Goal: Task Accomplishment & Management: Complete application form

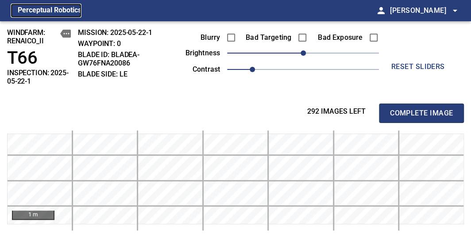
click at [65, 8] on figcaption "Perceptual Robotics" at bounding box center [50, 11] width 64 height 14
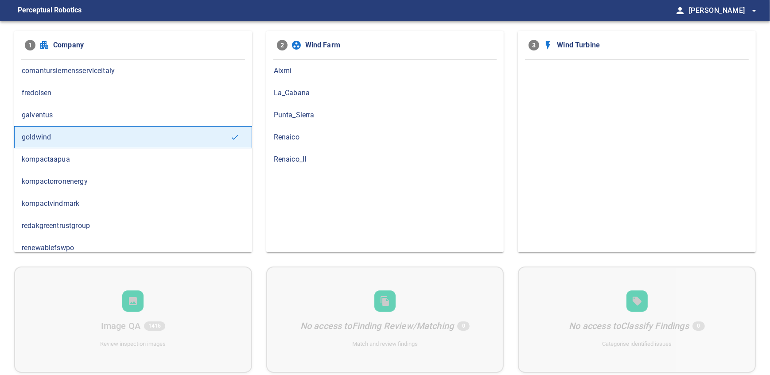
click at [294, 128] on div "Renaico" at bounding box center [385, 137] width 238 height 22
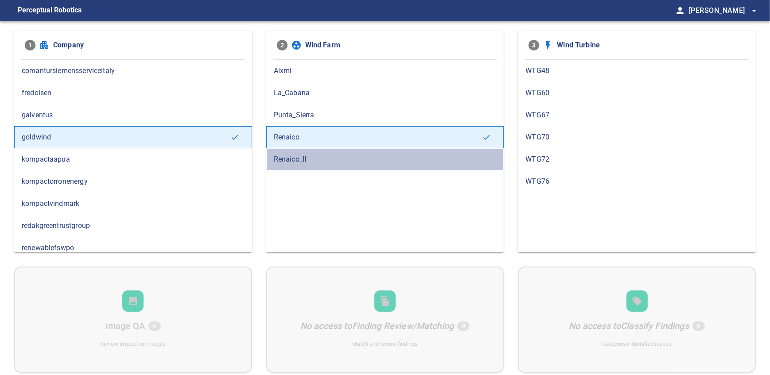
click at [311, 164] on div "Renaico_II" at bounding box center [385, 159] width 238 height 22
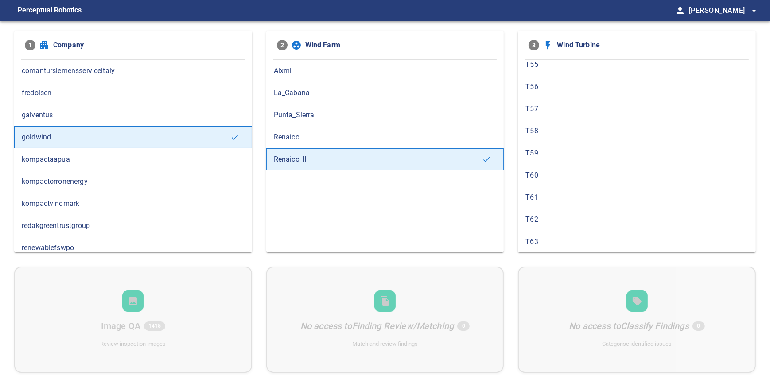
scroll to position [234, 0]
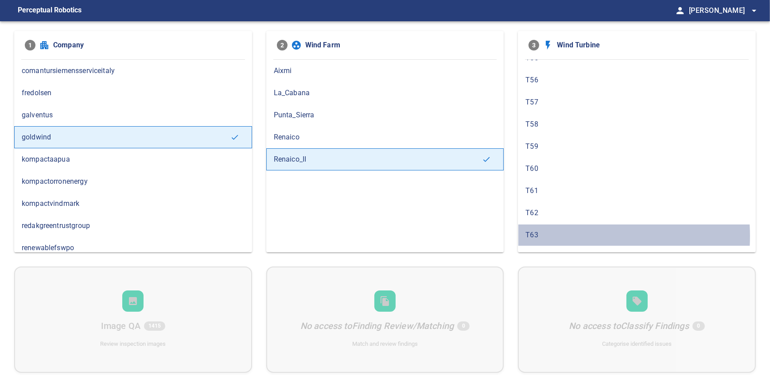
click at [471, 235] on span "T63" at bounding box center [636, 235] width 223 height 11
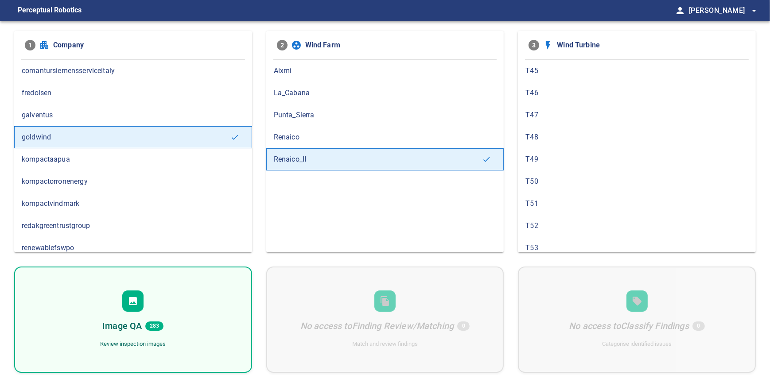
click at [127, 238] on div at bounding box center [132, 300] width 21 height 21
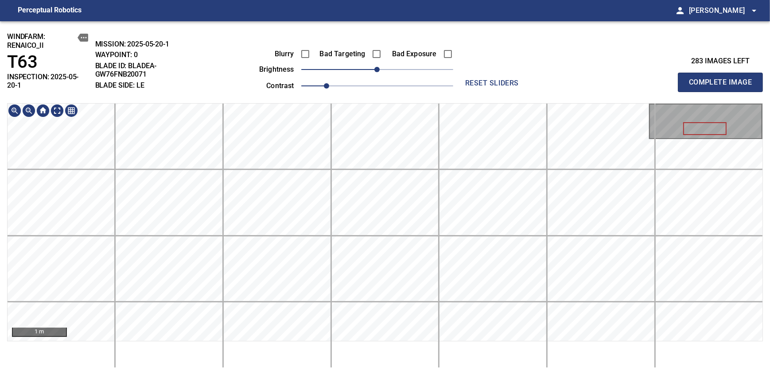
click at [399, 77] on div "windfarm: Renaico_II T63 INSPECTION: 2025-05-20-1 MISSION: 2025-05-20-1 WAYPOIN…" at bounding box center [385, 198] width 770 height 354
click at [393, 67] on span "30" at bounding box center [395, 69] width 5 height 5
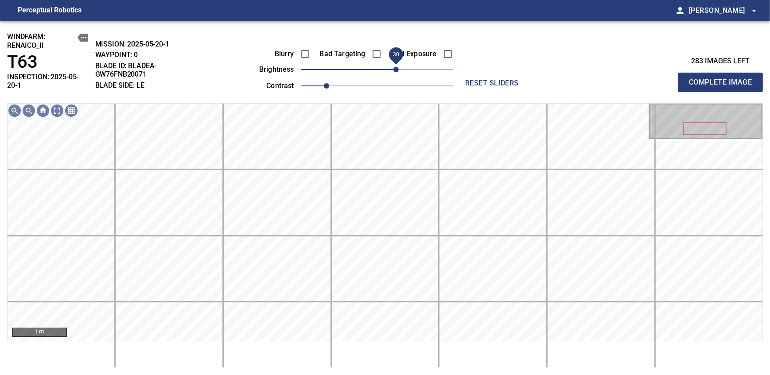
click at [471, 79] on span "Complete Image" at bounding box center [720, 82] width 66 height 12
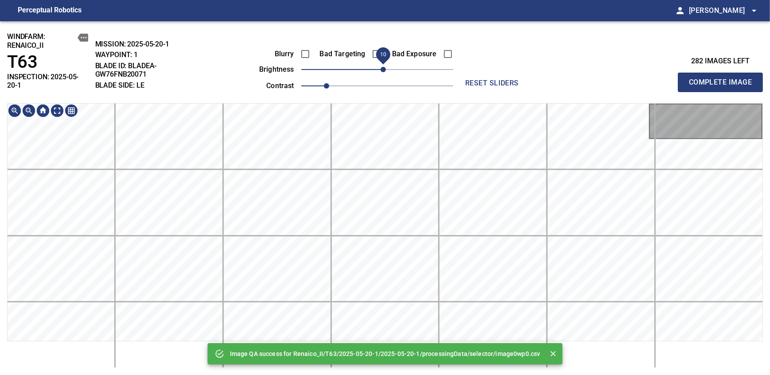
drag, startPoint x: 379, startPoint y: 68, endPoint x: 386, endPoint y: 68, distance: 6.6
click at [386, 68] on span "10" at bounding box center [382, 69] width 5 height 5
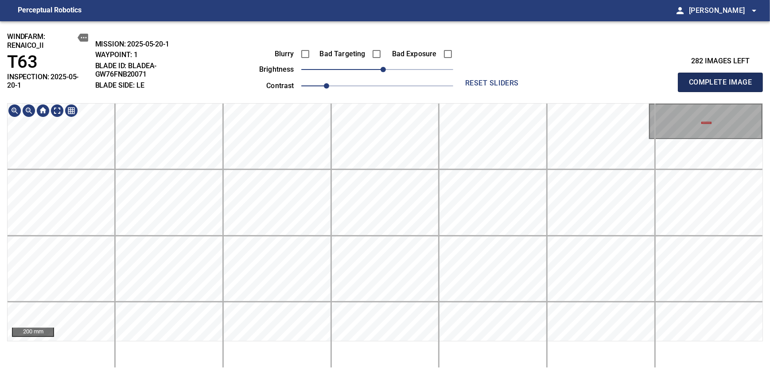
click at [471, 79] on span "Complete Image" at bounding box center [720, 82] width 66 height 12
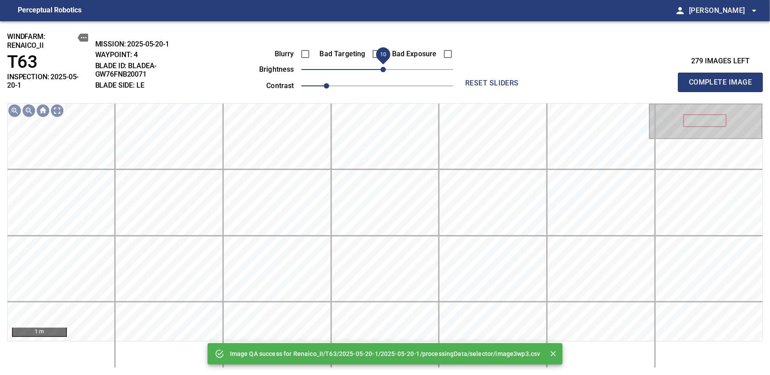
click at [380, 72] on span "10" at bounding box center [382, 69] width 5 height 5
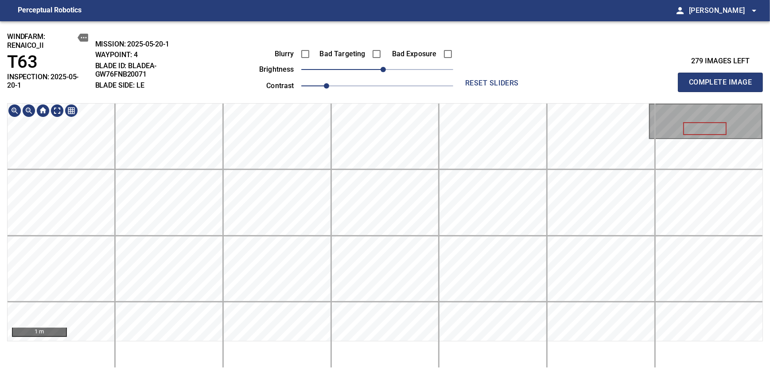
click at [375, 83] on div "windfarm: Renaico_II T63 INSPECTION: 2025-05-20-1 MISSION: 2025-05-20-1 WAYPOIN…" at bounding box center [385, 198] width 770 height 354
click at [471, 79] on span "Complete Image" at bounding box center [720, 82] width 66 height 12
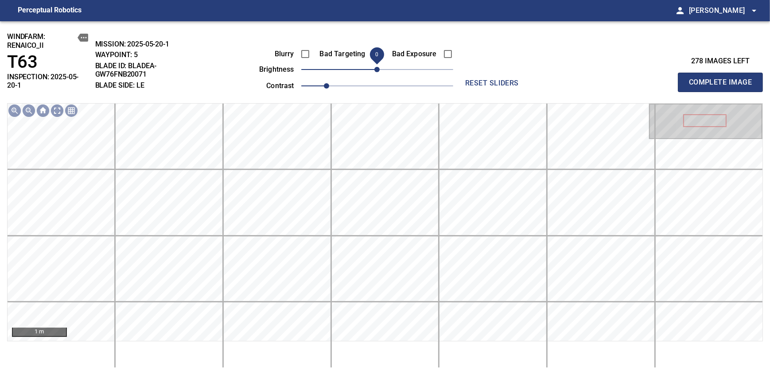
click at [376, 49] on span "0" at bounding box center [377, 54] width 20 height 20
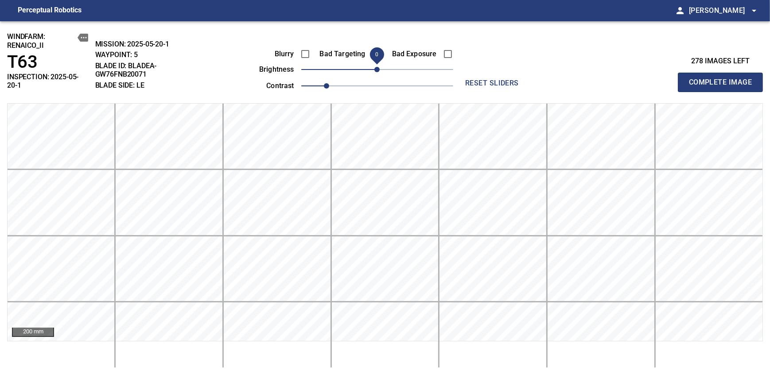
click at [471, 79] on span "Complete Image" at bounding box center [720, 82] width 66 height 12
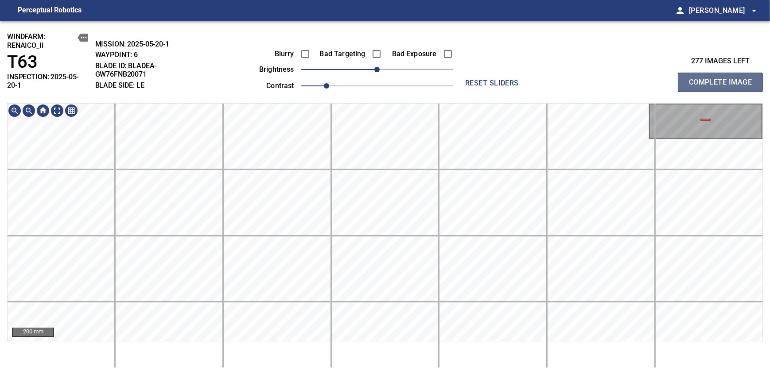
click at [471, 79] on span "Complete Image" at bounding box center [720, 82] width 66 height 12
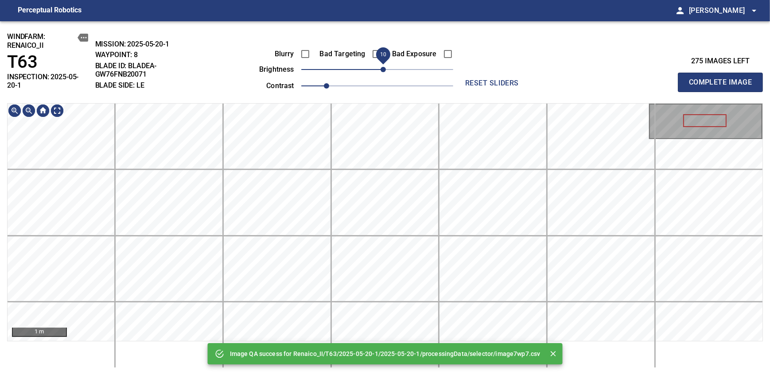
drag, startPoint x: 375, startPoint y: 71, endPoint x: 382, endPoint y: 69, distance: 7.0
click at [382, 69] on span "10" at bounding box center [382, 69] width 5 height 5
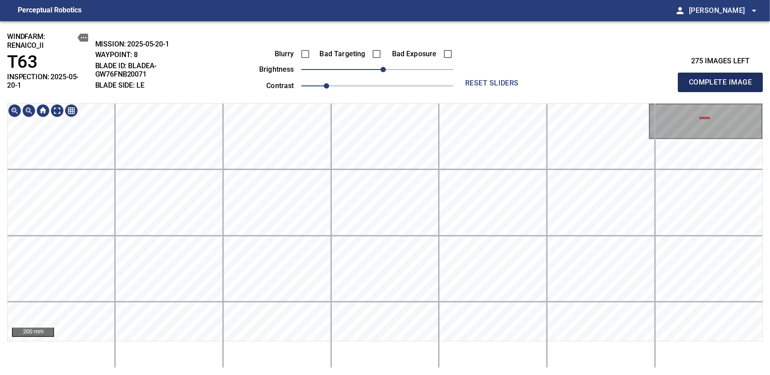
click at [471, 79] on span "Complete Image" at bounding box center [720, 82] width 66 height 12
click at [423, 87] on div "windfarm: Renaico_II T63 INSPECTION: 2025-05-20-1 MISSION: 2025-05-20-1 WAYPOIN…" at bounding box center [385, 198] width 770 height 354
click at [471, 79] on span "Complete Image" at bounding box center [720, 82] width 66 height 12
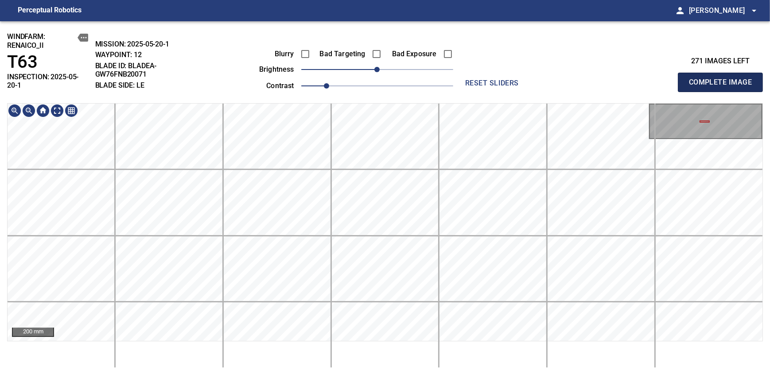
click at [471, 79] on span "Complete Image" at bounding box center [720, 82] width 66 height 12
click at [365, 43] on div "windfarm: Renaico_II T63 INSPECTION: 2025-05-20-1 MISSION: 2025-05-20-1 WAYPOIN…" at bounding box center [385, 198] width 770 height 354
click at [471, 79] on span "Complete Image" at bounding box center [720, 82] width 66 height 12
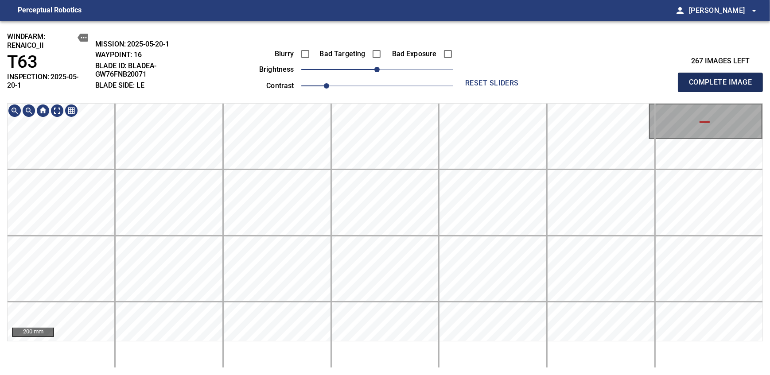
click at [471, 79] on span "Complete Image" at bounding box center [720, 82] width 66 height 12
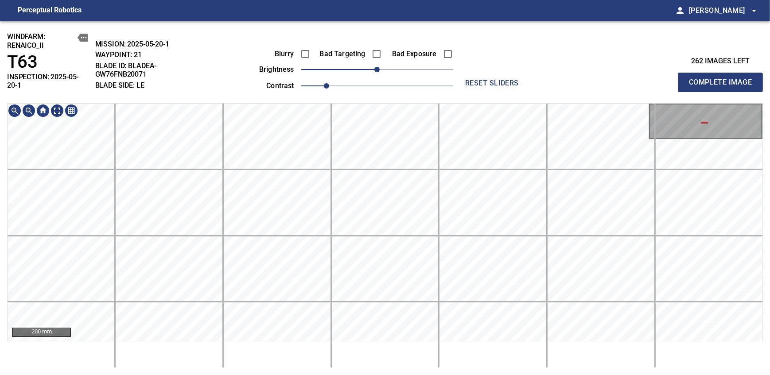
click at [394, 238] on div "200 mm" at bounding box center [384, 235] width 755 height 265
click at [471, 79] on span "Complete Image" at bounding box center [720, 82] width 66 height 12
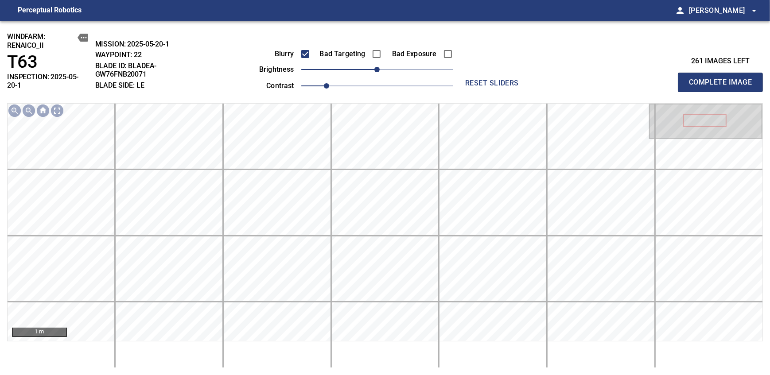
click at [471, 79] on span "Complete Image" at bounding box center [720, 82] width 66 height 12
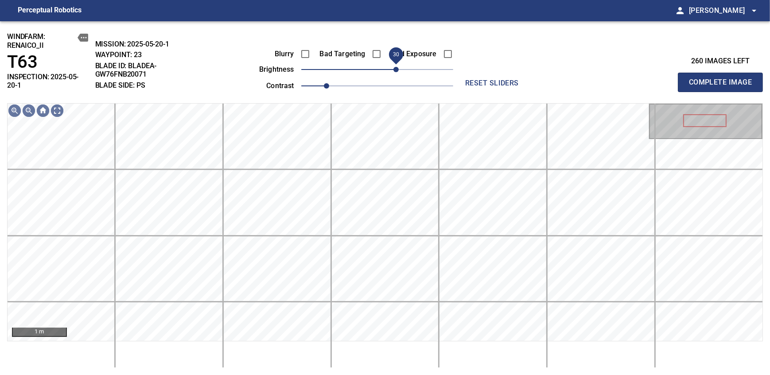
drag, startPoint x: 386, startPoint y: 69, endPoint x: 398, endPoint y: 75, distance: 13.3
click at [398, 72] on span "30" at bounding box center [395, 69] width 5 height 5
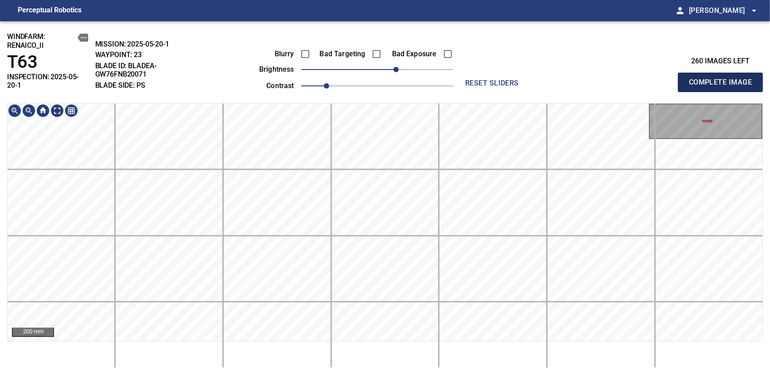
click at [471, 79] on span "Complete Image" at bounding box center [720, 82] width 66 height 12
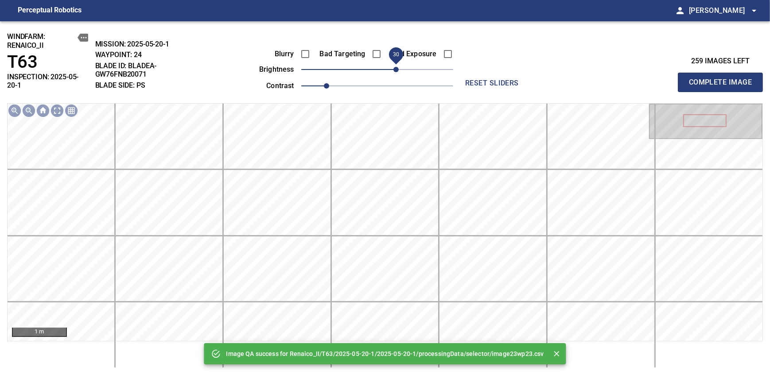
drag, startPoint x: 377, startPoint y: 72, endPoint x: 396, endPoint y: 68, distance: 19.0
click at [396, 68] on span "30" at bounding box center [395, 69] width 5 height 5
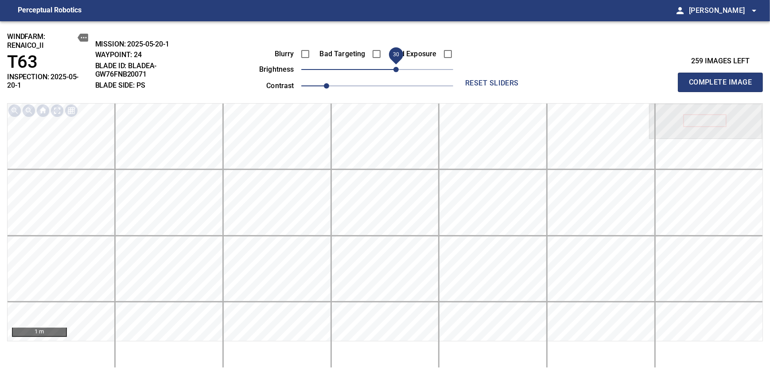
click at [471, 79] on span "Complete Image" at bounding box center [720, 82] width 66 height 12
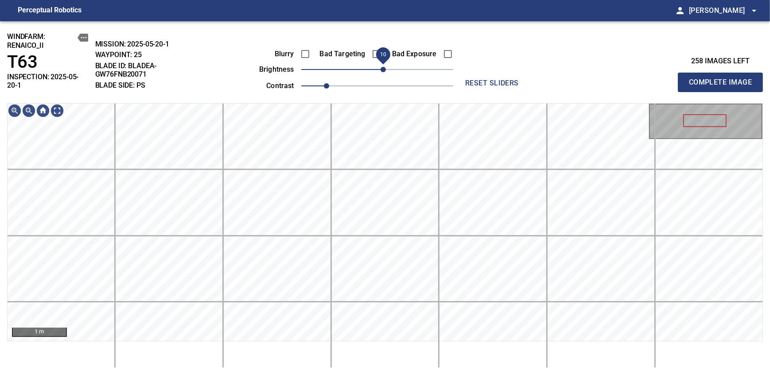
click at [385, 70] on span "10" at bounding box center [382, 69] width 5 height 5
click at [411, 66] on div "windfarm: Renaico_II T63 INSPECTION: 2025-05-20-1 MISSION: 2025-05-20-1 WAYPOIN…" at bounding box center [385, 198] width 770 height 354
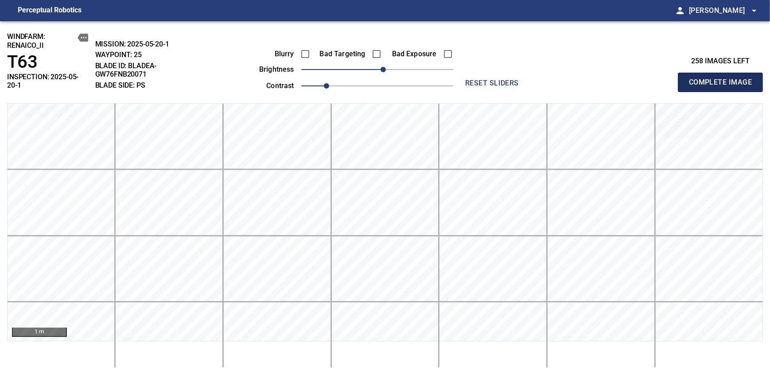
drag, startPoint x: 723, startPoint y: 79, endPoint x: 448, endPoint y: 100, distance: 275.8
click at [471, 79] on span "Complete Image" at bounding box center [720, 82] width 66 height 12
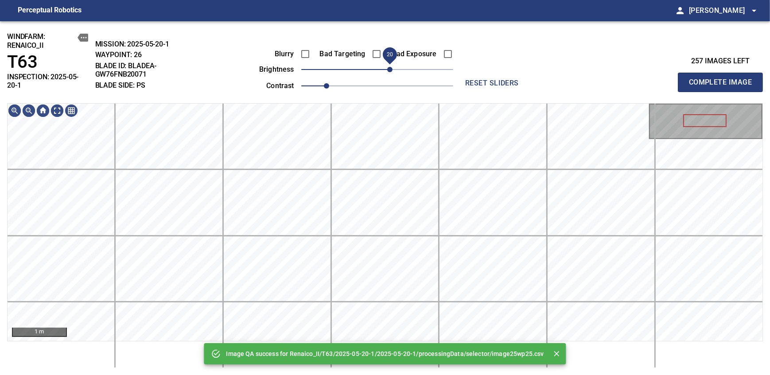
drag, startPoint x: 376, startPoint y: 75, endPoint x: 391, endPoint y: 72, distance: 15.8
click at [391, 72] on span "20" at bounding box center [389, 69] width 5 height 5
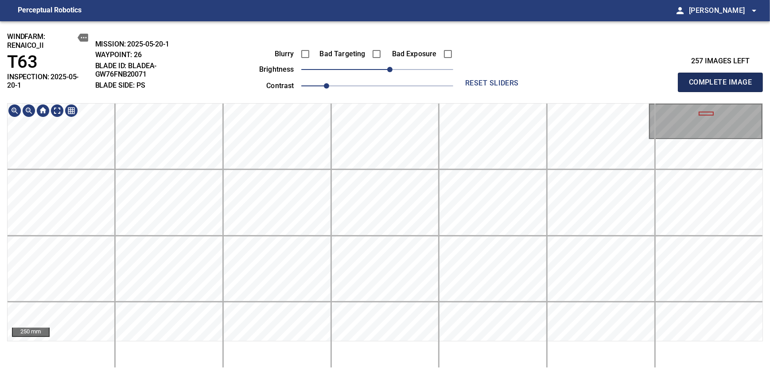
click at [471, 79] on span "Complete Image" at bounding box center [720, 82] width 66 height 12
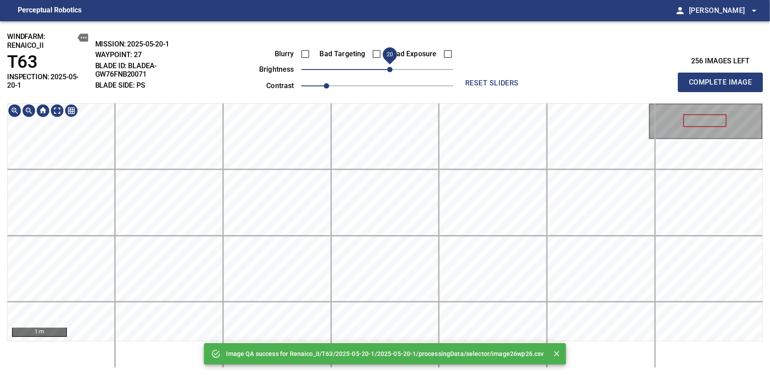
drag, startPoint x: 389, startPoint y: 67, endPoint x: 390, endPoint y: 75, distance: 7.6
click at [390, 75] on span "20" at bounding box center [377, 69] width 152 height 12
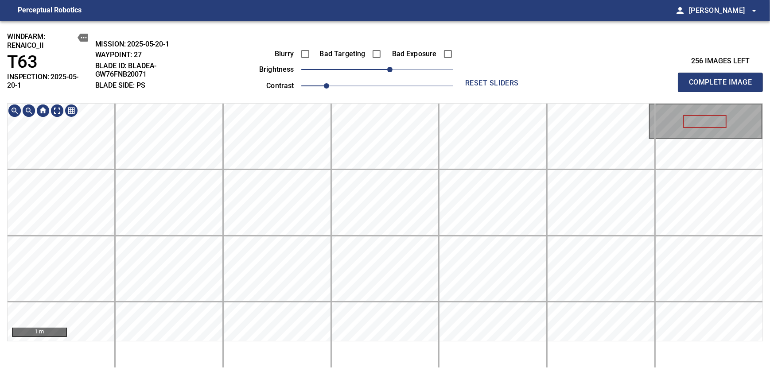
click at [359, 103] on div "1 m" at bounding box center [384, 222] width 755 height 238
click at [471, 79] on span "Complete Image" at bounding box center [720, 82] width 66 height 12
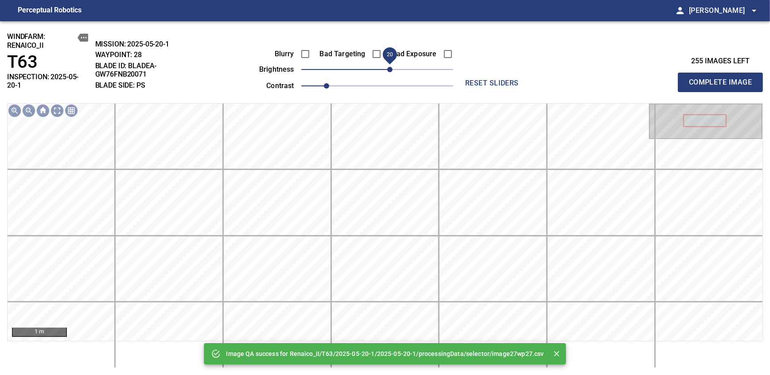
drag, startPoint x: 380, startPoint y: 71, endPoint x: 391, endPoint y: 71, distance: 11.1
click at [391, 71] on span "20" at bounding box center [389, 69] width 5 height 5
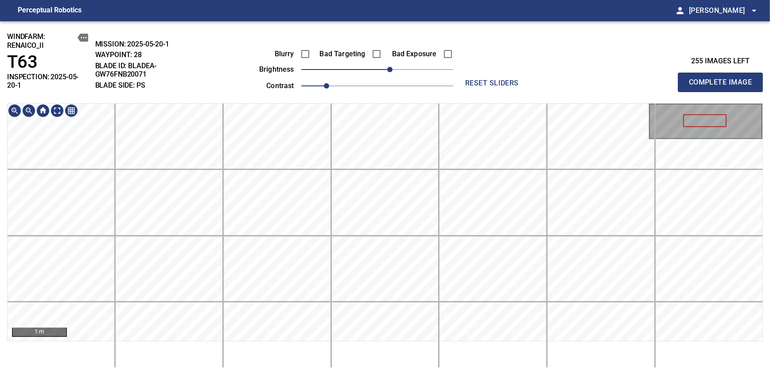
click at [373, 85] on div "windfarm: Renaico_II T63 INSPECTION: 2025-05-20-1 MISSION: 2025-05-20-1 WAYPOIN…" at bounding box center [385, 198] width 770 height 354
click at [471, 79] on span "Complete Image" at bounding box center [720, 82] width 66 height 12
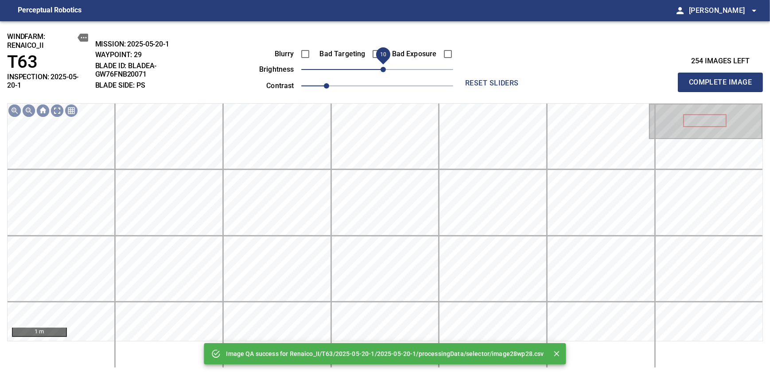
click at [386, 72] on span "10" at bounding box center [382, 69] width 5 height 5
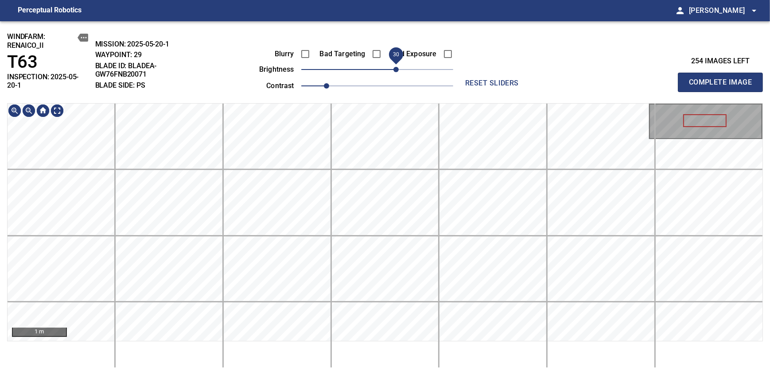
click at [394, 67] on span "30" at bounding box center [395, 69] width 5 height 5
click at [471, 79] on span "Complete Image" at bounding box center [720, 82] width 66 height 12
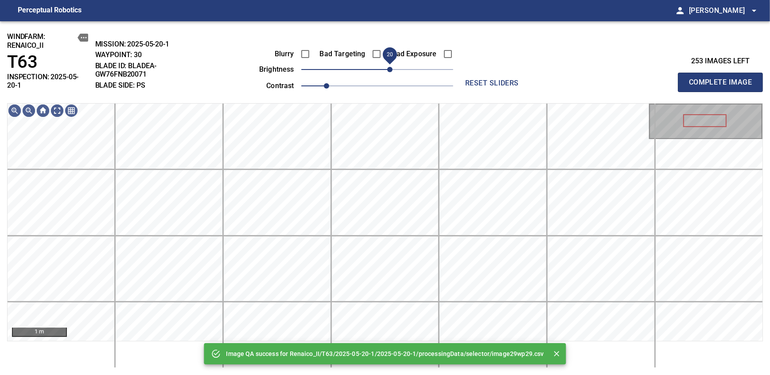
drag, startPoint x: 379, startPoint y: 67, endPoint x: 387, endPoint y: 74, distance: 11.0
click at [387, 72] on span "20" at bounding box center [389, 69] width 5 height 5
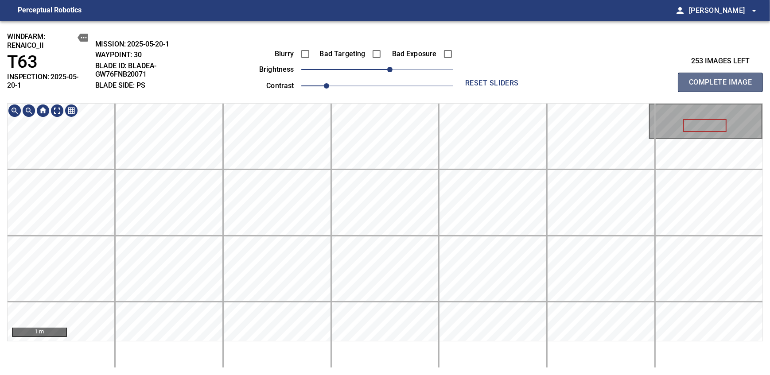
click at [471, 79] on span "Complete Image" at bounding box center [720, 82] width 66 height 12
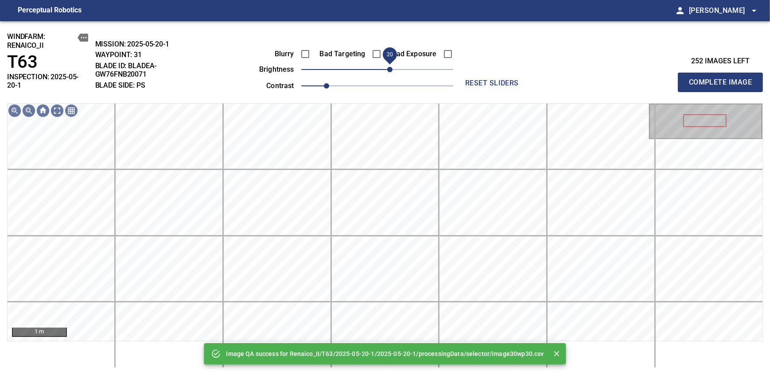
drag, startPoint x: 380, startPoint y: 70, endPoint x: 389, endPoint y: 69, distance: 8.5
click at [389, 69] on span "20" at bounding box center [389, 69] width 5 height 5
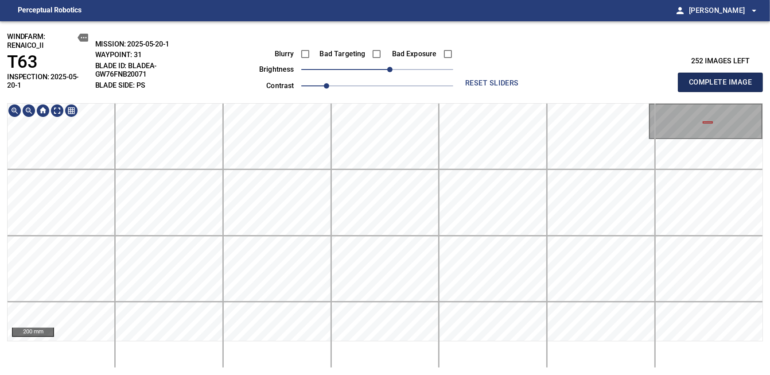
click at [471, 79] on span "Complete Image" at bounding box center [720, 82] width 66 height 12
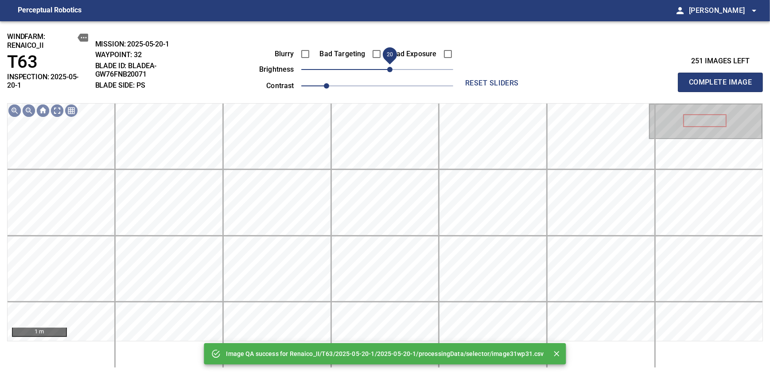
drag, startPoint x: 383, startPoint y: 71, endPoint x: 391, endPoint y: 71, distance: 8.4
click at [391, 71] on span "20" at bounding box center [389, 69] width 5 height 5
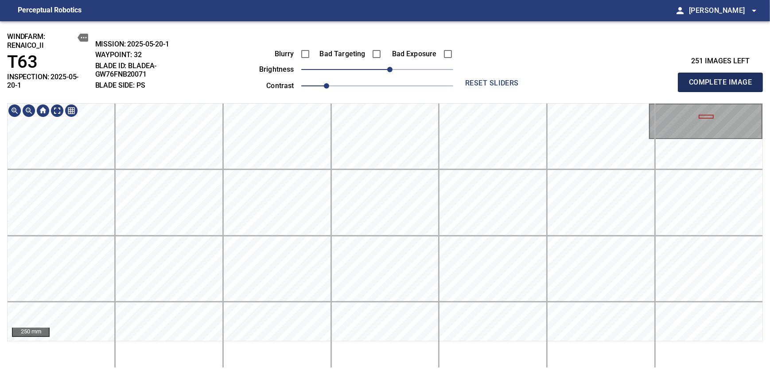
click at [471, 79] on span "Complete Image" at bounding box center [720, 82] width 66 height 12
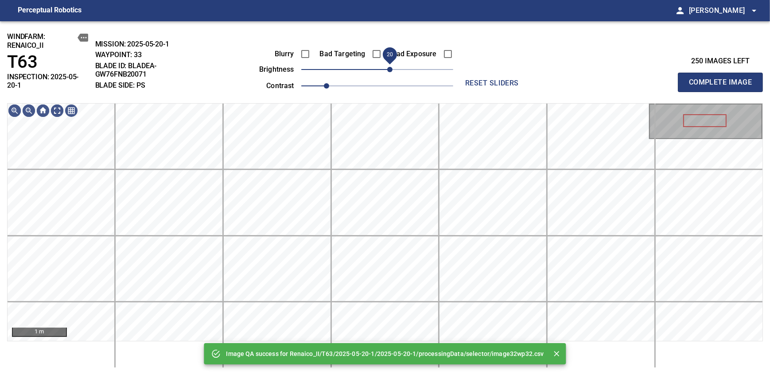
drag, startPoint x: 379, startPoint y: 67, endPoint x: 387, endPoint y: 70, distance: 9.0
click at [387, 70] on span "20" at bounding box center [389, 69] width 5 height 5
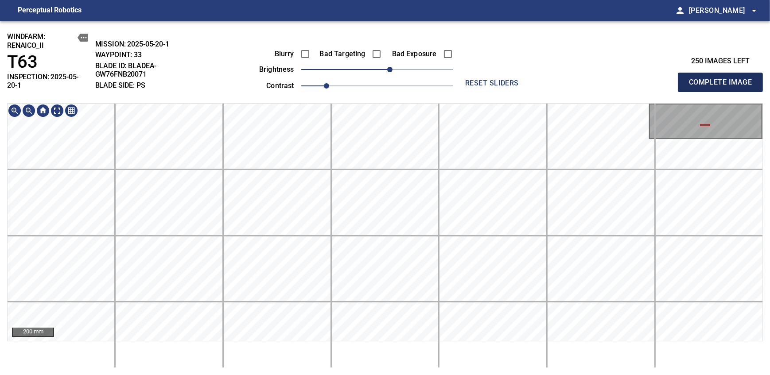
click at [471, 79] on span "Complete Image" at bounding box center [720, 82] width 66 height 12
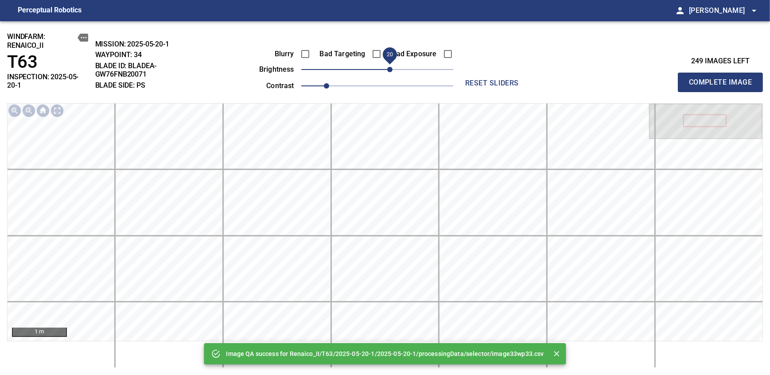
drag, startPoint x: 382, startPoint y: 68, endPoint x: 387, endPoint y: 68, distance: 5.8
click at [387, 68] on span "20" at bounding box center [389, 69] width 5 height 5
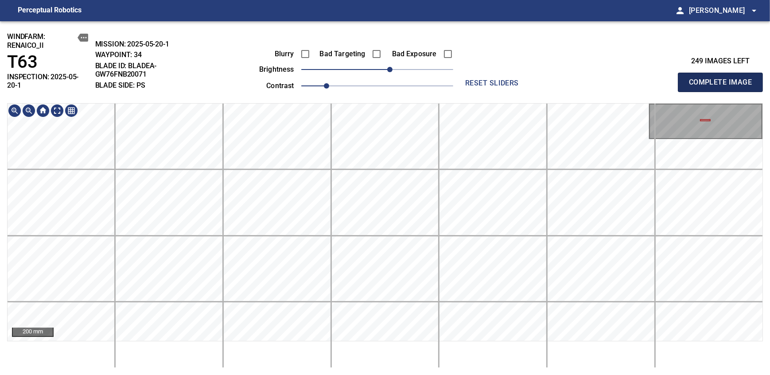
click at [471, 79] on span "Complete Image" at bounding box center [720, 82] width 66 height 12
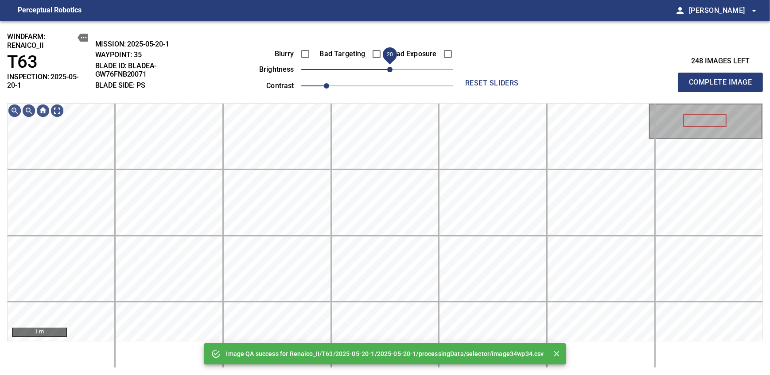
drag, startPoint x: 378, startPoint y: 69, endPoint x: 387, endPoint y: 66, distance: 10.1
click at [387, 67] on span "20" at bounding box center [389, 69] width 5 height 5
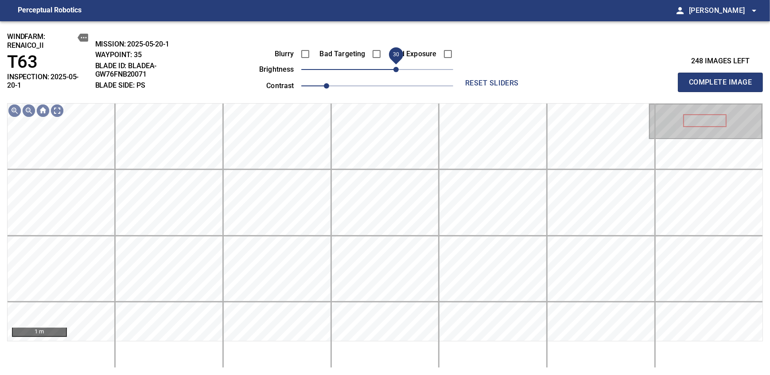
click at [393, 67] on span "30" at bounding box center [395, 69] width 5 height 5
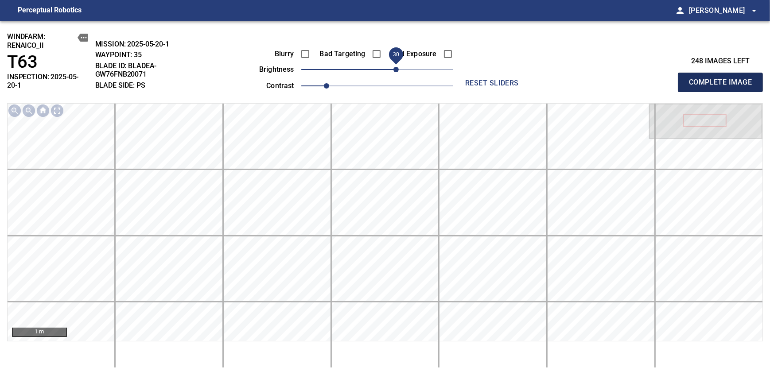
click at [471, 79] on span "Complete Image" at bounding box center [720, 82] width 66 height 12
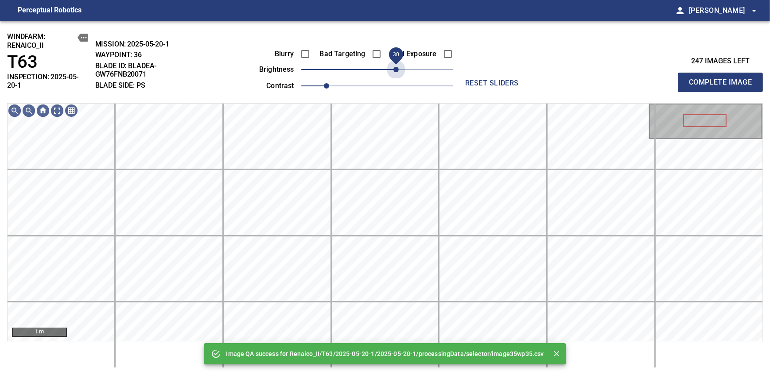
click at [393, 67] on span "30" at bounding box center [377, 69] width 152 height 12
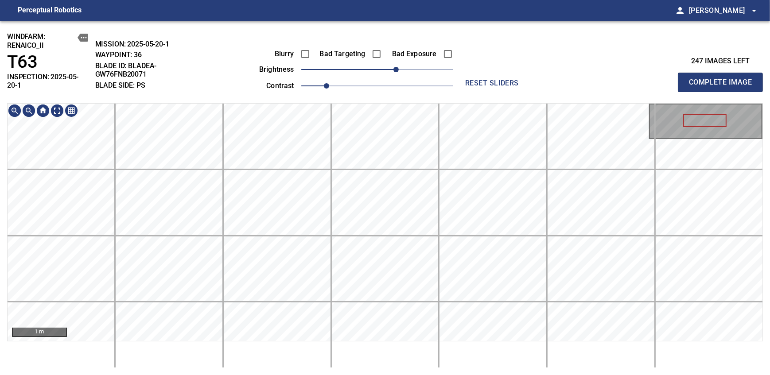
click at [355, 96] on div "windfarm: Renaico_II T63 INSPECTION: 2025-05-20-1 MISSION: 2025-05-20-1 WAYPOIN…" at bounding box center [385, 198] width 770 height 354
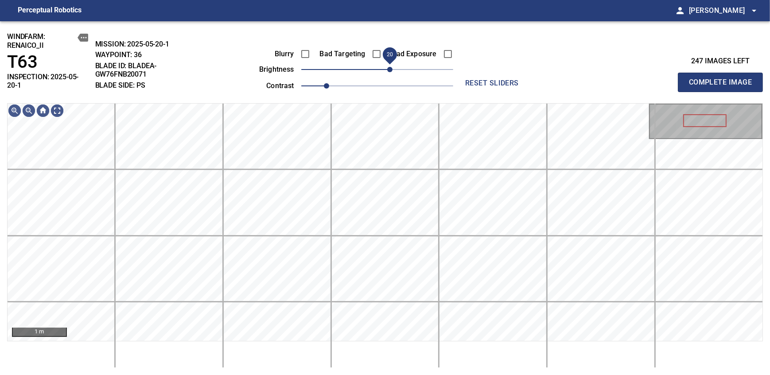
click at [390, 67] on span "20" at bounding box center [389, 69] width 5 height 5
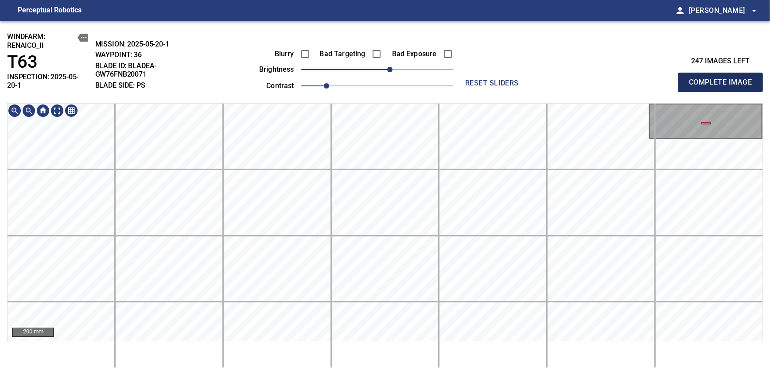
click at [471, 79] on span "Complete Image" at bounding box center [720, 82] width 66 height 12
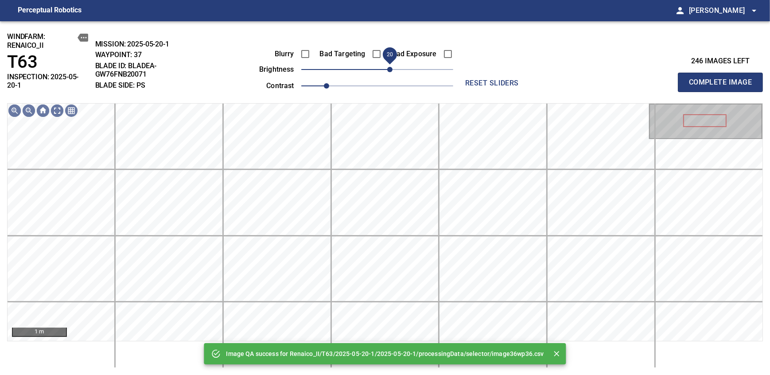
drag, startPoint x: 382, startPoint y: 69, endPoint x: 389, endPoint y: 69, distance: 7.1
click at [389, 69] on span "20" at bounding box center [389, 69] width 5 height 5
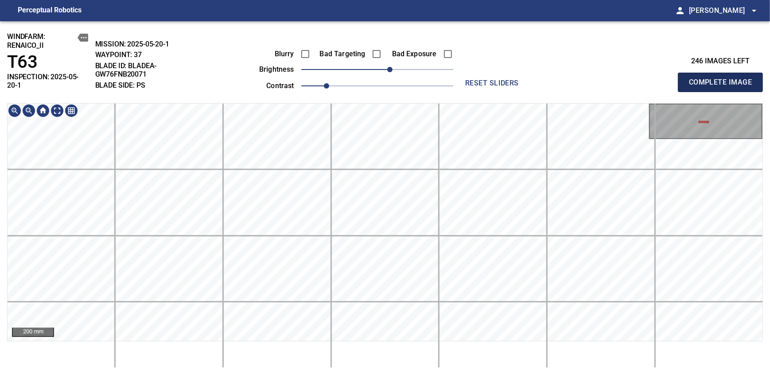
click at [471, 79] on span "Complete Image" at bounding box center [720, 82] width 66 height 12
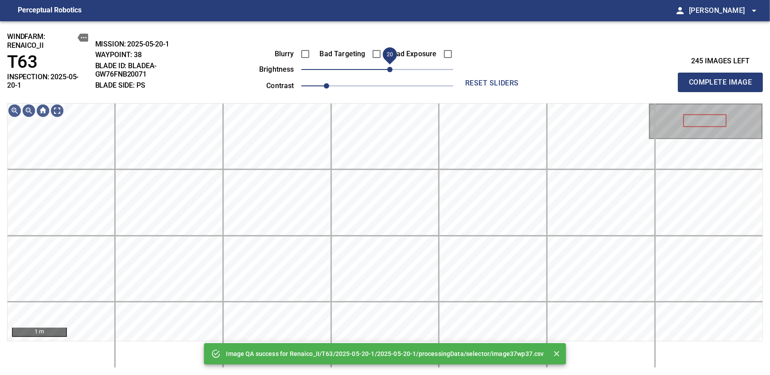
click at [389, 69] on span "20" at bounding box center [389, 69] width 5 height 5
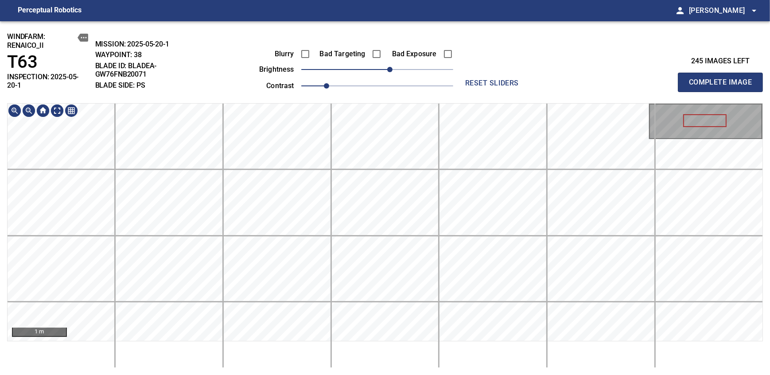
click at [386, 103] on div "1 m" at bounding box center [384, 222] width 755 height 238
click at [471, 79] on span "Complete Image" at bounding box center [720, 82] width 66 height 12
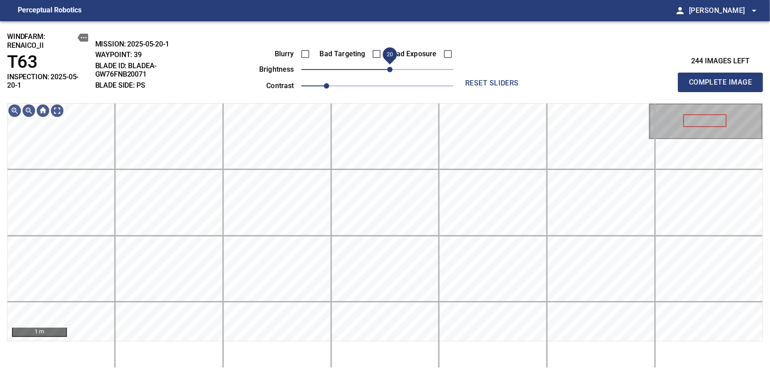
drag, startPoint x: 382, startPoint y: 71, endPoint x: 389, endPoint y: 69, distance: 7.7
click at [389, 69] on span "20" at bounding box center [389, 69] width 5 height 5
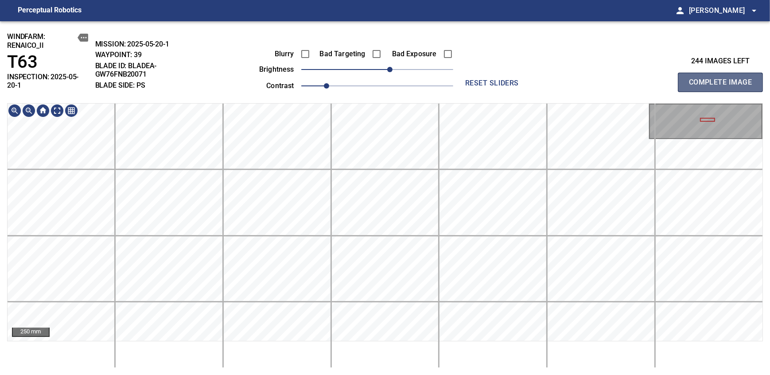
click at [471, 79] on span "Complete Image" at bounding box center [720, 82] width 66 height 12
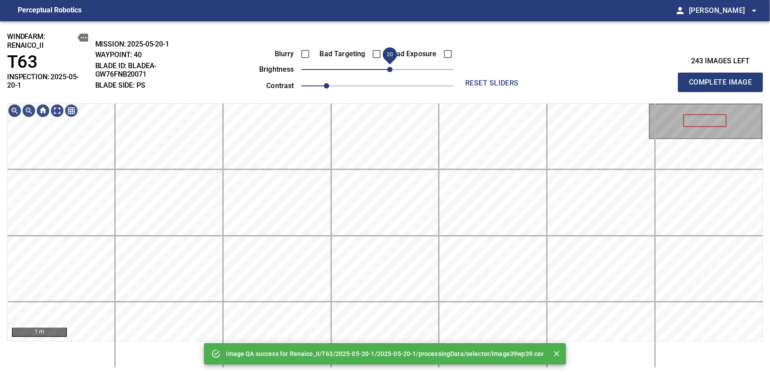
click at [387, 67] on span "20" at bounding box center [389, 69] width 5 height 5
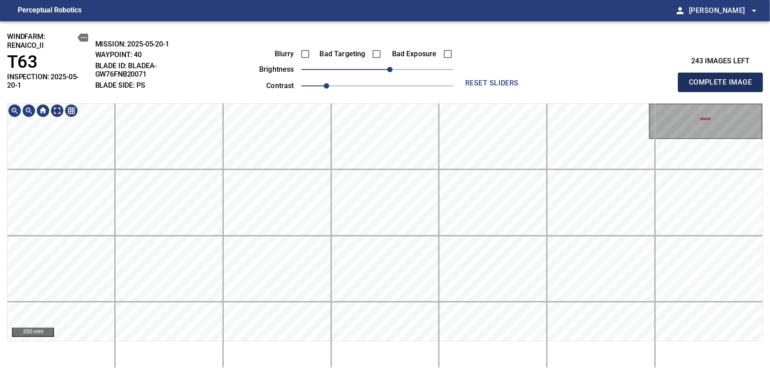
click at [471, 79] on span "Complete Image" at bounding box center [720, 82] width 66 height 12
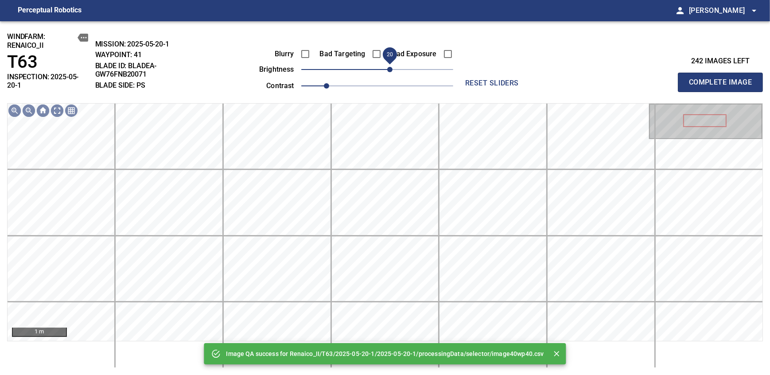
drag, startPoint x: 385, startPoint y: 70, endPoint x: 392, endPoint y: 70, distance: 7.1
click at [392, 70] on span "20" at bounding box center [389, 69] width 5 height 5
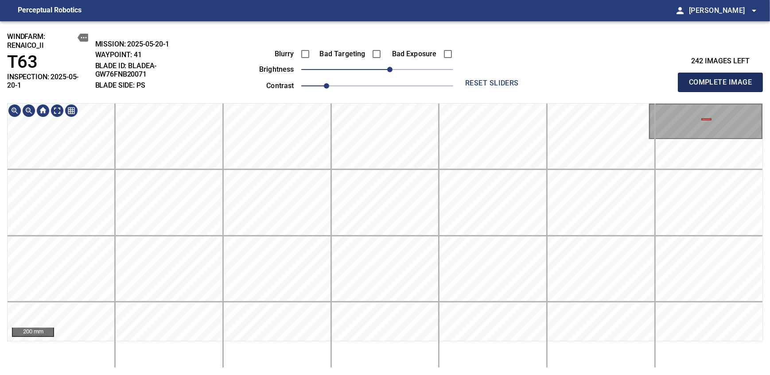
click at [471, 79] on span "Complete Image" at bounding box center [720, 82] width 66 height 12
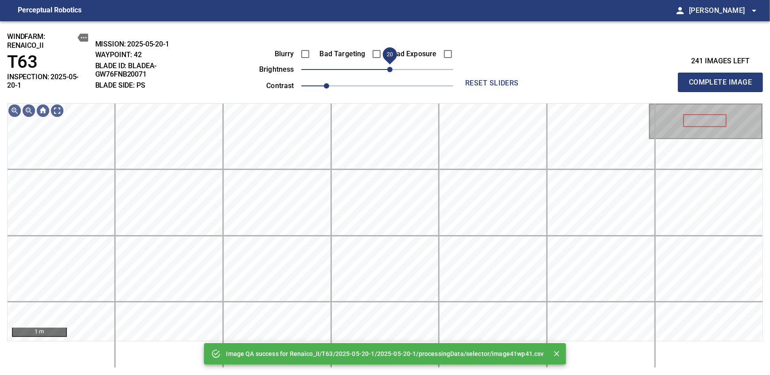
drag, startPoint x: 380, startPoint y: 70, endPoint x: 388, endPoint y: 66, distance: 9.3
click at [388, 67] on span "20" at bounding box center [389, 69] width 5 height 5
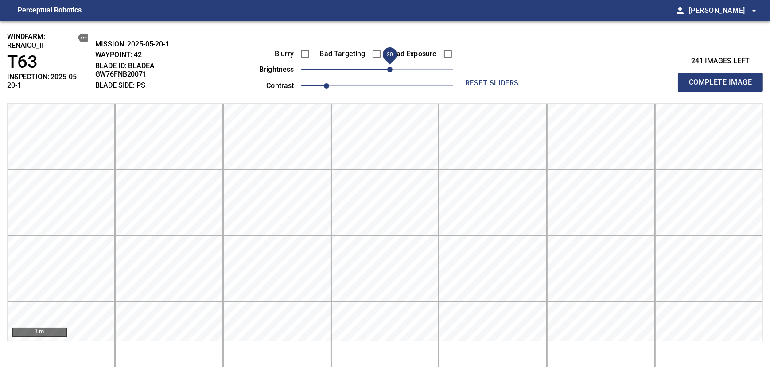
click at [388, 67] on span "20" at bounding box center [389, 69] width 5 height 5
click at [471, 79] on span "Complete Image" at bounding box center [720, 82] width 66 height 12
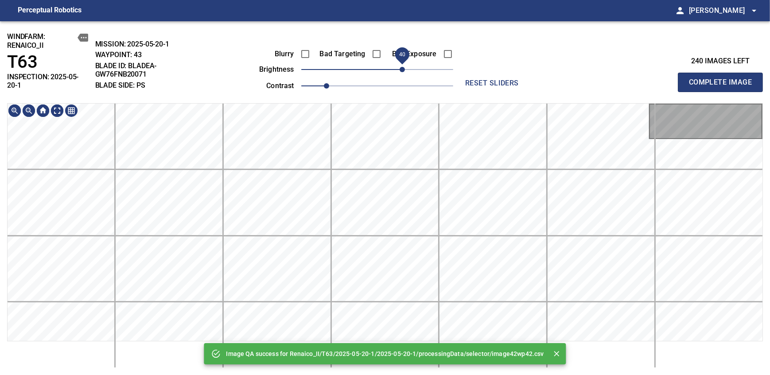
click at [400, 73] on span "40" at bounding box center [377, 69] width 152 height 12
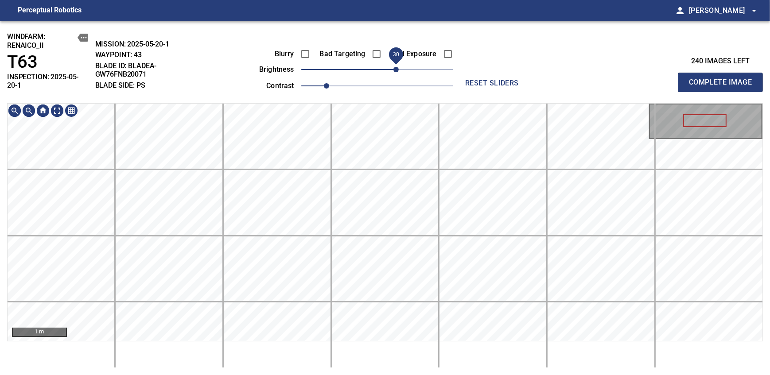
drag, startPoint x: 399, startPoint y: 73, endPoint x: 394, endPoint y: 73, distance: 5.3
click at [394, 72] on span "30" at bounding box center [395, 69] width 5 height 5
click at [471, 79] on span "Complete Image" at bounding box center [720, 82] width 66 height 12
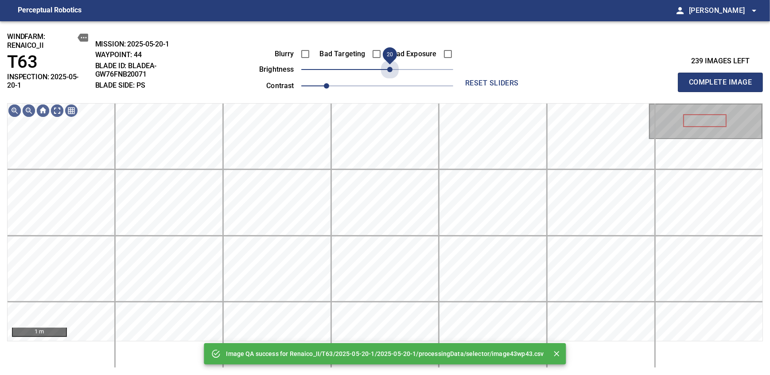
click at [389, 71] on span "20" at bounding box center [377, 69] width 152 height 12
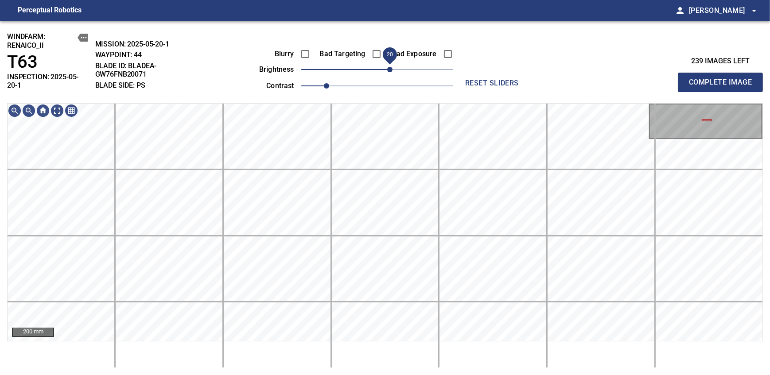
click at [387, 67] on span "20" at bounding box center [389, 69] width 5 height 5
click at [388, 68] on span "20" at bounding box center [389, 69] width 5 height 5
click at [420, 39] on div "windfarm: Renaico_II T63 INSPECTION: 2025-05-20-1 MISSION: 2025-05-20-1 WAYPOIN…" at bounding box center [385, 198] width 770 height 354
click at [471, 79] on span "Complete Image" at bounding box center [720, 82] width 66 height 12
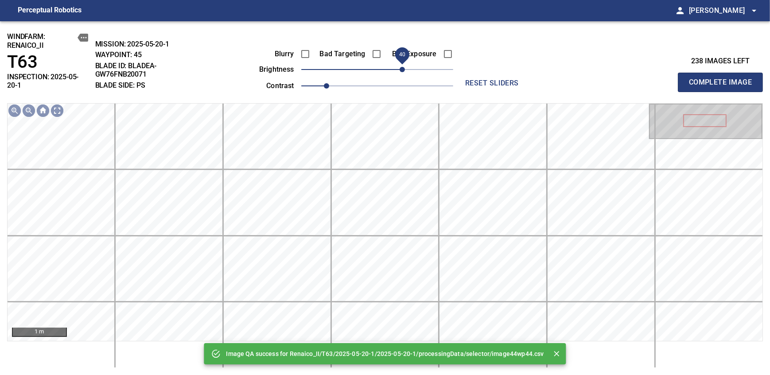
drag, startPoint x: 394, startPoint y: 71, endPoint x: 403, endPoint y: 69, distance: 10.0
click at [403, 69] on span "40" at bounding box center [401, 69] width 5 height 5
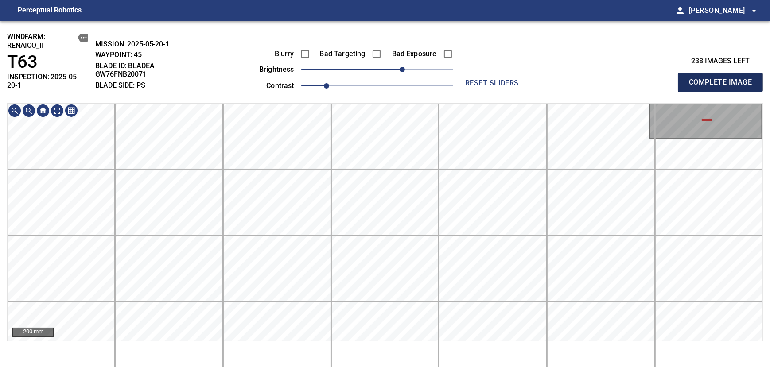
click at [471, 79] on span "Complete Image" at bounding box center [720, 82] width 66 height 12
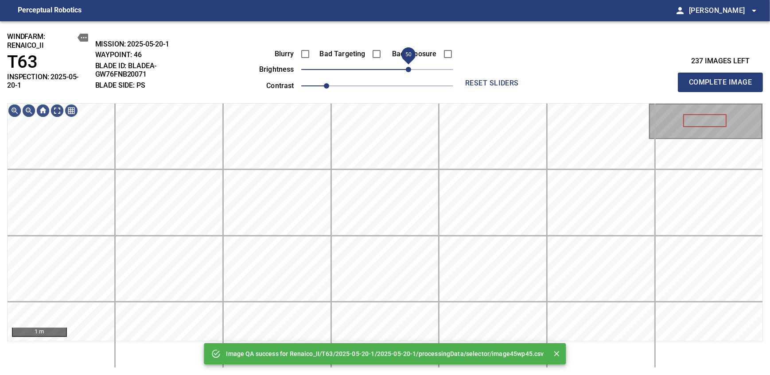
drag, startPoint x: 399, startPoint y: 71, endPoint x: 407, endPoint y: 68, distance: 8.1
click at [407, 68] on span "50" at bounding box center [377, 69] width 152 height 12
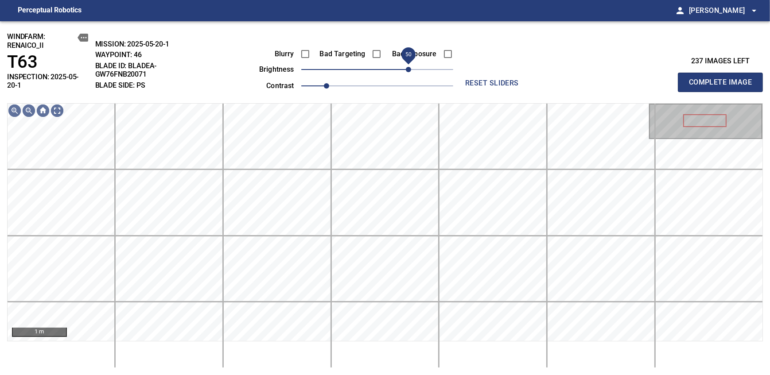
drag, startPoint x: 415, startPoint y: 66, endPoint x: 408, endPoint y: 71, distance: 8.6
click at [408, 71] on span "50" at bounding box center [408, 69] width 5 height 5
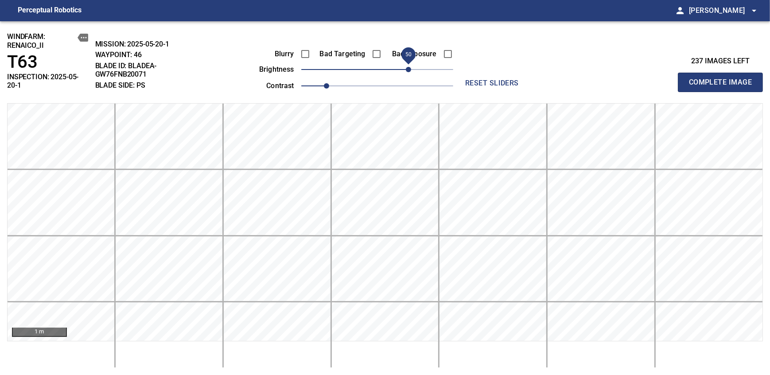
click at [471, 79] on span "Complete Image" at bounding box center [720, 82] width 66 height 12
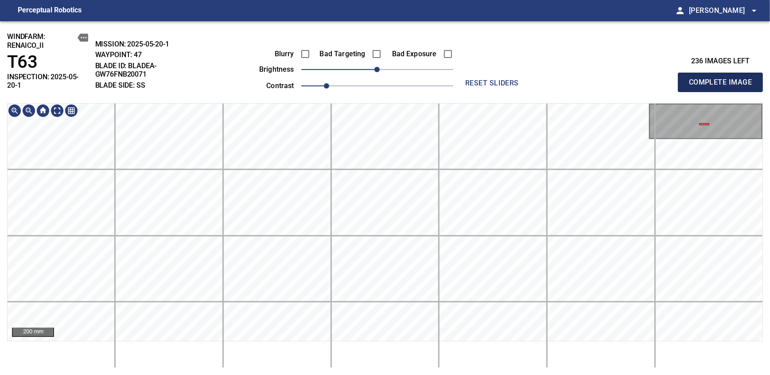
click at [471, 79] on span "Complete Image" at bounding box center [720, 82] width 66 height 12
click at [356, 238] on html "Perceptual Robotics person Alex Semenov arrow_drop_down windfarm: Renaico_II T6…" at bounding box center [385, 187] width 770 height 375
click at [471, 79] on span "Complete Image" at bounding box center [720, 82] width 66 height 12
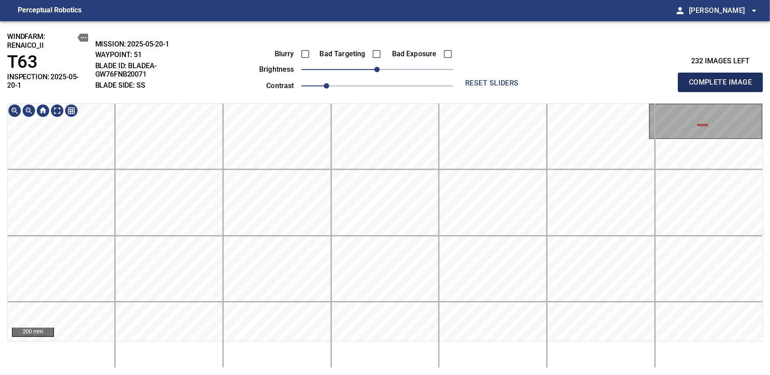
click at [471, 79] on span "Complete Image" at bounding box center [720, 82] width 66 height 12
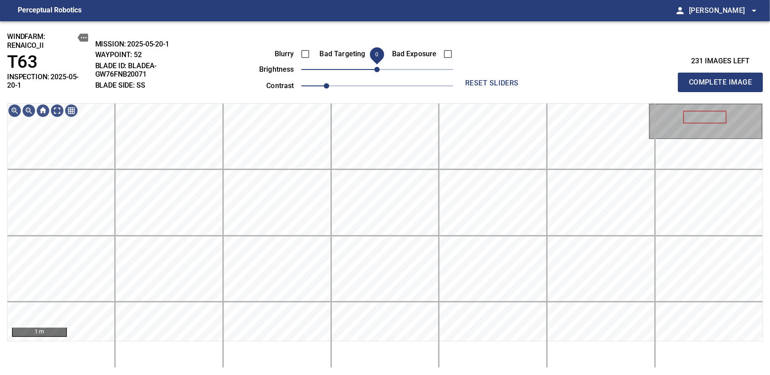
click at [374, 67] on span "0" at bounding box center [376, 69] width 5 height 5
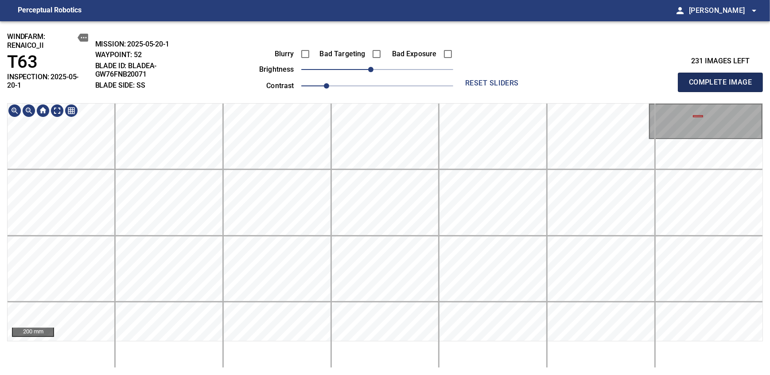
click at [471, 79] on span "Complete Image" at bounding box center [720, 82] width 66 height 12
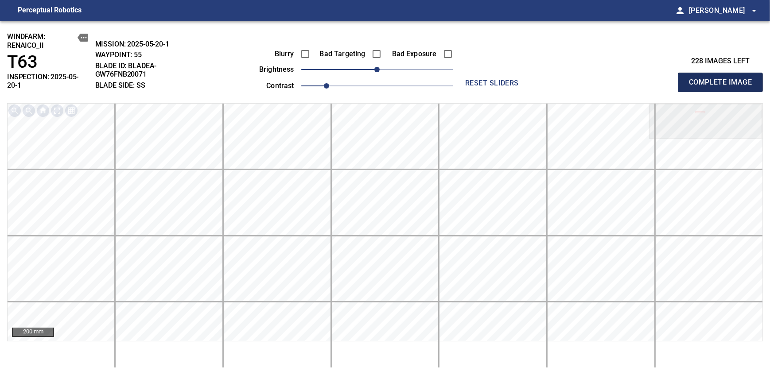
click at [471, 79] on span "Complete Image" at bounding box center [720, 82] width 66 height 12
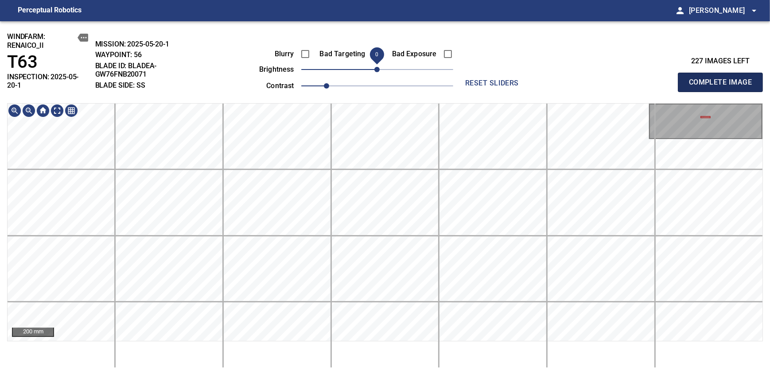
click at [471, 79] on span "Complete Image" at bounding box center [720, 82] width 66 height 12
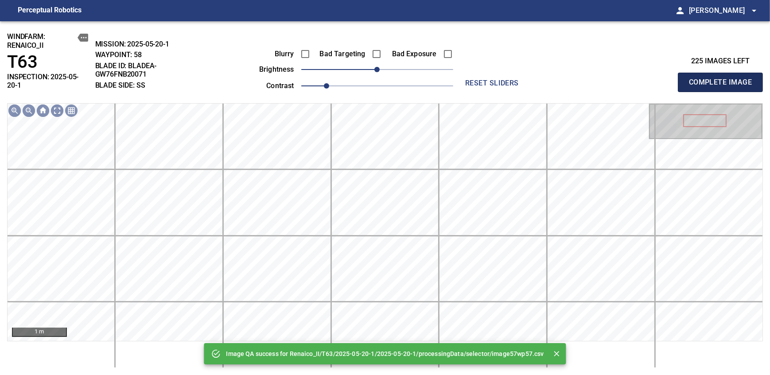
click at [471, 79] on span "Complete Image" at bounding box center [720, 82] width 66 height 12
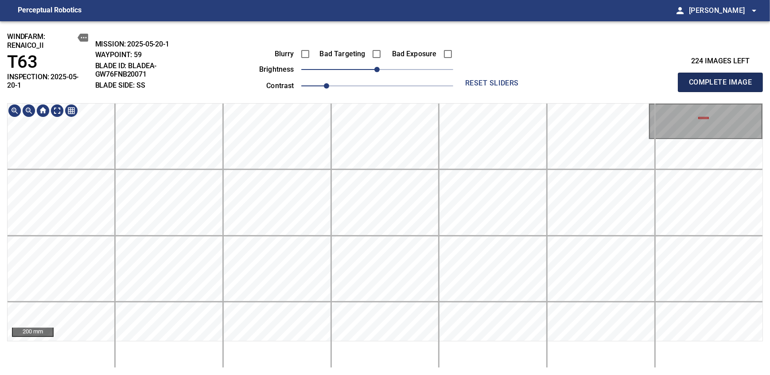
click at [471, 79] on span "Complete Image" at bounding box center [720, 82] width 66 height 12
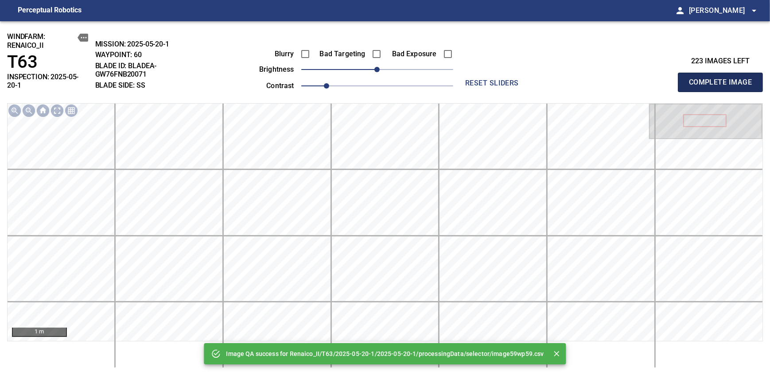
click at [471, 79] on span "Complete Image" at bounding box center [720, 82] width 66 height 12
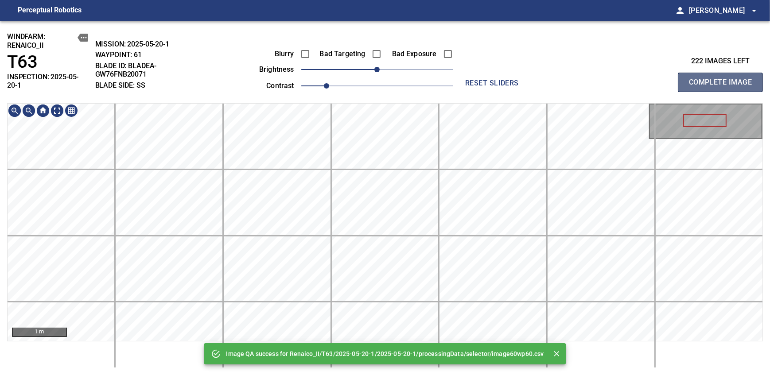
click at [471, 79] on span "Complete Image" at bounding box center [720, 82] width 66 height 12
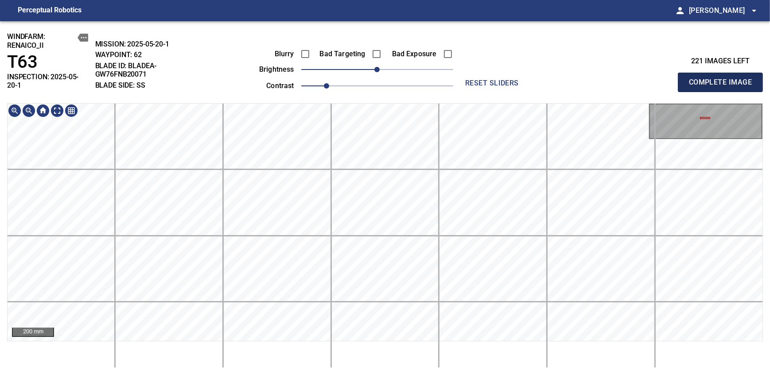
click at [471, 79] on span "Complete Image" at bounding box center [720, 82] width 66 height 12
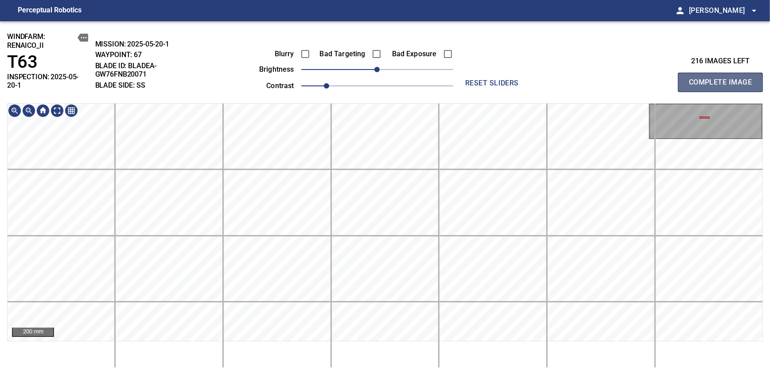
click at [471, 79] on span "Complete Image" at bounding box center [720, 82] width 66 height 12
click at [426, 83] on div "windfarm: Renaico_II T63 INSPECTION: 2025-05-20-1 MISSION: 2025-05-20-1 WAYPOIN…" at bounding box center [385, 198] width 770 height 354
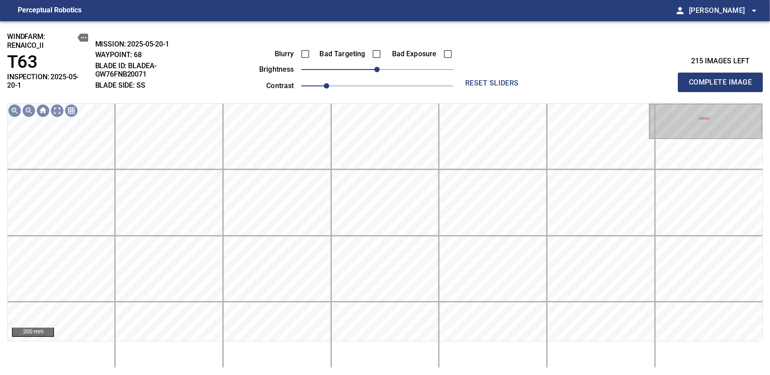
click at [471, 79] on span "Complete Image" at bounding box center [720, 82] width 66 height 12
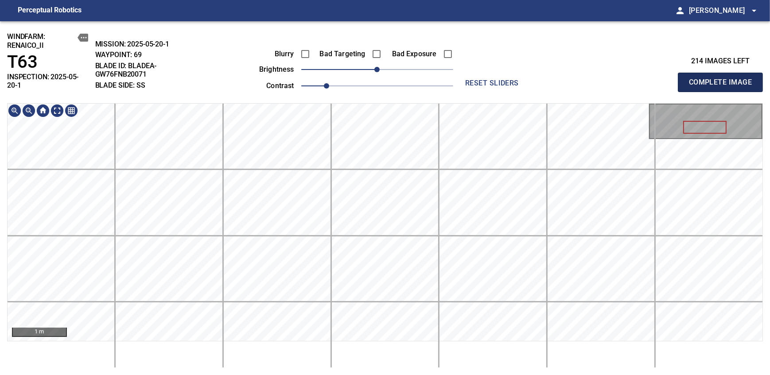
click at [471, 79] on span "Complete Image" at bounding box center [720, 82] width 66 height 12
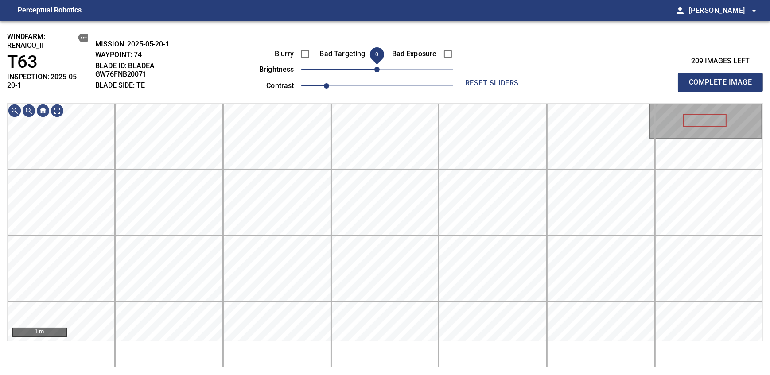
click at [380, 72] on span "0" at bounding box center [376, 69] width 5 height 5
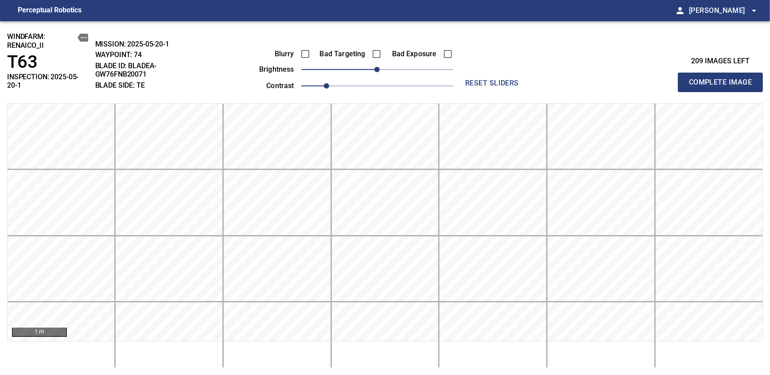
click at [471, 79] on span "Complete Image" at bounding box center [720, 82] width 66 height 12
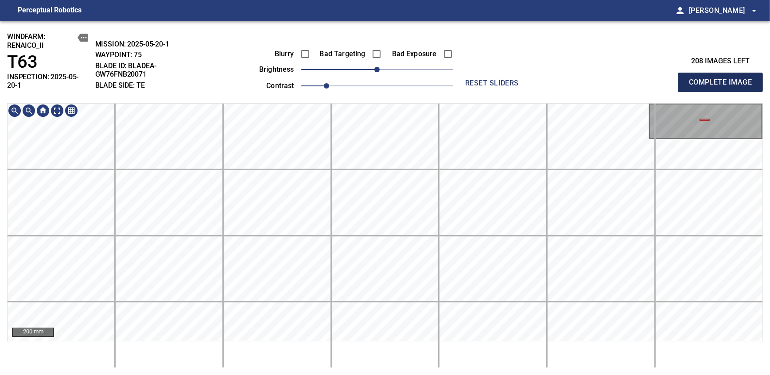
click at [471, 79] on span "Complete Image" at bounding box center [720, 82] width 66 height 12
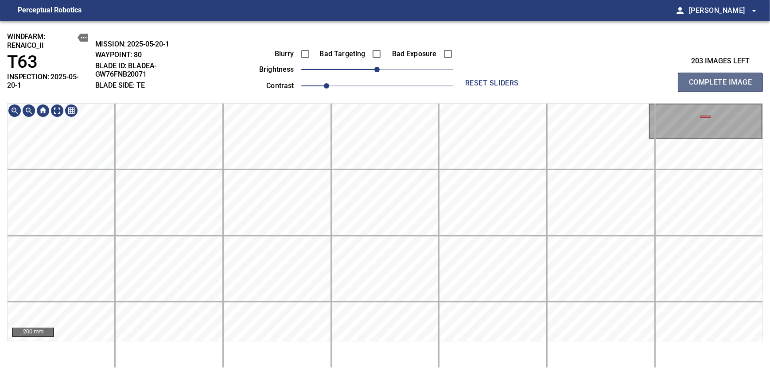
click at [471, 79] on span "Complete Image" at bounding box center [720, 82] width 66 height 12
click at [356, 238] on div "250 mm" at bounding box center [384, 235] width 755 height 265
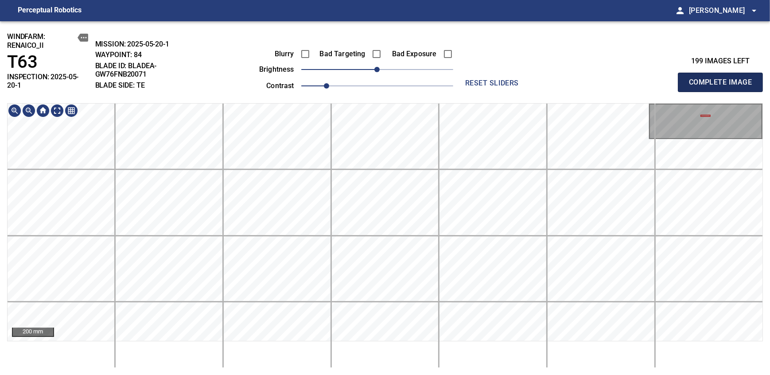
click at [471, 79] on span "Complete Image" at bounding box center [720, 82] width 66 height 12
click at [368, 238] on div "200 mm" at bounding box center [384, 235] width 755 height 265
click at [471, 79] on span "Complete Image" at bounding box center [720, 82] width 66 height 12
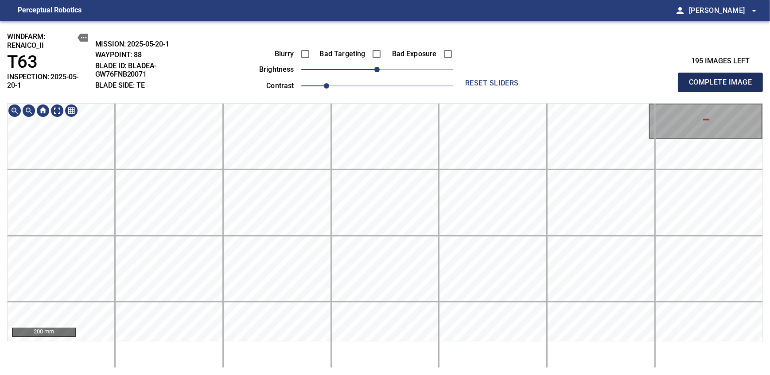
click at [471, 79] on span "Complete Image" at bounding box center [720, 82] width 66 height 12
click at [379, 238] on div "200 mm" at bounding box center [384, 235] width 755 height 265
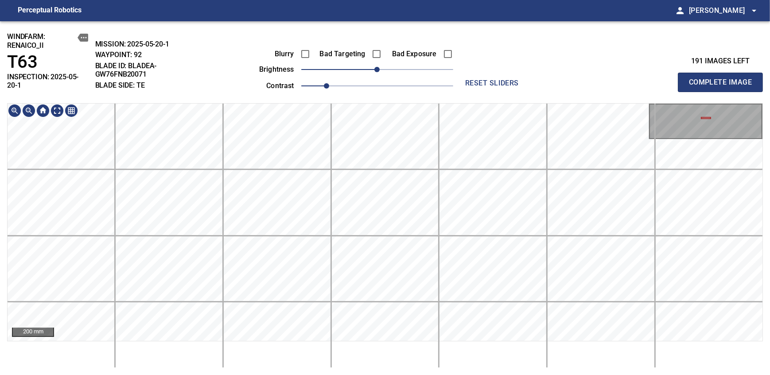
click at [366, 238] on div "windfarm: Renaico_II T63 INSPECTION: 2025-05-20-1 MISSION: 2025-05-20-1 WAYPOIN…" at bounding box center [385, 198] width 770 height 354
click at [471, 79] on span "Complete Image" at bounding box center [720, 82] width 66 height 12
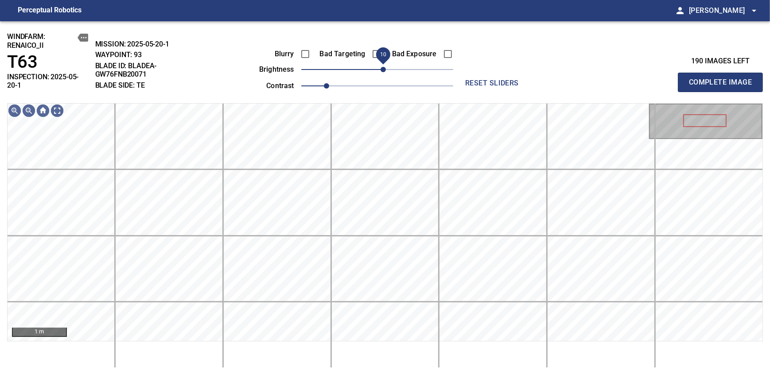
click at [383, 70] on span "10" at bounding box center [382, 69] width 5 height 5
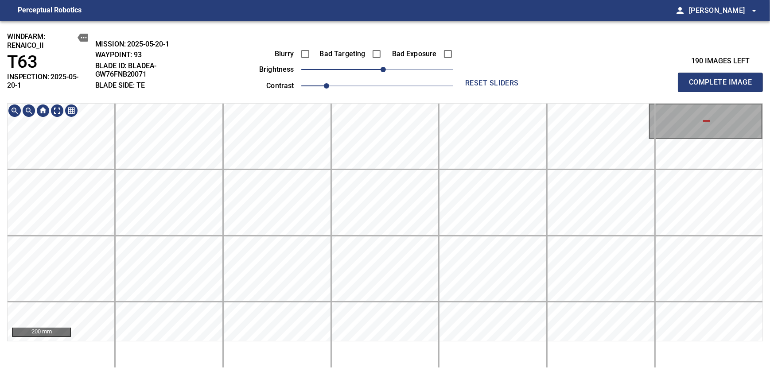
click at [381, 238] on html "Perceptual Robotics person Alex Semenov arrow_drop_down windfarm: Renaico_II T6…" at bounding box center [385, 187] width 770 height 375
click at [327, 238] on html "Perceptual Robotics person Alex Semenov arrow_drop_down windfarm: Renaico_II T6…" at bounding box center [385, 187] width 770 height 375
click at [439, 12] on main "Perceptual Robotics person Alex Semenov arrow_drop_down windfarm: Renaico_II T6…" at bounding box center [385, 187] width 770 height 375
click at [363, 64] on div "windfarm: Renaico_II T63 INSPECTION: 2025-05-20-1 MISSION: 2025-05-20-1 WAYPOIN…" at bounding box center [385, 198] width 770 height 354
click at [321, 98] on div "windfarm: Renaico_II T63 INSPECTION: 2025-05-20-1 MISSION: 2025-05-20-1 WAYPOIN…" at bounding box center [385, 198] width 770 height 354
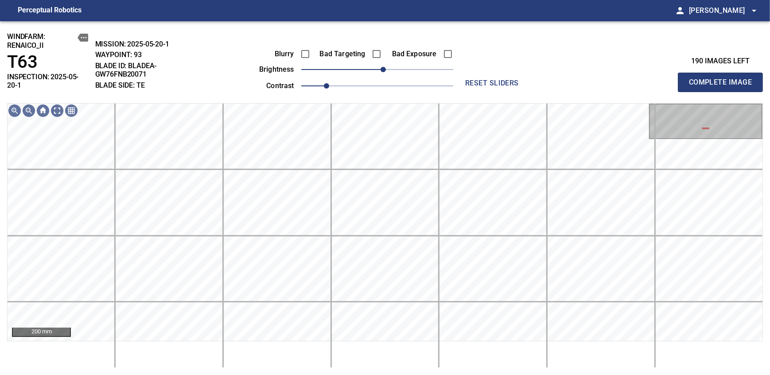
click at [294, 51] on div "Blurry" at bounding box center [274, 54] width 71 height 19
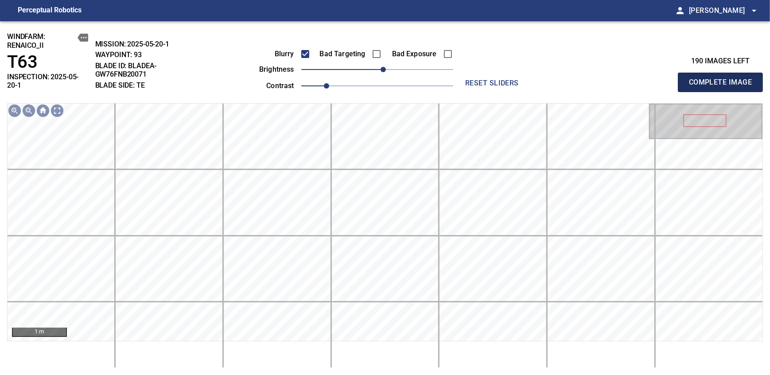
click at [471, 79] on span "Complete Image" at bounding box center [720, 82] width 66 height 12
drag, startPoint x: 376, startPoint y: 71, endPoint x: 383, endPoint y: 70, distance: 6.7
click at [383, 70] on span "10" at bounding box center [382, 69] width 5 height 5
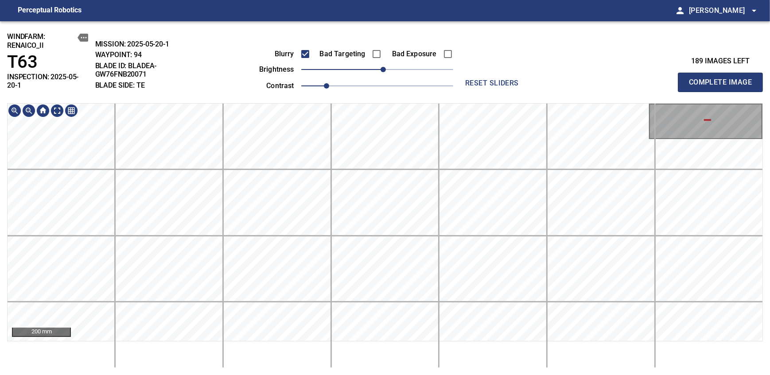
click at [451, 0] on html "Perceptual Robotics person Alex Semenov arrow_drop_down windfarm: Renaico_II T6…" at bounding box center [385, 187] width 770 height 375
click at [426, 71] on div "windfarm: Renaico_II T63 INSPECTION: 2025-05-20-1 MISSION: 2025-05-20-1 WAYPOIN…" at bounding box center [385, 198] width 770 height 354
click at [471, 79] on span "Complete Image" at bounding box center [720, 82] width 66 height 12
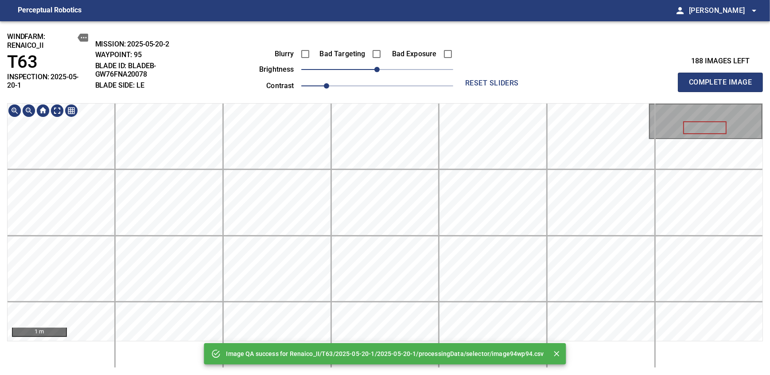
click at [411, 54] on div "Image QA success for Renaico_II/T63/2025-05-20-1/2025-05-20-1/processingData/se…" at bounding box center [385, 198] width 770 height 354
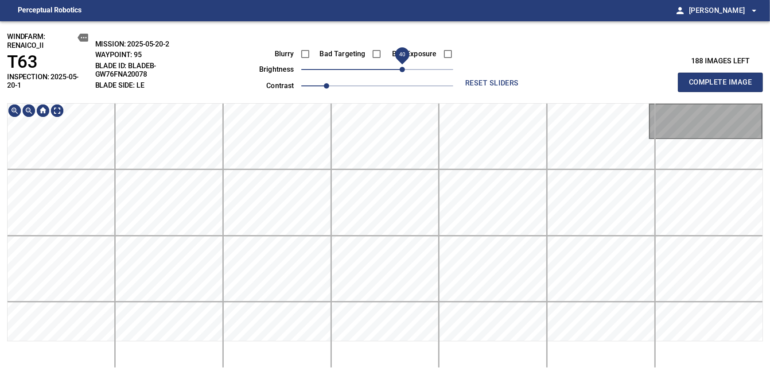
drag, startPoint x: 380, startPoint y: 70, endPoint x: 401, endPoint y: 64, distance: 21.6
click at [401, 67] on span "40" at bounding box center [401, 69] width 5 height 5
click at [395, 71] on span "30" at bounding box center [395, 69] width 5 height 5
click at [376, 33] on div "windfarm: Renaico_II T63 INSPECTION: 2025-05-20-1 MISSION: 2025-05-20-2 WAYPOIN…" at bounding box center [385, 198] width 770 height 354
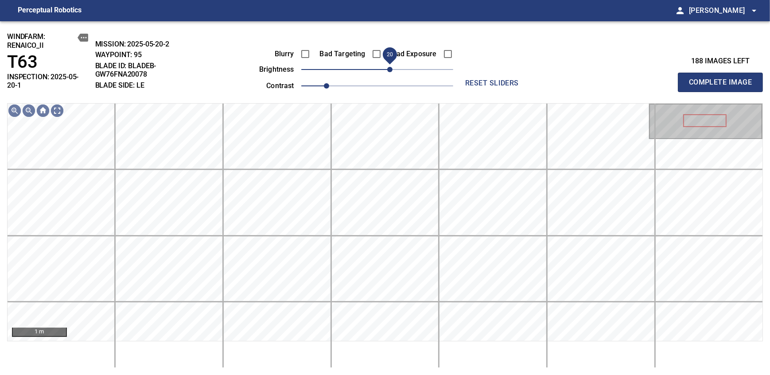
drag, startPoint x: 394, startPoint y: 70, endPoint x: 388, endPoint y: 74, distance: 6.6
click at [388, 72] on span "20" at bounding box center [389, 69] width 5 height 5
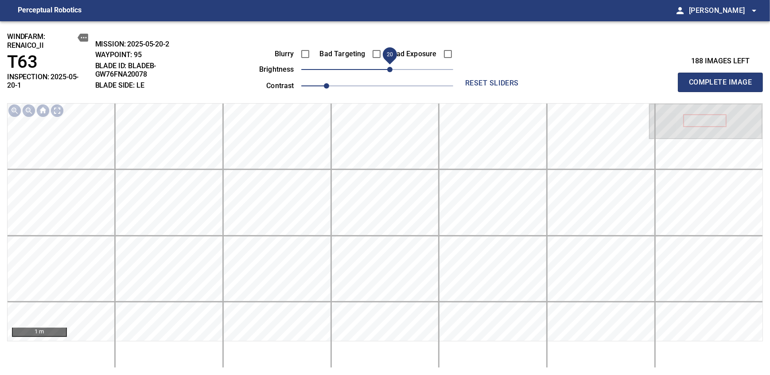
click at [471, 79] on span "Complete Image" at bounding box center [720, 82] width 66 height 12
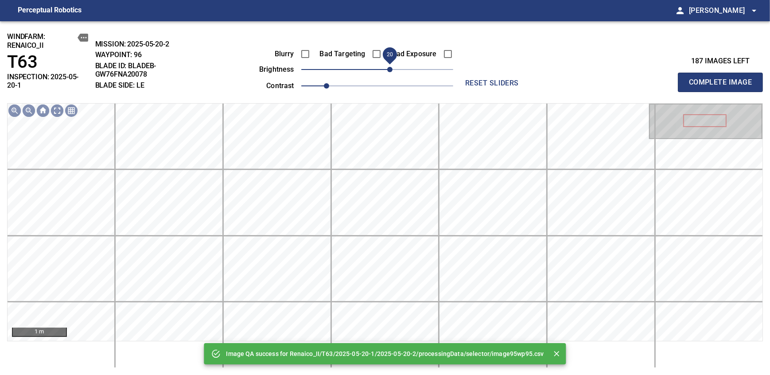
click at [391, 67] on span "20" at bounding box center [377, 69] width 152 height 12
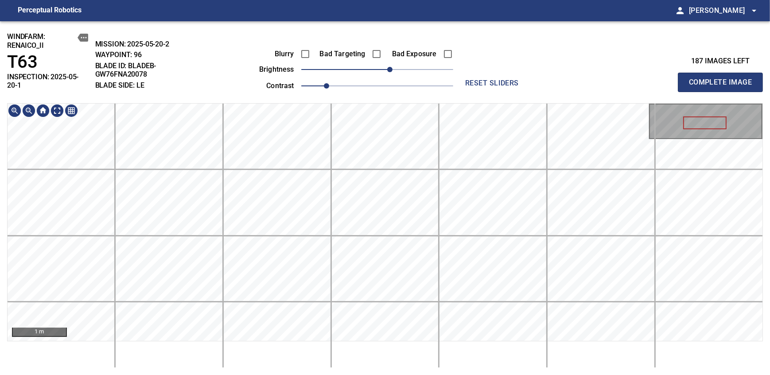
click at [401, 8] on main "Perceptual Robotics person Alex Semenov arrow_drop_down windfarm: Renaico_II T6…" at bounding box center [385, 187] width 770 height 375
click at [471, 79] on span "Complete Image" at bounding box center [720, 82] width 66 height 12
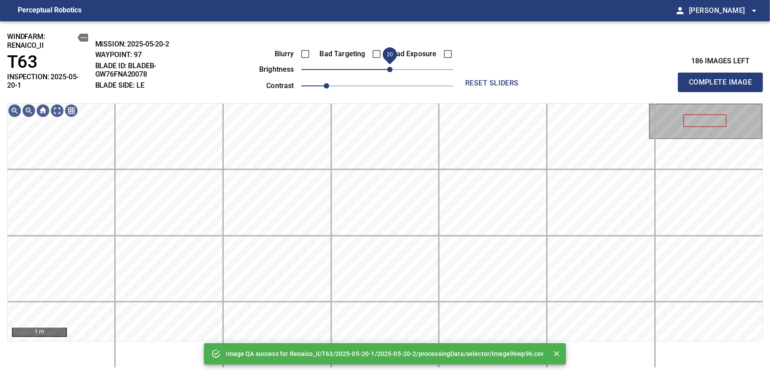
drag, startPoint x: 395, startPoint y: 68, endPoint x: 391, endPoint y: 74, distance: 7.0
click at [391, 72] on span "20" at bounding box center [389, 69] width 5 height 5
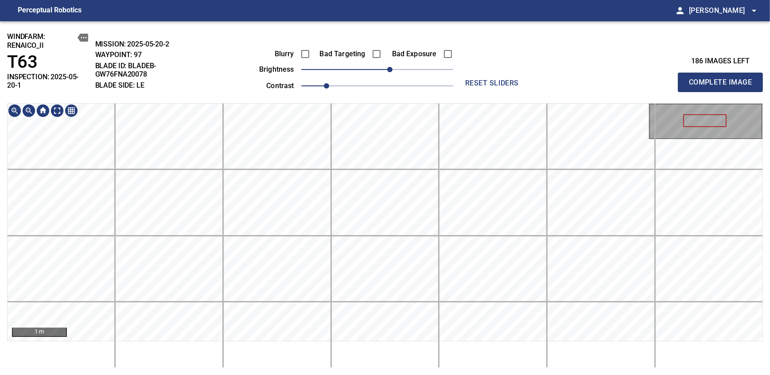
click at [376, 58] on div "windfarm: Renaico_II T63 INSPECTION: 2025-05-20-1 MISSION: 2025-05-20-2 WAYPOIN…" at bounding box center [385, 198] width 770 height 354
click at [471, 79] on span "Complete Image" at bounding box center [720, 82] width 66 height 12
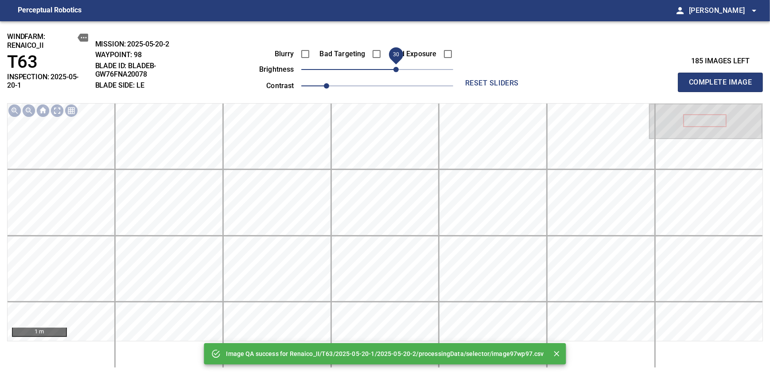
drag, startPoint x: 384, startPoint y: 68, endPoint x: 391, endPoint y: 72, distance: 8.1
click at [393, 72] on span "30" at bounding box center [395, 69] width 5 height 5
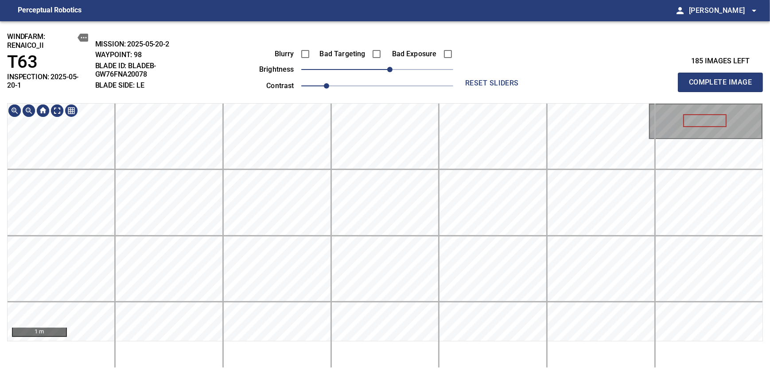
click at [372, 16] on main "Perceptual Robotics person Alex Semenov arrow_drop_down windfarm: Renaico_II T6…" at bounding box center [385, 187] width 770 height 375
click at [471, 79] on span "Complete Image" at bounding box center [720, 82] width 66 height 12
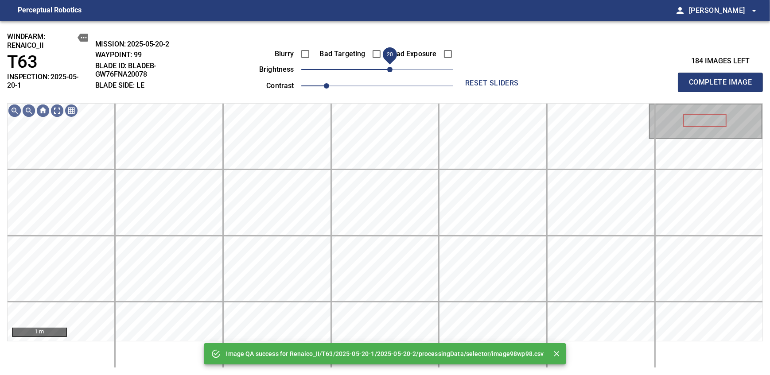
drag, startPoint x: 385, startPoint y: 71, endPoint x: 392, endPoint y: 70, distance: 7.6
click at [392, 70] on span "20" at bounding box center [389, 69] width 5 height 5
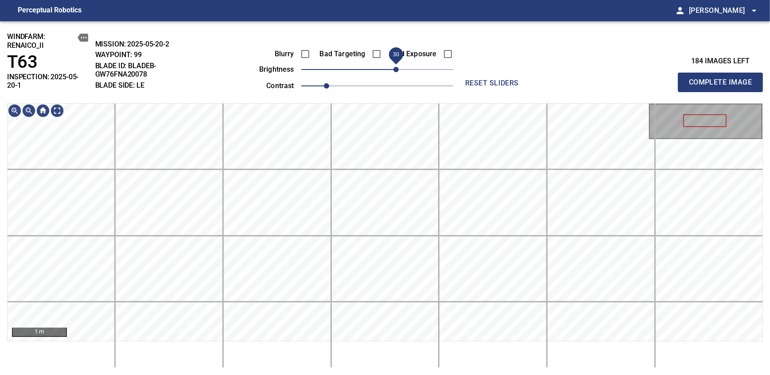
click at [395, 68] on span "30" at bounding box center [395, 69] width 5 height 5
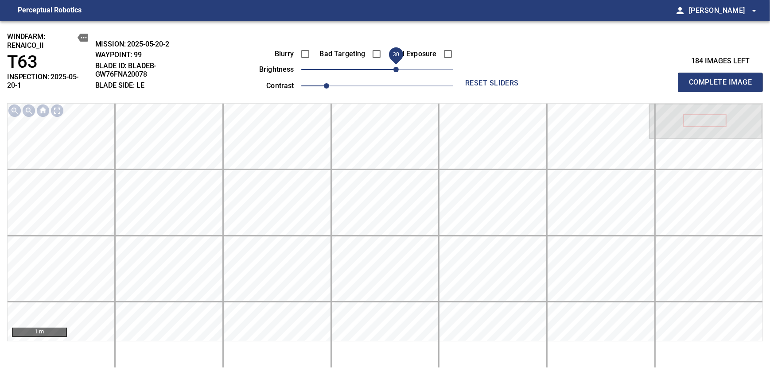
click at [471, 79] on span "Complete Image" at bounding box center [720, 82] width 66 height 12
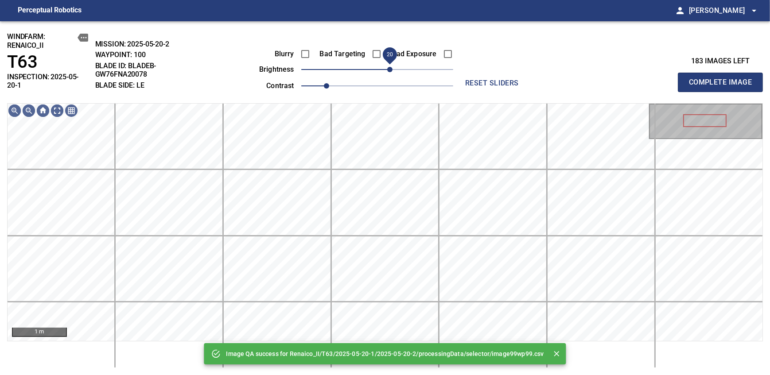
drag, startPoint x: 395, startPoint y: 68, endPoint x: 392, endPoint y: 74, distance: 6.3
click at [392, 74] on span "20" at bounding box center [377, 69] width 152 height 12
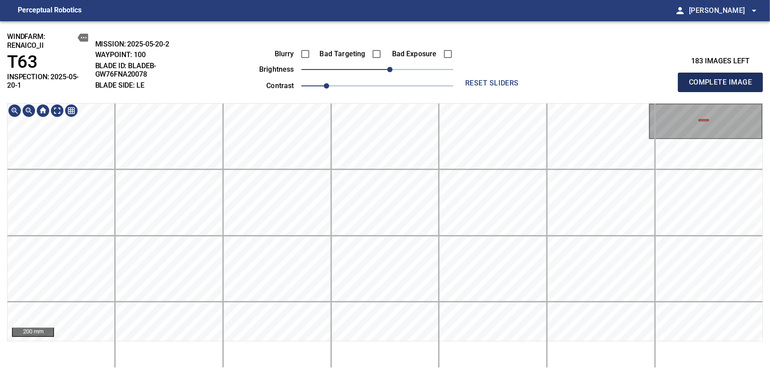
click at [471, 79] on span "Complete Image" at bounding box center [720, 82] width 66 height 12
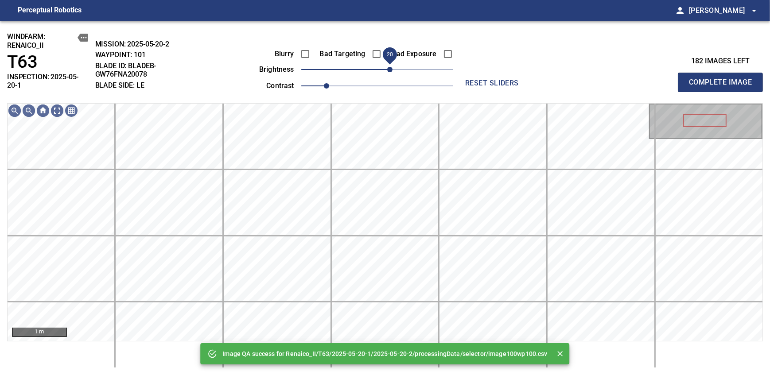
drag, startPoint x: 383, startPoint y: 71, endPoint x: 391, endPoint y: 72, distance: 8.5
click at [391, 72] on span "20" at bounding box center [389, 69] width 5 height 5
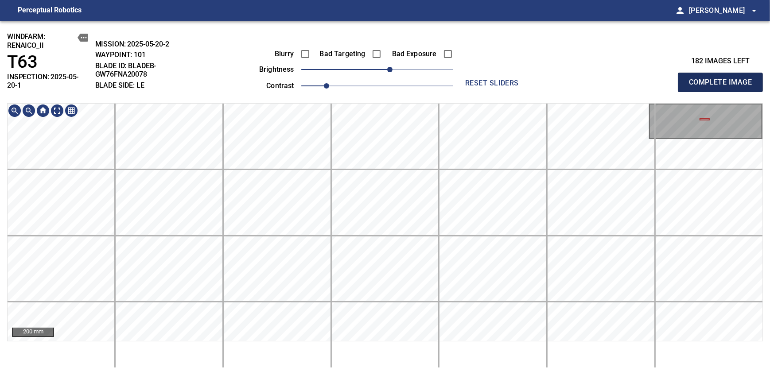
click at [471, 79] on span "Complete Image" at bounding box center [720, 82] width 66 height 12
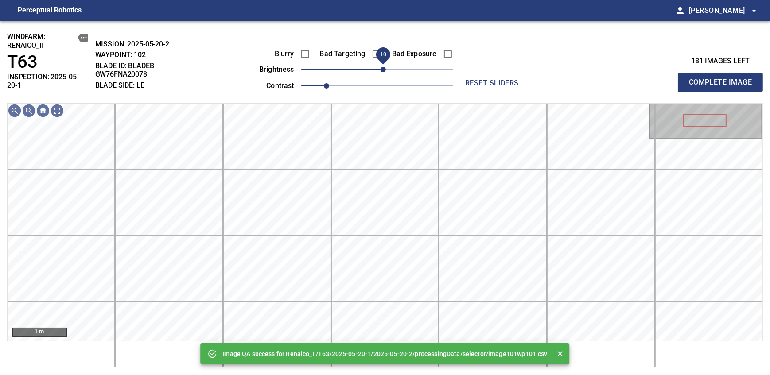
click at [385, 68] on span "10" at bounding box center [382, 69] width 5 height 5
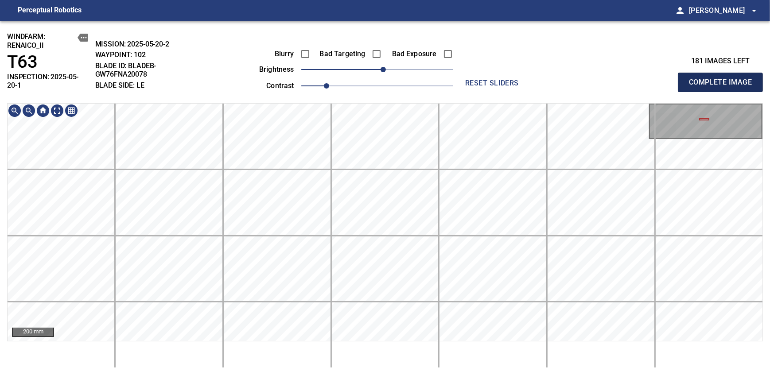
click at [471, 79] on span "Complete Image" at bounding box center [720, 82] width 66 height 12
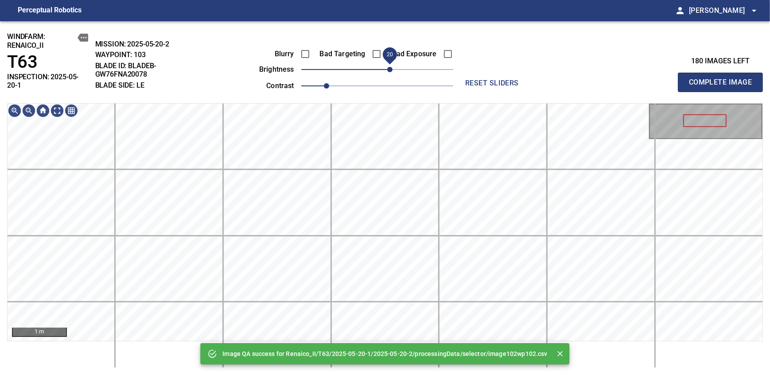
click at [388, 72] on span "20" at bounding box center [389, 69] width 5 height 5
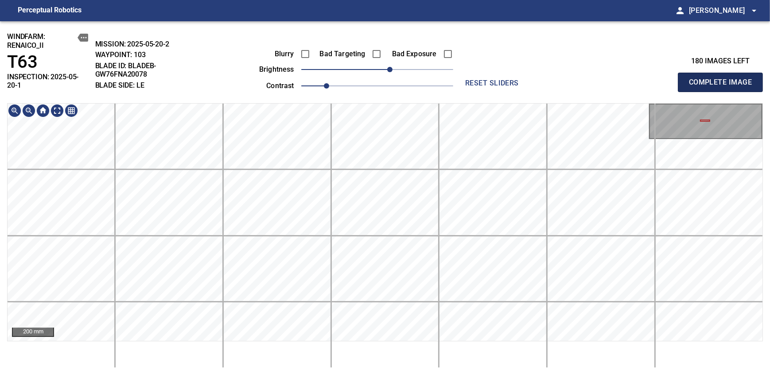
click at [471, 79] on span "Complete Image" at bounding box center [720, 82] width 66 height 12
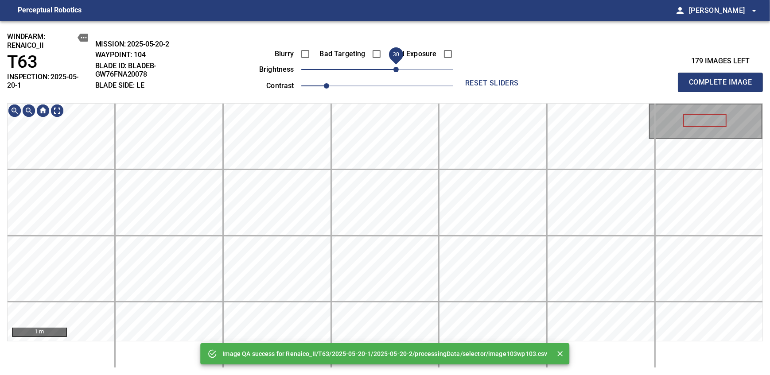
drag, startPoint x: 387, startPoint y: 68, endPoint x: 394, endPoint y: 68, distance: 7.1
click at [394, 68] on span "30" at bounding box center [395, 69] width 5 height 5
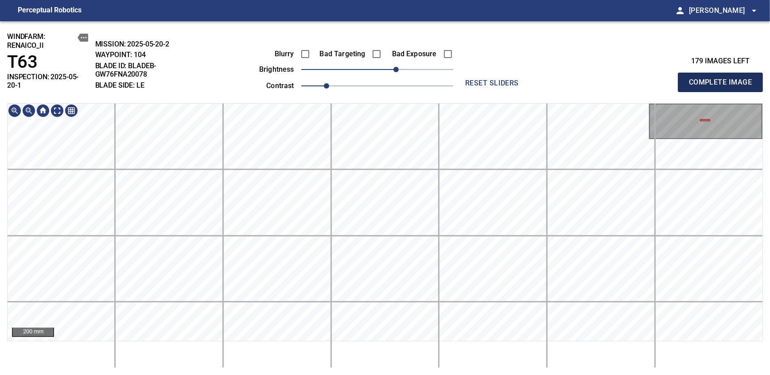
click at [471, 79] on span "Complete Image" at bounding box center [720, 82] width 66 height 12
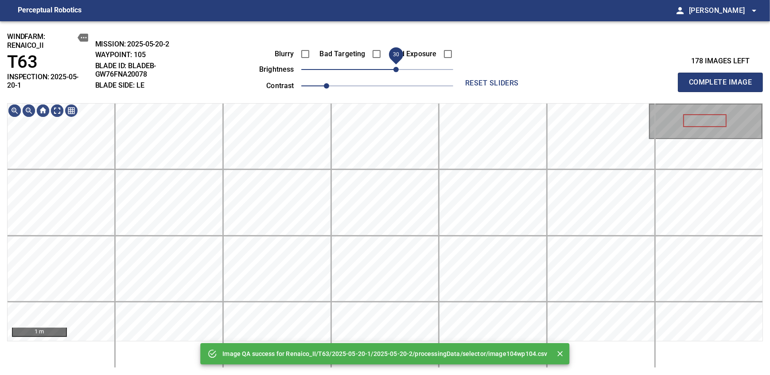
drag, startPoint x: 387, startPoint y: 69, endPoint x: 394, endPoint y: 69, distance: 7.1
click at [394, 69] on span "30" at bounding box center [395, 69] width 5 height 5
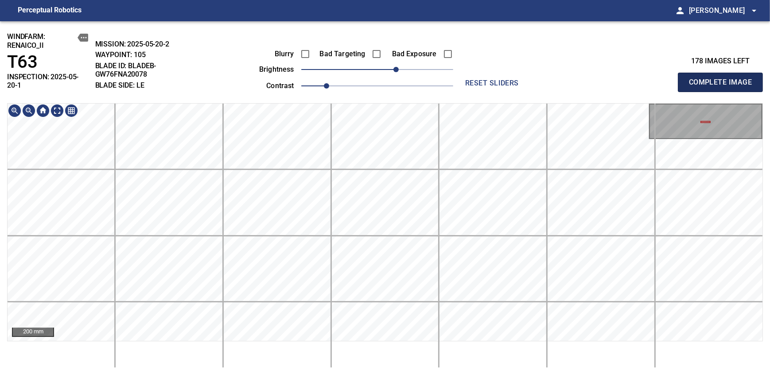
click at [471, 79] on span "Complete Image" at bounding box center [720, 82] width 66 height 12
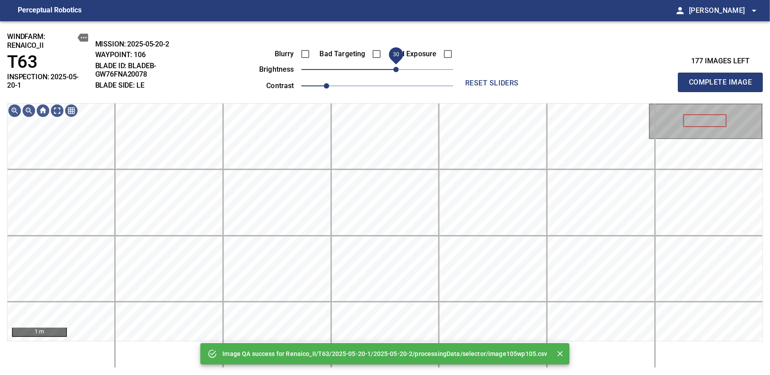
click at [395, 70] on span "30" at bounding box center [395, 69] width 5 height 5
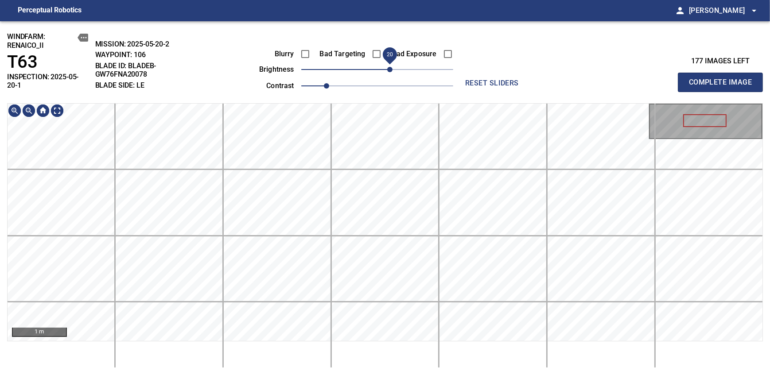
click at [391, 70] on span "20" at bounding box center [389, 69] width 5 height 5
click at [376, 81] on div "windfarm: Renaico_II T63 INSPECTION: 2025-05-20-1 MISSION: 2025-05-20-2 WAYPOIN…" at bounding box center [385, 198] width 770 height 354
click at [471, 79] on span "Complete Image" at bounding box center [720, 82] width 66 height 12
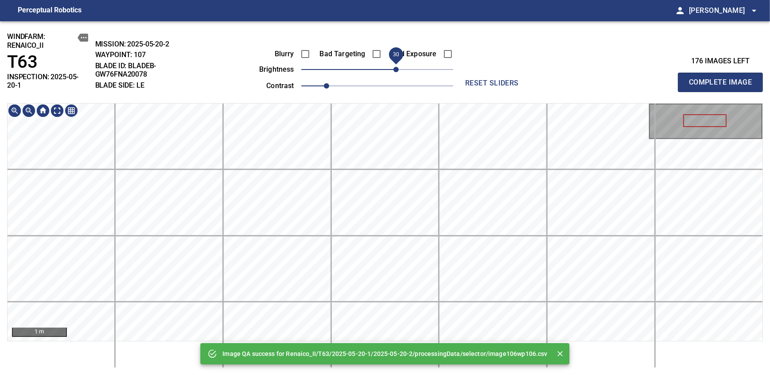
drag, startPoint x: 388, startPoint y: 69, endPoint x: 393, endPoint y: 66, distance: 5.2
click at [393, 67] on span "30" at bounding box center [395, 69] width 5 height 5
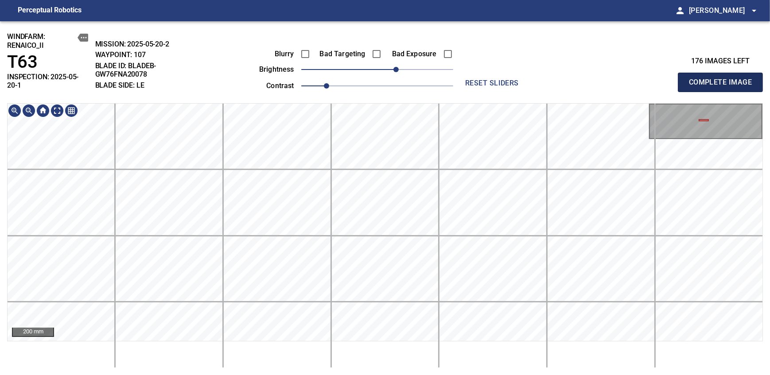
click at [471, 79] on span "Complete Image" at bounding box center [720, 82] width 66 height 12
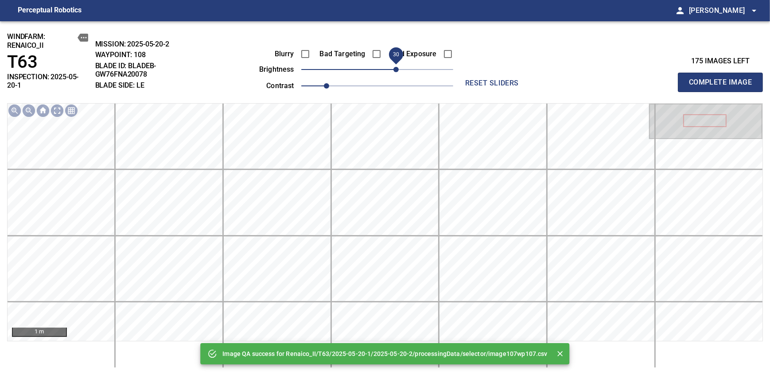
drag, startPoint x: 385, startPoint y: 70, endPoint x: 395, endPoint y: 70, distance: 9.7
click at [395, 70] on span "30" at bounding box center [395, 69] width 5 height 5
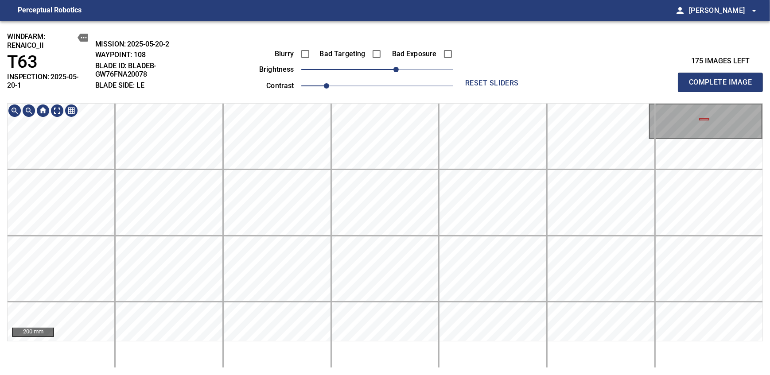
click at [442, 66] on div "windfarm: Renaico_II T63 INSPECTION: 2025-05-20-1 MISSION: 2025-05-20-2 WAYPOIN…" at bounding box center [385, 198] width 770 height 354
click at [471, 79] on span "Complete Image" at bounding box center [720, 82] width 66 height 12
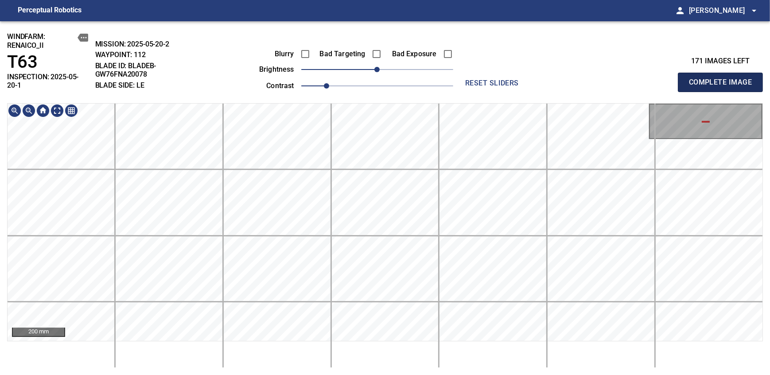
click at [471, 79] on span "Complete Image" at bounding box center [720, 82] width 66 height 12
click at [416, 238] on html "Perceptual Robotics person Alex Semenov arrow_drop_down windfarm: Renaico_II T6…" at bounding box center [385, 187] width 770 height 375
click at [416, 238] on div "200 mm" at bounding box center [384, 235] width 755 height 265
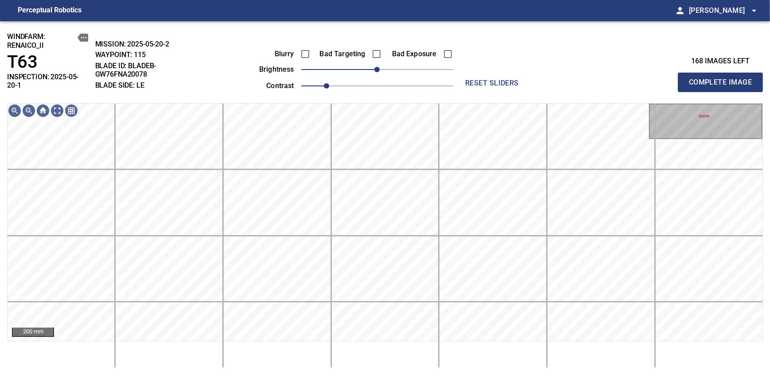
click at [471, 79] on span "Complete Image" at bounding box center [720, 82] width 66 height 12
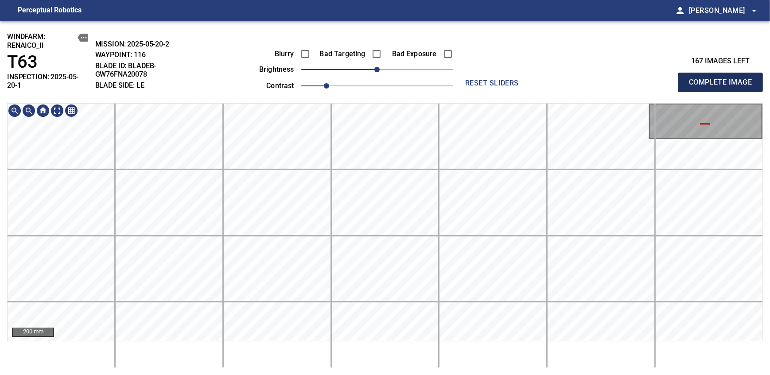
click at [471, 79] on span "Complete Image" at bounding box center [720, 82] width 66 height 12
click at [398, 238] on html "Perceptual Robotics person Alex Semenov arrow_drop_down windfarm: Renaico_II T6…" at bounding box center [385, 187] width 770 height 375
click at [471, 79] on span "Complete Image" at bounding box center [720, 82] width 66 height 12
click at [420, 238] on html "Perceptual Robotics person Alex Semenov arrow_drop_down windfarm: Renaico_II T6…" at bounding box center [385, 187] width 770 height 375
click at [419, 238] on div "200 mm" at bounding box center [384, 235] width 755 height 265
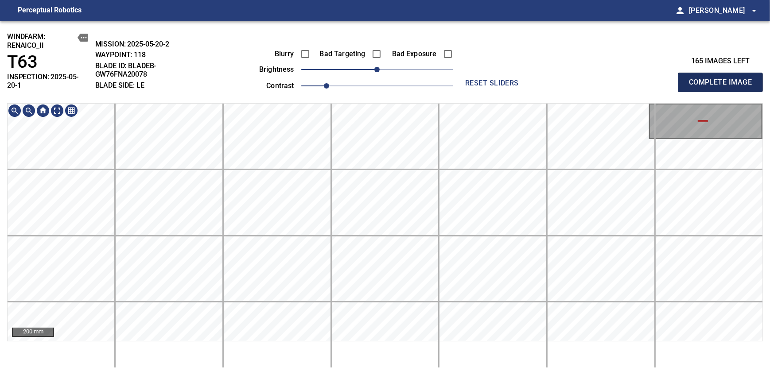
click at [471, 79] on span "Complete Image" at bounding box center [720, 82] width 66 height 12
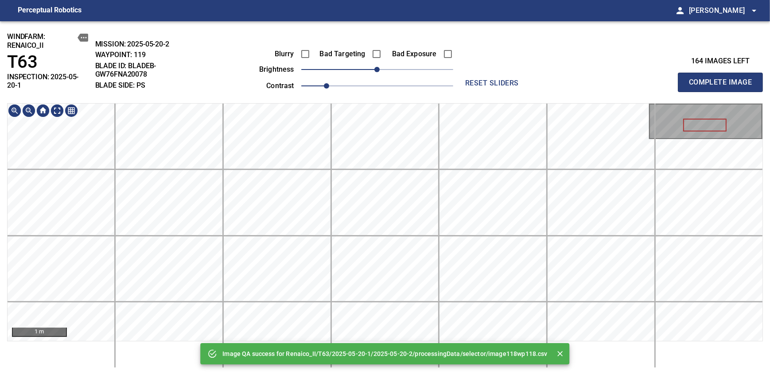
click at [399, 62] on div "Image QA success for Renaico_II/T63/2025-05-20-1/2025-05-20-2/processingData/se…" at bounding box center [385, 198] width 770 height 354
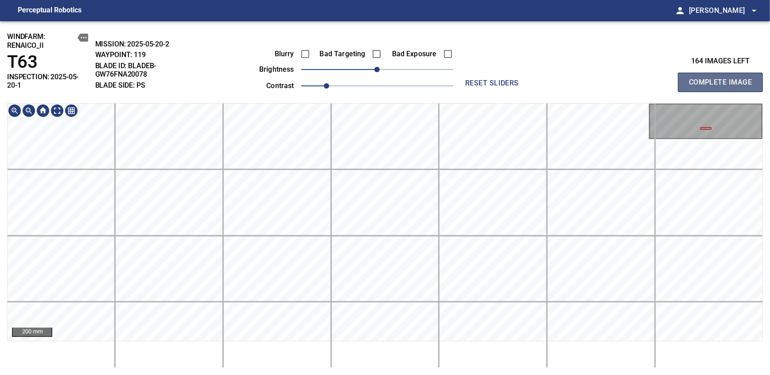
click at [471, 79] on span "Complete Image" at bounding box center [720, 82] width 66 height 12
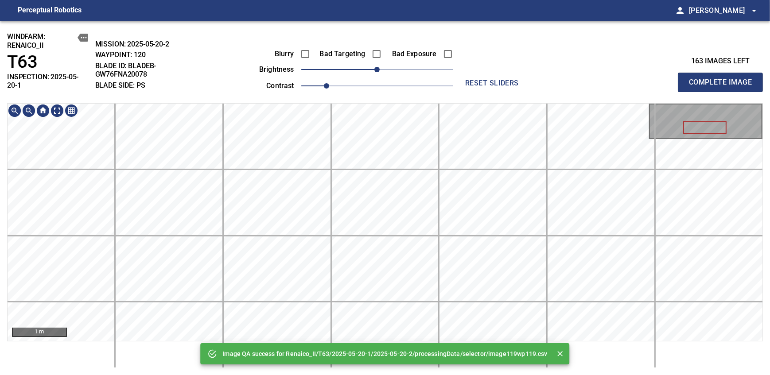
click at [411, 95] on div "Image QA success for Renaico_II/T63/2025-05-20-1/2025-05-20-2/processingData/se…" at bounding box center [385, 198] width 770 height 354
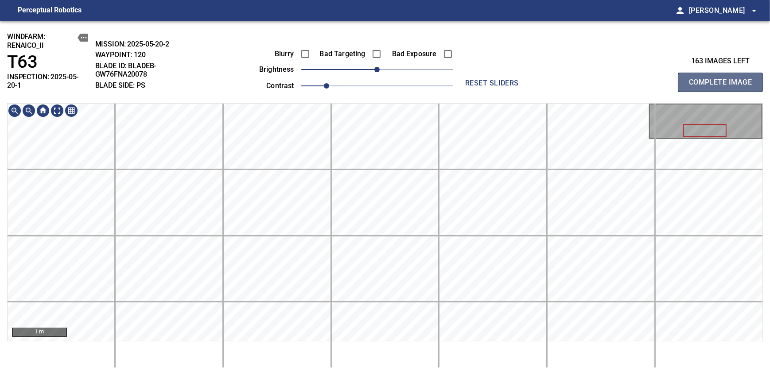
click at [471, 79] on span "Complete Image" at bounding box center [720, 82] width 66 height 12
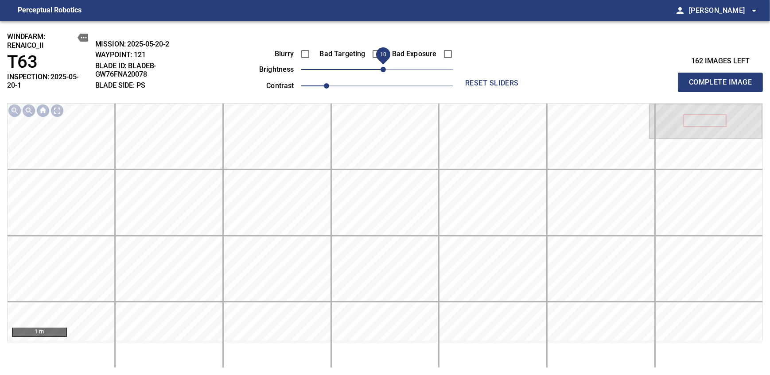
click at [384, 71] on span "10" at bounding box center [382, 69] width 5 height 5
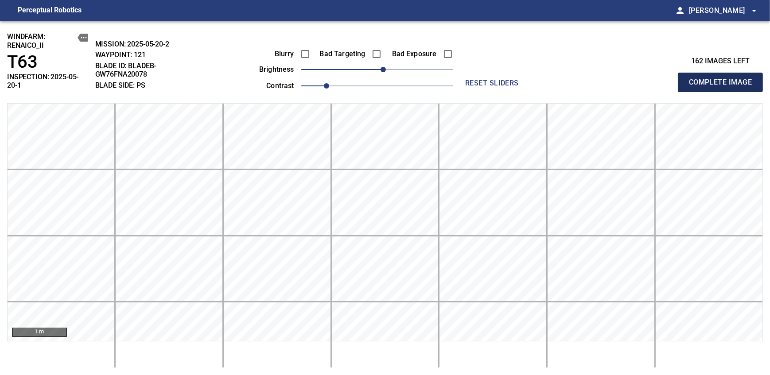
drag, startPoint x: 723, startPoint y: 79, endPoint x: 384, endPoint y: 71, distance: 338.4
click at [471, 79] on span "Complete Image" at bounding box center [720, 82] width 66 height 12
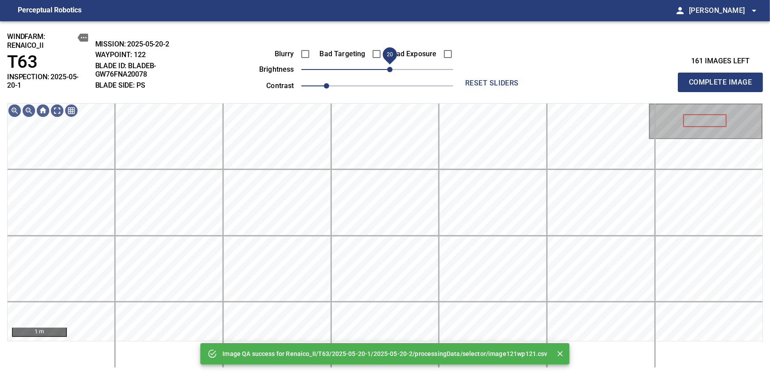
drag, startPoint x: 377, startPoint y: 70, endPoint x: 387, endPoint y: 66, distance: 10.2
click at [387, 67] on span "20" at bounding box center [389, 69] width 5 height 5
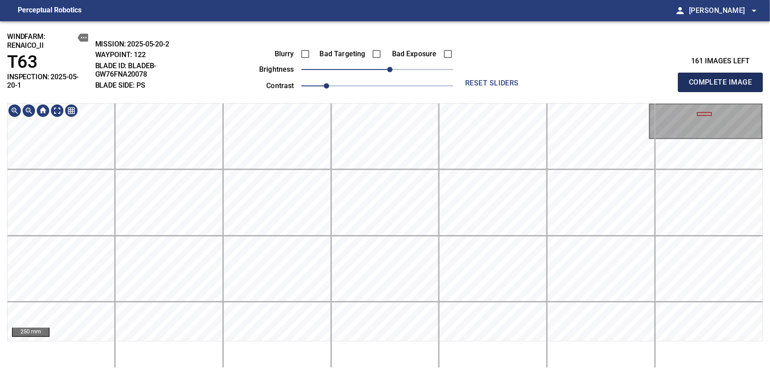
click at [471, 79] on span "Complete Image" at bounding box center [720, 82] width 66 height 12
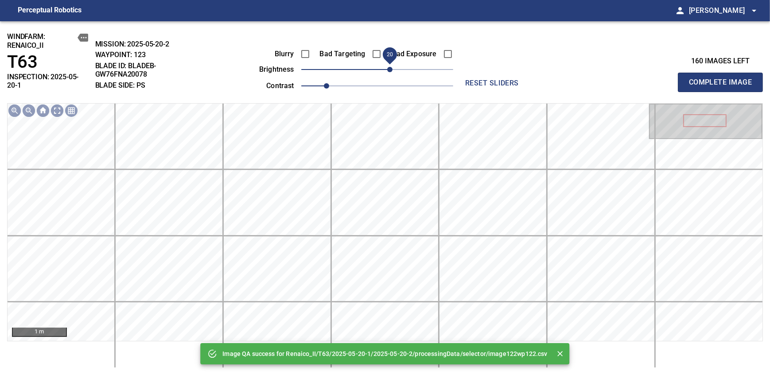
drag, startPoint x: 380, startPoint y: 65, endPoint x: 391, endPoint y: 68, distance: 11.4
click at [391, 68] on span "20" at bounding box center [389, 69] width 5 height 5
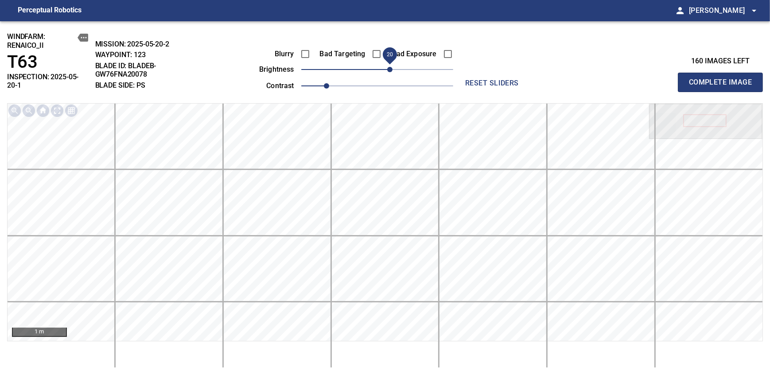
click at [471, 79] on span "Complete Image" at bounding box center [720, 82] width 66 height 12
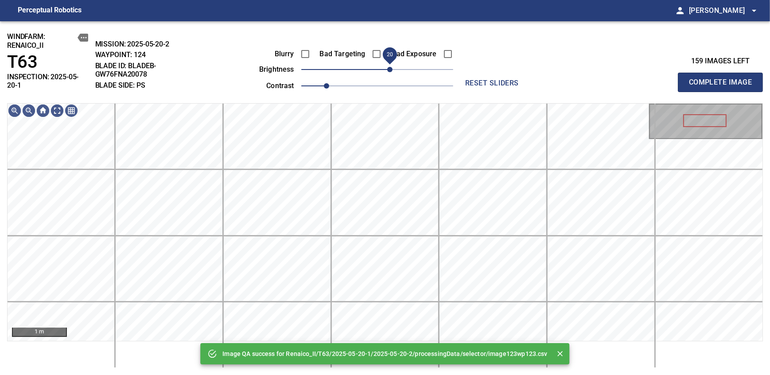
drag, startPoint x: 384, startPoint y: 72, endPoint x: 388, endPoint y: 70, distance: 5.2
click at [388, 70] on span "20" at bounding box center [389, 69] width 5 height 5
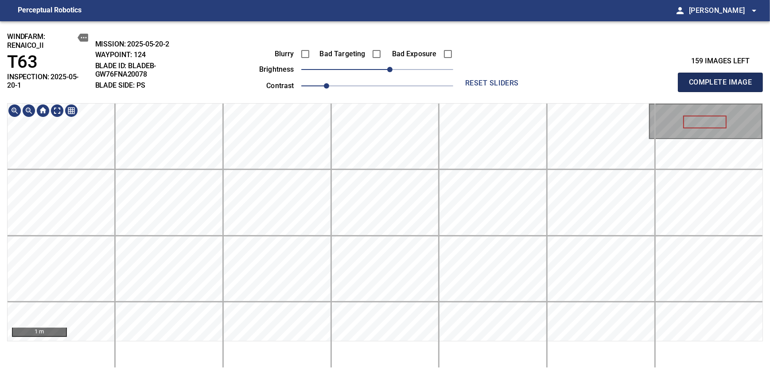
click at [471, 79] on span "Complete Image" at bounding box center [720, 82] width 66 height 12
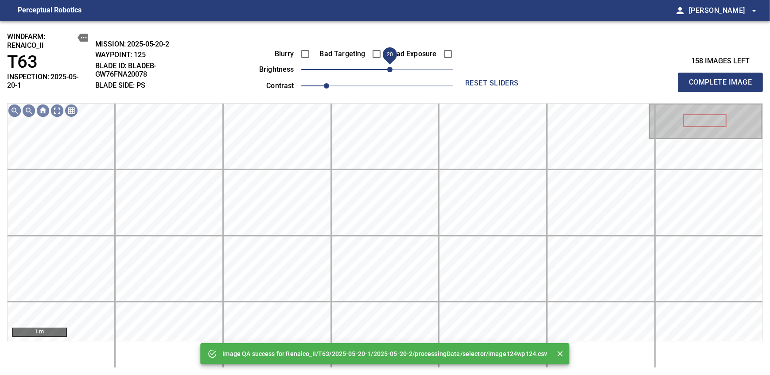
drag, startPoint x: 387, startPoint y: 72, endPoint x: 391, endPoint y: 74, distance: 4.6
click at [391, 72] on span "20" at bounding box center [389, 69] width 5 height 5
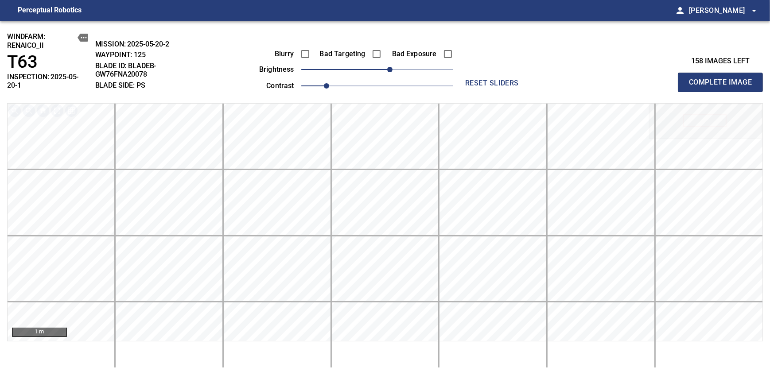
click at [471, 79] on span "Complete Image" at bounding box center [720, 82] width 66 height 12
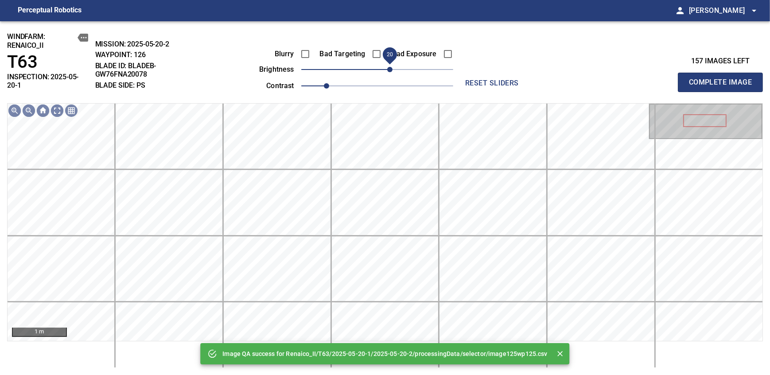
click at [391, 72] on span "20" at bounding box center [377, 69] width 152 height 12
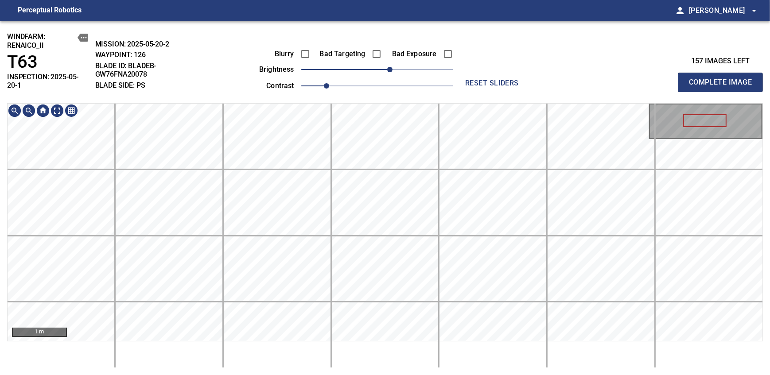
click at [383, 89] on div "windfarm: Renaico_II T63 INSPECTION: 2025-05-20-1 MISSION: 2025-05-20-2 WAYPOIN…" at bounding box center [385, 198] width 770 height 354
click at [471, 79] on span "Complete Image" at bounding box center [720, 82] width 66 height 12
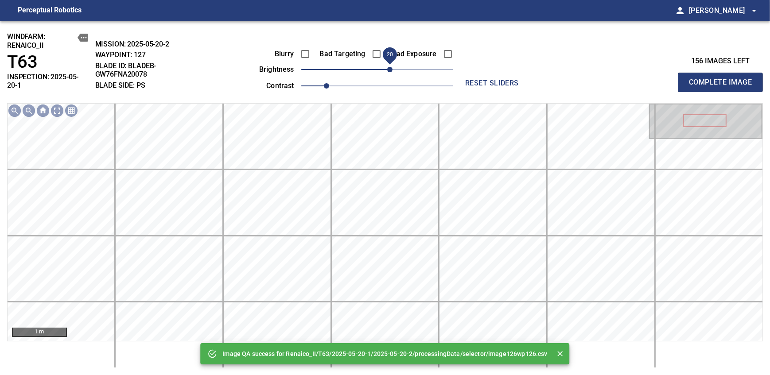
drag, startPoint x: 385, startPoint y: 71, endPoint x: 392, endPoint y: 70, distance: 7.2
click at [392, 70] on span "20" at bounding box center [389, 69] width 5 height 5
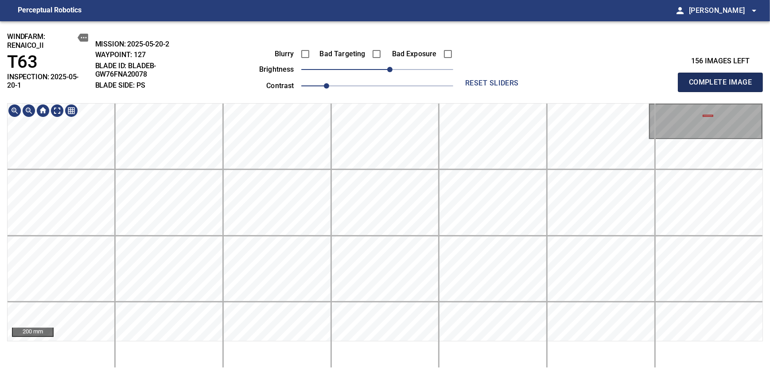
click at [471, 79] on span "Complete Image" at bounding box center [720, 82] width 66 height 12
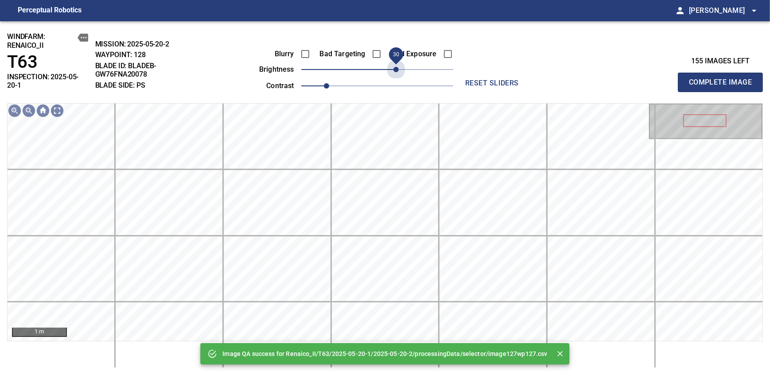
drag, startPoint x: 384, startPoint y: 70, endPoint x: 396, endPoint y: 79, distance: 15.8
click at [396, 67] on span "30" at bounding box center [395, 69] width 5 height 5
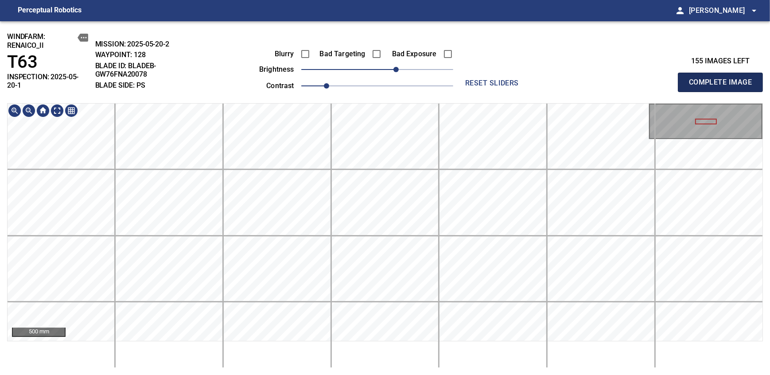
click at [471, 79] on span "Complete Image" at bounding box center [720, 82] width 66 height 12
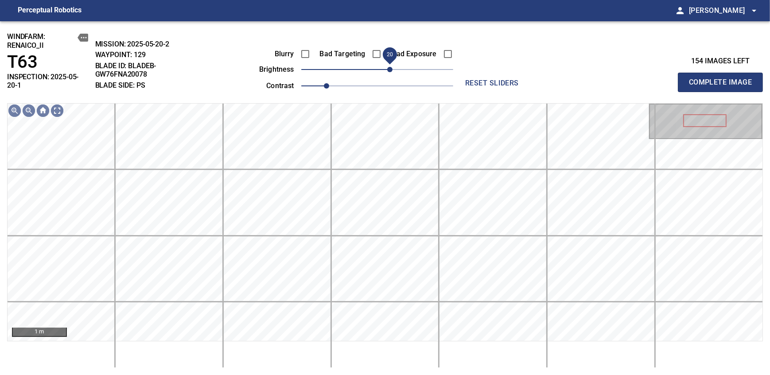
drag, startPoint x: 378, startPoint y: 66, endPoint x: 387, endPoint y: 66, distance: 8.4
click at [387, 67] on span "20" at bounding box center [389, 69] width 5 height 5
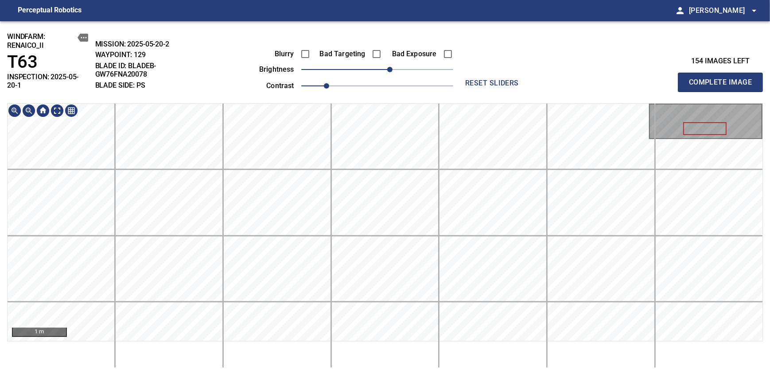
click at [377, 47] on div "windfarm: Renaico_II T63 INSPECTION: 2025-05-20-1 MISSION: 2025-05-20-2 WAYPOIN…" at bounding box center [385, 198] width 770 height 354
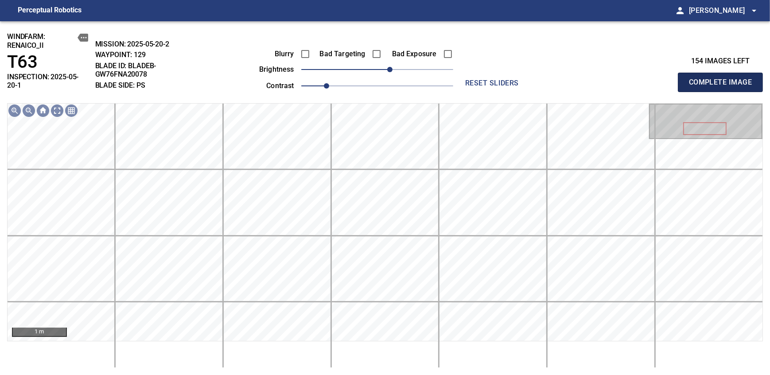
click at [471, 79] on span "Complete Image" at bounding box center [720, 82] width 66 height 12
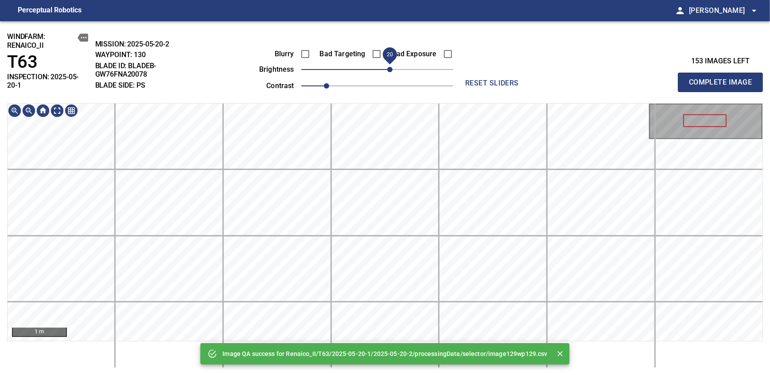
click at [391, 68] on span "20" at bounding box center [389, 69] width 5 height 5
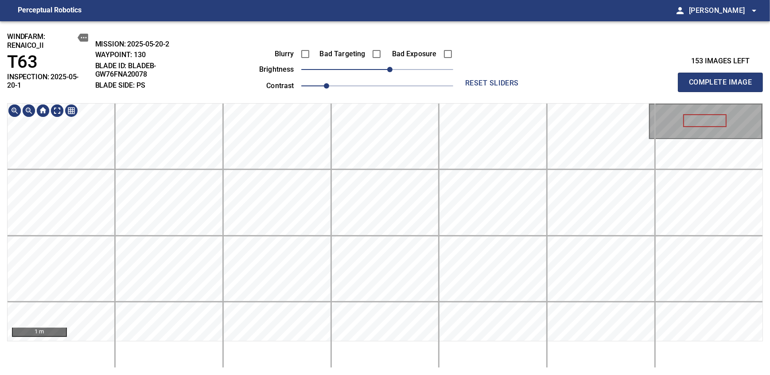
click at [443, 92] on div "windfarm: Renaico_II T63 INSPECTION: 2025-05-20-1 MISSION: 2025-05-20-2 WAYPOIN…" at bounding box center [385, 198] width 770 height 354
click at [471, 79] on span "Complete Image" at bounding box center [720, 82] width 66 height 12
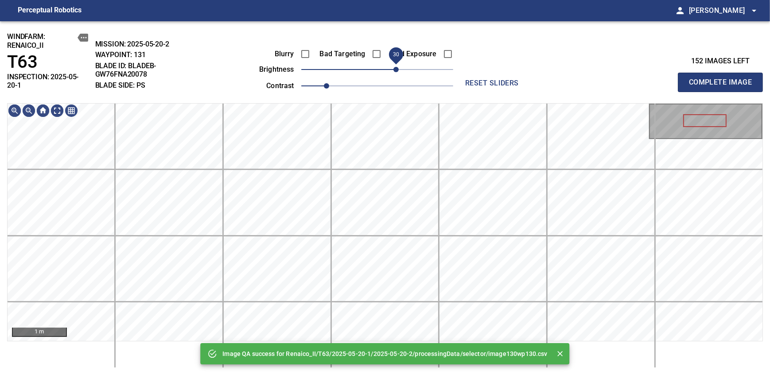
click at [394, 71] on span "30" at bounding box center [395, 69] width 5 height 5
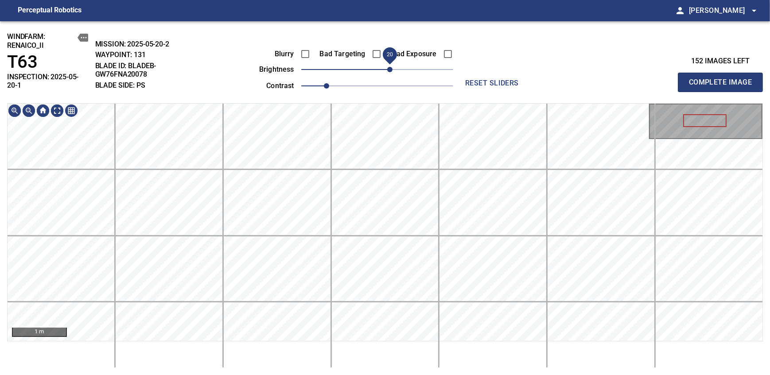
click at [391, 71] on span "20" at bounding box center [389, 69] width 5 height 5
click at [471, 79] on span "Complete Image" at bounding box center [720, 82] width 66 height 12
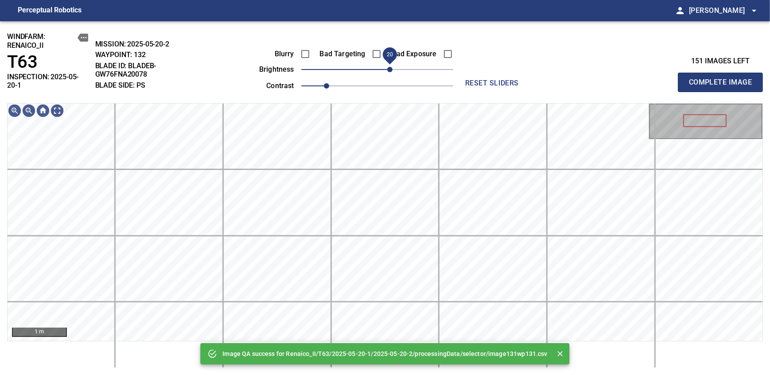
drag, startPoint x: 384, startPoint y: 74, endPoint x: 392, endPoint y: 72, distance: 8.5
click at [392, 72] on span "20" at bounding box center [389, 69] width 5 height 5
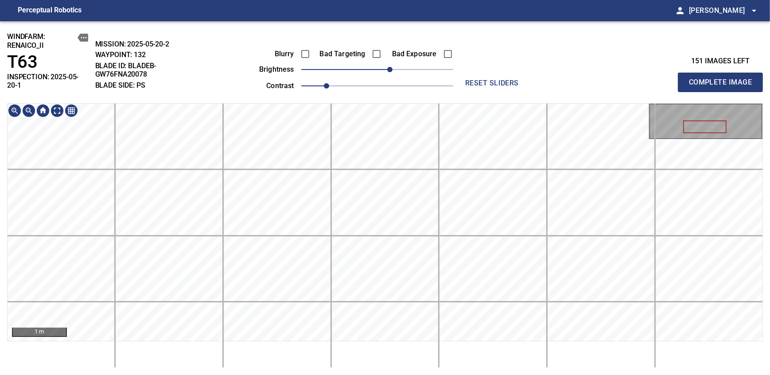
click at [419, 102] on div "windfarm: Renaico_II T63 INSPECTION: 2025-05-20-1 MISSION: 2025-05-20-2 WAYPOIN…" at bounding box center [385, 198] width 770 height 354
click at [471, 79] on span "Complete Image" at bounding box center [720, 82] width 66 height 12
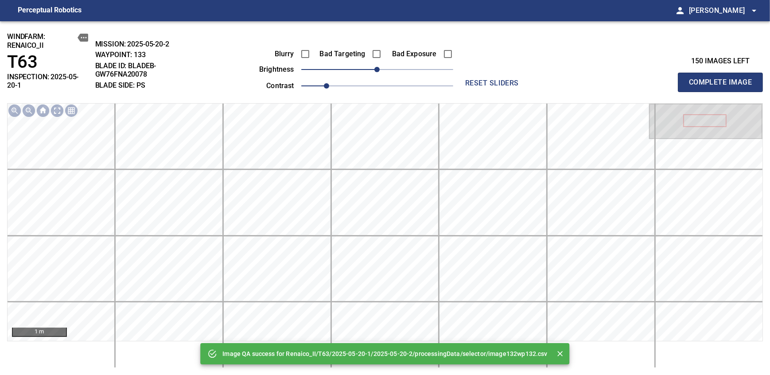
click at [392, 66] on div "Blurry Bad Targeting Bad Exposure brightness 0 contrast 1" at bounding box center [346, 68] width 214 height 47
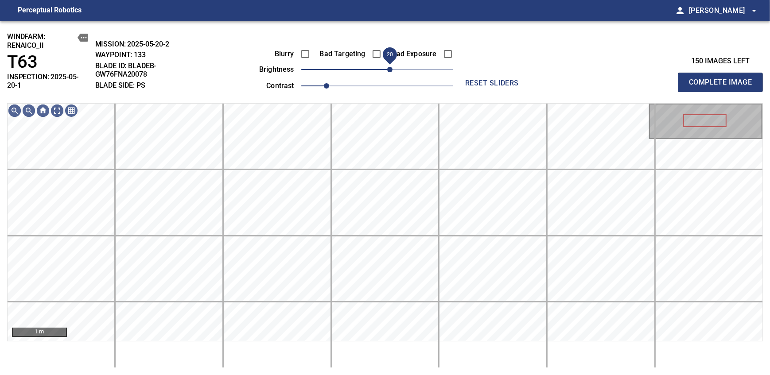
drag, startPoint x: 383, startPoint y: 68, endPoint x: 391, endPoint y: 68, distance: 8.4
click at [391, 68] on span "20" at bounding box center [389, 69] width 5 height 5
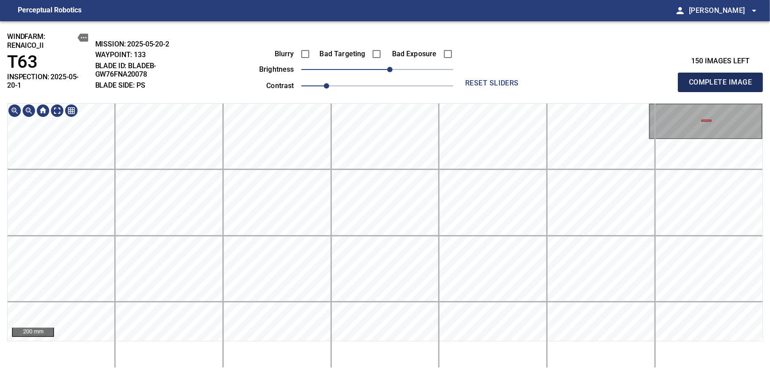
click at [471, 79] on span "Complete Image" at bounding box center [720, 82] width 66 height 12
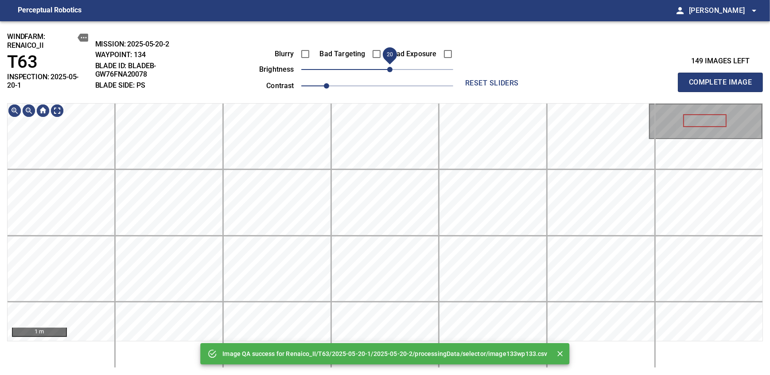
drag, startPoint x: 383, startPoint y: 71, endPoint x: 391, endPoint y: 68, distance: 8.4
click at [391, 68] on span "20" at bounding box center [389, 69] width 5 height 5
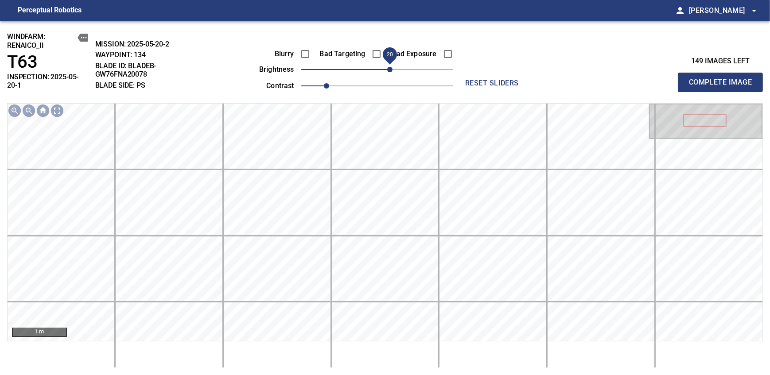
click at [471, 79] on span "Complete Image" at bounding box center [720, 82] width 66 height 12
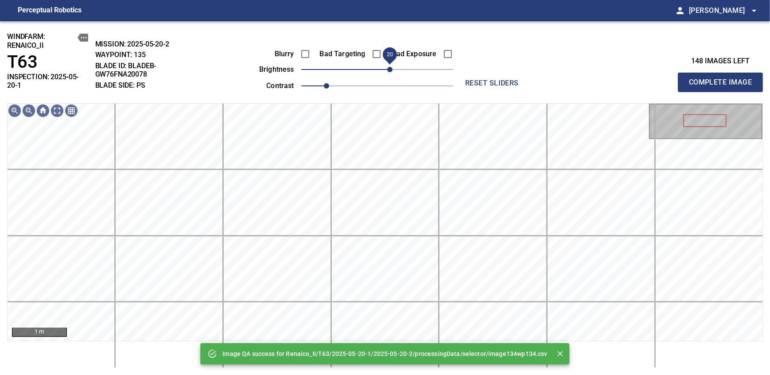
click at [391, 68] on span "20" at bounding box center [377, 69] width 152 height 12
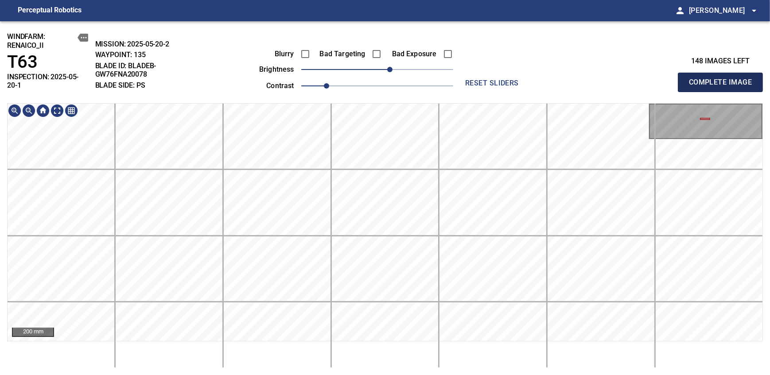
click at [471, 79] on span "Complete Image" at bounding box center [720, 82] width 66 height 12
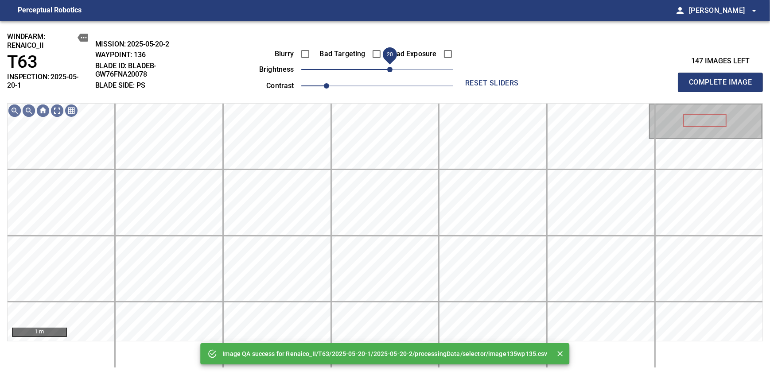
drag, startPoint x: 398, startPoint y: 71, endPoint x: 391, endPoint y: 75, distance: 8.4
click at [391, 75] on span "20" at bounding box center [377, 69] width 152 height 12
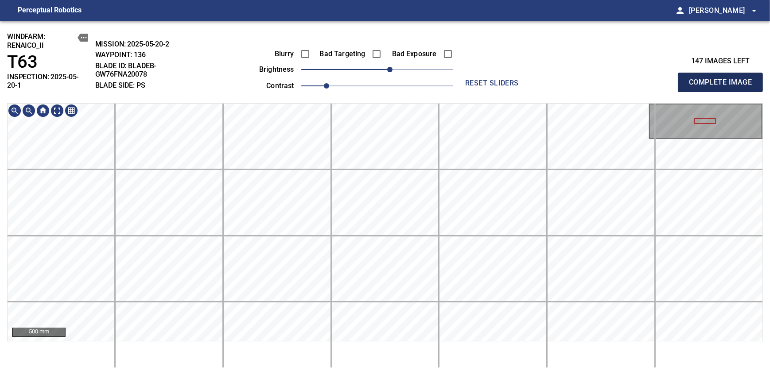
click at [471, 79] on span "Complete Image" at bounding box center [720, 82] width 66 height 12
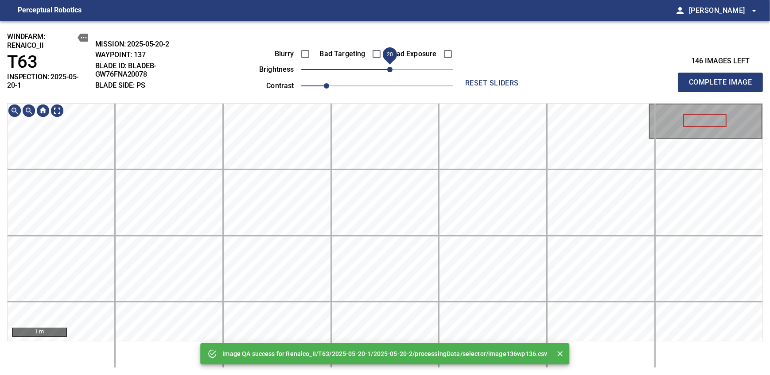
click at [388, 70] on span "20" at bounding box center [389, 69] width 5 height 5
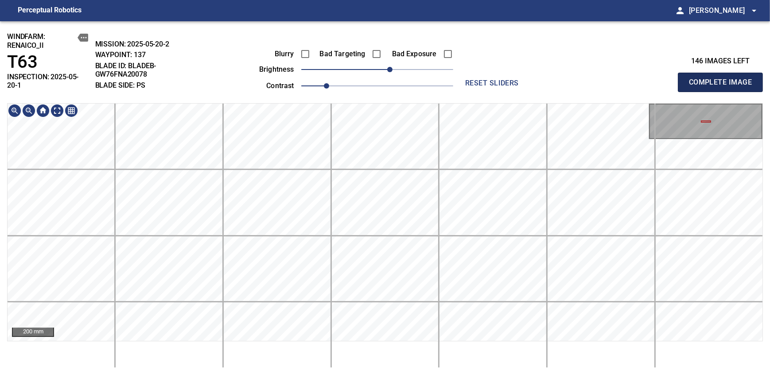
click at [471, 79] on span "Complete Image" at bounding box center [720, 82] width 66 height 12
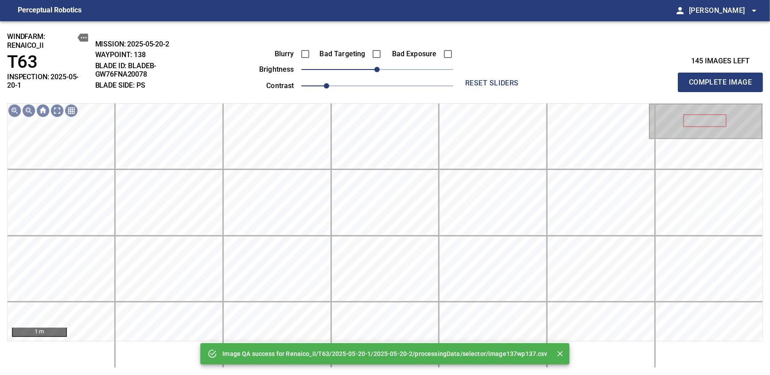
click at [385, 63] on span "0" at bounding box center [377, 69] width 152 height 12
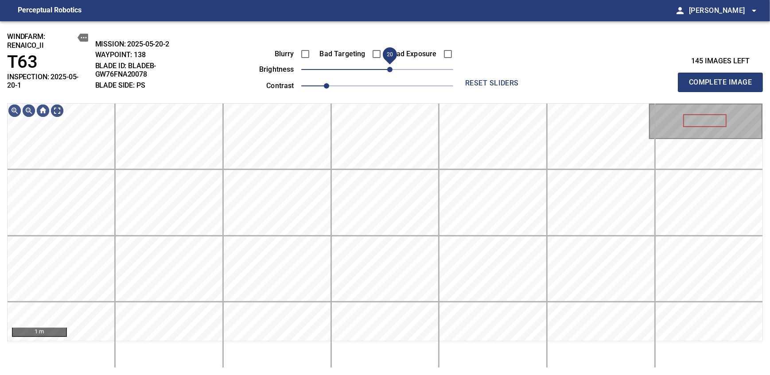
click at [387, 67] on span "20" at bounding box center [389, 69] width 5 height 5
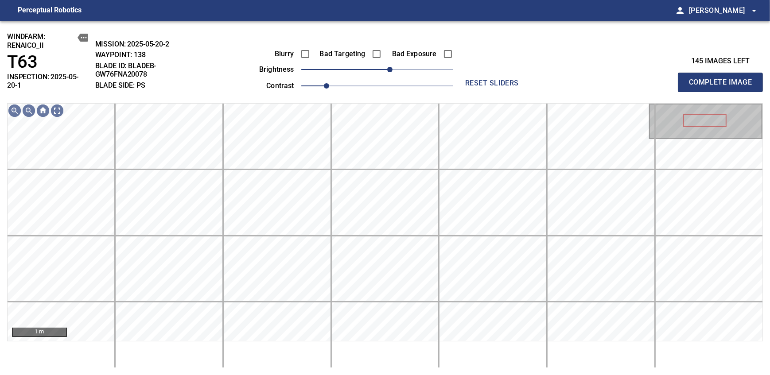
click at [471, 79] on span "Complete Image" at bounding box center [720, 82] width 66 height 12
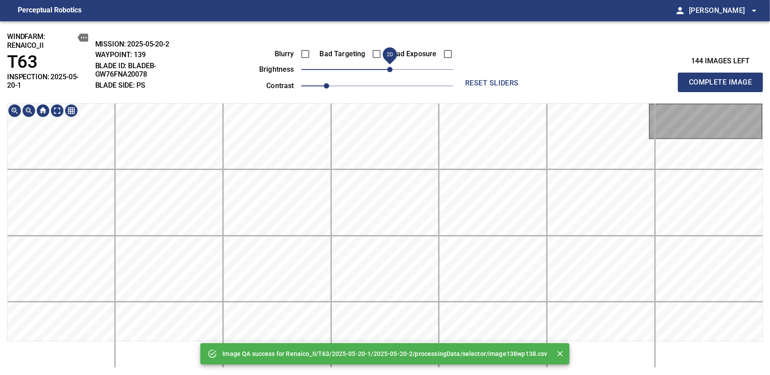
click at [388, 65] on span "20" at bounding box center [377, 69] width 152 height 12
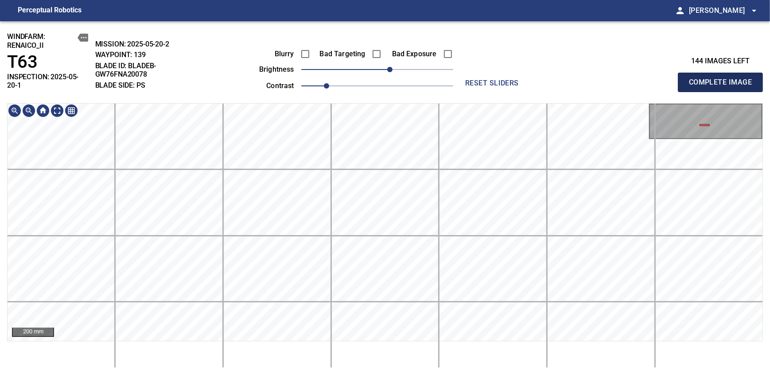
click at [471, 79] on span "Complete Image" at bounding box center [720, 82] width 66 height 12
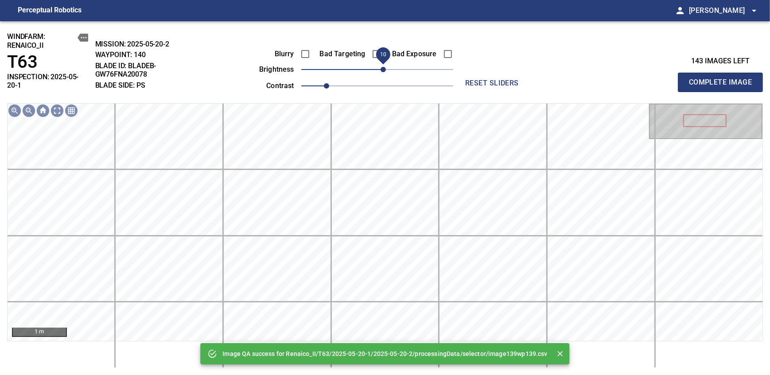
drag, startPoint x: 381, startPoint y: 69, endPoint x: 386, endPoint y: 68, distance: 5.5
click at [386, 68] on span "10" at bounding box center [382, 69] width 5 height 5
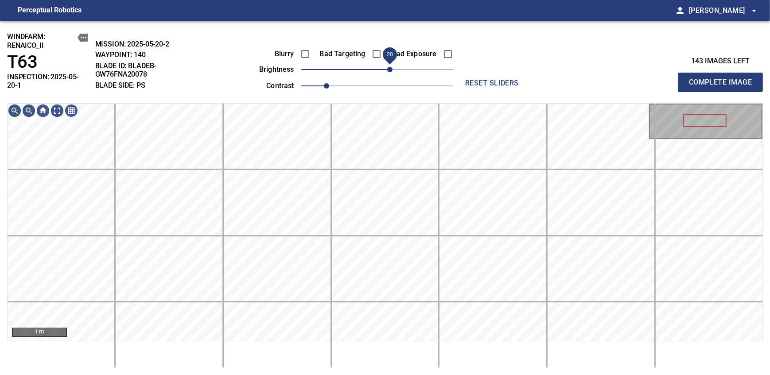
click at [388, 68] on span "20" at bounding box center [389, 69] width 5 height 5
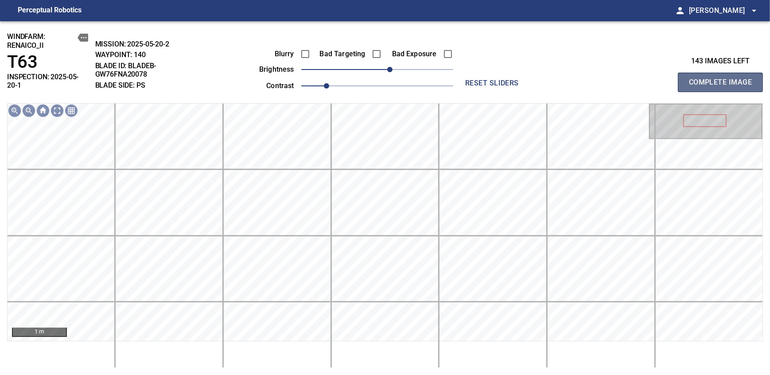
click at [471, 79] on span "Complete Image" at bounding box center [720, 82] width 66 height 12
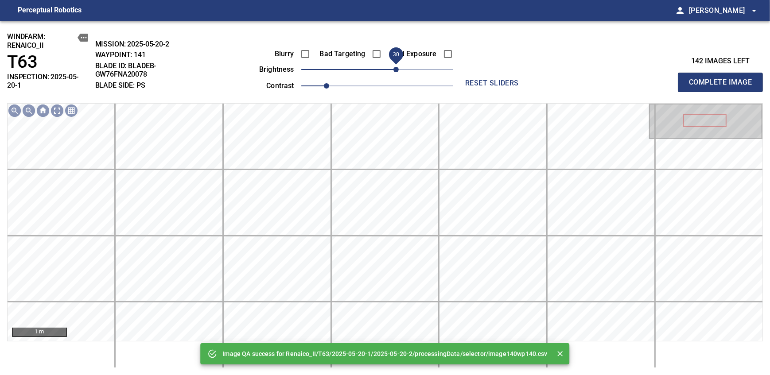
click at [398, 64] on span "30" at bounding box center [377, 69] width 152 height 12
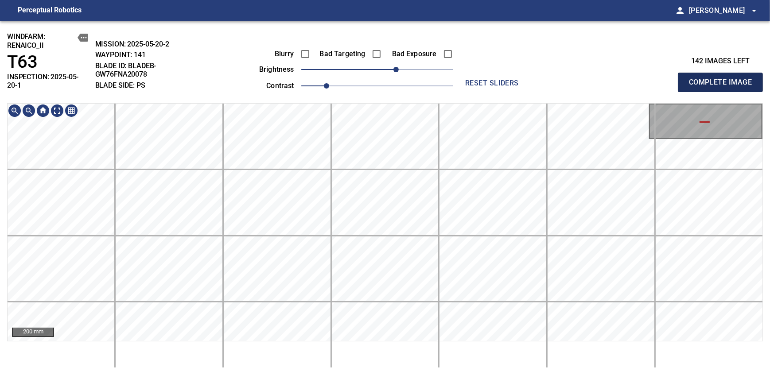
click at [471, 79] on span "Complete Image" at bounding box center [720, 82] width 66 height 12
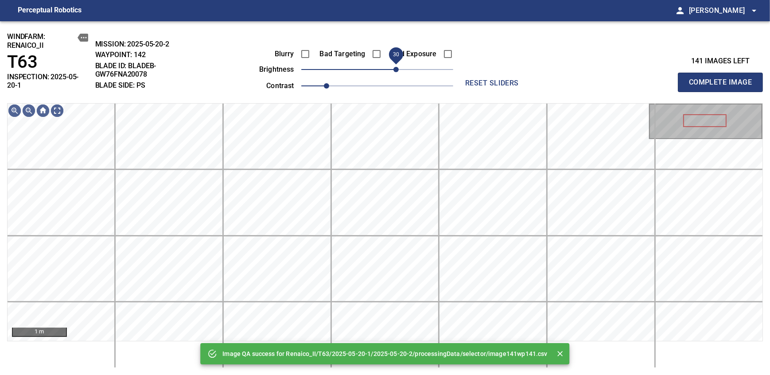
click at [394, 69] on span "30" at bounding box center [395, 69] width 5 height 5
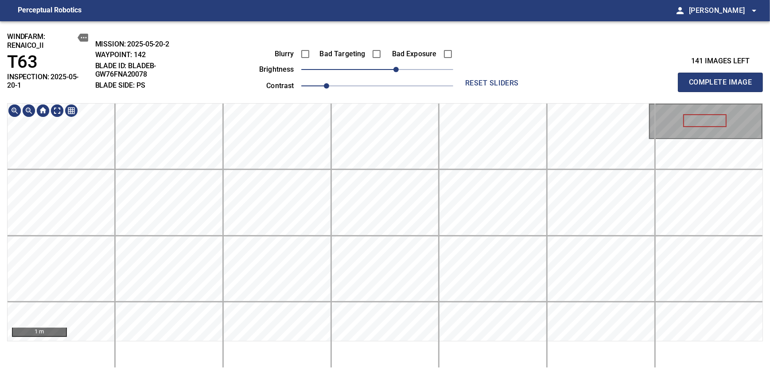
click at [376, 76] on div "windfarm: Renaico_II T63 INSPECTION: 2025-05-20-1 MISSION: 2025-05-20-2 WAYPOIN…" at bounding box center [385, 198] width 770 height 354
click at [471, 79] on span "Complete Image" at bounding box center [720, 82] width 66 height 12
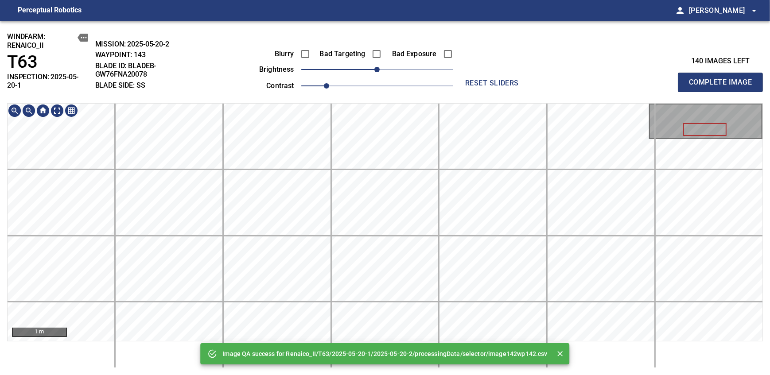
click at [391, 93] on div "Image QA success for Renaico_II/T63/2025-05-20-1/2025-05-20-2/processingData/se…" at bounding box center [385, 198] width 770 height 354
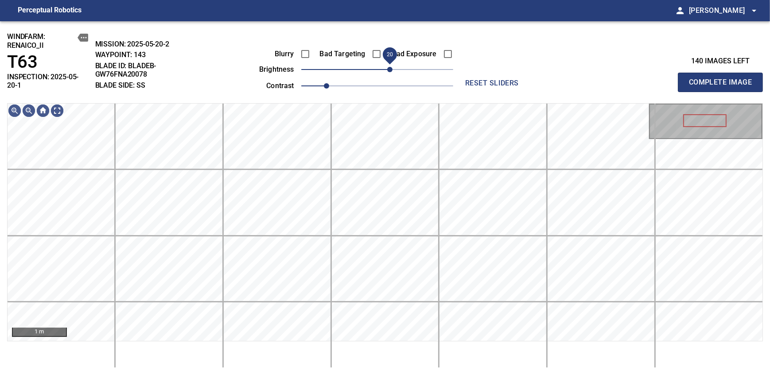
click at [388, 68] on span "20" at bounding box center [389, 69] width 5 height 5
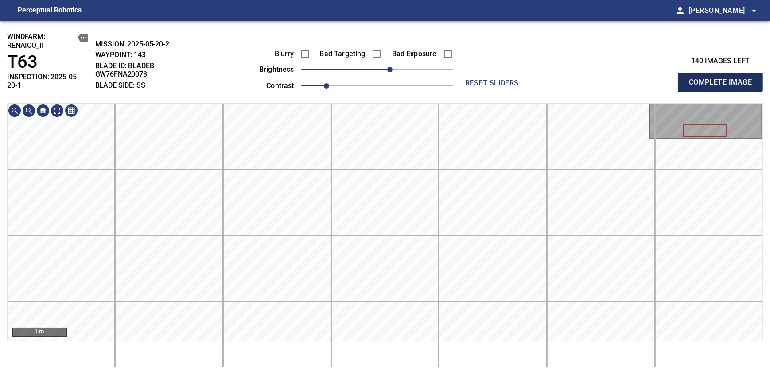
click at [471, 79] on span "Complete Image" at bounding box center [720, 82] width 66 height 12
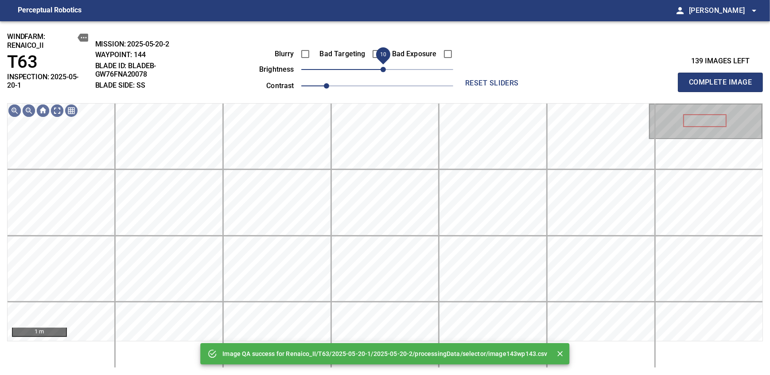
click at [384, 71] on span "10" at bounding box center [382, 69] width 5 height 5
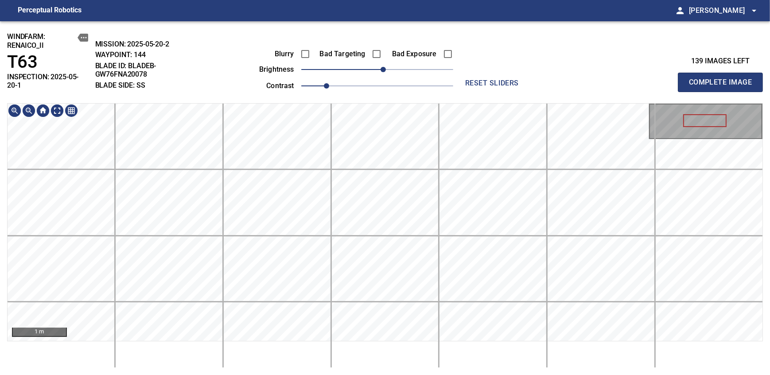
click at [378, 59] on div "windfarm: Renaico_II T63 INSPECTION: 2025-05-20-1 MISSION: 2025-05-20-2 WAYPOIN…" at bounding box center [385, 198] width 770 height 354
click at [471, 79] on span "Complete Image" at bounding box center [720, 82] width 66 height 12
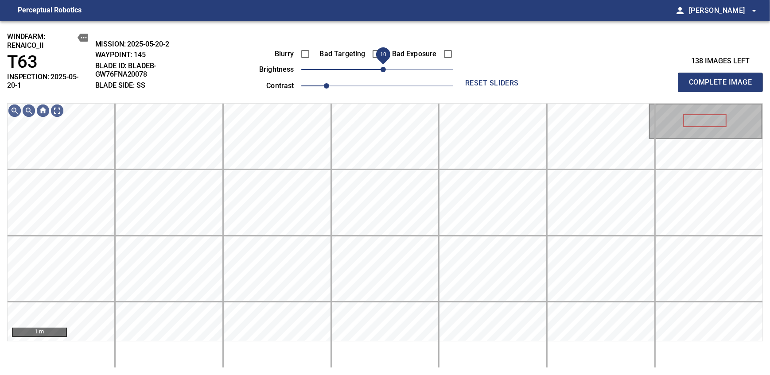
drag, startPoint x: 378, startPoint y: 74, endPoint x: 382, endPoint y: 71, distance: 4.8
click at [382, 71] on span "10" at bounding box center [382, 69] width 5 height 5
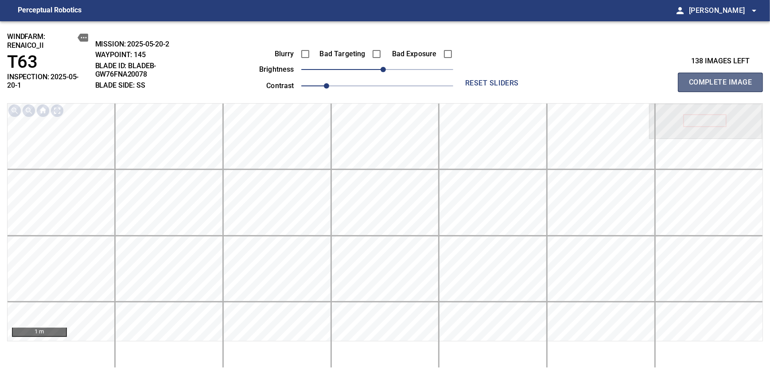
drag, startPoint x: 723, startPoint y: 79, endPoint x: 382, endPoint y: 71, distance: 340.6
click at [471, 79] on span "Complete Image" at bounding box center [720, 82] width 66 height 12
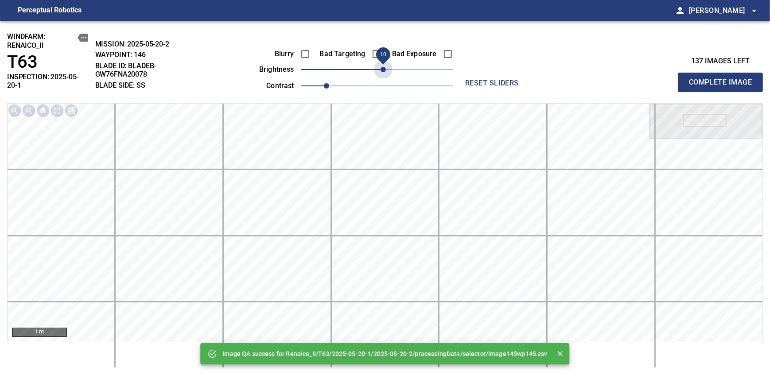
click at [382, 71] on span "10" at bounding box center [382, 69] width 5 height 5
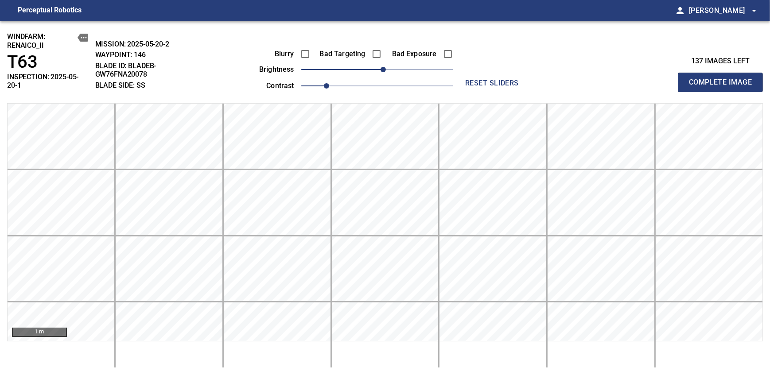
click at [471, 79] on span "Complete Image" at bounding box center [720, 82] width 66 height 12
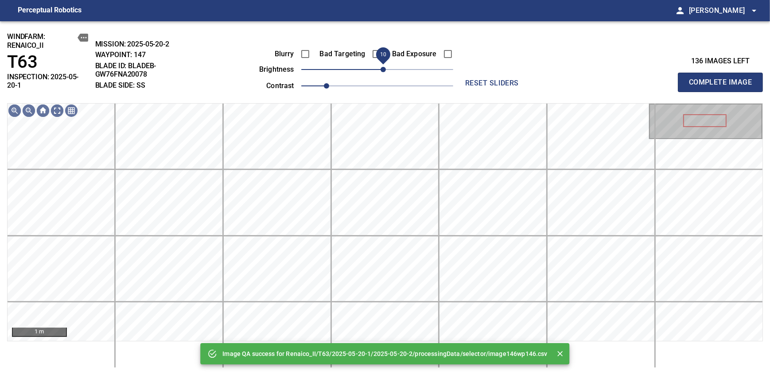
click at [382, 71] on span "10" at bounding box center [382, 69] width 5 height 5
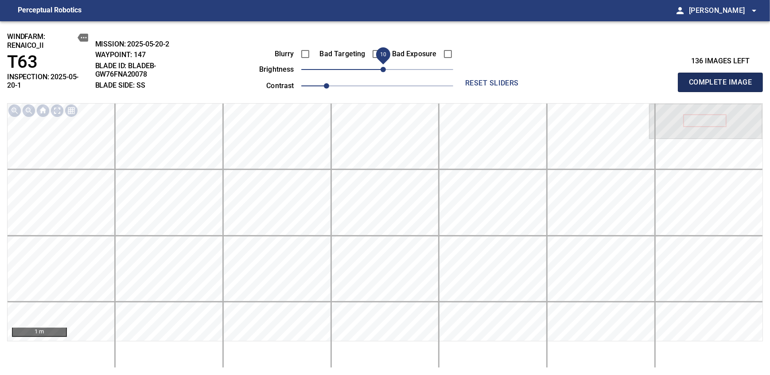
click at [471, 79] on span "Complete Image" at bounding box center [720, 82] width 66 height 12
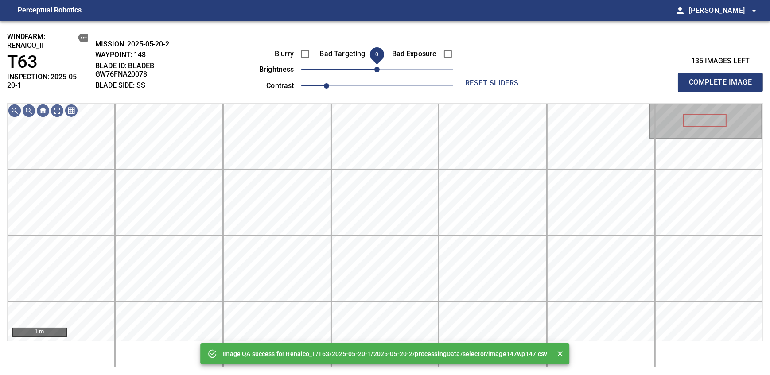
drag, startPoint x: 381, startPoint y: 71, endPoint x: 376, endPoint y: 72, distance: 4.5
click at [376, 72] on span "0" at bounding box center [376, 69] width 5 height 5
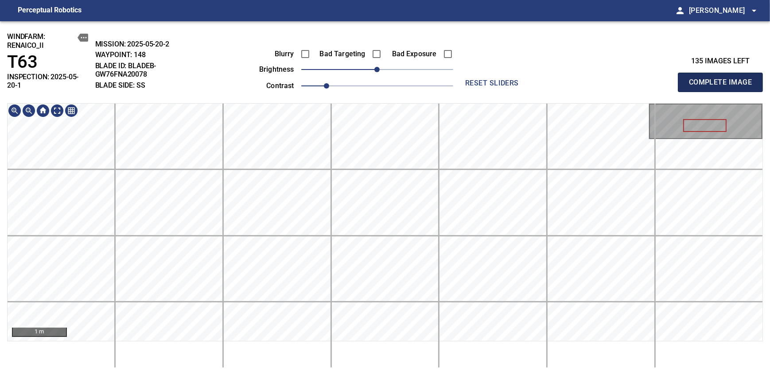
click at [471, 79] on span "Complete Image" at bounding box center [720, 82] width 66 height 12
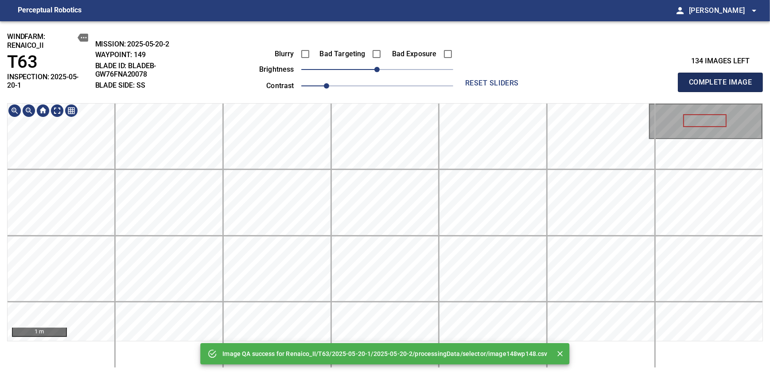
click at [471, 79] on span "Complete Image" at bounding box center [720, 82] width 66 height 12
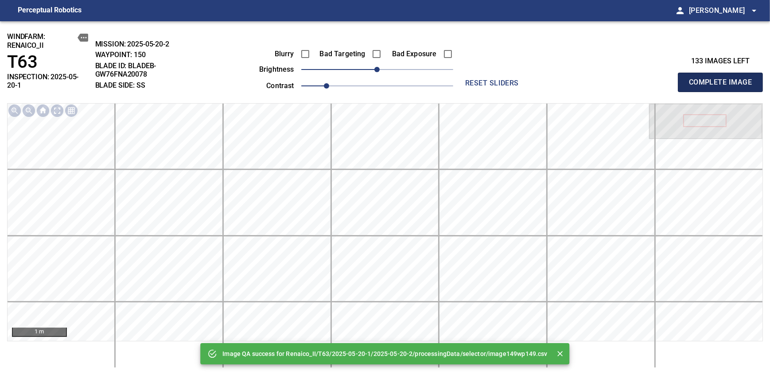
click at [471, 79] on span "Complete Image" at bounding box center [720, 82] width 66 height 12
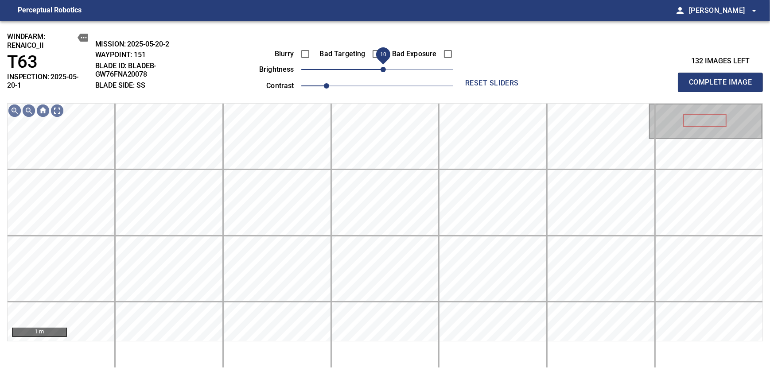
click at [384, 68] on span "10" at bounding box center [382, 69] width 5 height 5
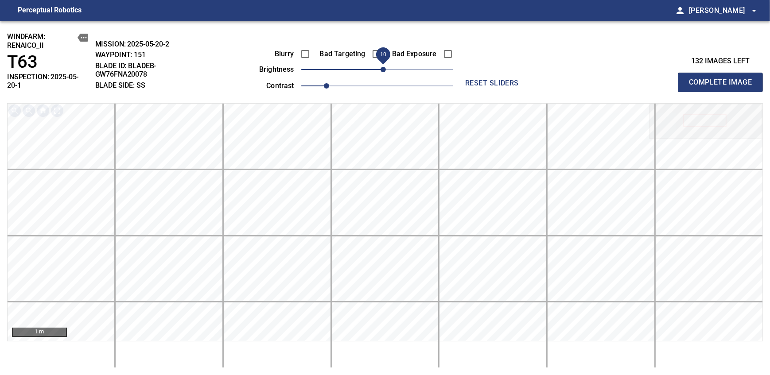
click at [471, 79] on span "Complete Image" at bounding box center [720, 82] width 66 height 12
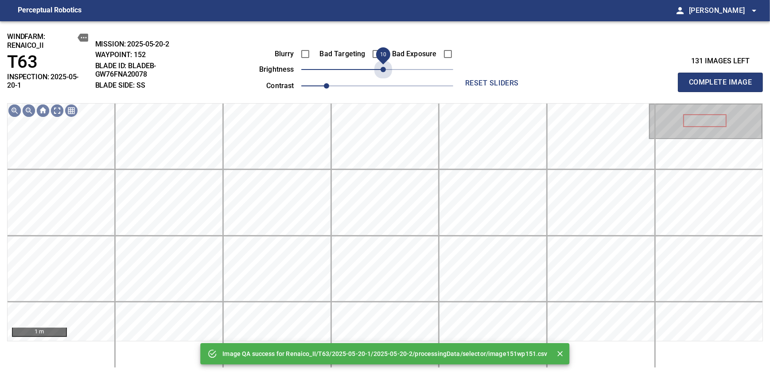
click at [384, 68] on span "10" at bounding box center [382, 69] width 5 height 5
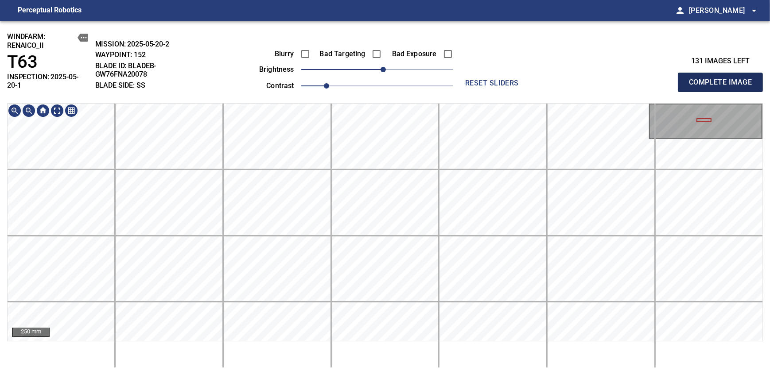
click at [471, 79] on span "Complete Image" at bounding box center [720, 82] width 66 height 12
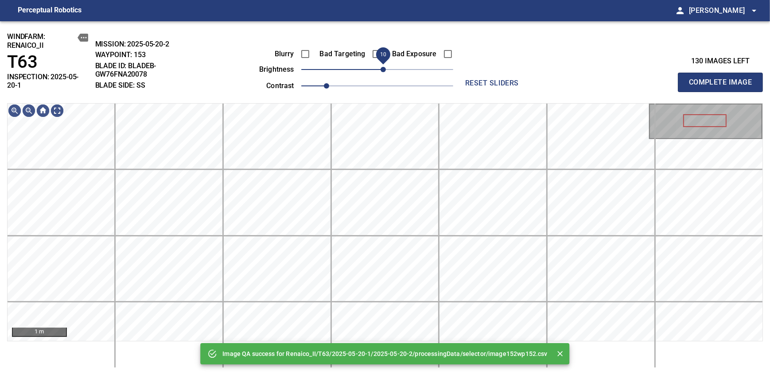
click at [380, 64] on div "Blurry Bad Targeting Bad Exposure brightness 10 contrast 1" at bounding box center [346, 68] width 214 height 47
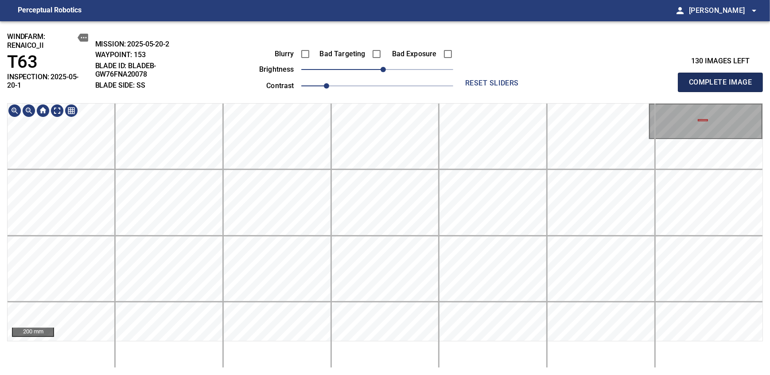
click at [471, 79] on span "Complete Image" at bounding box center [720, 82] width 66 height 12
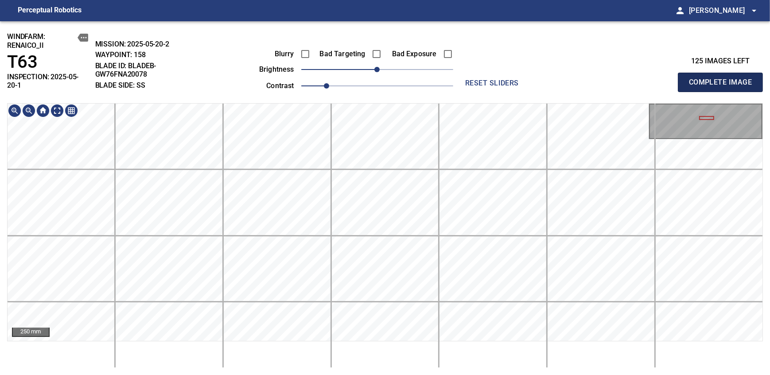
click at [471, 79] on span "Complete Image" at bounding box center [720, 82] width 66 height 12
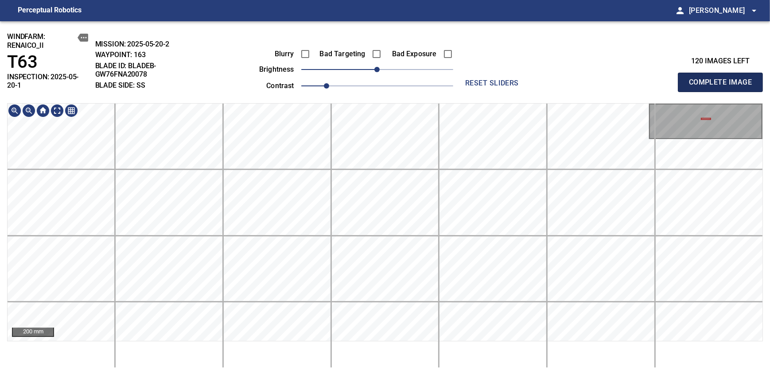
click at [471, 79] on span "Complete Image" at bounding box center [720, 82] width 66 height 12
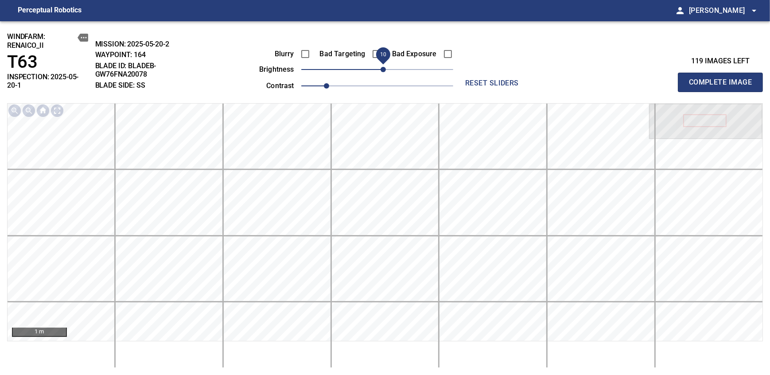
drag, startPoint x: 376, startPoint y: 70, endPoint x: 381, endPoint y: 70, distance: 5.3
click at [381, 70] on span "10" at bounding box center [382, 69] width 5 height 5
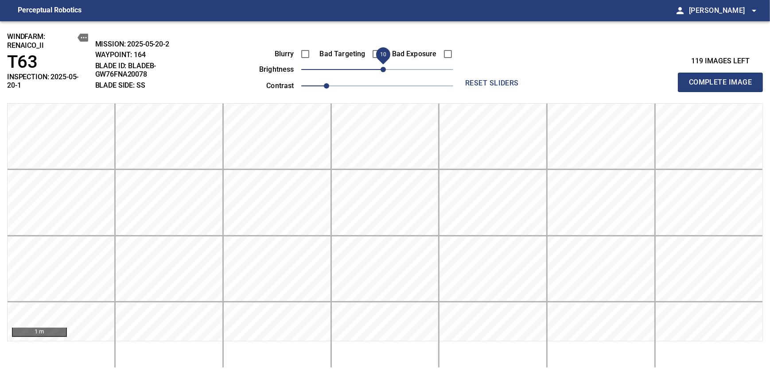
drag, startPoint x: 381, startPoint y: 70, endPoint x: 377, endPoint y: 72, distance: 4.6
click at [380, 72] on span "10" at bounding box center [382, 69] width 5 height 5
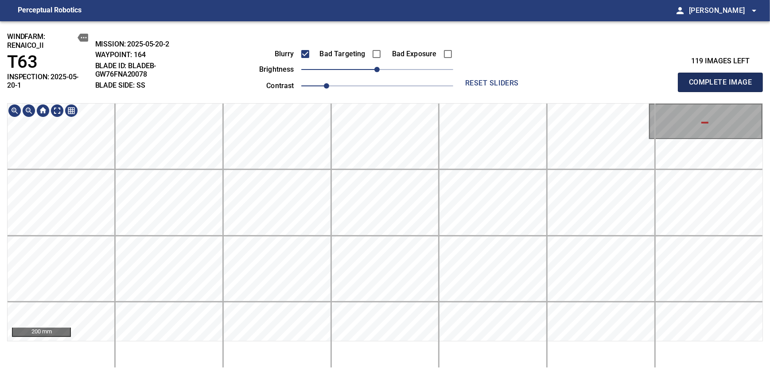
click at [471, 79] on span "Complete Image" at bounding box center [720, 82] width 66 height 12
click at [439, 97] on div "windfarm: Renaico_II T63 INSPECTION: 2025-05-20-1 MISSION: 2025-05-20-2 WAYPOIN…" at bounding box center [385, 198] width 770 height 354
click at [441, 238] on html "Perceptual Robotics person Alex Semenov arrow_drop_down windfarm: Renaico_II T6…" at bounding box center [385, 187] width 770 height 375
click at [426, 238] on html "Perceptual Robotics person Alex Semenov arrow_drop_down windfarm: Renaico_II T6…" at bounding box center [385, 187] width 770 height 375
click at [366, 238] on div "200 mm" at bounding box center [384, 235] width 755 height 265
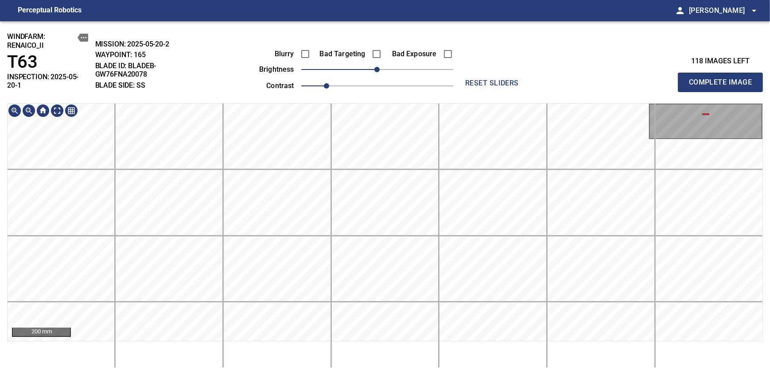
click at [391, 238] on html "Perceptual Robotics person Alex Semenov arrow_drop_down windfarm: Renaico_II T6…" at bounding box center [385, 187] width 770 height 375
click at [446, 91] on div "windfarm: Renaico_II T63 INSPECTION: 2025-05-20-1 MISSION: 2025-05-20-2 WAYPOIN…" at bounding box center [385, 198] width 770 height 354
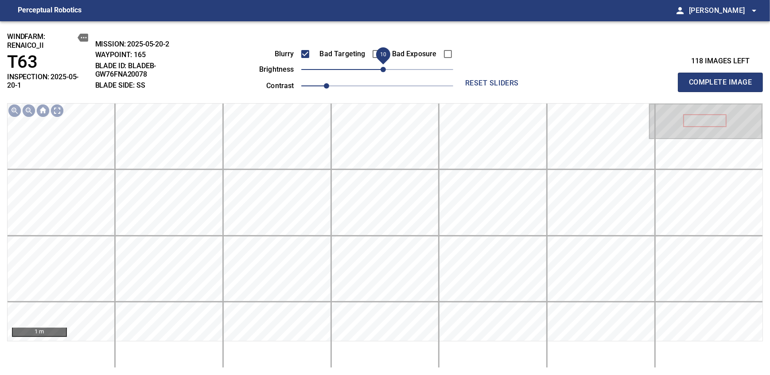
drag, startPoint x: 377, startPoint y: 68, endPoint x: 385, endPoint y: 67, distance: 8.1
click at [385, 67] on span "10" at bounding box center [382, 69] width 5 height 5
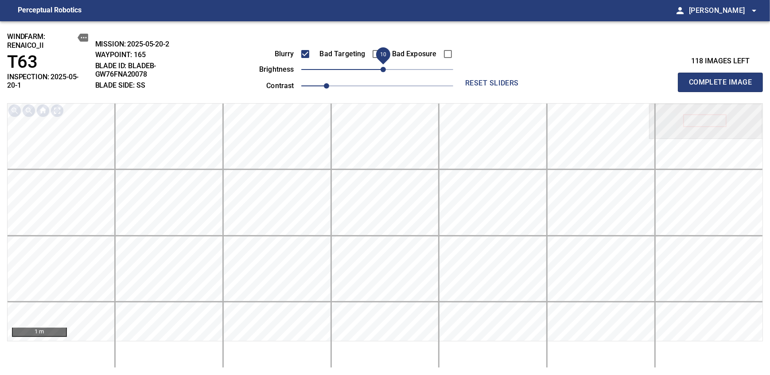
click at [471, 79] on span "Complete Image" at bounding box center [720, 82] width 66 height 12
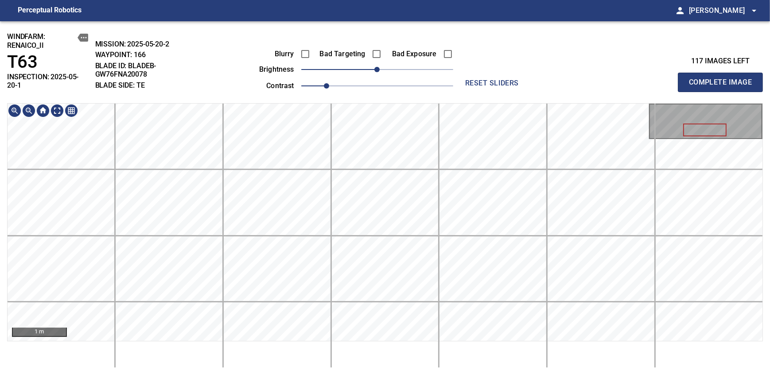
click at [439, 83] on div "windfarm: Renaico_II T63 INSPECTION: 2025-05-20-1 MISSION: 2025-05-20-2 WAYPOIN…" at bounding box center [385, 198] width 770 height 354
click at [471, 79] on span "Complete Image" at bounding box center [720, 82] width 66 height 12
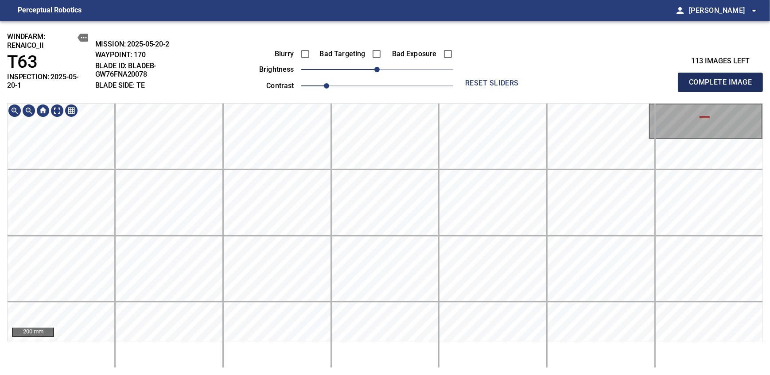
click at [471, 79] on span "Complete Image" at bounding box center [720, 82] width 66 height 12
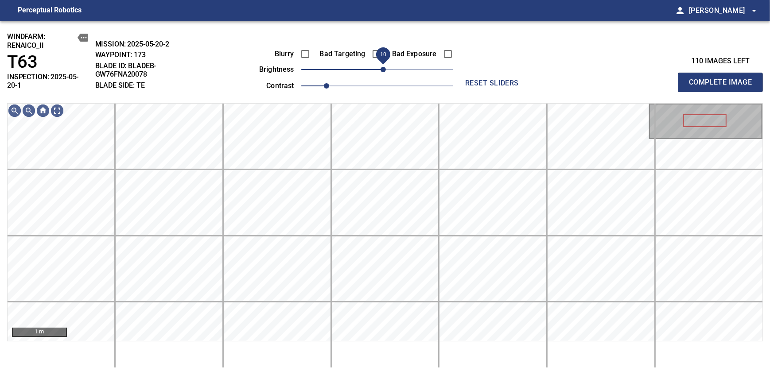
click at [381, 68] on span "10" at bounding box center [382, 69] width 5 height 5
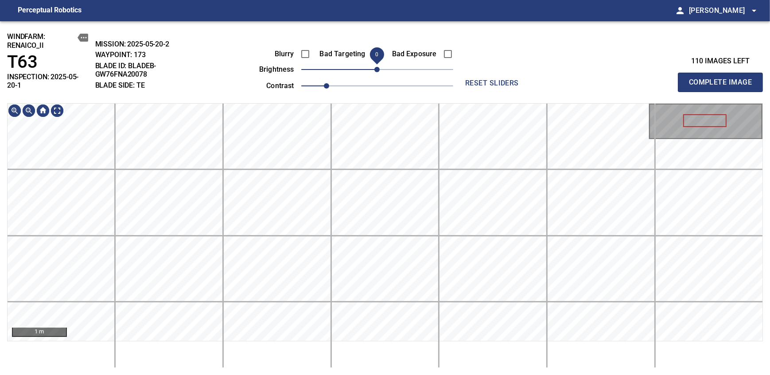
click at [380, 72] on span "0" at bounding box center [376, 69] width 5 height 5
click at [723, 79] on span "Complete Image" at bounding box center [720, 82] width 66 height 12
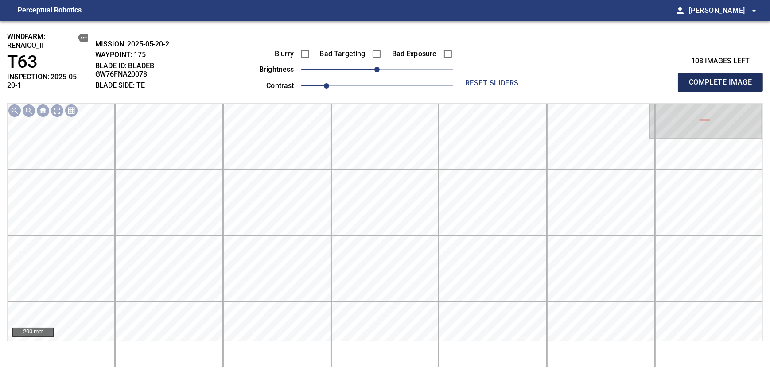
drag, startPoint x: 723, startPoint y: 79, endPoint x: 389, endPoint y: 96, distance: 333.9
click at [723, 79] on span "Complete Image" at bounding box center [720, 82] width 66 height 12
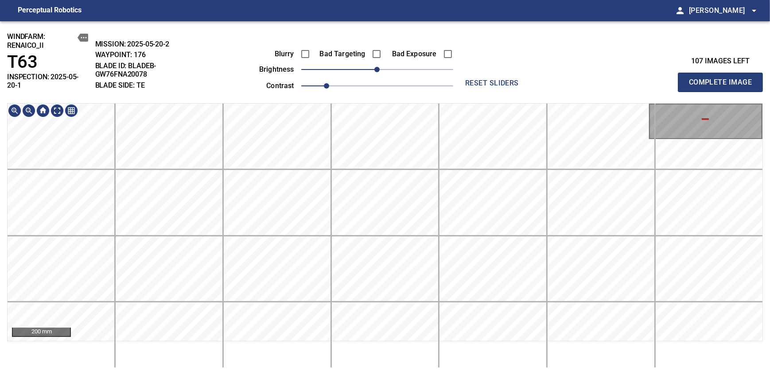
click at [438, 375] on html "Perceptual Robotics person Alex Semenov arrow_drop_down windfarm: Renaico_II T6…" at bounding box center [385, 187] width 770 height 375
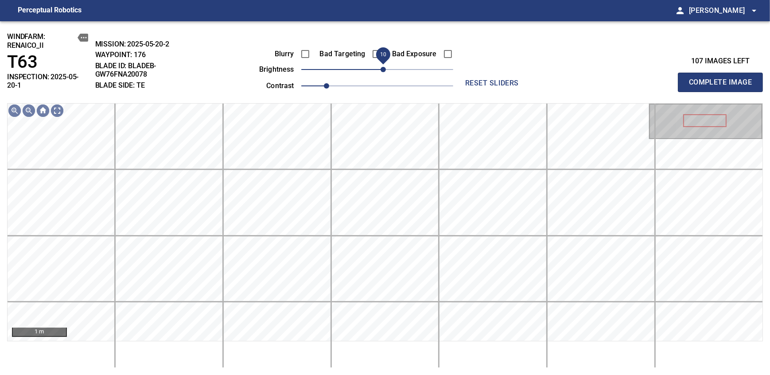
click at [381, 69] on span "10" at bounding box center [382, 69] width 5 height 5
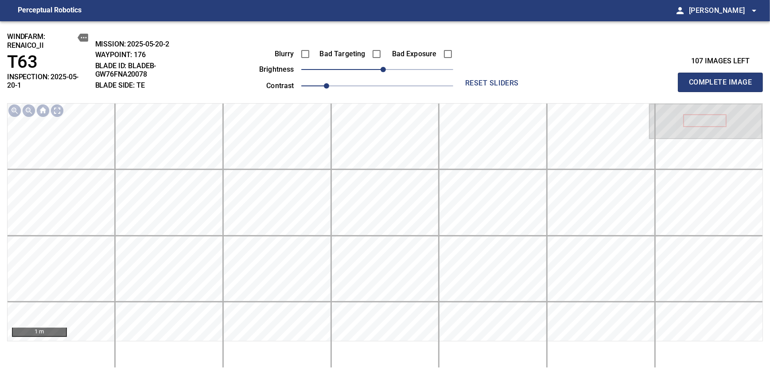
click at [723, 79] on span "Complete Image" at bounding box center [720, 82] width 66 height 12
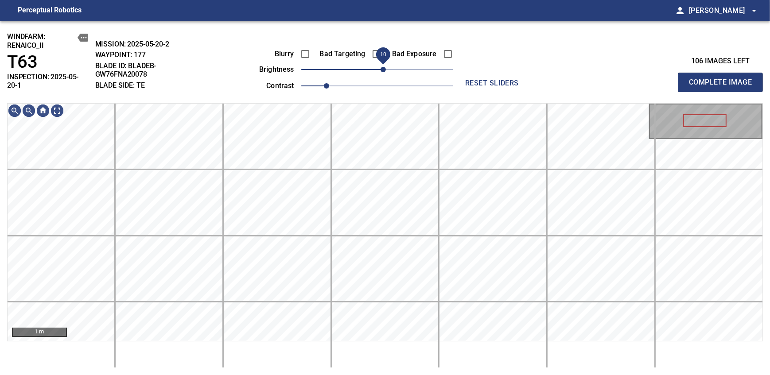
click at [381, 70] on span "10" at bounding box center [382, 69] width 5 height 5
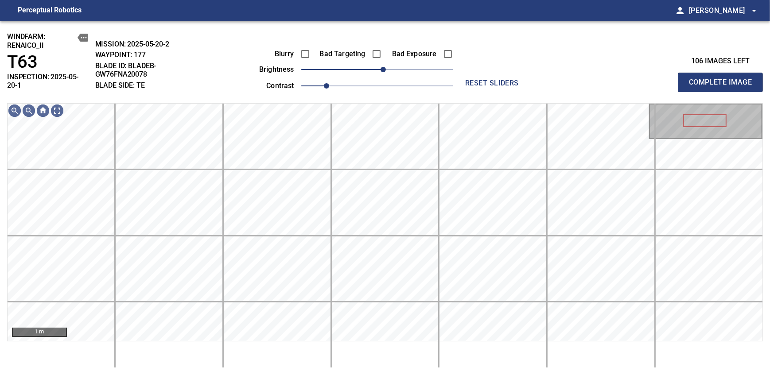
click at [723, 79] on span "Complete Image" at bounding box center [720, 82] width 66 height 12
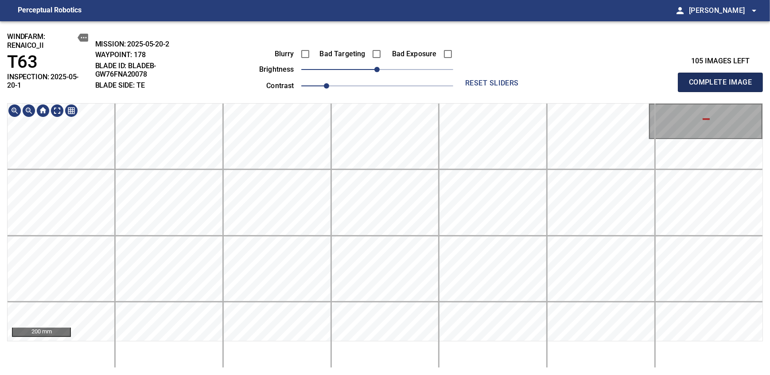
click at [723, 79] on span "Complete Image" at bounding box center [720, 82] width 66 height 12
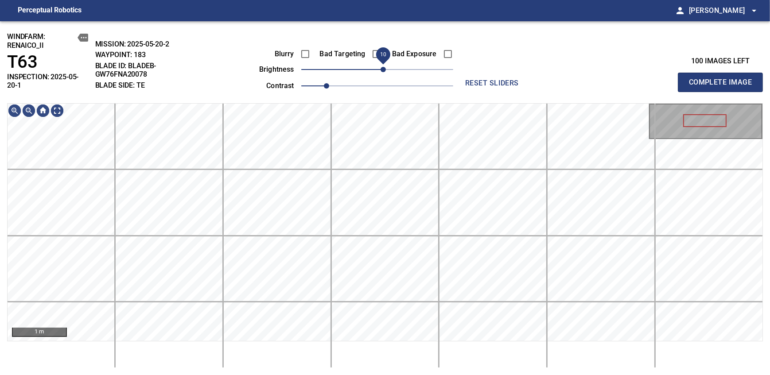
click at [385, 71] on span "10" at bounding box center [382, 69] width 5 height 5
click at [416, 375] on html "Perceptual Robotics person Alex Semenov arrow_drop_down windfarm: Renaico_II T6…" at bounding box center [385, 187] width 770 height 375
click at [723, 79] on span "Complete Image" at bounding box center [720, 82] width 66 height 12
click at [437, 26] on div "windfarm: Renaico_II T63 INSPECTION: 2025-05-20-1 MISSION: 2025-05-20-2 WAYPOIN…" at bounding box center [385, 198] width 770 height 354
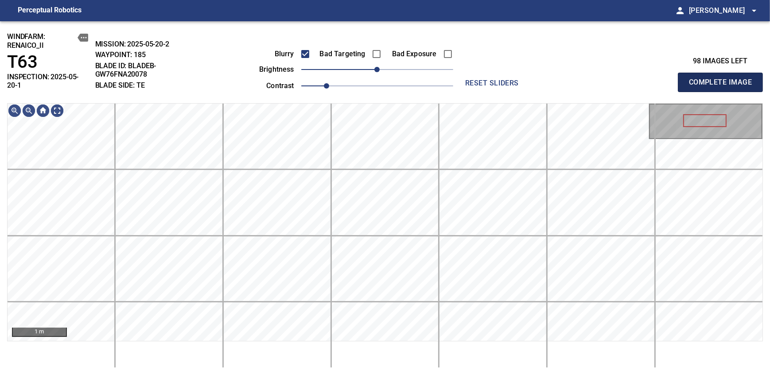
click at [723, 79] on span "Complete Image" at bounding box center [720, 82] width 66 height 12
click at [396, 352] on div "200 mm" at bounding box center [384, 235] width 755 height 265
click at [723, 79] on span "Complete Image" at bounding box center [720, 82] width 66 height 12
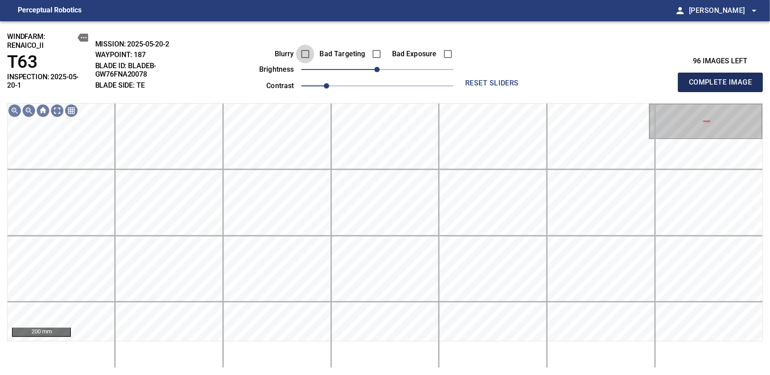
click at [723, 79] on span "Complete Image" at bounding box center [720, 82] width 66 height 12
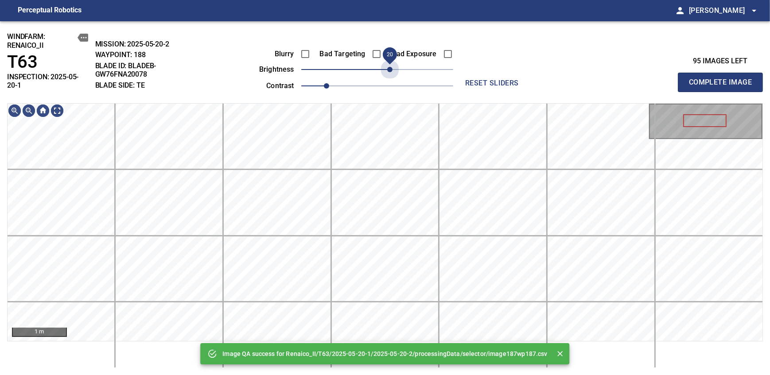
drag, startPoint x: 392, startPoint y: 70, endPoint x: 388, endPoint y: 81, distance: 11.8
click at [388, 81] on div "Blurry Bad Targeting Bad Exposure brightness 20 contrast 1" at bounding box center [346, 68] width 214 height 47
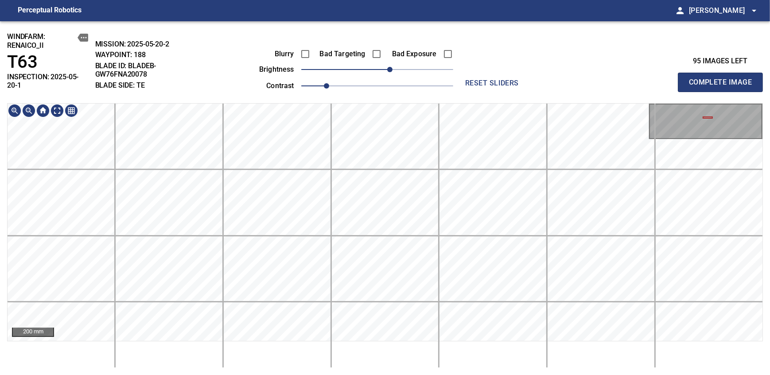
click at [469, 76] on div "windfarm: Renaico_II T63 INSPECTION: 2025-05-20-1 MISSION: 2025-05-20-2 WAYPOIN…" at bounding box center [385, 198] width 770 height 354
click at [429, 101] on div "windfarm: Renaico_II T63 INSPECTION: 2025-05-20-1 MISSION: 2025-05-20-2 WAYPOIN…" at bounding box center [385, 198] width 770 height 354
click at [352, 375] on html "Perceptual Robotics person Alex Semenov arrow_drop_down windfarm: Renaico_II T6…" at bounding box center [385, 187] width 770 height 375
click at [322, 375] on html "Perceptual Robotics person Alex Semenov arrow_drop_down windfarm: Renaico_II T6…" at bounding box center [385, 187] width 770 height 375
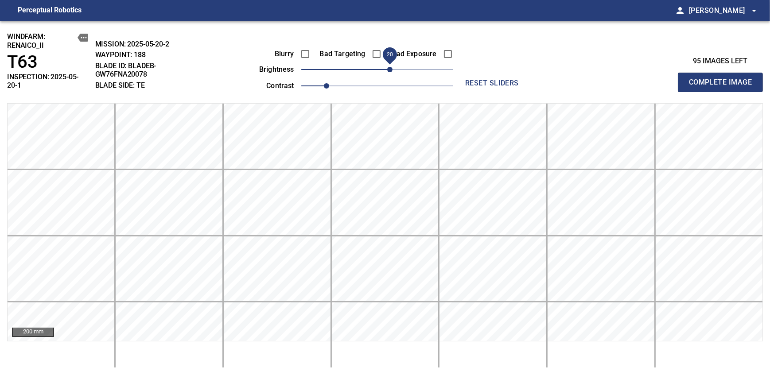
click at [723, 79] on span "Complete Image" at bounding box center [720, 82] width 66 height 12
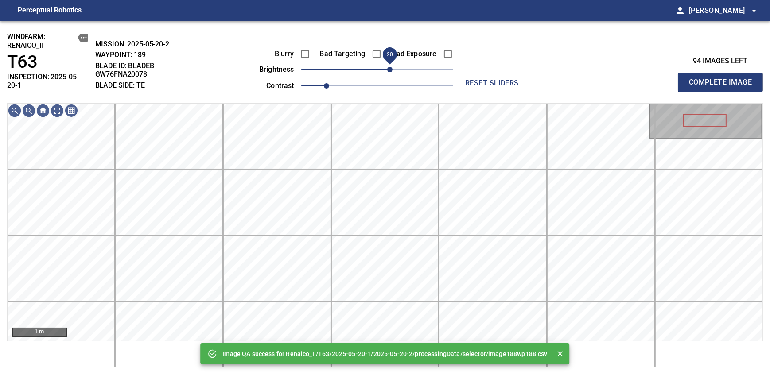
click at [388, 69] on span "20" at bounding box center [377, 69] width 152 height 12
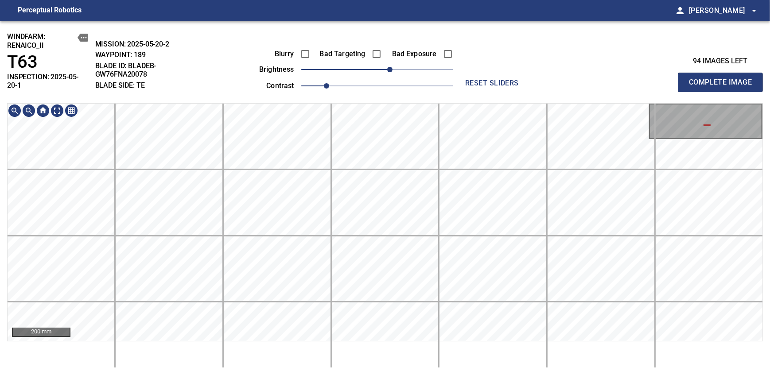
click at [427, 100] on div "windfarm: Renaico_II T63 INSPECTION: 2025-05-20-1 MISSION: 2025-05-20-2 WAYPOIN…" at bounding box center [385, 198] width 770 height 354
click at [427, 60] on div "windfarm: Renaico_II T63 INSPECTION: 2025-05-20-1 MISSION: 2025-05-20-2 WAYPOIN…" at bounding box center [385, 198] width 770 height 354
click at [351, 375] on html "Perceptual Robotics person Alex Semenov arrow_drop_down windfarm: Renaico_II T6…" at bounding box center [385, 187] width 770 height 375
click at [723, 79] on span "Complete Image" at bounding box center [720, 82] width 66 height 12
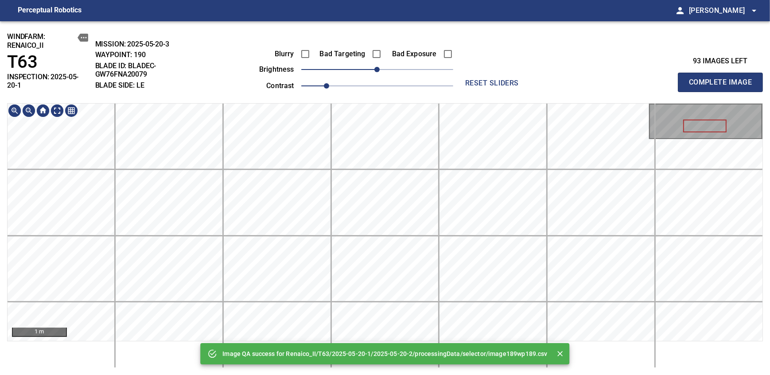
click at [394, 100] on div "Image QA success for Renaico_II/T63/2025-05-20-1/2025-05-20-2/processingData/se…" at bounding box center [385, 198] width 770 height 354
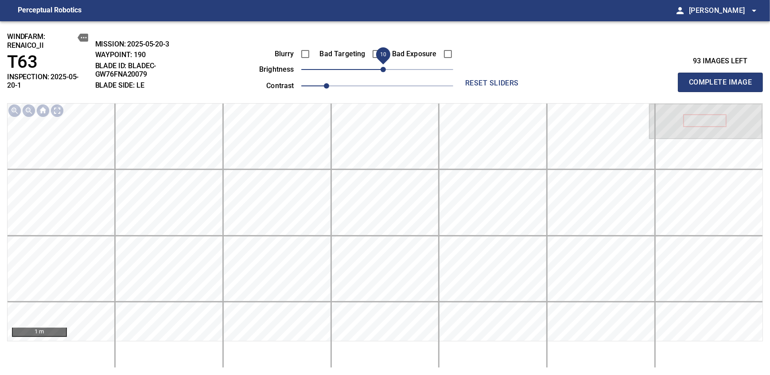
click at [382, 67] on span "10" at bounding box center [382, 69] width 5 height 5
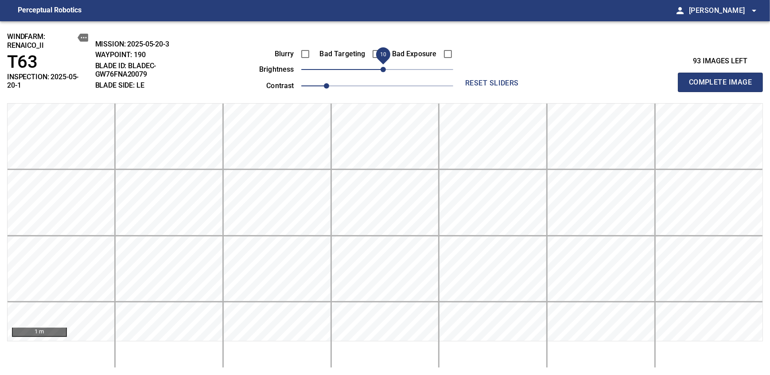
click at [723, 79] on span "Complete Image" at bounding box center [720, 82] width 66 height 12
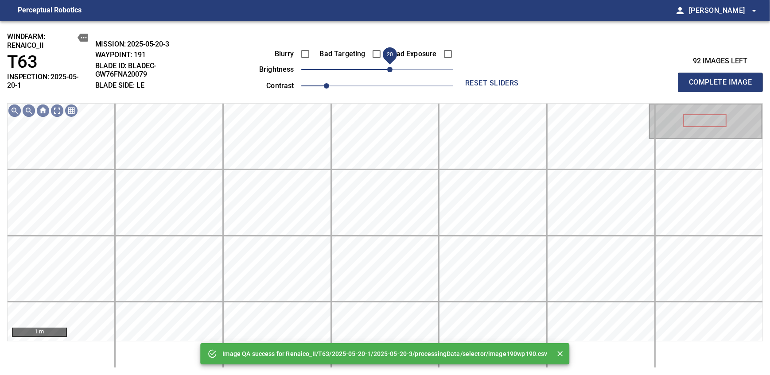
click at [391, 72] on span "20" at bounding box center [389, 69] width 5 height 5
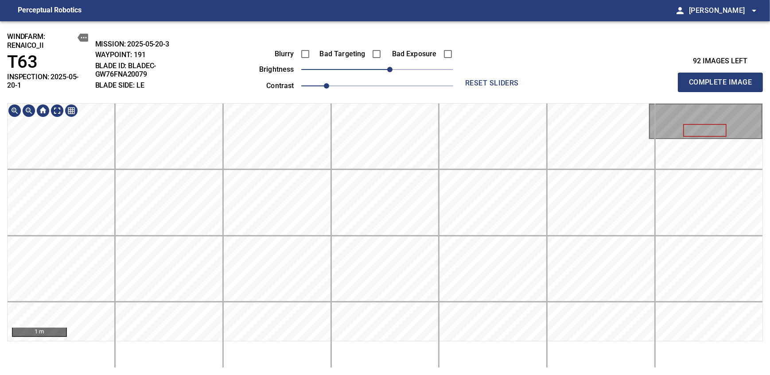
click at [411, 58] on div "windfarm: Renaico_II T63 INSPECTION: 2025-05-20-1 MISSION: 2025-05-20-3 WAYPOIN…" at bounding box center [385, 198] width 770 height 354
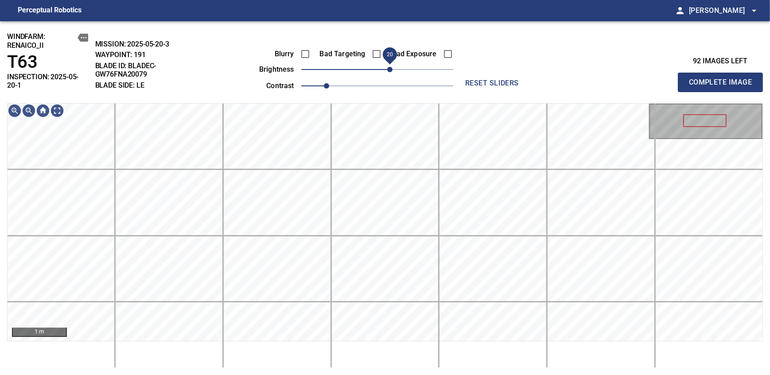
click at [387, 70] on span "20" at bounding box center [389, 69] width 5 height 5
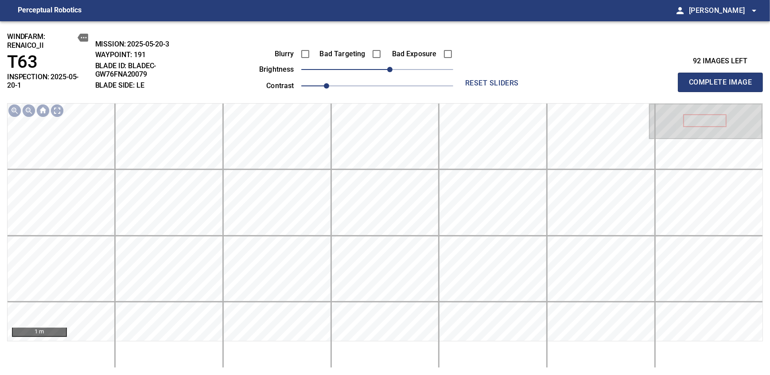
click at [723, 79] on span "Complete Image" at bounding box center [720, 82] width 66 height 12
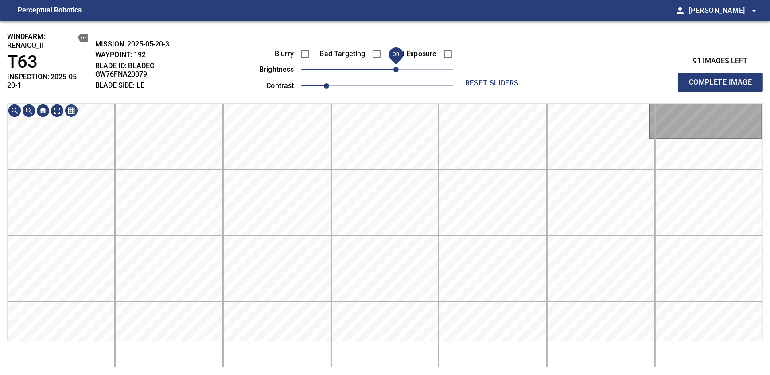
drag, startPoint x: 380, startPoint y: 70, endPoint x: 393, endPoint y: 67, distance: 13.2
click at [393, 67] on span "30" at bounding box center [395, 69] width 5 height 5
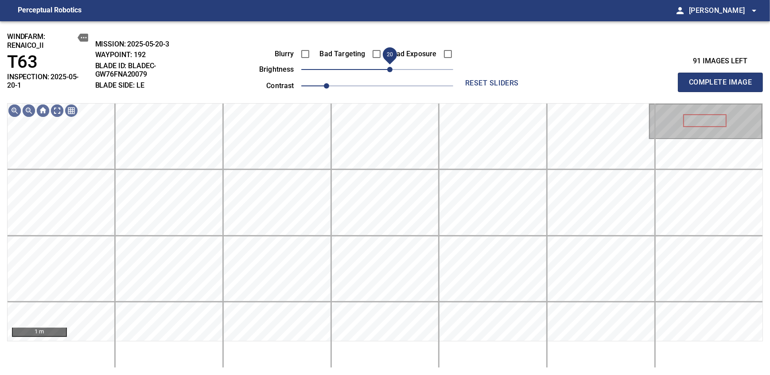
click at [392, 67] on span "20" at bounding box center [389, 69] width 5 height 5
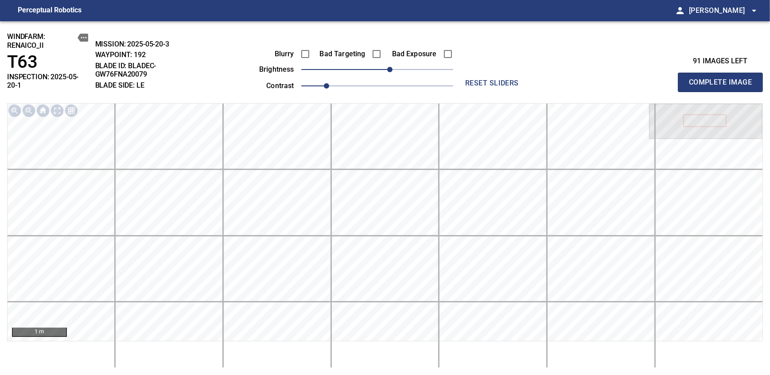
click at [723, 79] on span "Complete Image" at bounding box center [720, 82] width 66 height 12
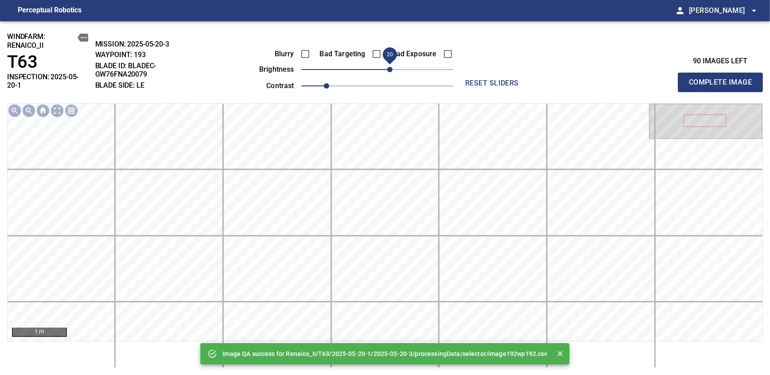
click at [391, 67] on span "20" at bounding box center [377, 69] width 152 height 12
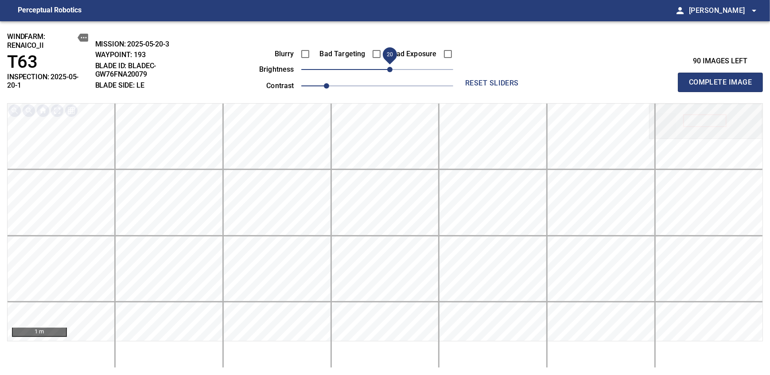
click at [723, 79] on span "Complete Image" at bounding box center [720, 82] width 66 height 12
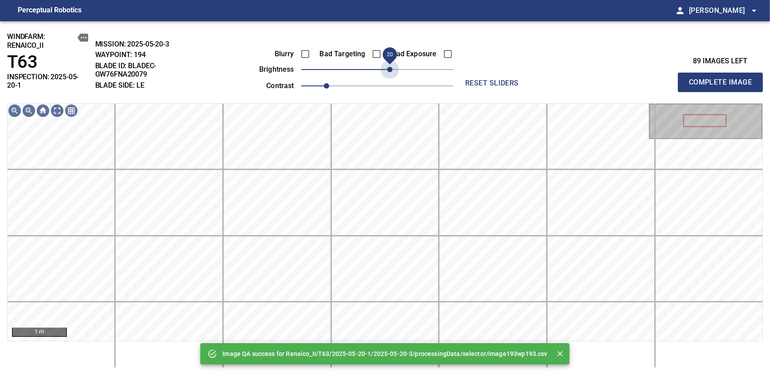
click at [391, 67] on span "20" at bounding box center [377, 69] width 152 height 12
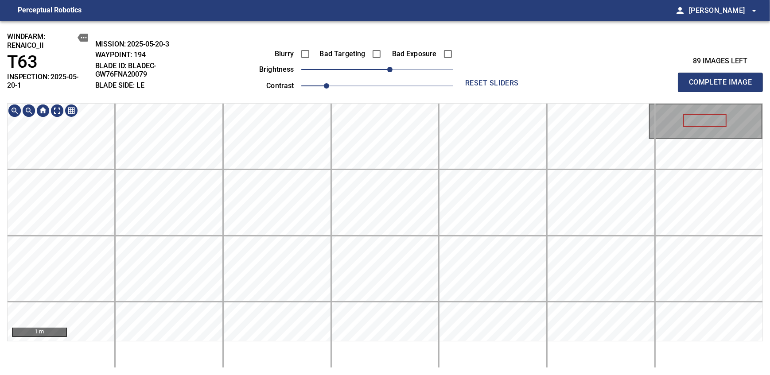
click at [391, 93] on div "windfarm: Renaico_II T63 INSPECTION: 2025-05-20-1 MISSION: 2025-05-20-3 WAYPOIN…" at bounding box center [385, 198] width 770 height 354
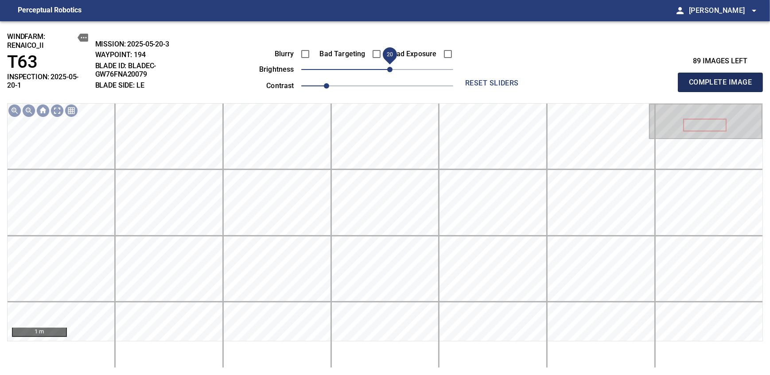
click at [723, 79] on span "Complete Image" at bounding box center [720, 82] width 66 height 12
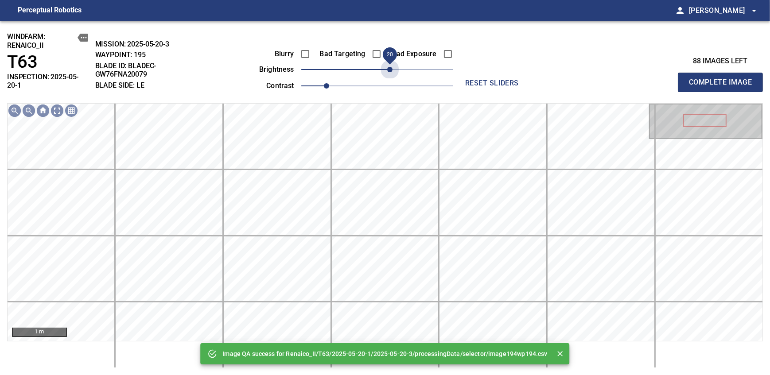
click at [388, 69] on span "20" at bounding box center [377, 69] width 152 height 12
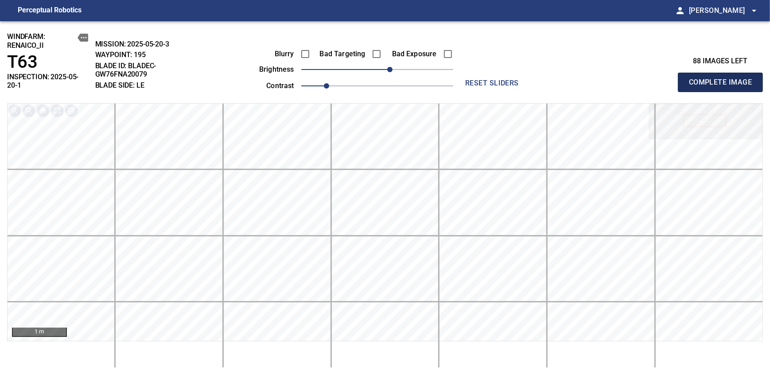
drag, startPoint x: 723, startPoint y: 79, endPoint x: 388, endPoint y: 69, distance: 334.5
click at [723, 79] on span "Complete Image" at bounding box center [720, 82] width 66 height 12
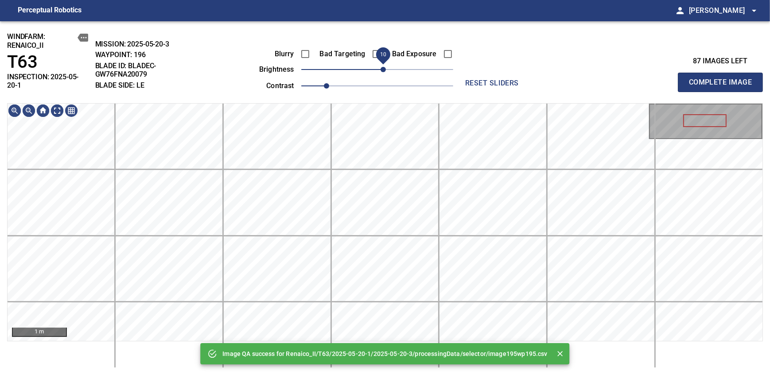
click at [384, 70] on span "10" at bounding box center [377, 69] width 152 height 12
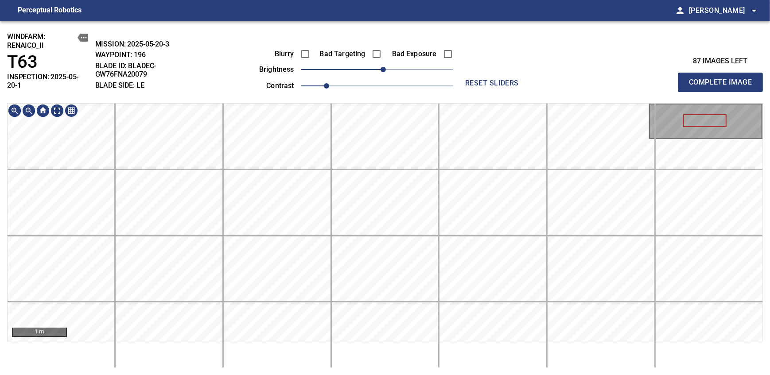
click at [377, 79] on div "windfarm: Renaico_II T63 INSPECTION: 2025-05-20-1 MISSION: 2025-05-20-3 WAYPOIN…" at bounding box center [385, 198] width 770 height 354
click at [723, 79] on span "Complete Image" at bounding box center [720, 82] width 66 height 12
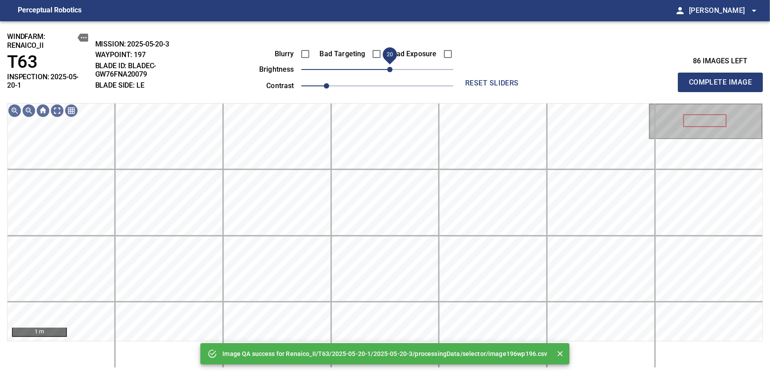
click at [388, 67] on span "20" at bounding box center [389, 69] width 5 height 5
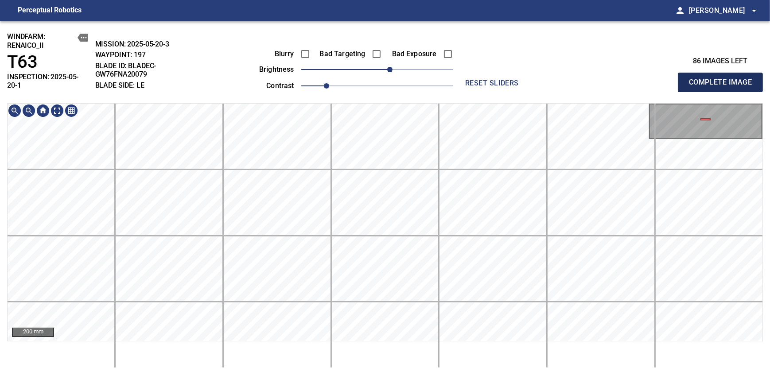
click at [723, 79] on span "Complete Image" at bounding box center [720, 82] width 66 height 12
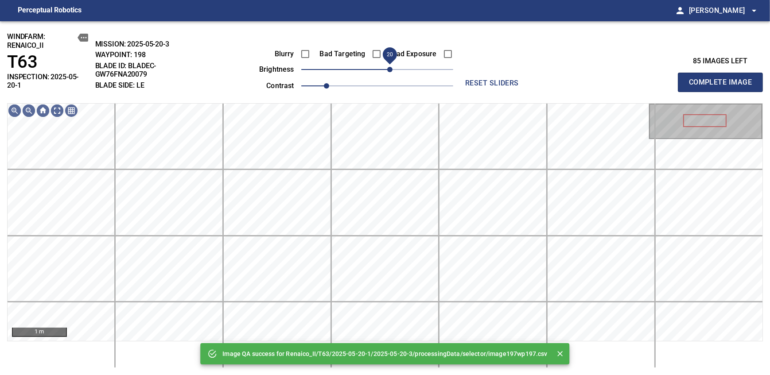
drag, startPoint x: 381, startPoint y: 69, endPoint x: 387, endPoint y: 69, distance: 5.8
click at [387, 69] on span "20" at bounding box center [389, 69] width 5 height 5
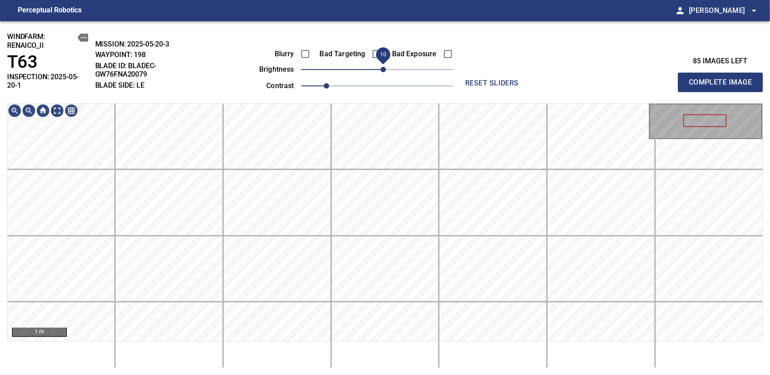
drag, startPoint x: 388, startPoint y: 65, endPoint x: 384, endPoint y: 73, distance: 9.5
click at [384, 72] on span "10" at bounding box center [382, 69] width 5 height 5
click at [723, 79] on span "Complete Image" at bounding box center [720, 82] width 66 height 12
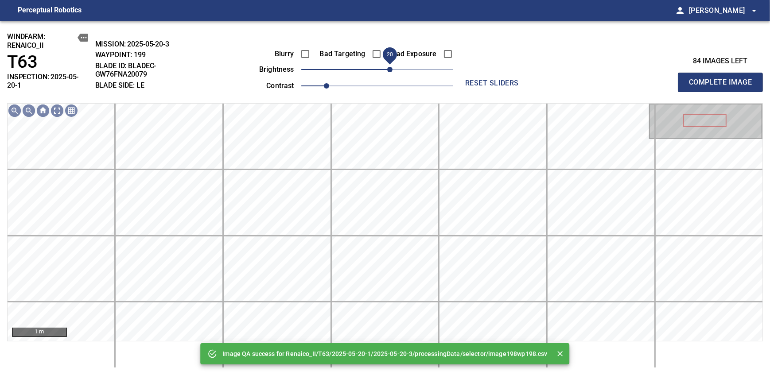
drag, startPoint x: 382, startPoint y: 67, endPoint x: 391, endPoint y: 66, distance: 8.5
click at [391, 67] on span "20" at bounding box center [389, 69] width 5 height 5
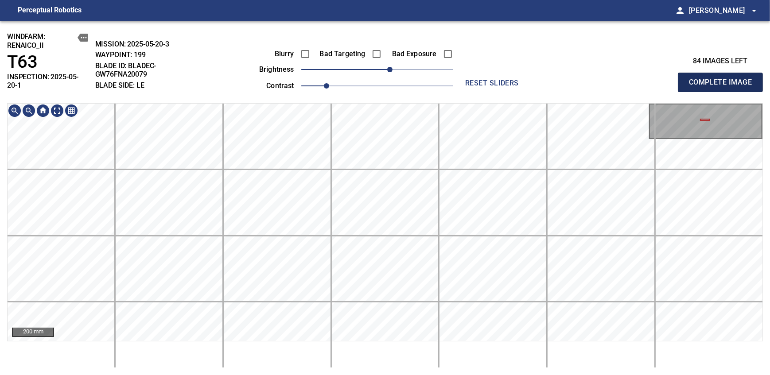
click at [723, 79] on span "Complete Image" at bounding box center [720, 82] width 66 height 12
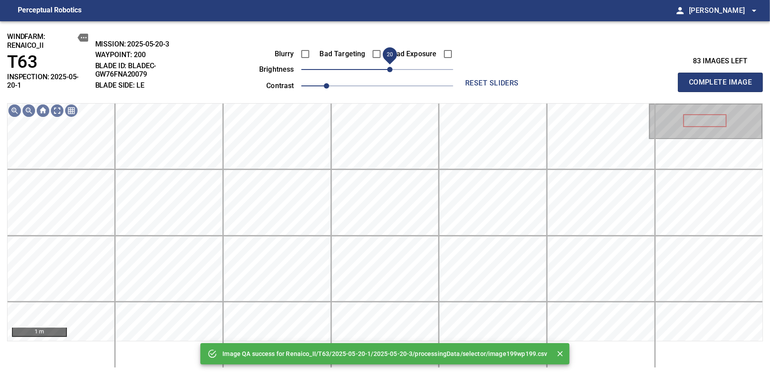
drag, startPoint x: 382, startPoint y: 70, endPoint x: 389, endPoint y: 69, distance: 7.3
click at [389, 69] on span "20" at bounding box center [389, 69] width 5 height 5
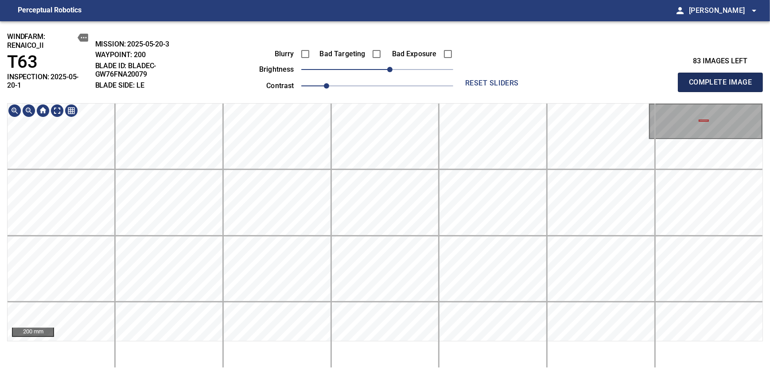
click at [723, 79] on span "Complete Image" at bounding box center [720, 82] width 66 height 12
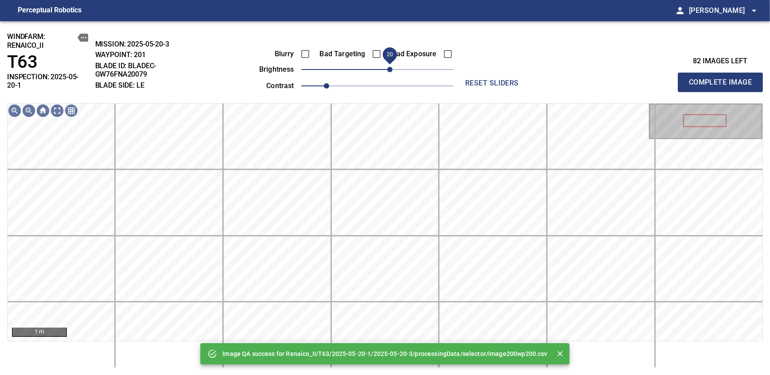
drag, startPoint x: 380, startPoint y: 73, endPoint x: 389, endPoint y: 73, distance: 9.7
click at [389, 72] on span "20" at bounding box center [389, 69] width 5 height 5
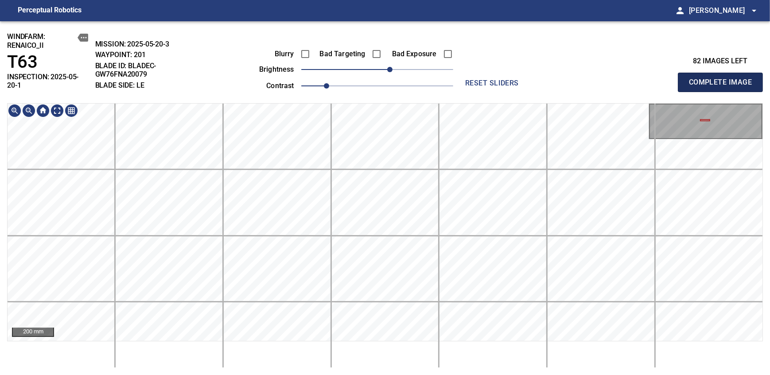
click at [723, 79] on span "Complete Image" at bounding box center [720, 82] width 66 height 12
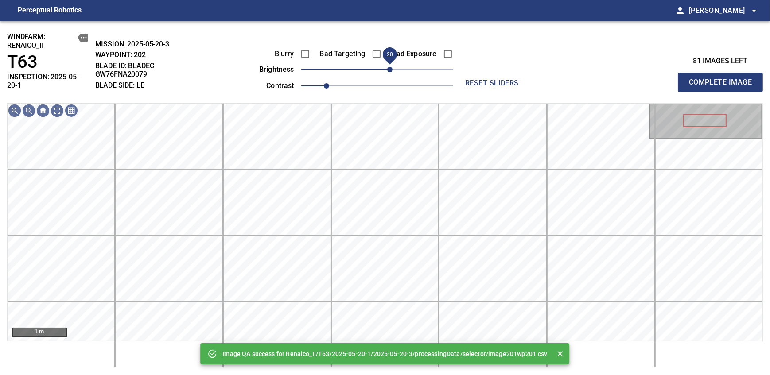
drag, startPoint x: 382, startPoint y: 70, endPoint x: 389, endPoint y: 69, distance: 7.3
click at [389, 69] on span "20" at bounding box center [389, 69] width 5 height 5
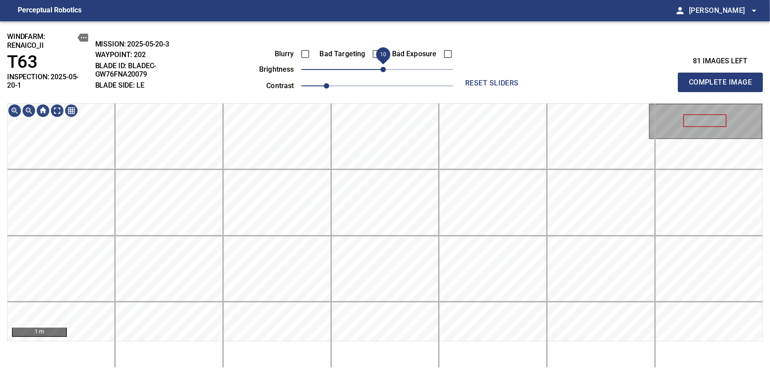
click at [385, 71] on span "10" at bounding box center [382, 69] width 5 height 5
click at [723, 79] on span "Complete Image" at bounding box center [720, 82] width 66 height 12
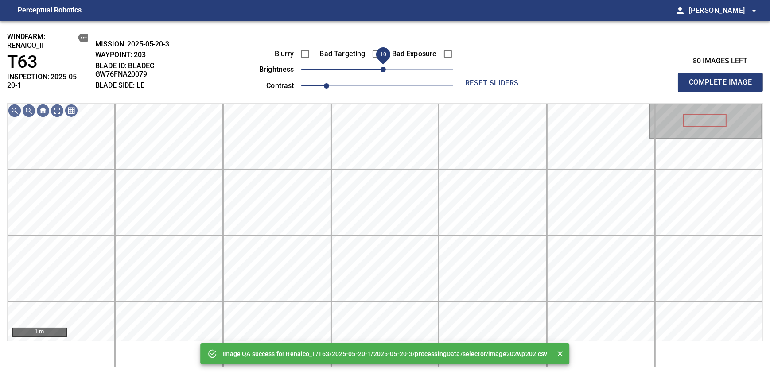
drag, startPoint x: 384, startPoint y: 67, endPoint x: 385, endPoint y: 73, distance: 5.5
click at [385, 72] on span "10" at bounding box center [382, 69] width 5 height 5
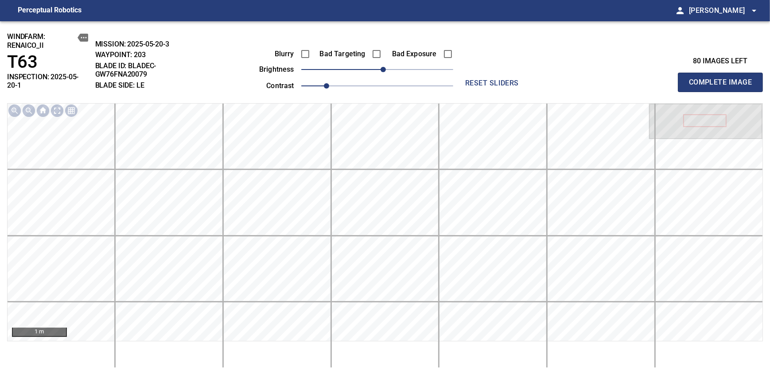
click at [723, 79] on span "Complete Image" at bounding box center [720, 82] width 66 height 12
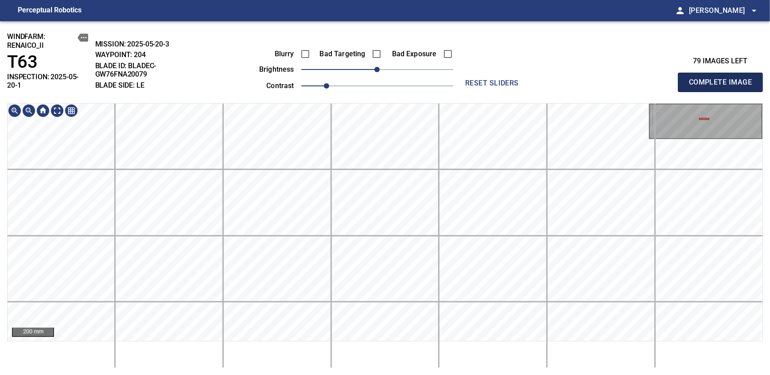
click at [723, 79] on span "Complete Image" at bounding box center [720, 82] width 66 height 12
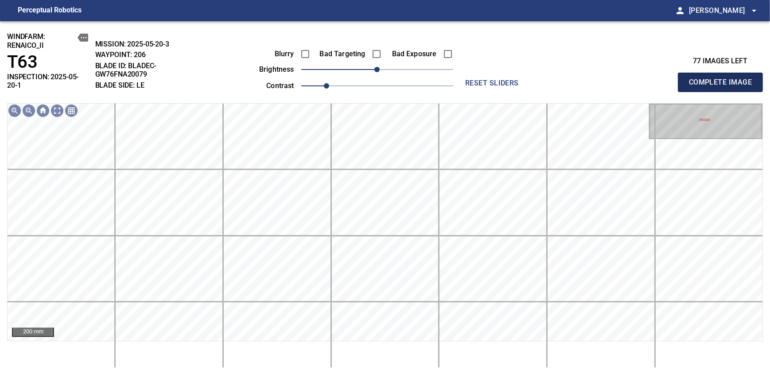
click at [723, 79] on span "Complete Image" at bounding box center [720, 82] width 66 height 12
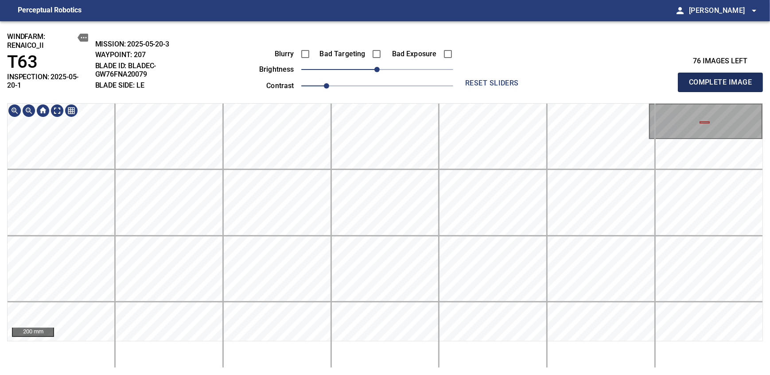
click at [723, 79] on span "Complete Image" at bounding box center [720, 82] width 66 height 12
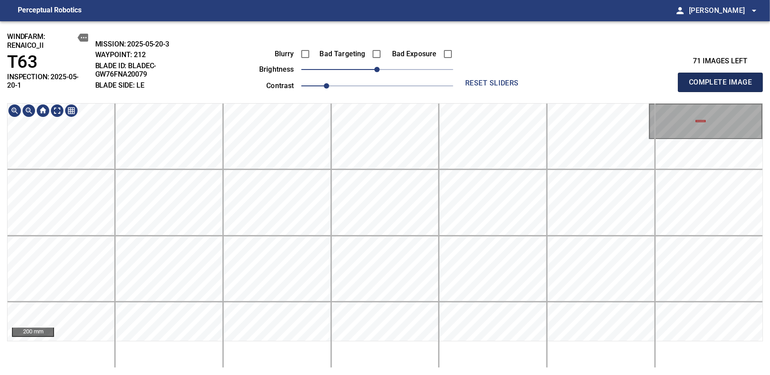
click at [723, 79] on span "Complete Image" at bounding box center [720, 82] width 66 height 12
click at [384, 101] on div "windfarm: Renaico_II T63 INSPECTION: 2025-05-20-1 MISSION: 2025-05-20-3 WAYPOIN…" at bounding box center [385, 198] width 770 height 354
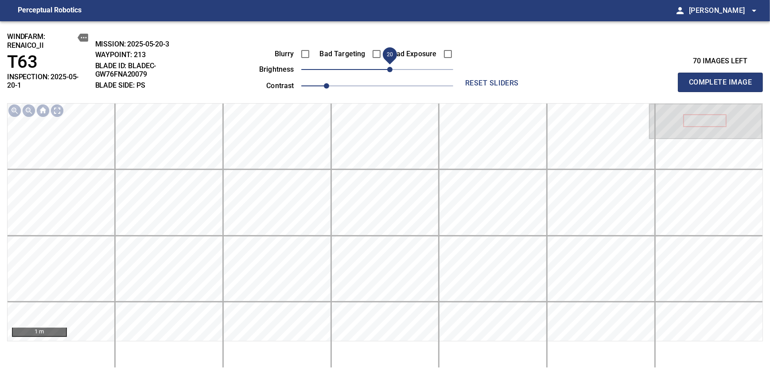
drag, startPoint x: 378, startPoint y: 75, endPoint x: 387, endPoint y: 73, distance: 8.6
click at [387, 72] on span "20" at bounding box center [389, 69] width 5 height 5
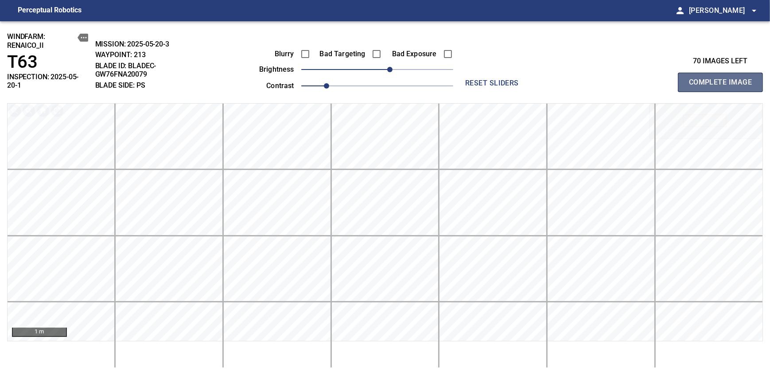
click at [723, 79] on span "Complete Image" at bounding box center [720, 82] width 66 height 12
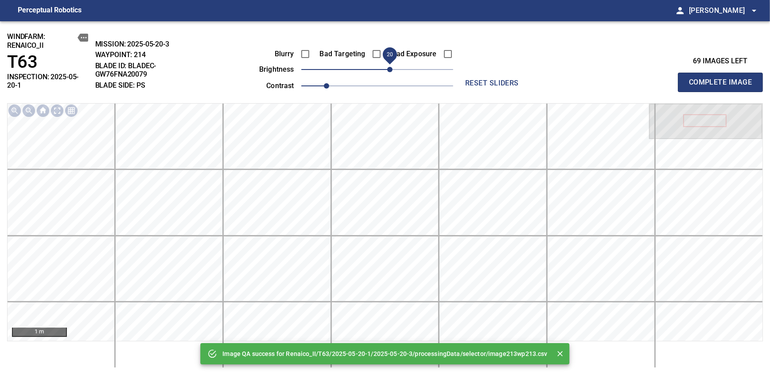
click at [388, 70] on span "20" at bounding box center [377, 69] width 152 height 12
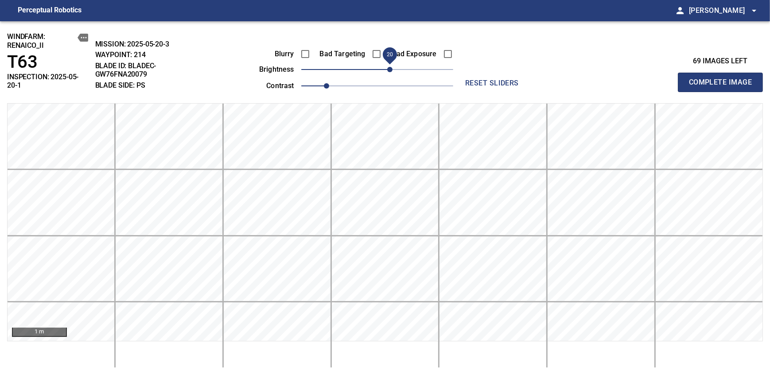
click at [723, 79] on span "Complete Image" at bounding box center [720, 82] width 66 height 12
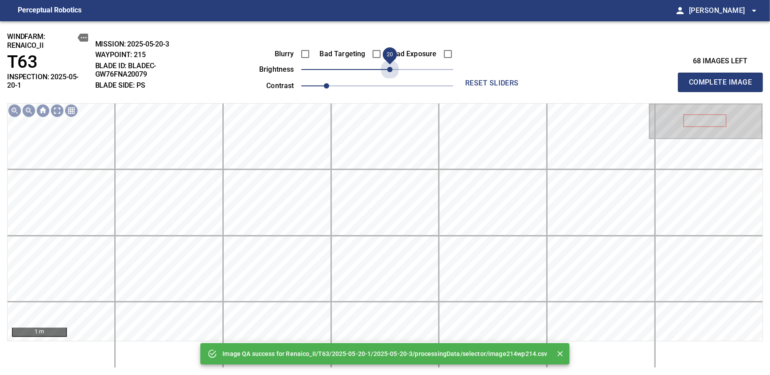
click at [388, 70] on span "20" at bounding box center [377, 69] width 152 height 12
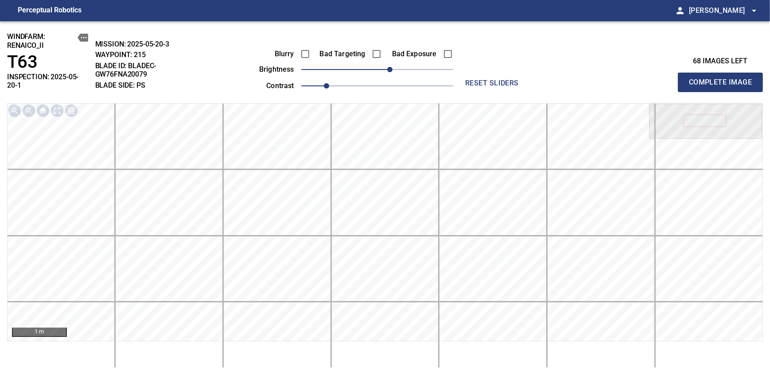
click at [723, 79] on span "Complete Image" at bounding box center [720, 82] width 66 height 12
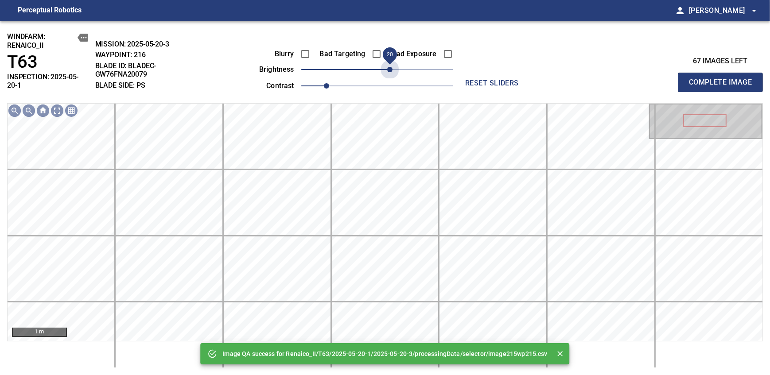
click at [388, 70] on span "20" at bounding box center [377, 69] width 152 height 12
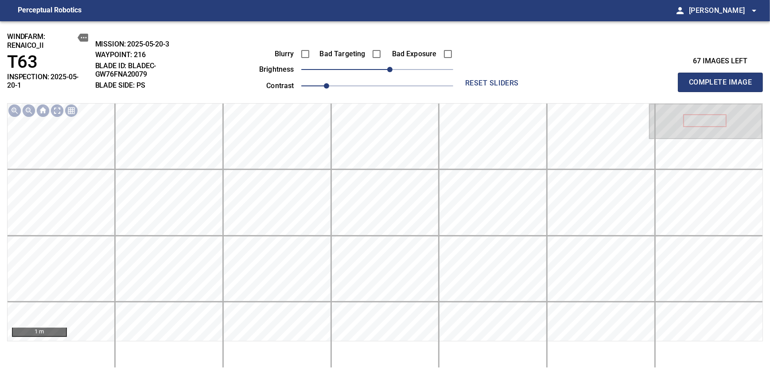
click at [723, 79] on span "Complete Image" at bounding box center [720, 82] width 66 height 12
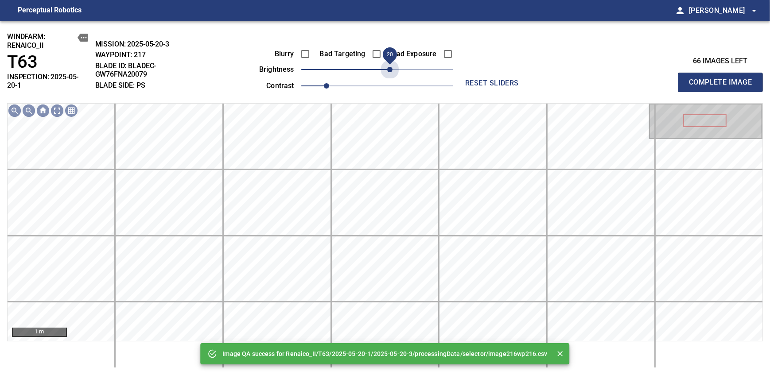
click at [388, 70] on span "20" at bounding box center [377, 69] width 152 height 12
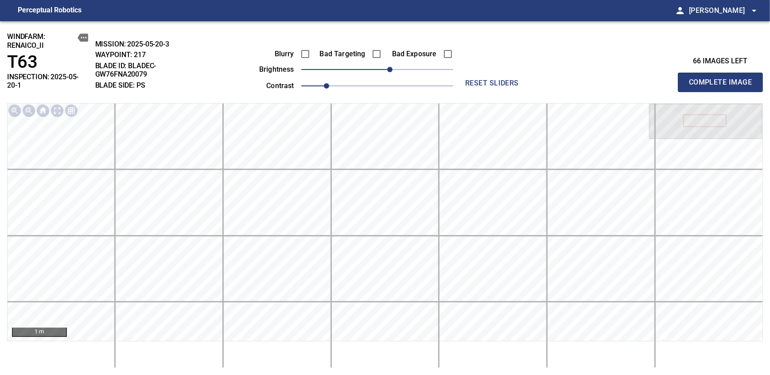
click at [723, 79] on span "Complete Image" at bounding box center [720, 82] width 66 height 12
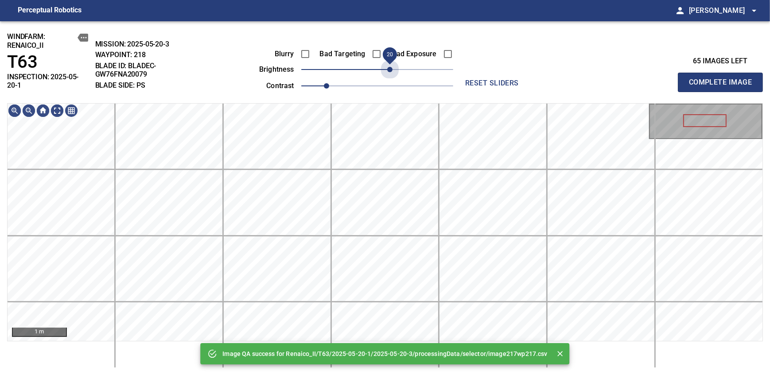
click at [388, 70] on span "20" at bounding box center [377, 69] width 152 height 12
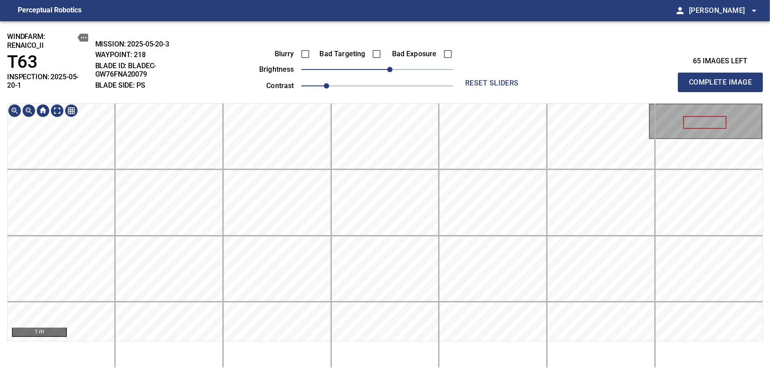
click at [361, 1] on main "Perceptual Robotics person Alex Semenov arrow_drop_down windfarm: Renaico_II T6…" at bounding box center [385, 187] width 770 height 375
click at [723, 79] on span "Complete Image" at bounding box center [720, 82] width 66 height 12
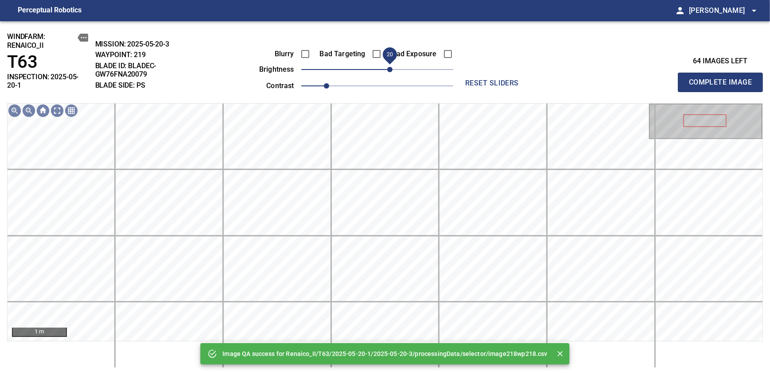
click at [389, 74] on span "20" at bounding box center [377, 69] width 152 height 12
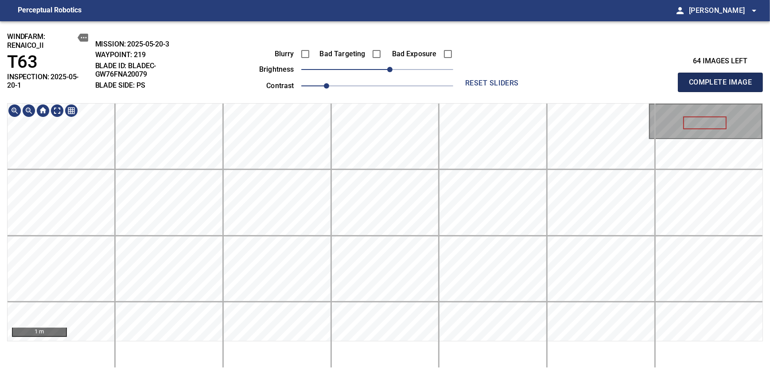
click at [723, 79] on span "Complete Image" at bounding box center [720, 82] width 66 height 12
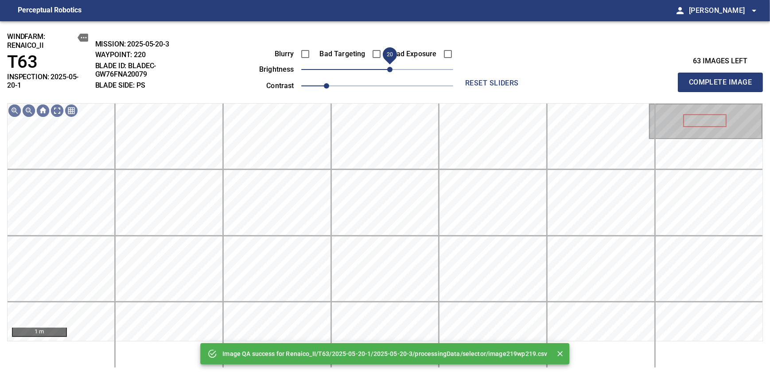
drag, startPoint x: 382, startPoint y: 66, endPoint x: 388, endPoint y: 65, distance: 5.9
click at [388, 67] on span "20" at bounding box center [389, 69] width 5 height 5
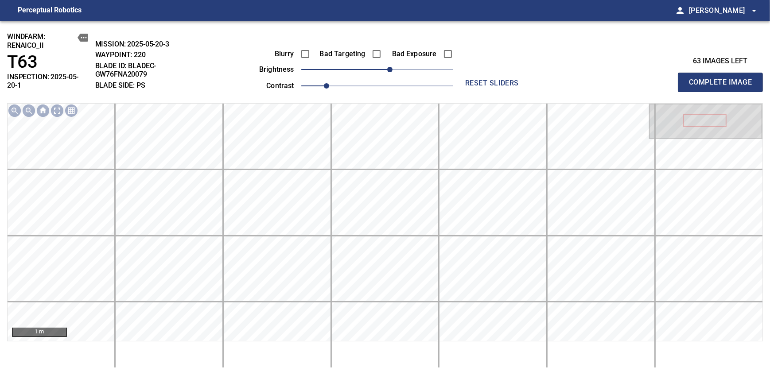
click at [723, 79] on span "Complete Image" at bounding box center [720, 82] width 66 height 12
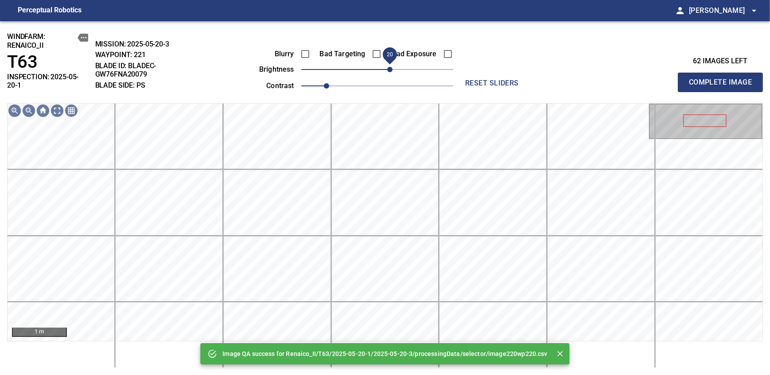
drag, startPoint x: 388, startPoint y: 65, endPoint x: 389, endPoint y: 70, distance: 5.9
click at [389, 70] on span "20" at bounding box center [389, 69] width 5 height 5
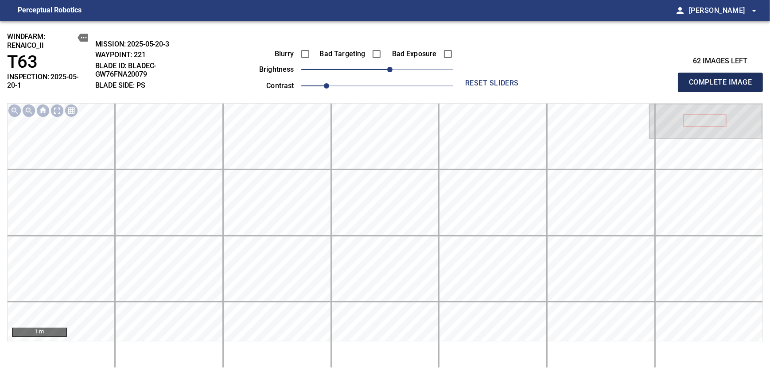
click at [723, 79] on span "Complete Image" at bounding box center [720, 82] width 66 height 12
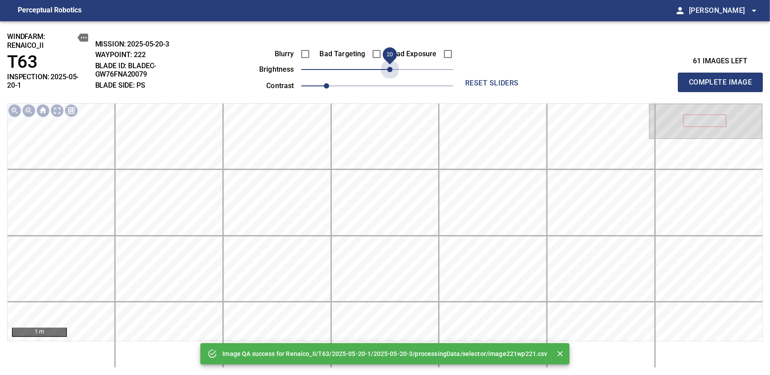
click at [389, 70] on span "20" at bounding box center [377, 69] width 152 height 12
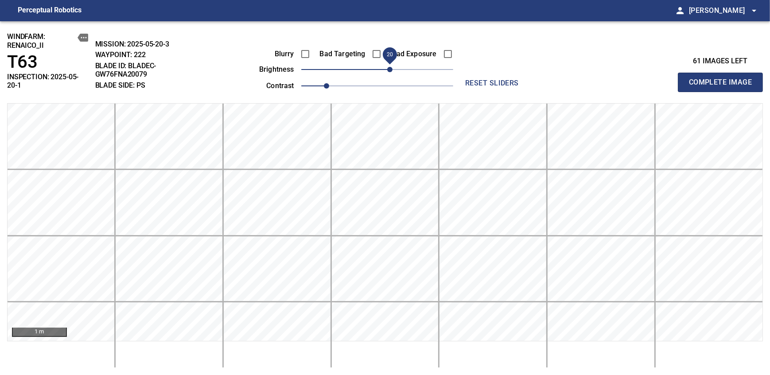
click at [389, 70] on span "20" at bounding box center [389, 69] width 5 height 5
click at [723, 79] on span "Complete Image" at bounding box center [720, 82] width 66 height 12
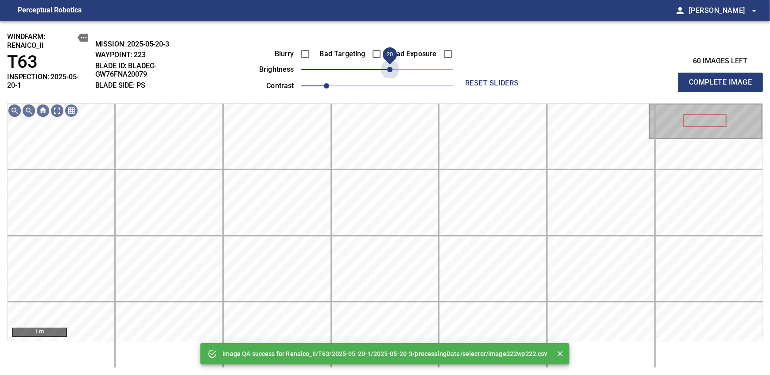
click at [389, 70] on span "20" at bounding box center [377, 69] width 152 height 12
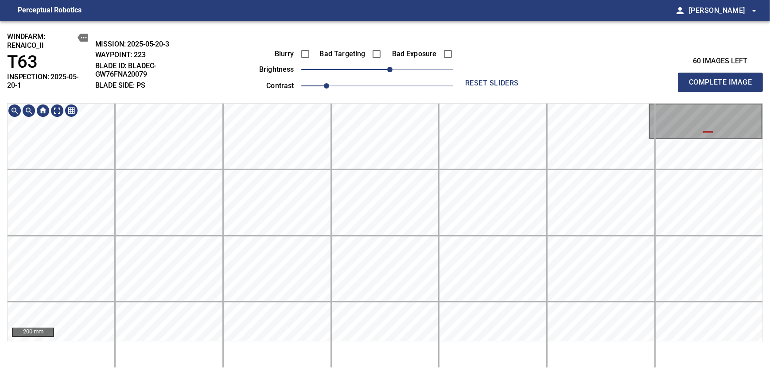
click at [723, 79] on span "Complete Image" at bounding box center [720, 82] width 66 height 12
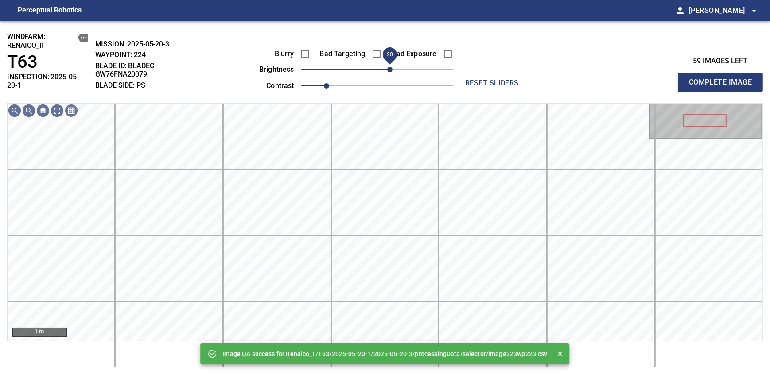
drag, startPoint x: 387, startPoint y: 69, endPoint x: 392, endPoint y: 67, distance: 4.6
click at [392, 67] on span "20" at bounding box center [389, 69] width 5 height 5
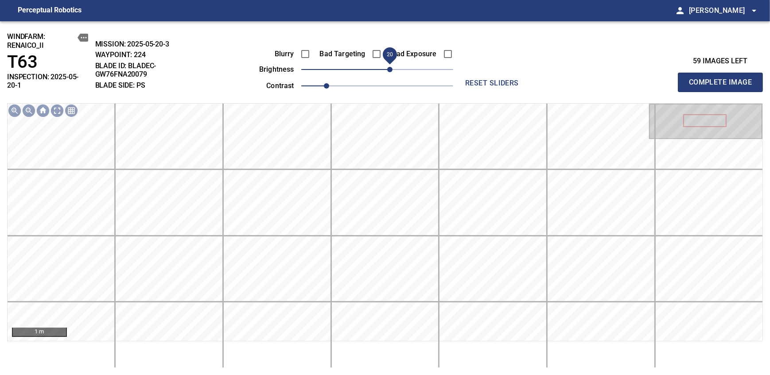
click at [723, 79] on span "Complete Image" at bounding box center [720, 82] width 66 height 12
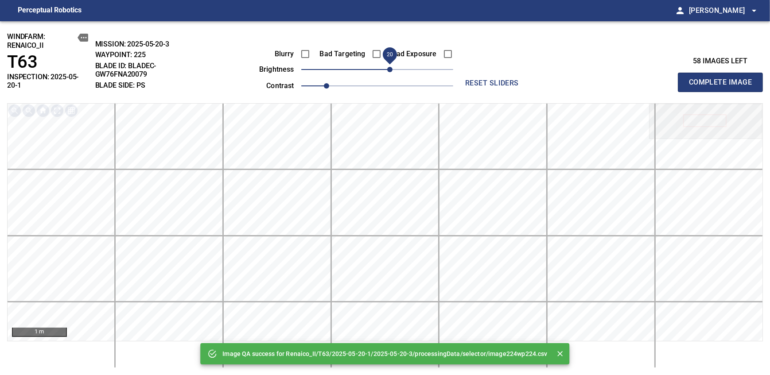
click at [392, 67] on span "20" at bounding box center [377, 69] width 152 height 12
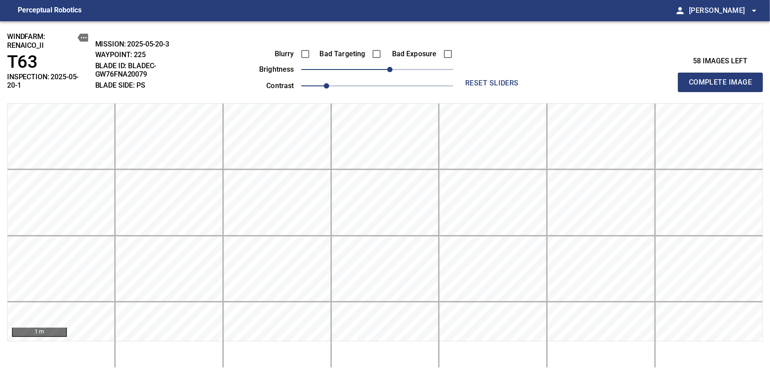
click at [723, 79] on span "Complete Image" at bounding box center [720, 82] width 66 height 12
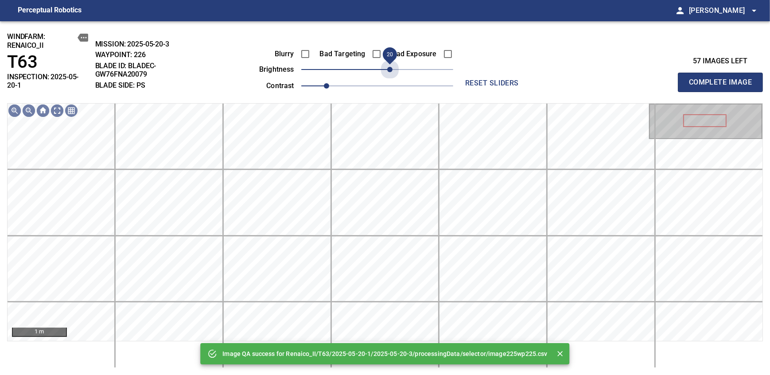
click at [392, 67] on span "20" at bounding box center [377, 69] width 152 height 12
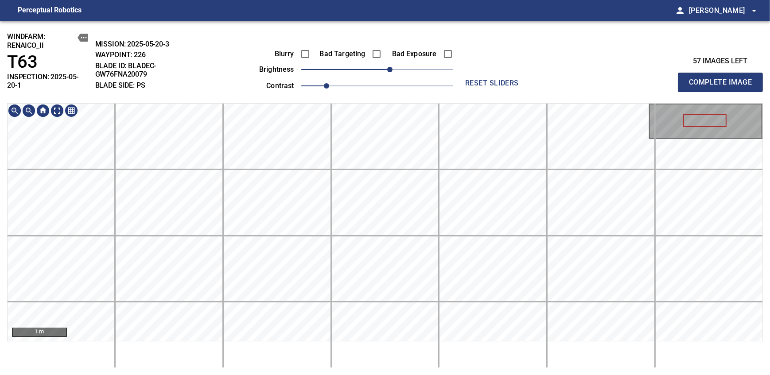
click at [378, 97] on div "windfarm: Renaico_II T63 INSPECTION: 2025-05-20-1 MISSION: 2025-05-20-3 WAYPOIN…" at bounding box center [385, 198] width 770 height 354
click at [723, 79] on span "Complete Image" at bounding box center [720, 82] width 66 height 12
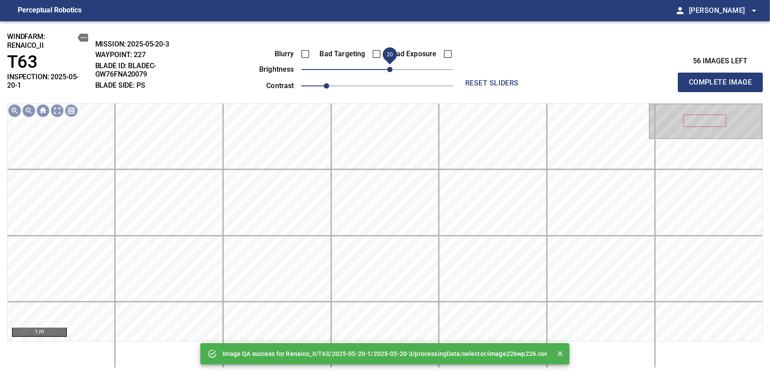
click at [388, 66] on span "20" at bounding box center [377, 69] width 152 height 12
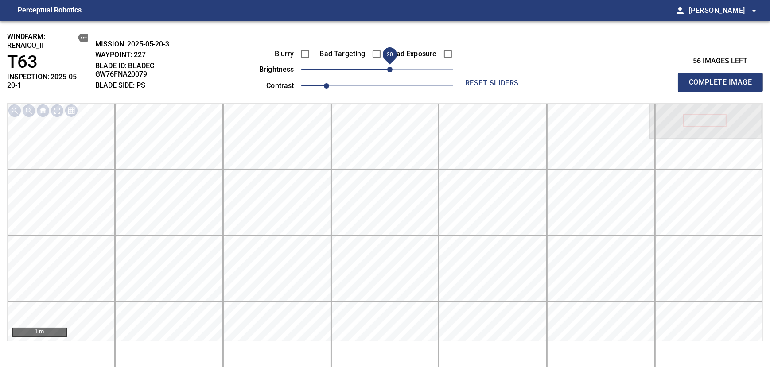
click at [723, 79] on span "Complete Image" at bounding box center [720, 82] width 66 height 12
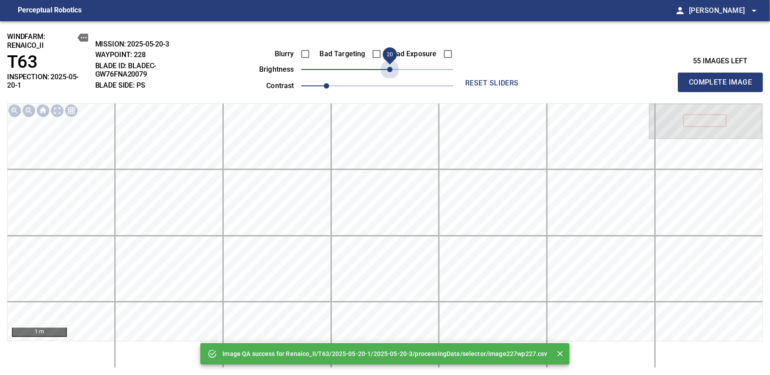
click at [388, 66] on span "20" at bounding box center [377, 69] width 152 height 12
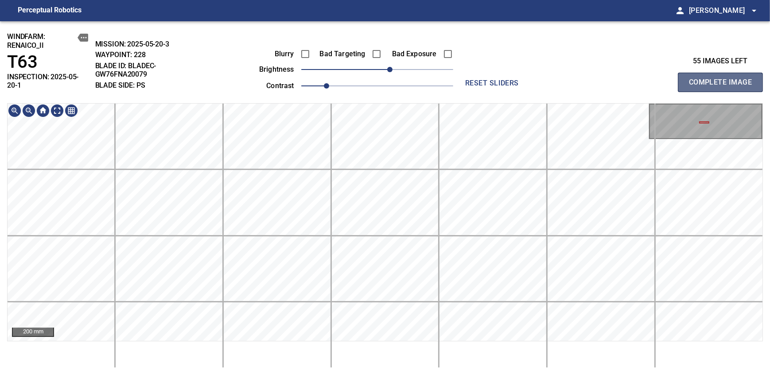
click at [723, 79] on span "Complete Image" at bounding box center [720, 82] width 66 height 12
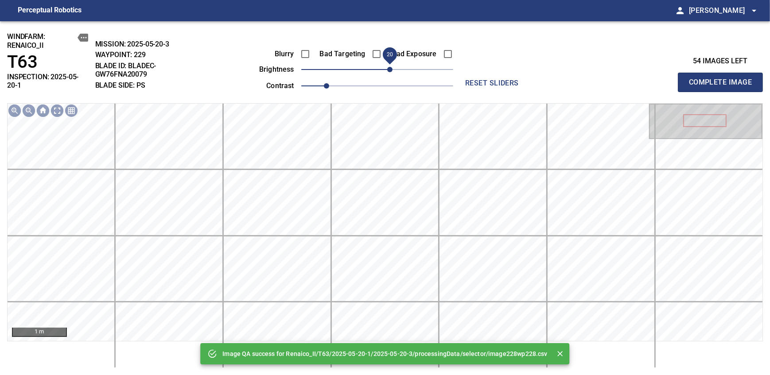
drag, startPoint x: 382, startPoint y: 66, endPoint x: 391, endPoint y: 64, distance: 8.8
click at [391, 67] on span "20" at bounding box center [389, 69] width 5 height 5
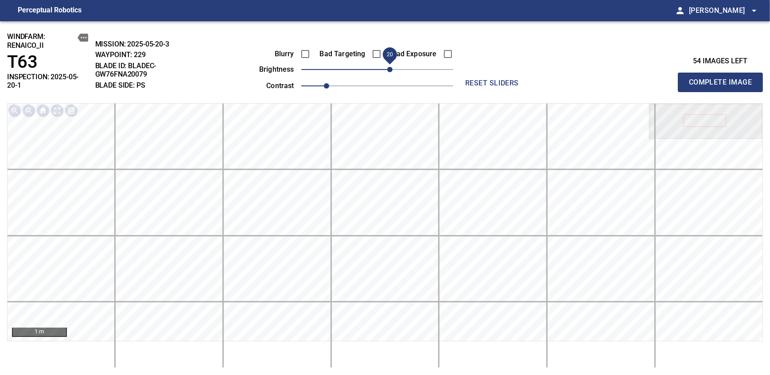
click at [723, 79] on span "Complete Image" at bounding box center [720, 82] width 66 height 12
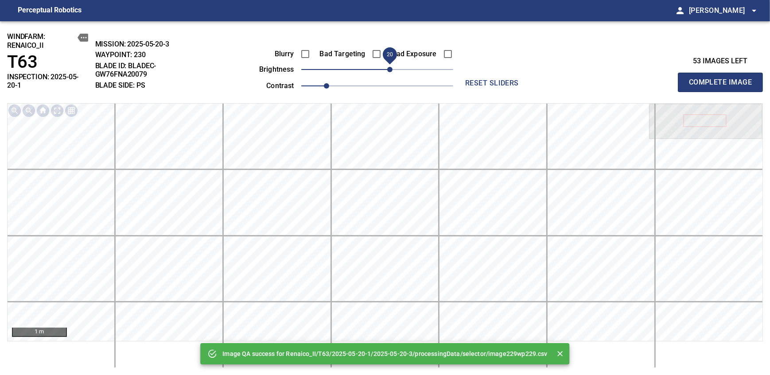
click at [389, 66] on span "20" at bounding box center [377, 69] width 152 height 12
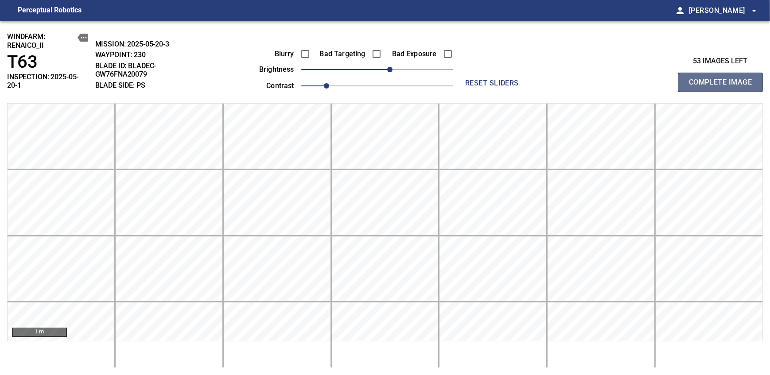
drag, startPoint x: 723, startPoint y: 79, endPoint x: 389, endPoint y: 66, distance: 333.7
click at [723, 79] on span "Complete Image" at bounding box center [720, 82] width 66 height 12
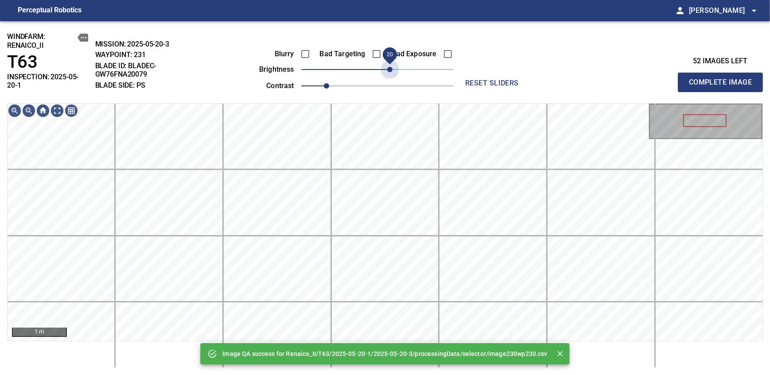
click at [389, 66] on span "20" at bounding box center [377, 69] width 152 height 12
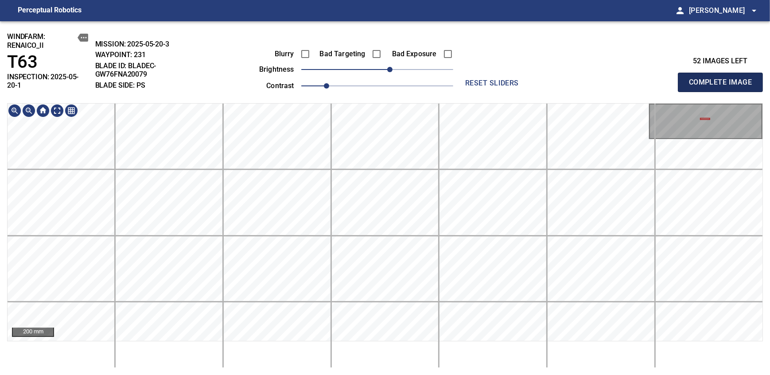
click at [723, 79] on span "Complete Image" at bounding box center [720, 82] width 66 height 12
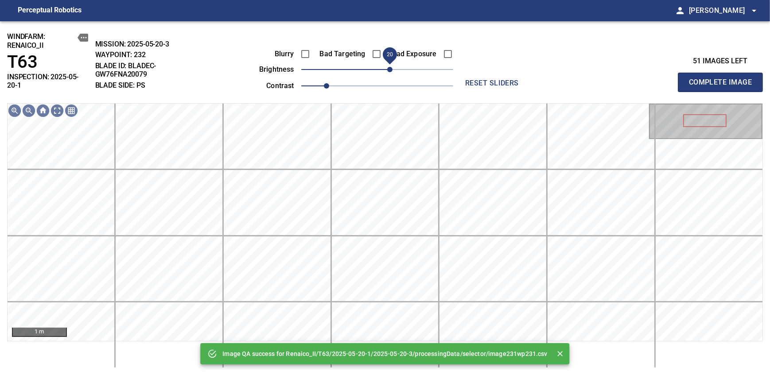
drag, startPoint x: 385, startPoint y: 70, endPoint x: 392, endPoint y: 68, distance: 7.6
click at [392, 68] on span "20" at bounding box center [389, 69] width 5 height 5
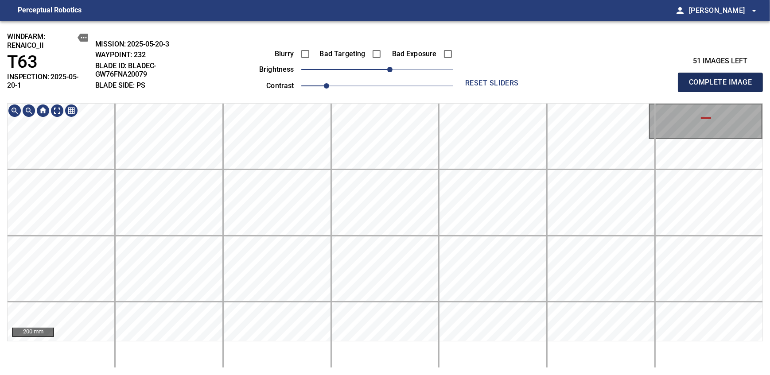
click at [723, 79] on span "Complete Image" at bounding box center [720, 82] width 66 height 12
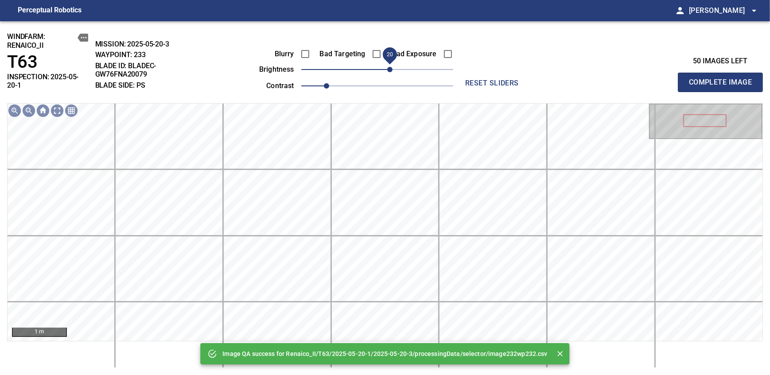
click at [391, 66] on span "20" at bounding box center [377, 69] width 152 height 12
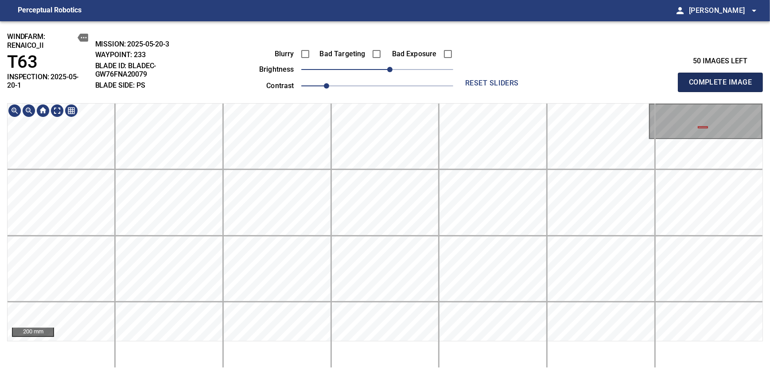
click at [723, 79] on span "Complete Image" at bounding box center [720, 82] width 66 height 12
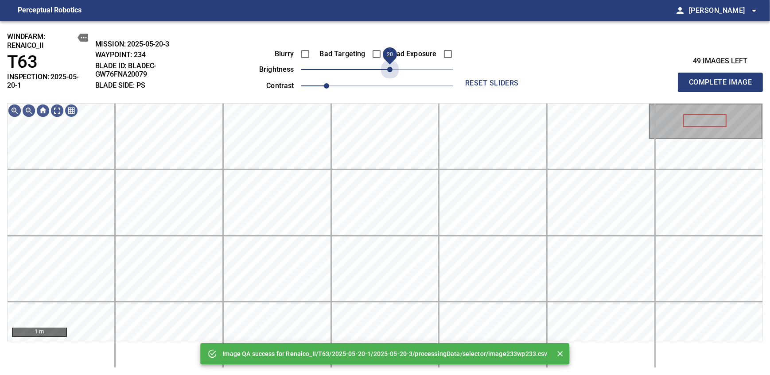
drag, startPoint x: 380, startPoint y: 71, endPoint x: 385, endPoint y: 79, distance: 10.0
click at [389, 68] on span "20" at bounding box center [389, 69] width 5 height 5
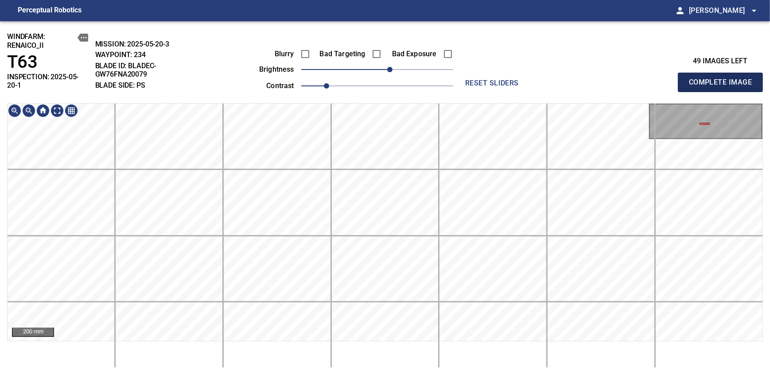
click at [723, 79] on span "Complete Image" at bounding box center [720, 82] width 66 height 12
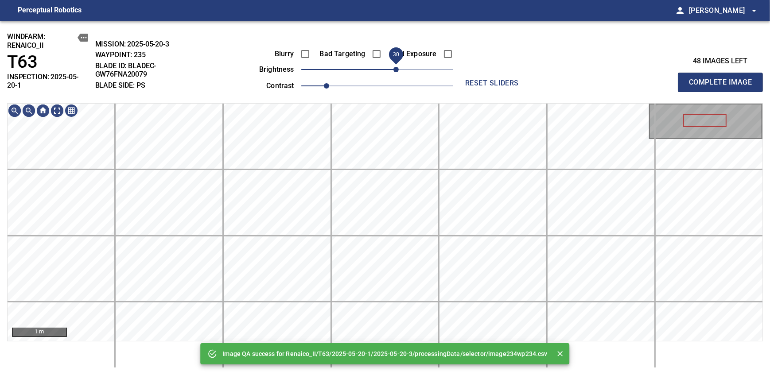
drag, startPoint x: 383, startPoint y: 71, endPoint x: 393, endPoint y: 65, distance: 11.3
click at [393, 67] on span "30" at bounding box center [395, 69] width 5 height 5
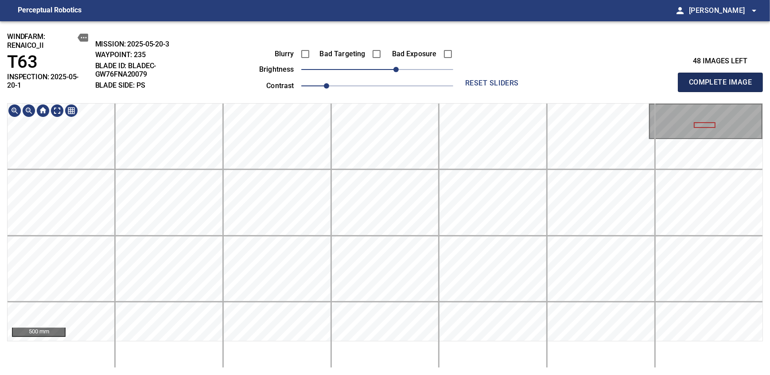
click at [723, 79] on span "Complete Image" at bounding box center [720, 82] width 66 height 12
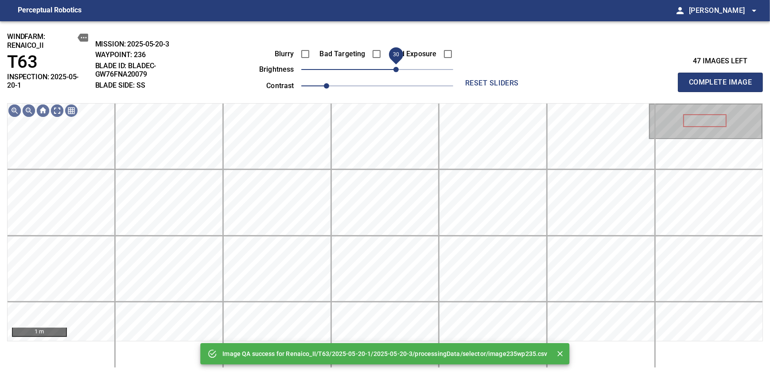
drag, startPoint x: 380, startPoint y: 70, endPoint x: 393, endPoint y: 70, distance: 12.8
click at [393, 70] on span "30" at bounding box center [395, 69] width 5 height 5
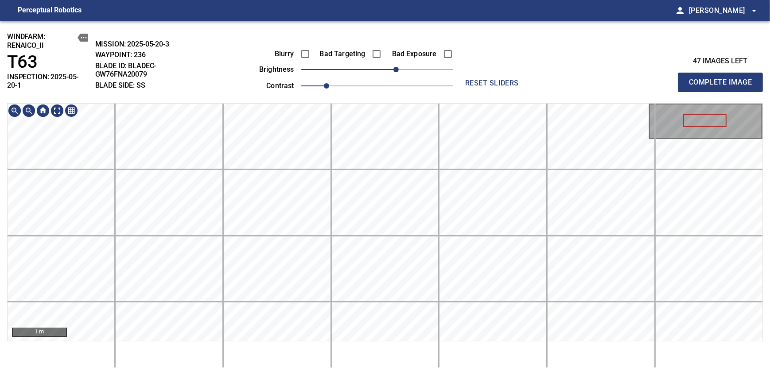
click at [362, 99] on div "windfarm: Renaico_II T63 INSPECTION: 2025-05-20-1 MISSION: 2025-05-20-3 WAYPOIN…" at bounding box center [385, 198] width 770 height 354
click at [723, 79] on span "Complete Image" at bounding box center [720, 82] width 66 height 12
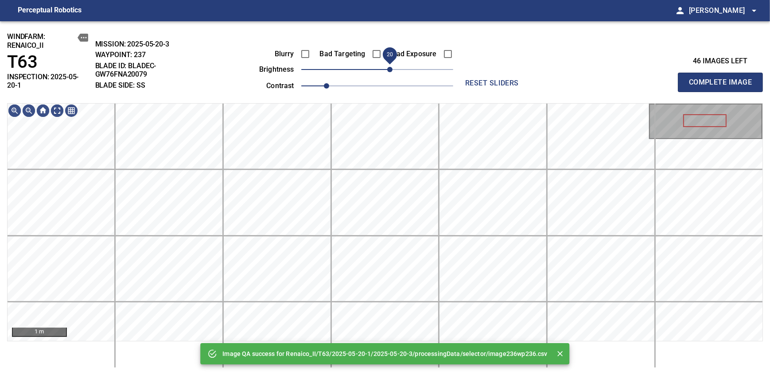
drag, startPoint x: 394, startPoint y: 71, endPoint x: 389, endPoint y: 71, distance: 5.3
click at [389, 71] on span "20" at bounding box center [377, 69] width 152 height 12
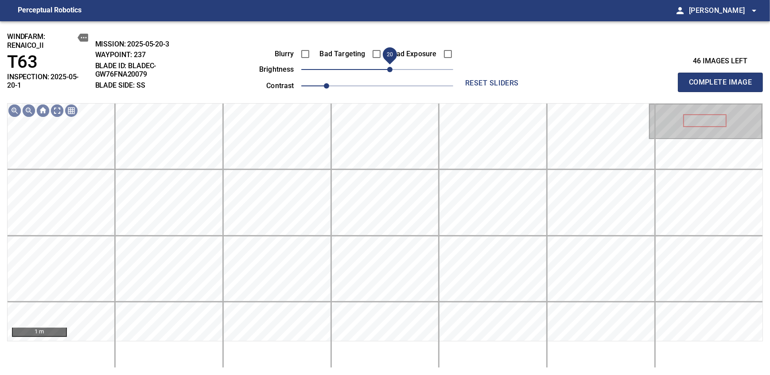
click at [723, 79] on span "Complete Image" at bounding box center [720, 82] width 66 height 12
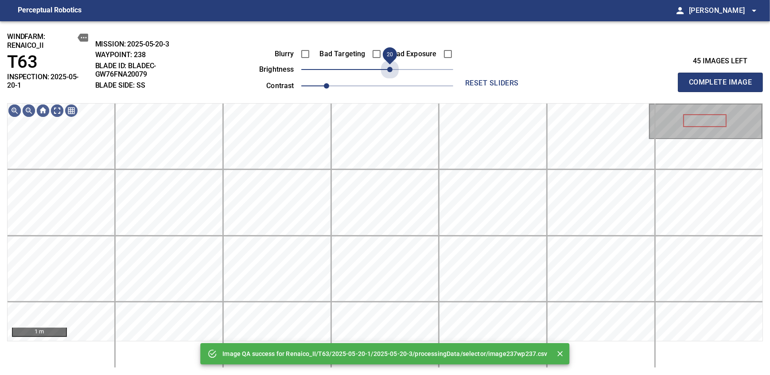
click at [389, 71] on span "20" at bounding box center [377, 69] width 152 height 12
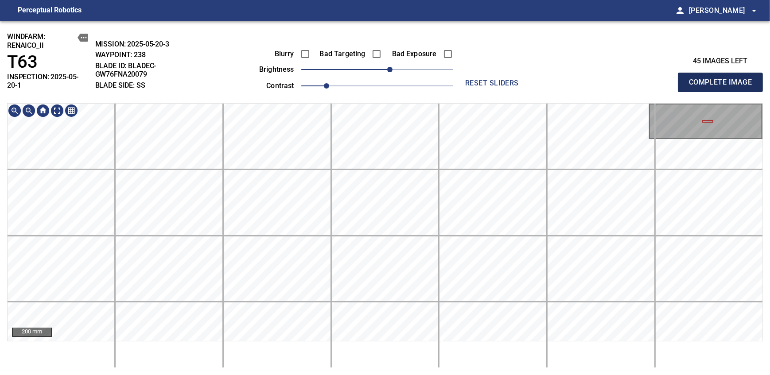
click at [723, 79] on span "Complete Image" at bounding box center [720, 82] width 66 height 12
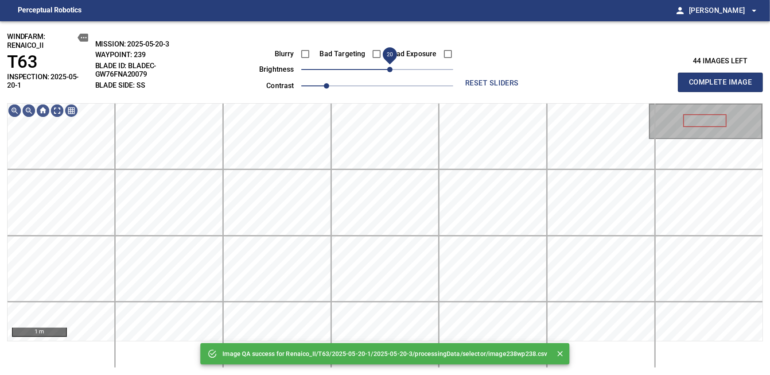
drag, startPoint x: 380, startPoint y: 71, endPoint x: 387, endPoint y: 71, distance: 7.1
click at [387, 71] on span "20" at bounding box center [389, 69] width 5 height 5
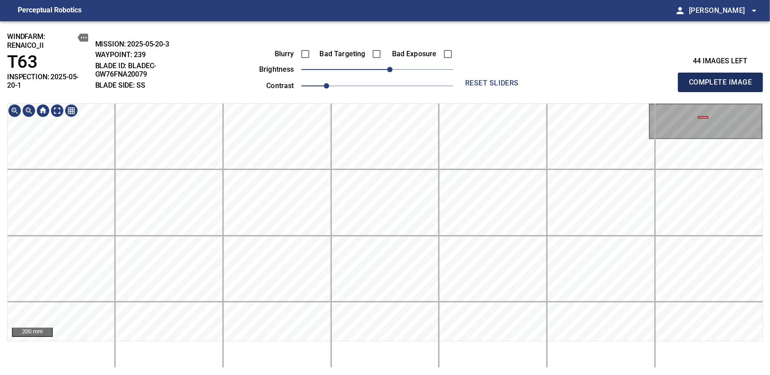
click at [723, 79] on span "Complete Image" at bounding box center [720, 82] width 66 height 12
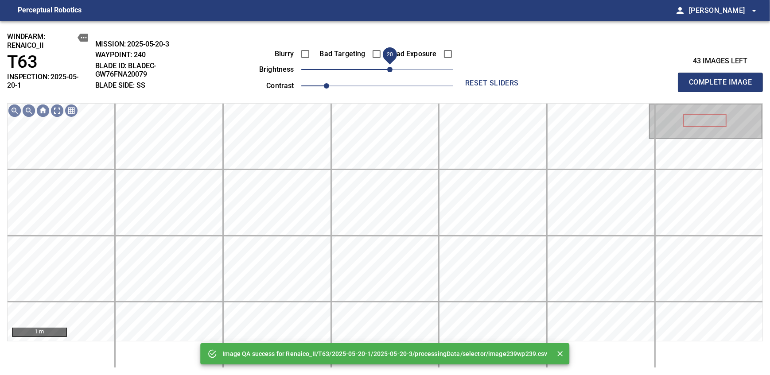
drag, startPoint x: 380, startPoint y: 71, endPoint x: 389, endPoint y: 67, distance: 9.3
click at [389, 67] on span "20" at bounding box center [389, 69] width 5 height 5
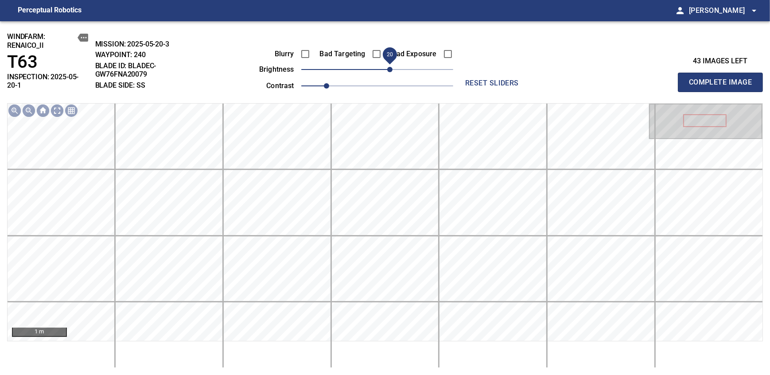
click at [723, 79] on span "Complete Image" at bounding box center [720, 82] width 66 height 12
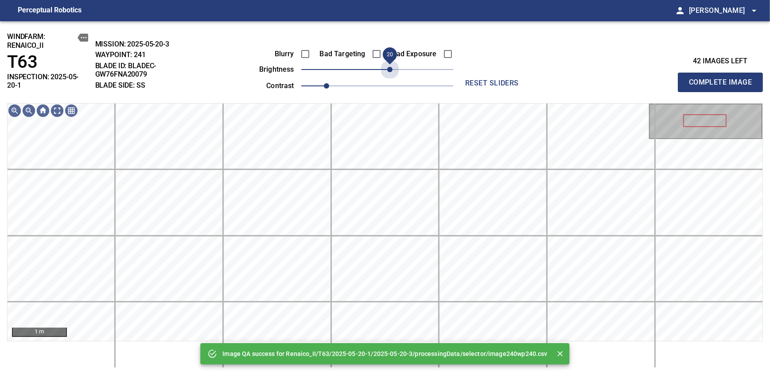
click at [389, 67] on span "20" at bounding box center [377, 69] width 152 height 12
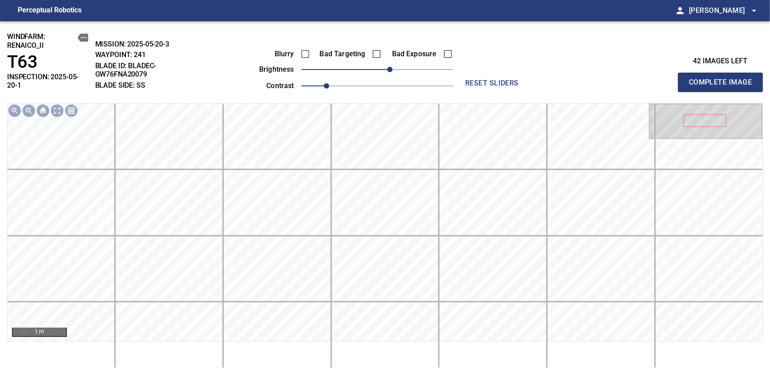
click at [723, 79] on span "Complete Image" at bounding box center [720, 82] width 66 height 12
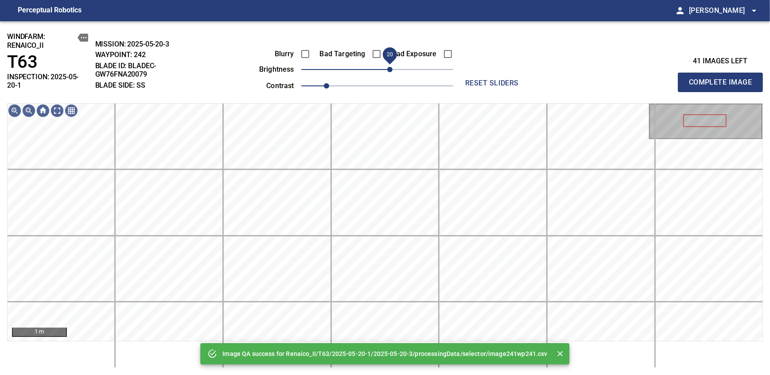
click at [389, 67] on span "20" at bounding box center [377, 69] width 152 height 12
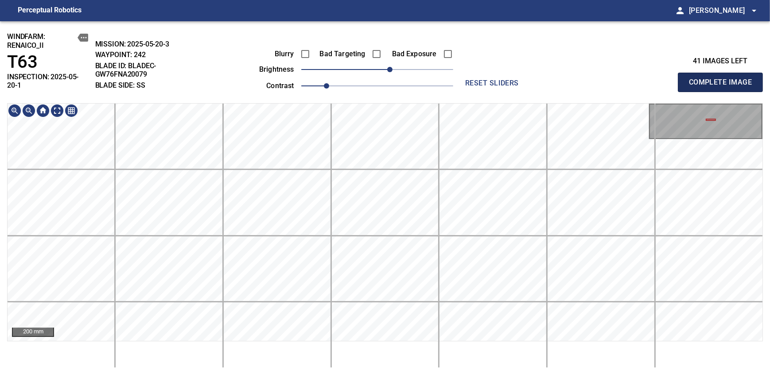
click at [723, 79] on span "Complete Image" at bounding box center [720, 82] width 66 height 12
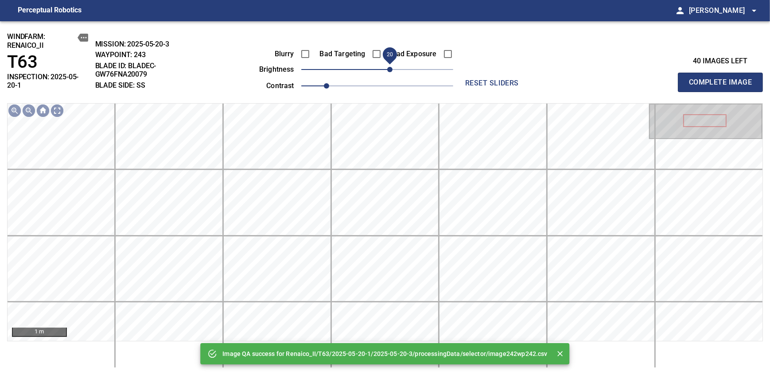
click at [387, 67] on span "20" at bounding box center [389, 69] width 5 height 5
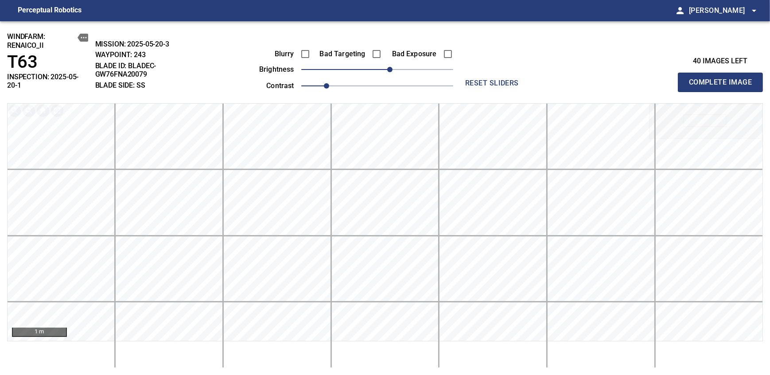
click at [723, 79] on span "Complete Image" at bounding box center [720, 82] width 66 height 12
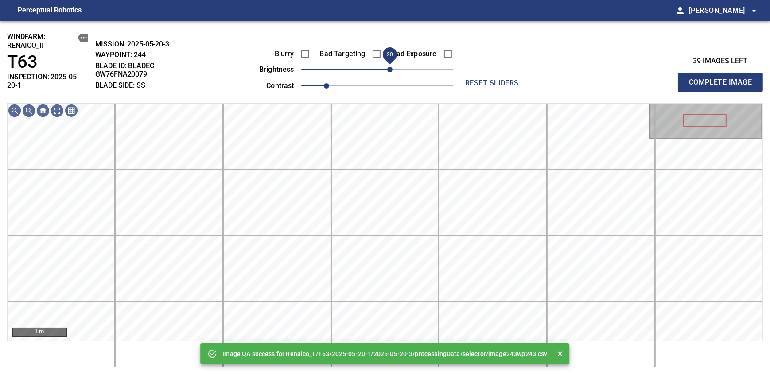
click at [387, 64] on span "20" at bounding box center [377, 69] width 152 height 12
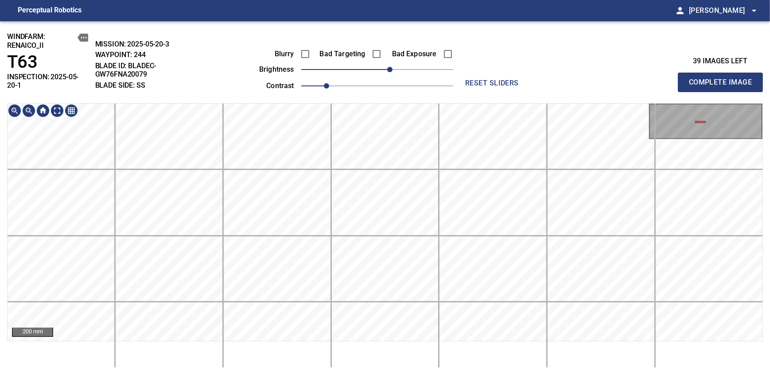
click at [723, 79] on span "Complete Image" at bounding box center [720, 82] width 66 height 12
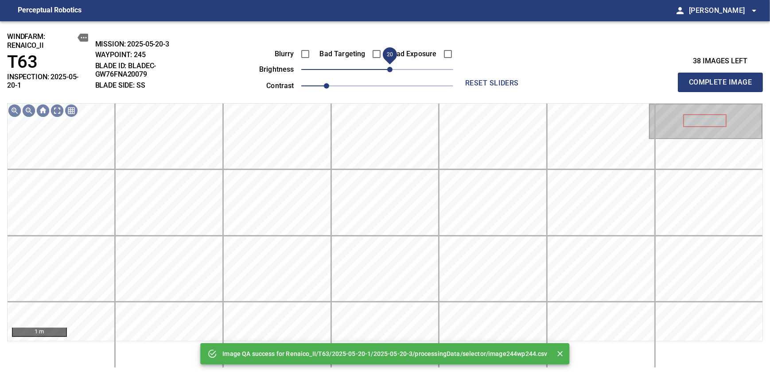
drag, startPoint x: 380, startPoint y: 77, endPoint x: 389, endPoint y: 67, distance: 13.5
click at [389, 67] on span "20" at bounding box center [389, 69] width 5 height 5
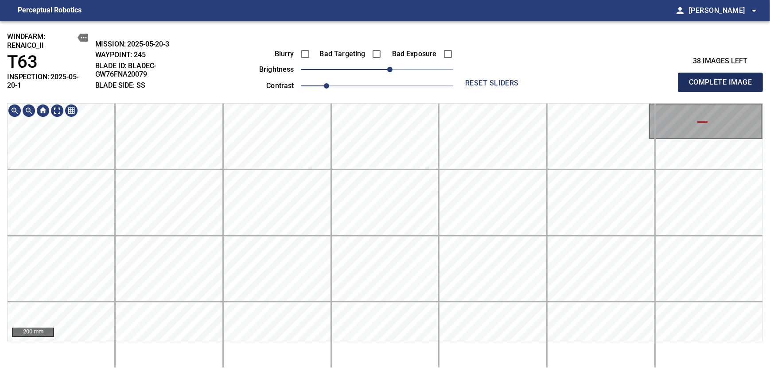
click at [723, 79] on span "Complete Image" at bounding box center [720, 82] width 66 height 12
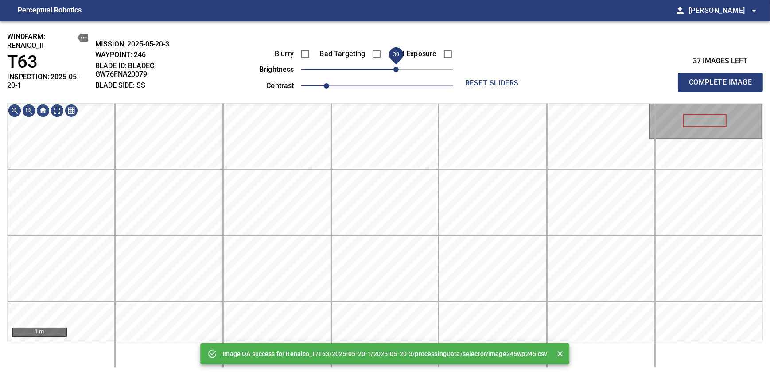
drag, startPoint x: 388, startPoint y: 67, endPoint x: 395, endPoint y: 67, distance: 6.6
click at [395, 67] on span "30" at bounding box center [395, 69] width 5 height 5
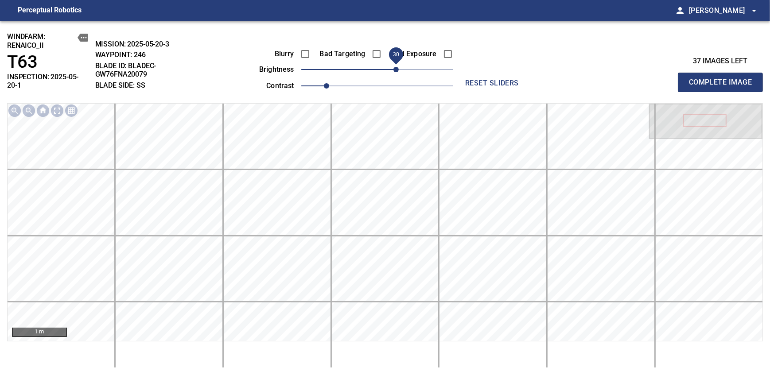
drag, startPoint x: 395, startPoint y: 67, endPoint x: 387, endPoint y: 71, distance: 8.9
click at [393, 71] on span "30" at bounding box center [395, 69] width 5 height 5
click at [723, 79] on span "Complete Image" at bounding box center [720, 82] width 66 height 12
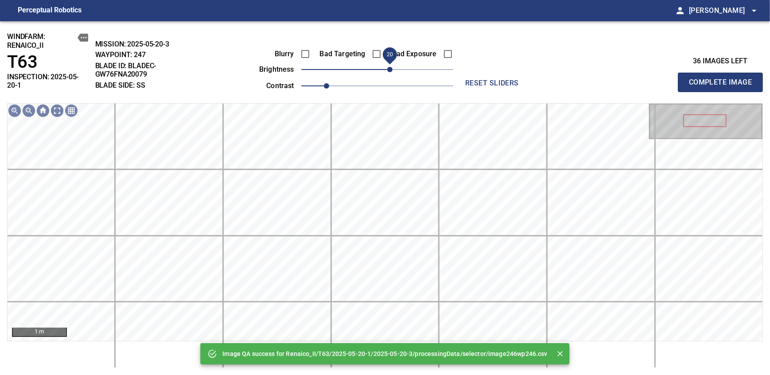
click at [387, 71] on span "20" at bounding box center [377, 69] width 152 height 12
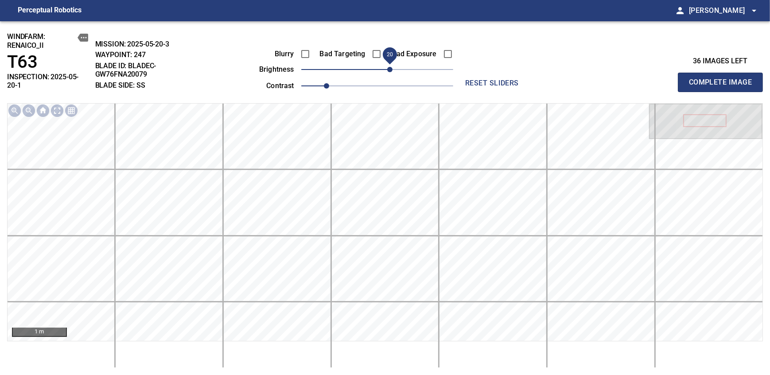
click at [723, 79] on span "Complete Image" at bounding box center [720, 82] width 66 height 12
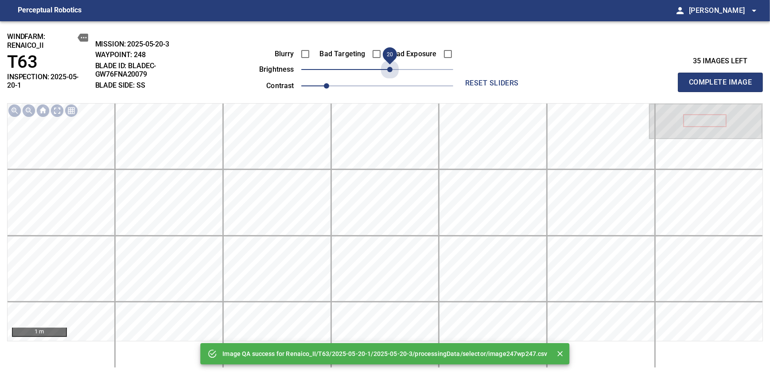
click at [387, 71] on span "20" at bounding box center [377, 69] width 152 height 12
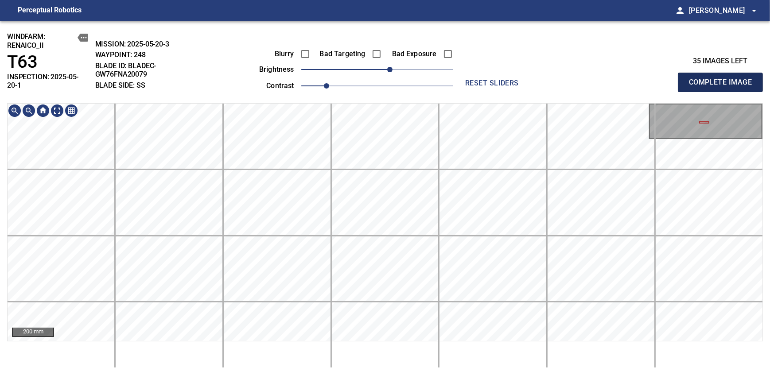
click at [723, 79] on span "Complete Image" at bounding box center [720, 82] width 66 height 12
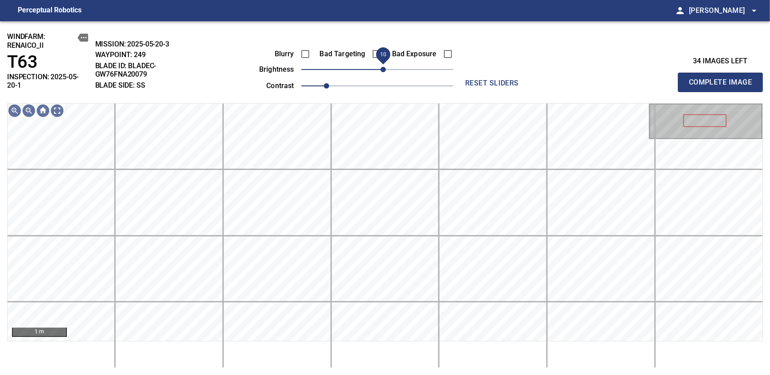
click at [383, 67] on span "10" at bounding box center [382, 69] width 5 height 5
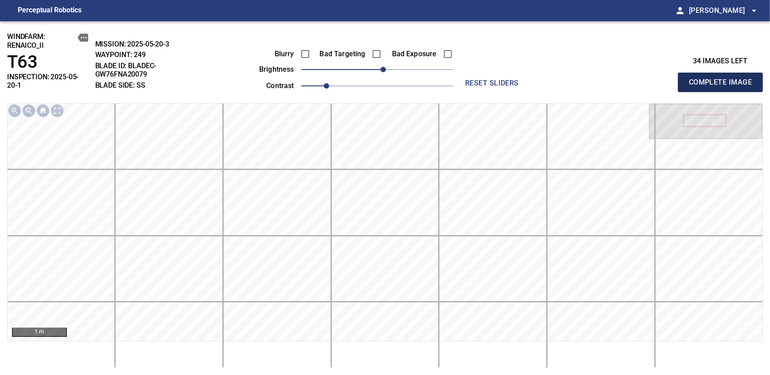
click at [723, 79] on span "Complete Image" at bounding box center [720, 82] width 66 height 12
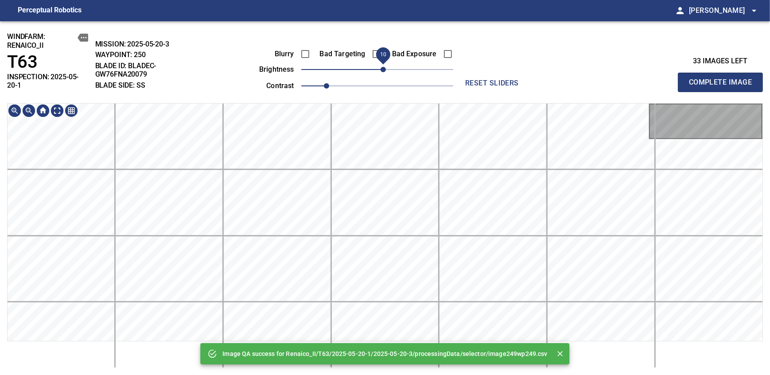
click at [384, 67] on span "10" at bounding box center [382, 69] width 5 height 5
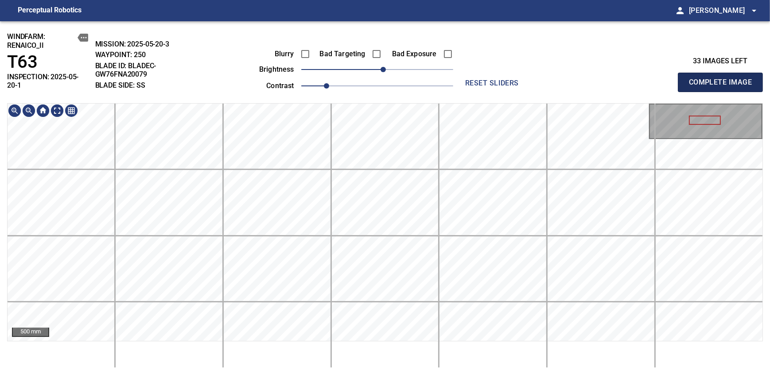
click at [723, 79] on span "Complete Image" at bounding box center [720, 82] width 66 height 12
click at [382, 69] on span "10" at bounding box center [382, 69] width 5 height 5
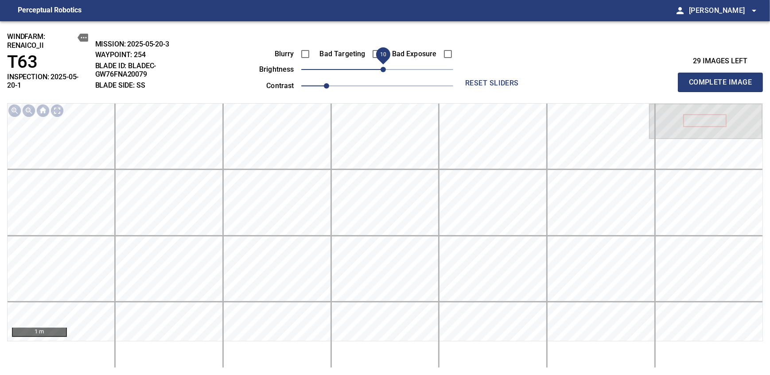
click at [723, 79] on span "Complete Image" at bounding box center [720, 82] width 66 height 12
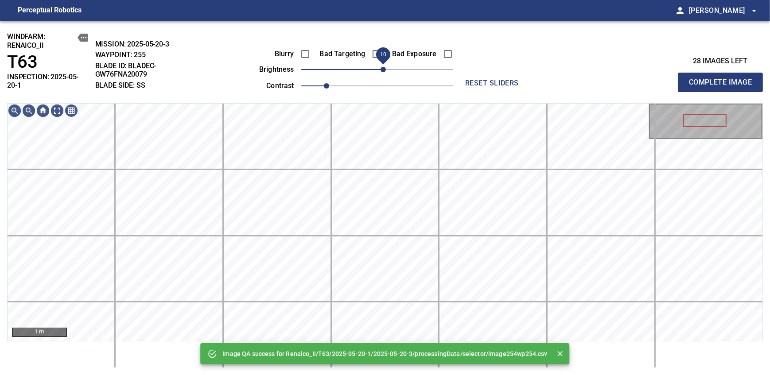
drag, startPoint x: 376, startPoint y: 69, endPoint x: 380, endPoint y: 67, distance: 5.0
click at [380, 67] on span "10" at bounding box center [382, 69] width 5 height 5
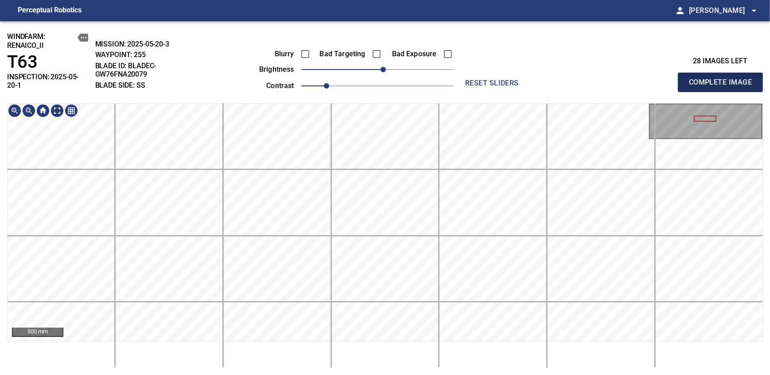
click at [723, 79] on span "Complete Image" at bounding box center [720, 82] width 66 height 12
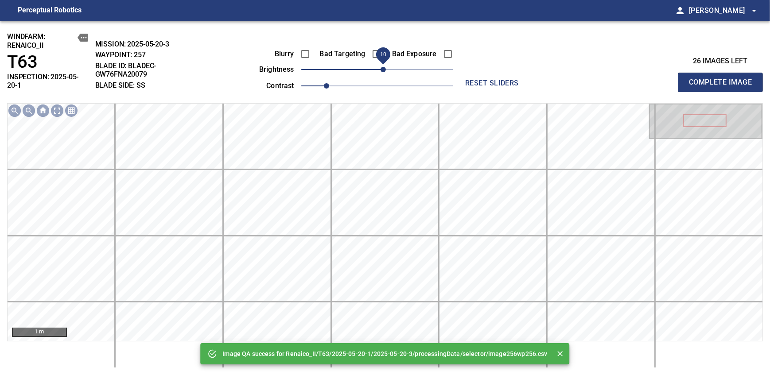
drag, startPoint x: 378, startPoint y: 69, endPoint x: 382, endPoint y: 67, distance: 4.8
click at [382, 67] on span "10" at bounding box center [382, 69] width 5 height 5
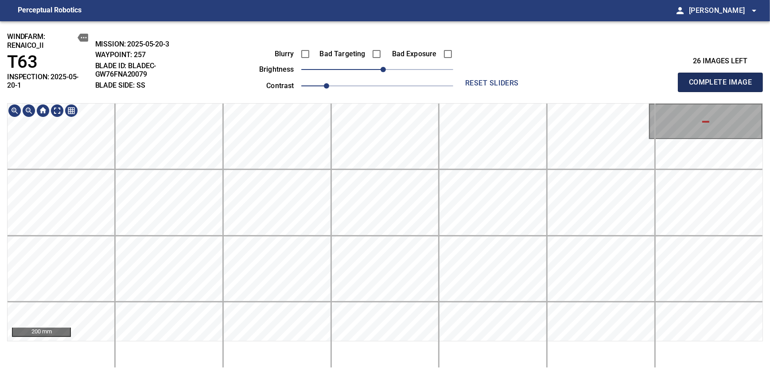
click at [723, 79] on span "Complete Image" at bounding box center [720, 82] width 66 height 12
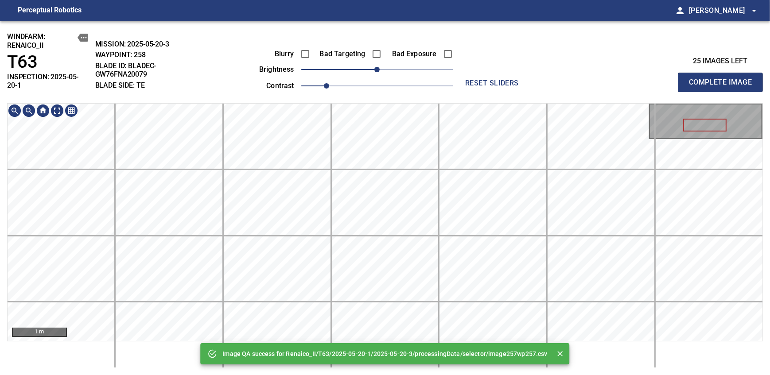
click at [392, 62] on div "Image QA success for Renaico_II/T63/2025-05-20-1/2025-05-20-3/processingData/se…" at bounding box center [385, 198] width 770 height 354
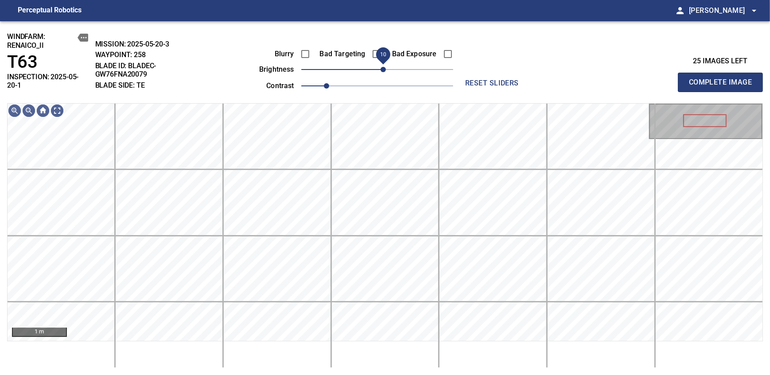
click at [382, 67] on span "10" at bounding box center [382, 69] width 5 height 5
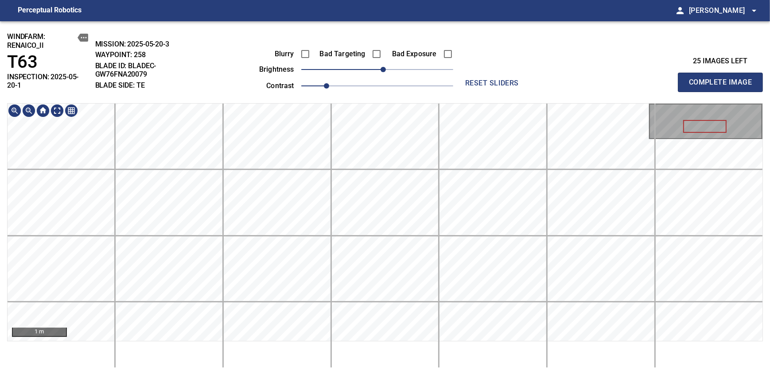
click at [392, 90] on div "windfarm: Renaico_II T63 INSPECTION: 2025-05-20-1 MISSION: 2025-05-20-3 WAYPOIN…" at bounding box center [385, 198] width 770 height 354
click at [723, 79] on span "Complete Image" at bounding box center [720, 82] width 66 height 12
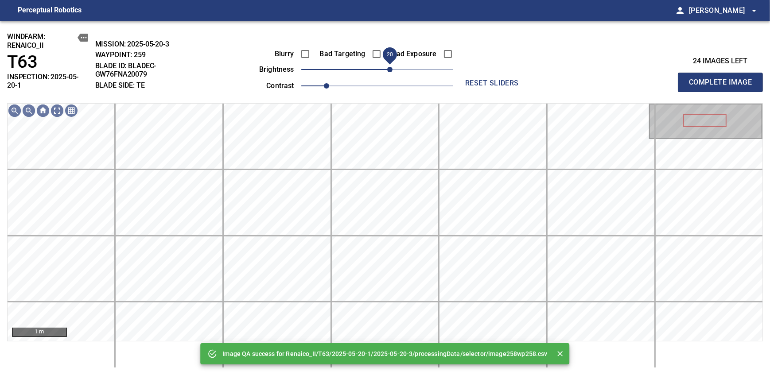
drag, startPoint x: 383, startPoint y: 70, endPoint x: 389, endPoint y: 70, distance: 5.8
click at [389, 70] on span "20" at bounding box center [389, 69] width 5 height 5
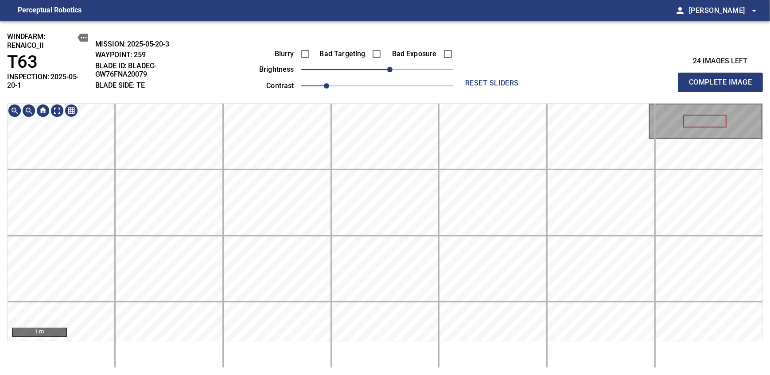
click at [401, 93] on div "windfarm: Renaico_II T63 INSPECTION: 2025-05-20-1 MISSION: 2025-05-20-3 WAYPOIN…" at bounding box center [385, 198] width 770 height 354
click at [723, 79] on span "Complete Image" at bounding box center [720, 82] width 66 height 12
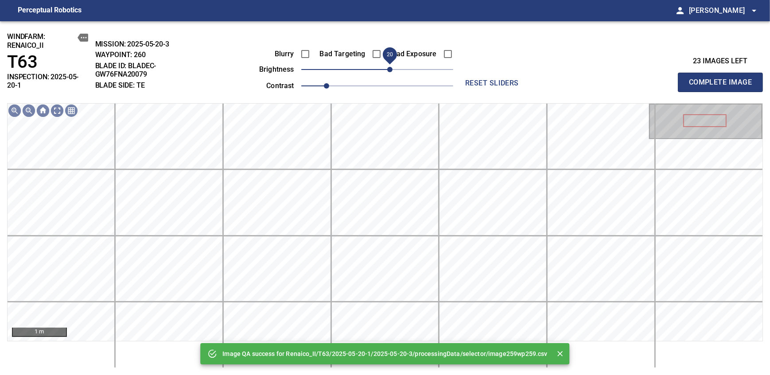
click at [387, 70] on span "20" at bounding box center [389, 69] width 5 height 5
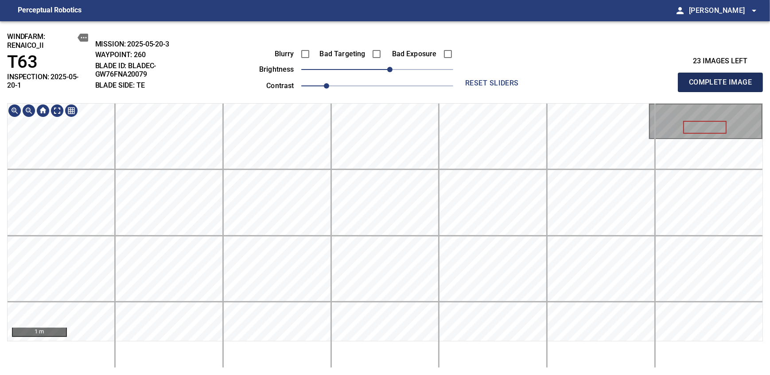
click at [723, 79] on span "Complete Image" at bounding box center [720, 82] width 66 height 12
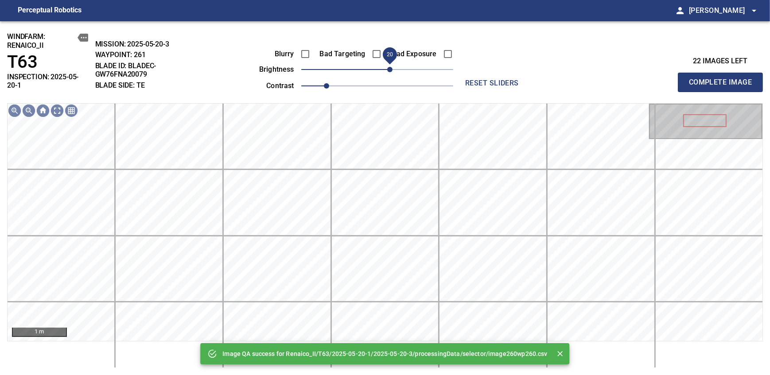
drag, startPoint x: 378, startPoint y: 68, endPoint x: 388, endPoint y: 66, distance: 10.3
click at [388, 67] on span "20" at bounding box center [389, 69] width 5 height 5
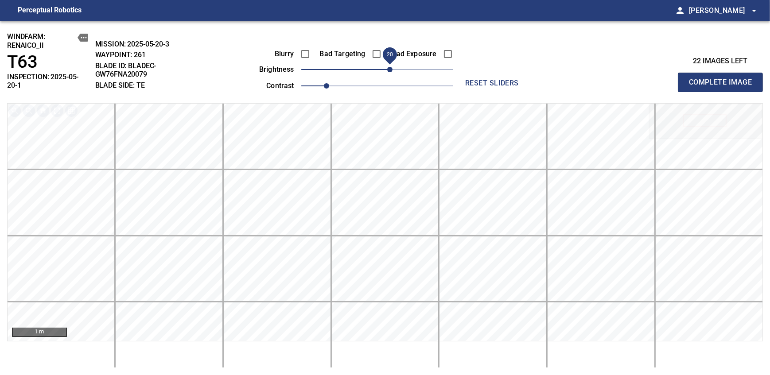
click at [723, 79] on span "Complete Image" at bounding box center [720, 82] width 66 height 12
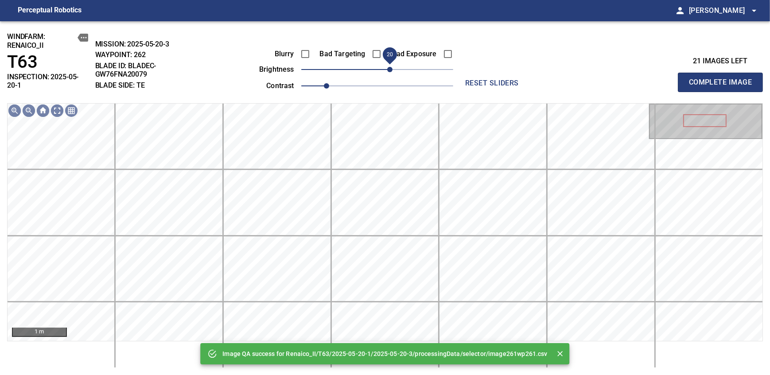
drag, startPoint x: 379, startPoint y: 69, endPoint x: 388, endPoint y: 69, distance: 9.7
click at [388, 69] on span "20" at bounding box center [389, 69] width 5 height 5
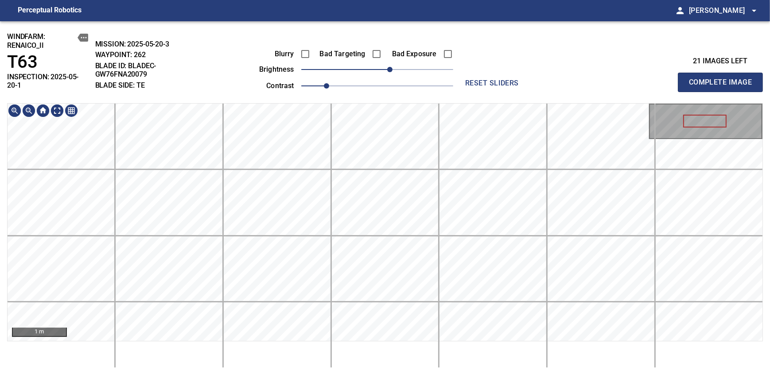
click at [408, 54] on div "windfarm: Renaico_II T63 INSPECTION: 2025-05-20-1 MISSION: 2025-05-20-3 WAYPOIN…" at bounding box center [385, 198] width 770 height 354
click at [389, 68] on span "20" at bounding box center [389, 69] width 5 height 5
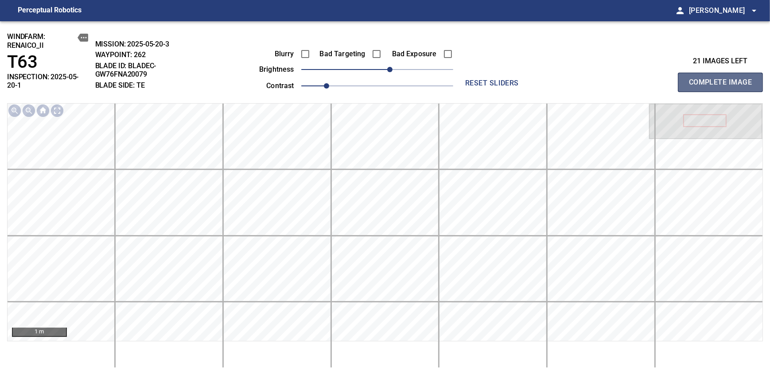
click at [723, 79] on span "Complete Image" at bounding box center [720, 82] width 66 height 12
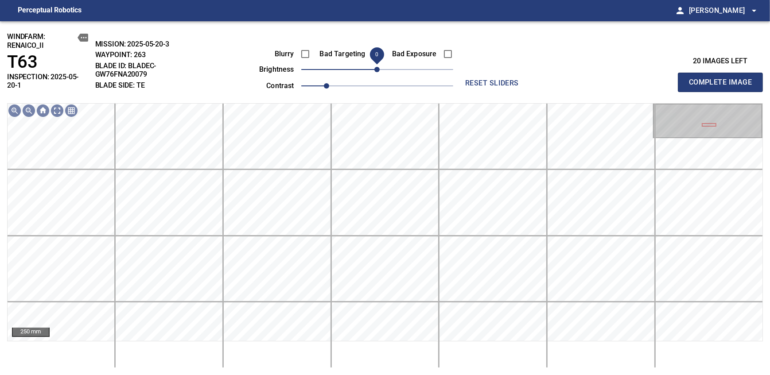
click at [723, 79] on span "Complete Image" at bounding box center [720, 82] width 66 height 12
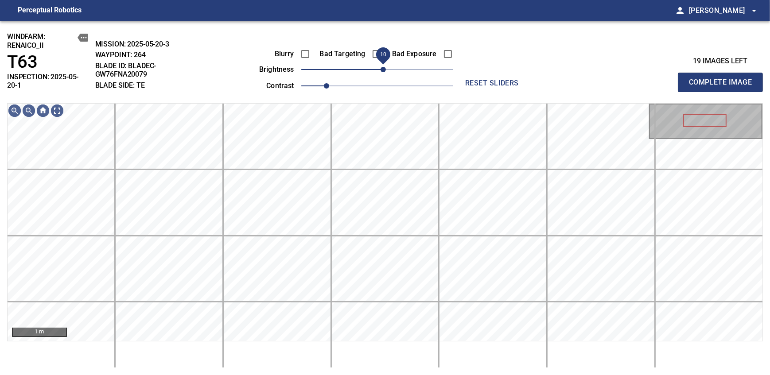
drag, startPoint x: 375, startPoint y: 67, endPoint x: 382, endPoint y: 68, distance: 6.8
click at [382, 68] on span "10" at bounding box center [382, 69] width 5 height 5
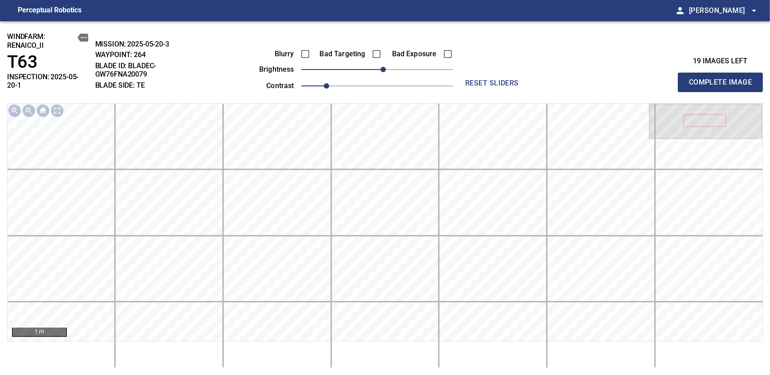
click at [723, 79] on span "Complete Image" at bounding box center [720, 82] width 66 height 12
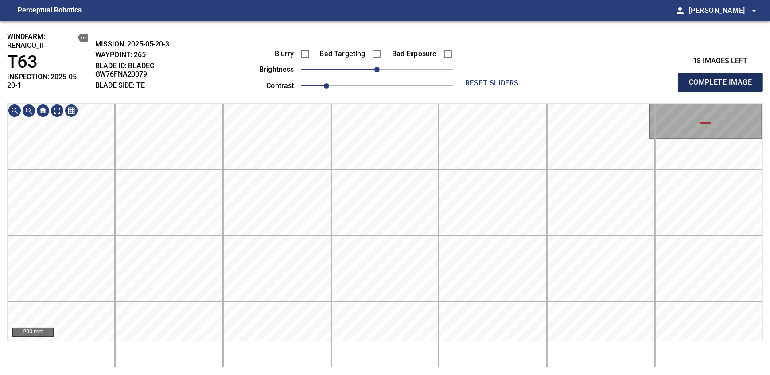
click at [723, 79] on span "Complete Image" at bounding box center [720, 82] width 66 height 12
click at [382, 375] on html "Perceptual Robotics person Alex Semenov arrow_drop_down windfarm: Renaico_II T6…" at bounding box center [385, 187] width 770 height 375
click at [723, 79] on span "Complete Image" at bounding box center [720, 82] width 66 height 12
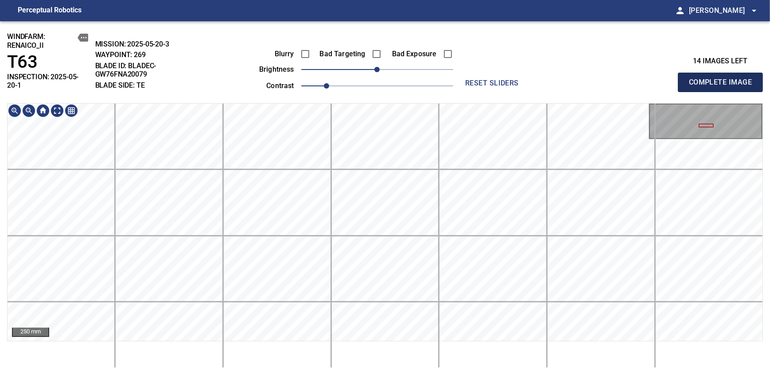
click at [723, 79] on span "Complete Image" at bounding box center [720, 82] width 66 height 12
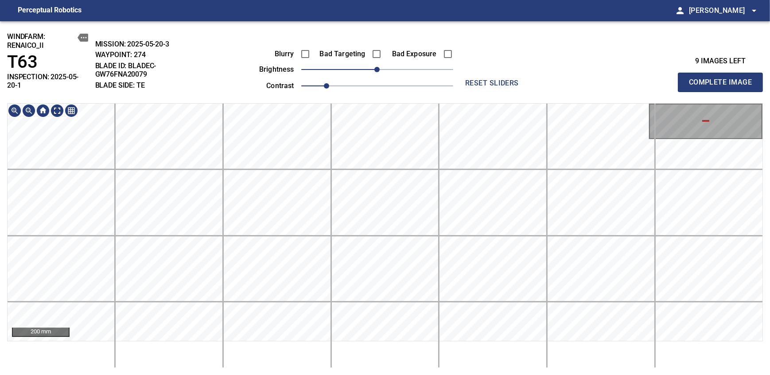
click at [415, 363] on div "200 mm" at bounding box center [384, 235] width 755 height 265
click at [723, 79] on span "Complete Image" at bounding box center [720, 82] width 66 height 12
click at [416, 42] on div "windfarm: Renaico_II T63 INSPECTION: 2025-05-20-1 MISSION: 2025-05-20-3 WAYPOIN…" at bounding box center [385, 198] width 770 height 354
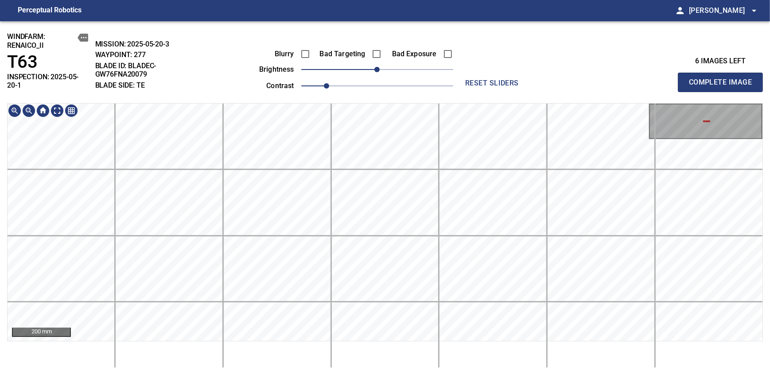
click at [399, 70] on div "windfarm: Renaico_II T63 INSPECTION: 2025-05-20-1 MISSION: 2025-05-20-3 WAYPOIN…" at bounding box center [385, 198] width 770 height 354
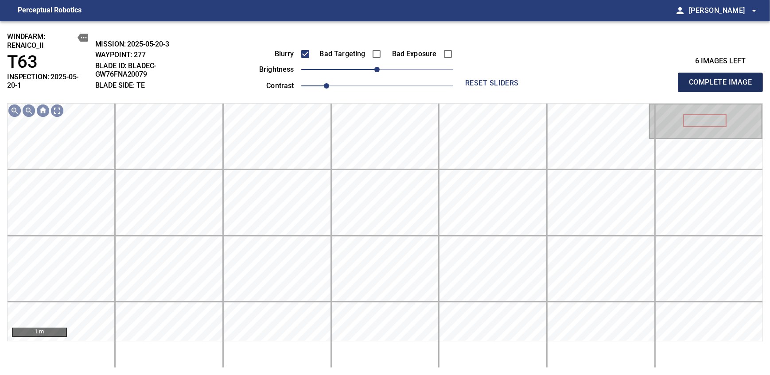
click at [723, 79] on span "Complete Image" at bounding box center [720, 82] width 66 height 12
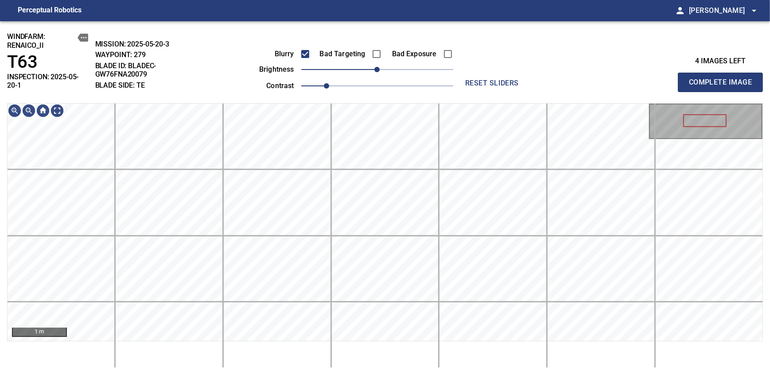
click at [723, 79] on span "Complete Image" at bounding box center [720, 82] width 66 height 12
click at [405, 0] on html "Perceptual Robotics person Alex Semenov arrow_drop_down windfarm: Renaico_II T6…" at bounding box center [385, 187] width 770 height 375
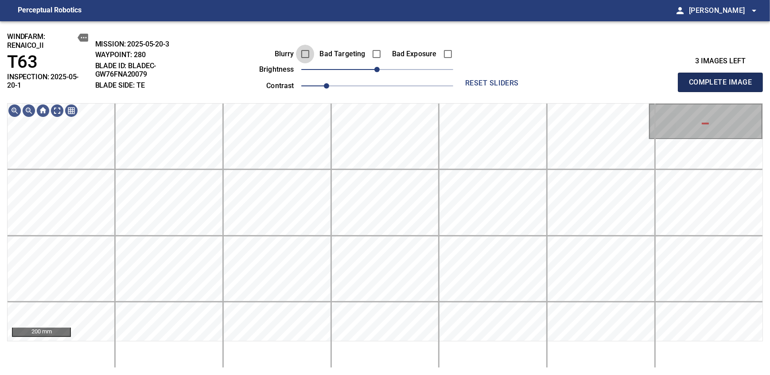
click at [723, 79] on span "Complete Image" at bounding box center [720, 82] width 66 height 12
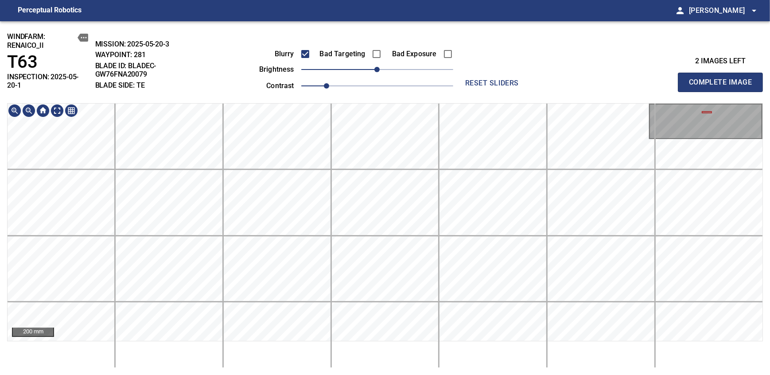
click at [449, 0] on html "Perceptual Robotics person Alex Semenov arrow_drop_down windfarm: Renaico_II T6…" at bounding box center [385, 187] width 770 height 375
click at [412, 0] on html "Perceptual Robotics person Alex Semenov arrow_drop_down windfarm: Renaico_II T6…" at bounding box center [385, 187] width 770 height 375
click at [723, 79] on span "Complete Image" at bounding box center [720, 82] width 66 height 12
click at [416, 51] on div "windfarm: Renaico_II T63 INSPECTION: 2025-05-20-1 MISSION: 2025-05-20-3 WAYPOIN…" at bounding box center [385, 198] width 770 height 354
click at [392, 355] on div "200 mm" at bounding box center [384, 235] width 755 height 265
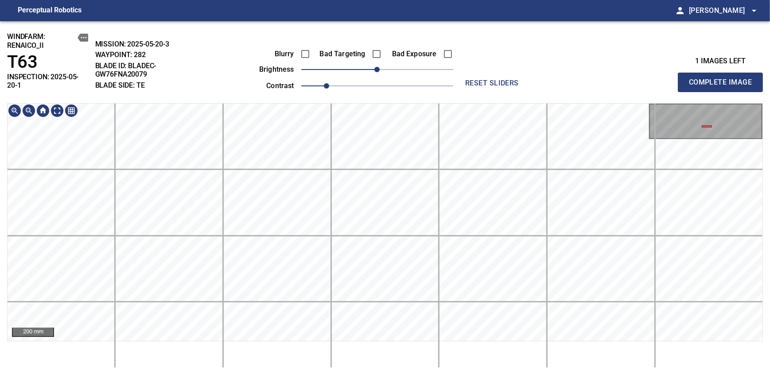
click at [433, 0] on html "Perceptual Robotics person Alex Semenov arrow_drop_down windfarm: Renaico_II T6…" at bounding box center [385, 187] width 770 height 375
click at [416, 0] on html "Perceptual Robotics person Alex Semenov arrow_drop_down windfarm: Renaico_II T6…" at bounding box center [385, 187] width 770 height 375
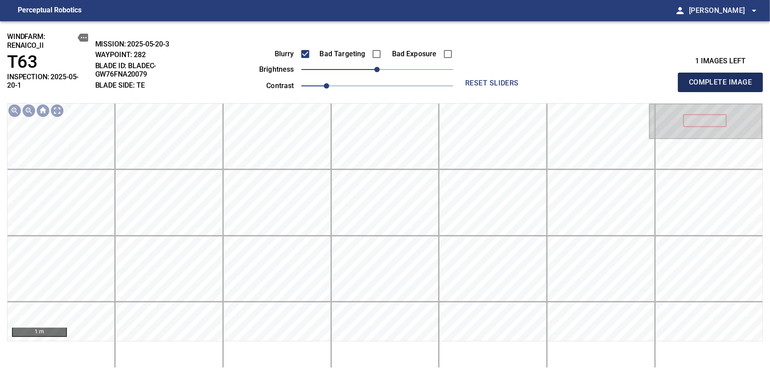
click at [723, 79] on span "Complete Image" at bounding box center [720, 82] width 66 height 12
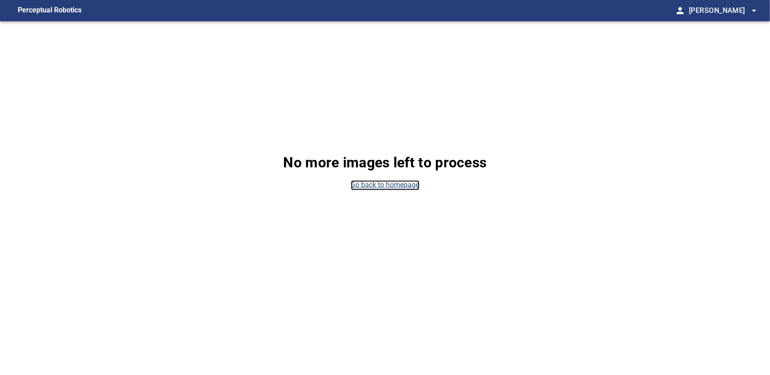
click at [356, 183] on link "Go back to homepage" at bounding box center [385, 185] width 69 height 10
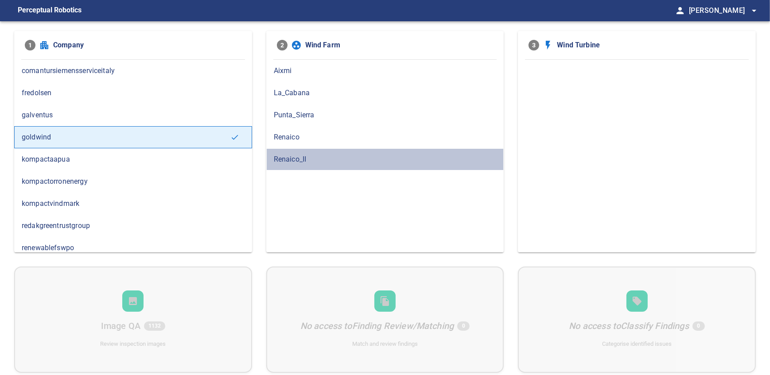
click at [282, 152] on div "Renaico_II" at bounding box center [385, 159] width 238 height 22
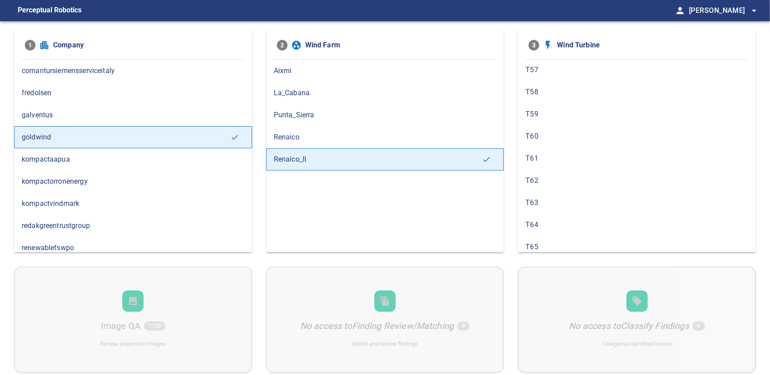
scroll to position [279, 0]
click at [527, 216] on span "T64" at bounding box center [636, 213] width 223 height 11
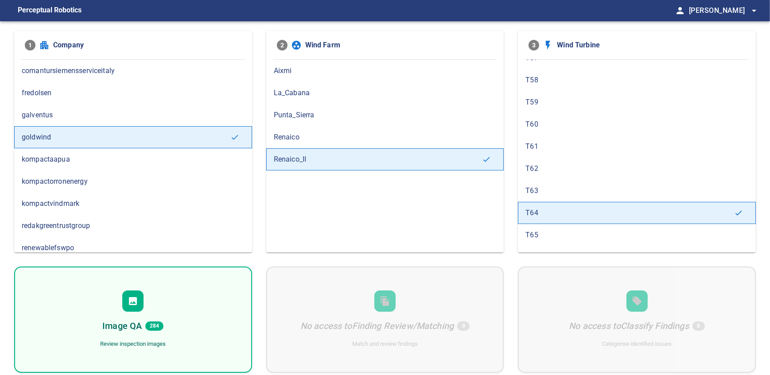
click at [577, 190] on span "T63" at bounding box center [636, 191] width 223 height 11
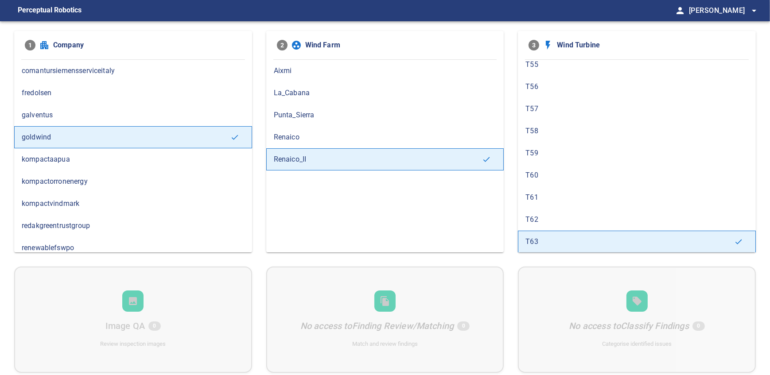
scroll to position [273, 0]
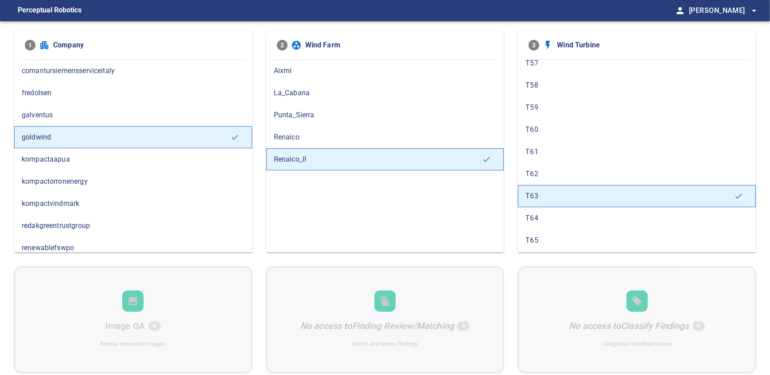
click at [531, 221] on span "T64" at bounding box center [636, 218] width 223 height 11
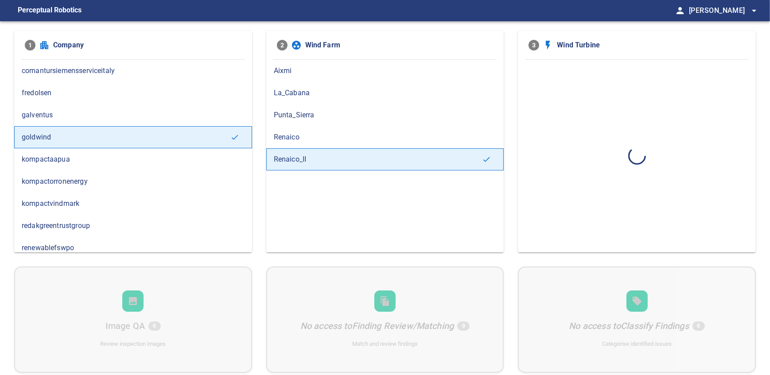
scroll to position [0, 0]
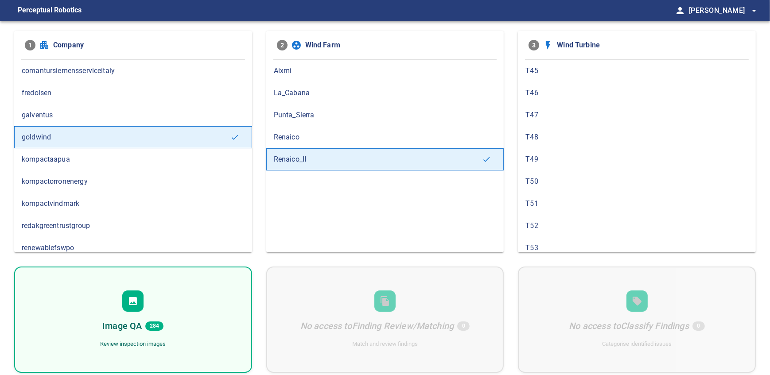
click at [146, 321] on div "Image QA 284" at bounding box center [132, 326] width 61 height 14
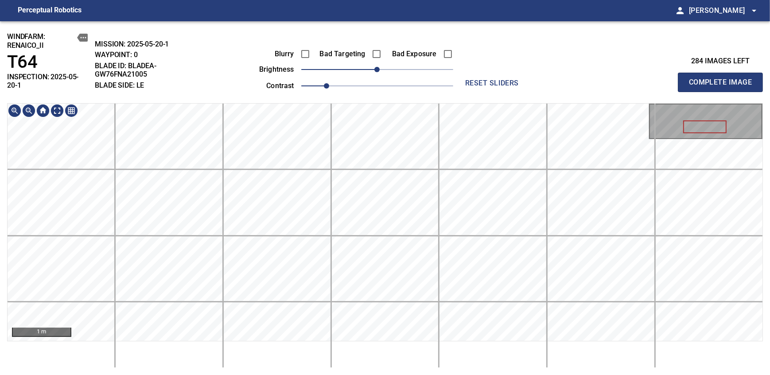
click at [389, 76] on div "windfarm: Renaico_II T64 INSPECTION: 2025-05-20-1 MISSION: 2025-05-20-1 WAYPOIN…" at bounding box center [385, 198] width 770 height 354
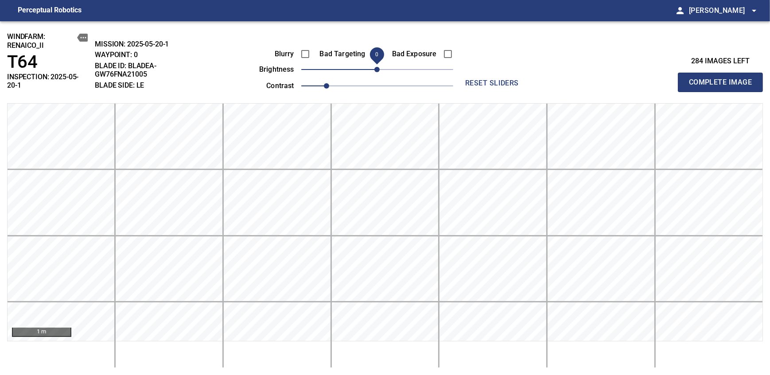
click at [723, 79] on span "Complete Image" at bounding box center [720, 82] width 66 height 12
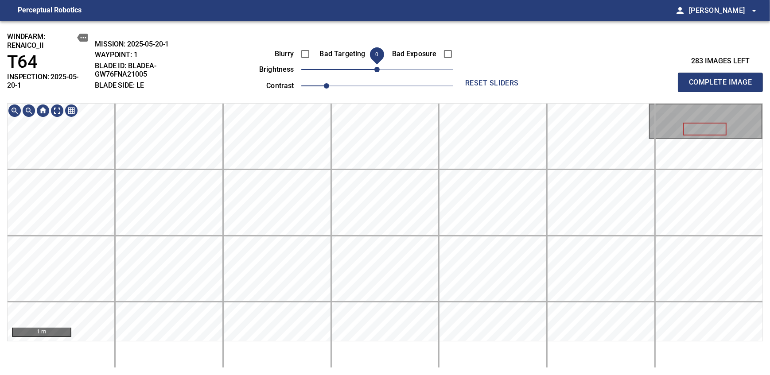
drag, startPoint x: 380, startPoint y: 71, endPoint x: 386, endPoint y: 68, distance: 7.3
click at [380, 68] on span "0" at bounding box center [376, 69] width 5 height 5
click at [723, 79] on span "Complete Image" at bounding box center [720, 82] width 66 height 12
drag, startPoint x: 378, startPoint y: 71, endPoint x: 388, endPoint y: 70, distance: 9.8
click at [386, 70] on span "10" at bounding box center [382, 69] width 5 height 5
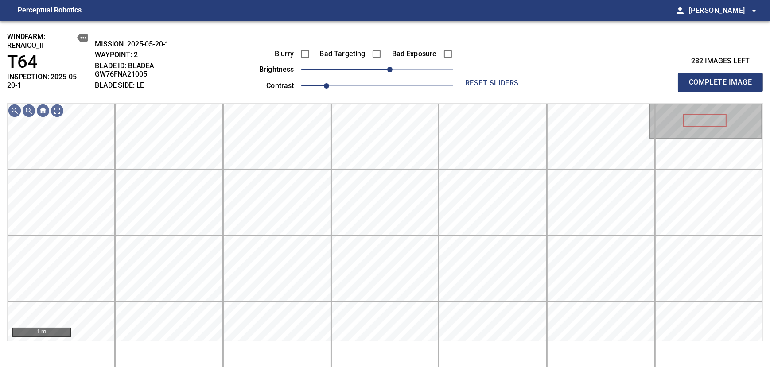
click at [388, 70] on span "20" at bounding box center [389, 69] width 5 height 5
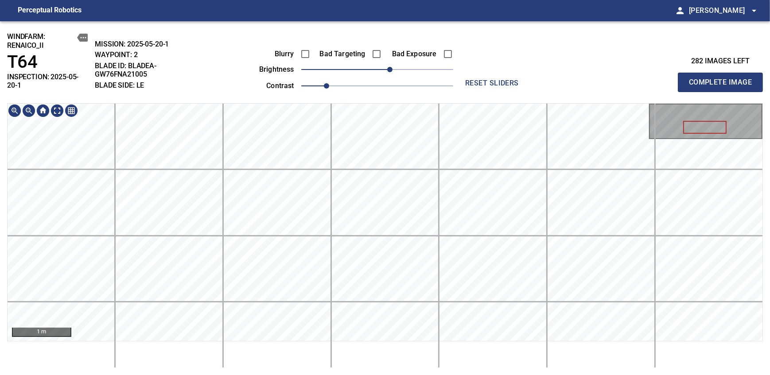
click at [391, 93] on div "windfarm: Renaico_II T64 INSPECTION: 2025-05-20-1 MISSION: 2025-05-20-1 WAYPOIN…" at bounding box center [385, 198] width 770 height 354
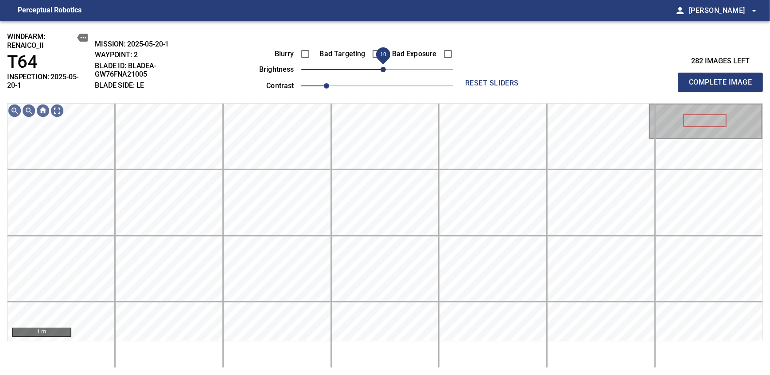
click at [384, 71] on span "10" at bounding box center [382, 69] width 5 height 5
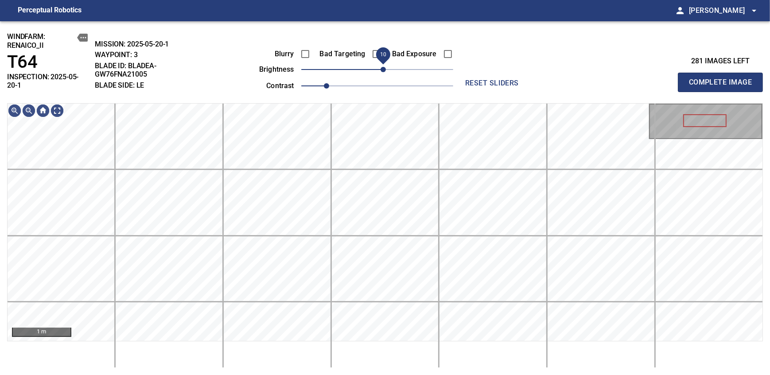
click at [382, 68] on span "10" at bounding box center [382, 69] width 5 height 5
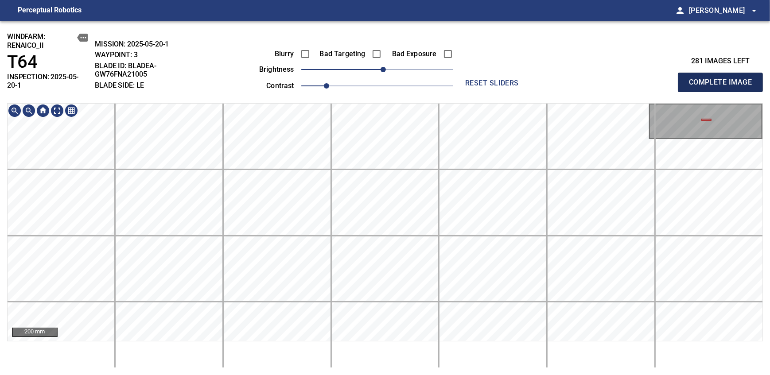
click at [723, 79] on span "Complete Image" at bounding box center [720, 82] width 66 height 12
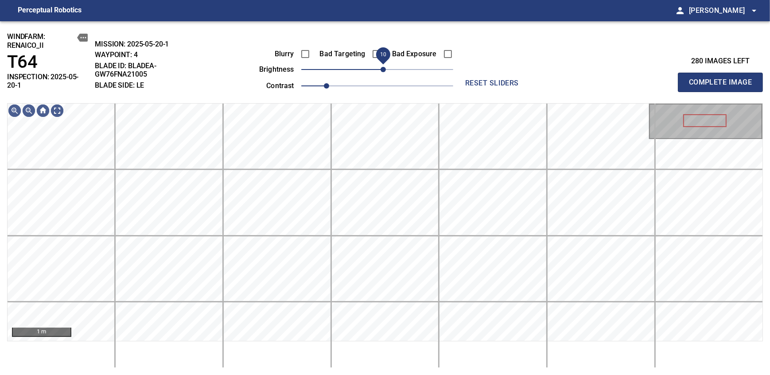
click at [384, 69] on span "10" at bounding box center [382, 69] width 5 height 5
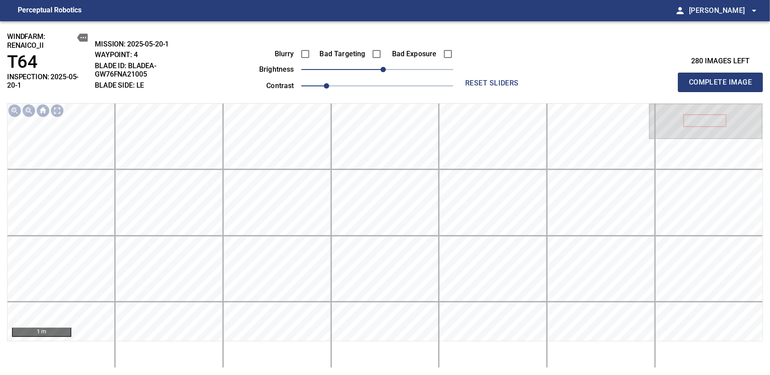
click at [723, 79] on span "Complete Image" at bounding box center [720, 82] width 66 height 12
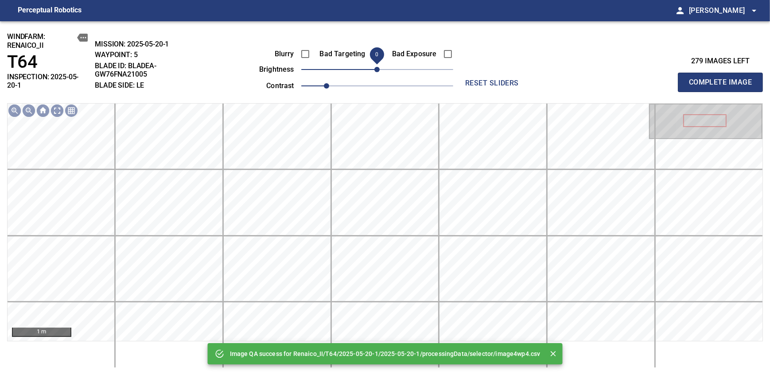
click at [380, 69] on span "0" at bounding box center [376, 69] width 5 height 5
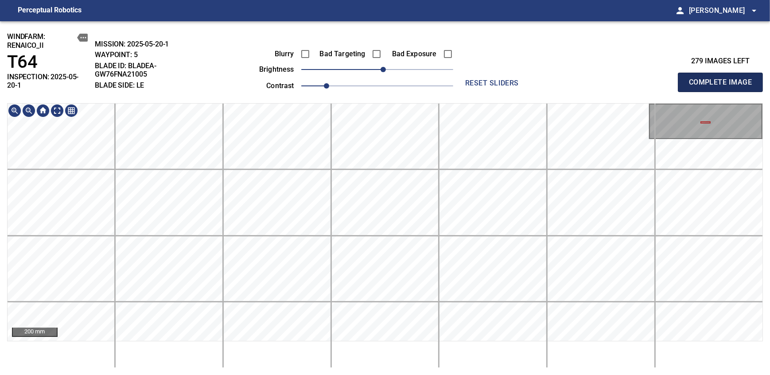
click at [723, 79] on span "Complete Image" at bounding box center [720, 82] width 66 height 12
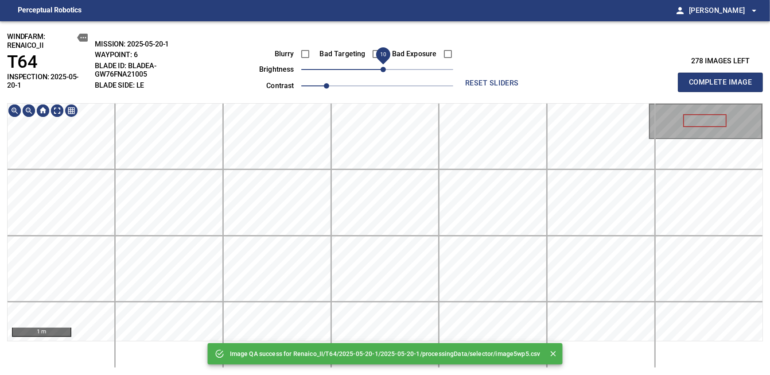
drag, startPoint x: 374, startPoint y: 66, endPoint x: 381, endPoint y: 68, distance: 6.8
click at [381, 68] on span "10" at bounding box center [382, 69] width 5 height 5
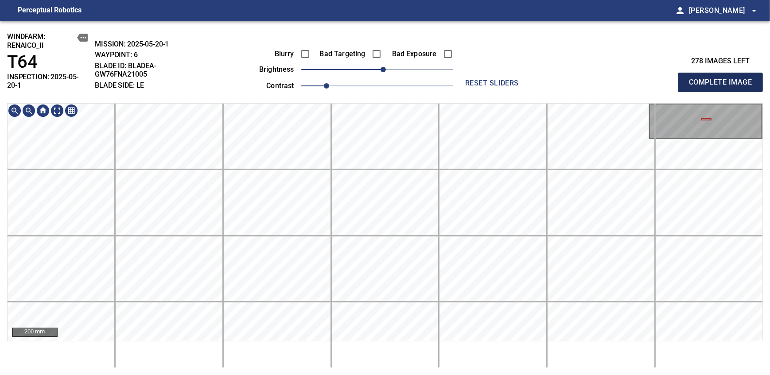
click at [723, 79] on span "Complete Image" at bounding box center [720, 82] width 66 height 12
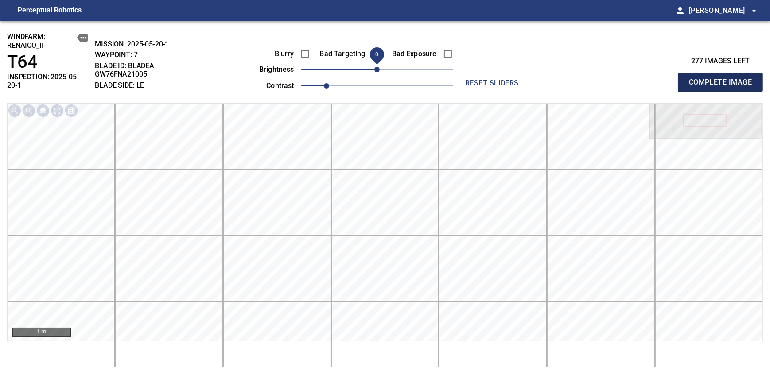
click at [723, 79] on span "Complete Image" at bounding box center [720, 82] width 66 height 12
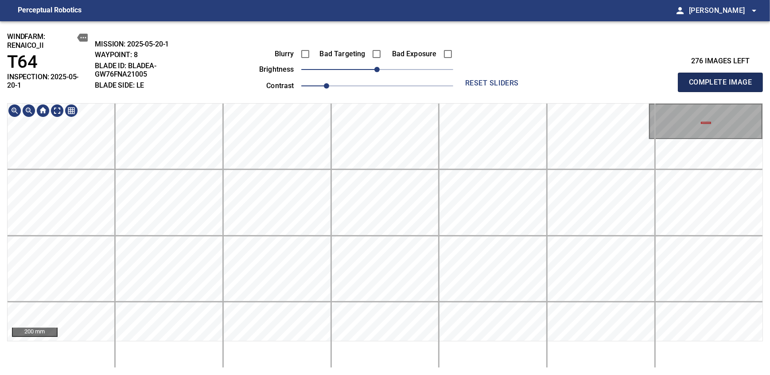
click at [723, 79] on span "Complete Image" at bounding box center [720, 82] width 66 height 12
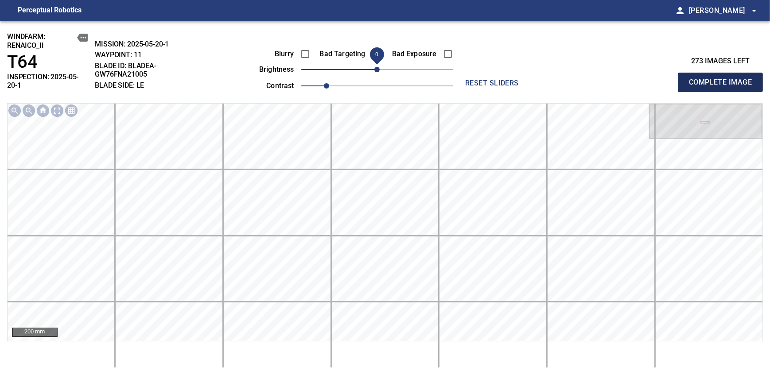
click at [723, 79] on span "Complete Image" at bounding box center [720, 82] width 66 height 12
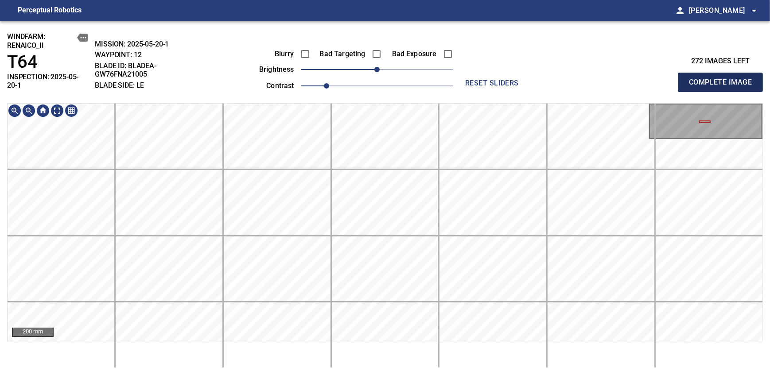
click at [723, 79] on span "Complete Image" at bounding box center [720, 82] width 66 height 12
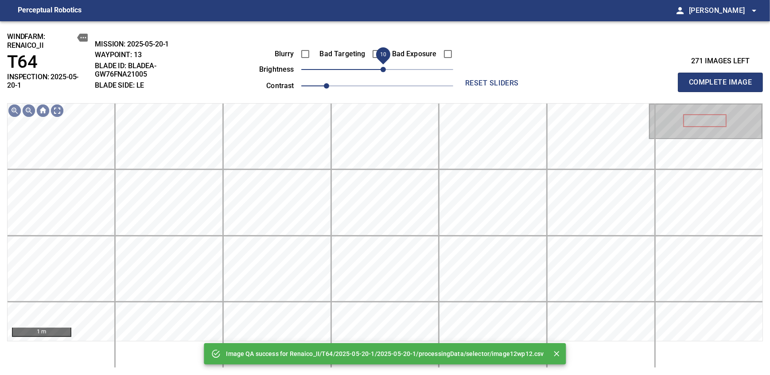
click at [380, 70] on span "10" at bounding box center [382, 69] width 5 height 5
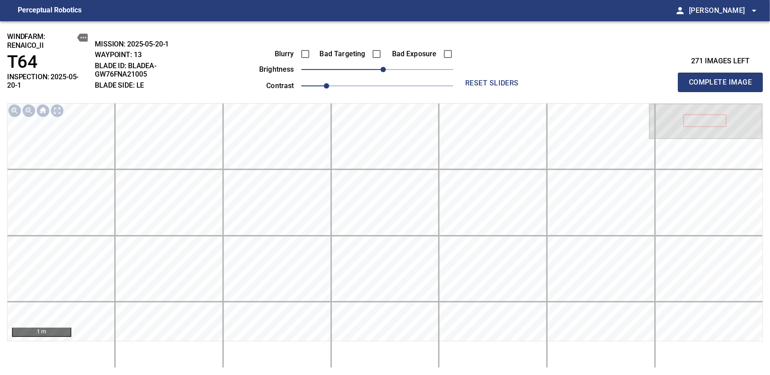
click at [723, 79] on span "Complete Image" at bounding box center [720, 82] width 66 height 12
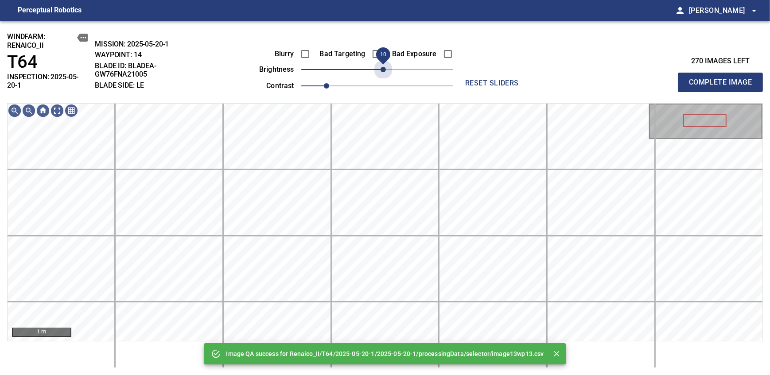
click at [380, 70] on span "10" at bounding box center [382, 69] width 5 height 5
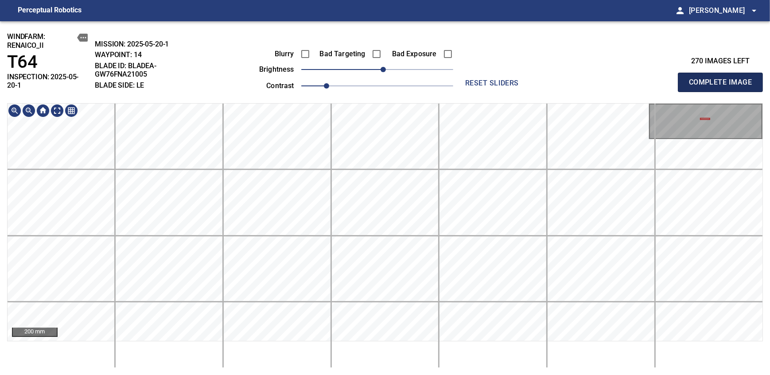
click at [723, 79] on span "Complete Image" at bounding box center [720, 82] width 66 height 12
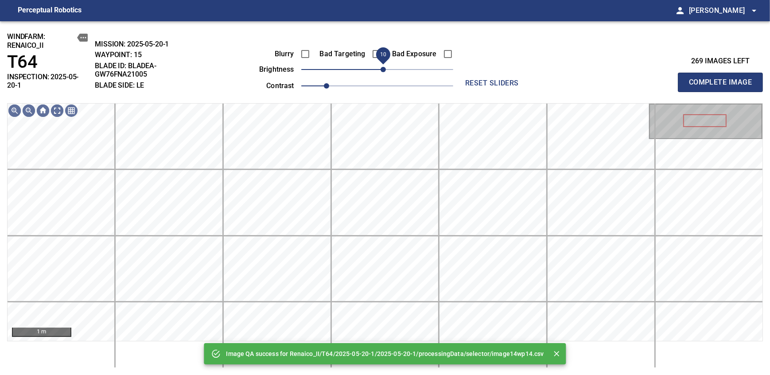
drag, startPoint x: 377, startPoint y: 70, endPoint x: 381, endPoint y: 68, distance: 4.6
click at [381, 68] on span "10" at bounding box center [382, 69] width 5 height 5
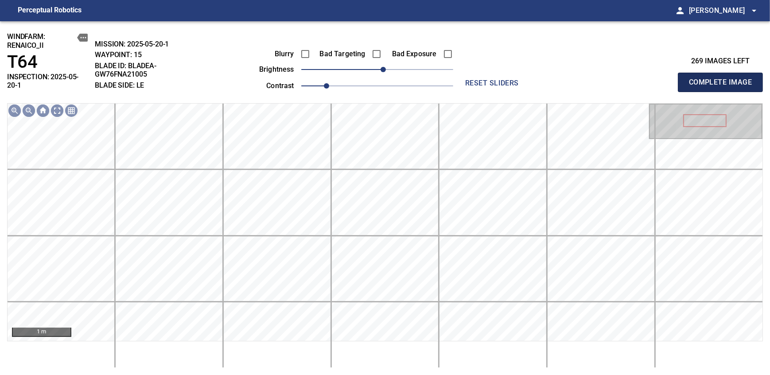
click at [723, 79] on span "Complete Image" at bounding box center [720, 82] width 66 height 12
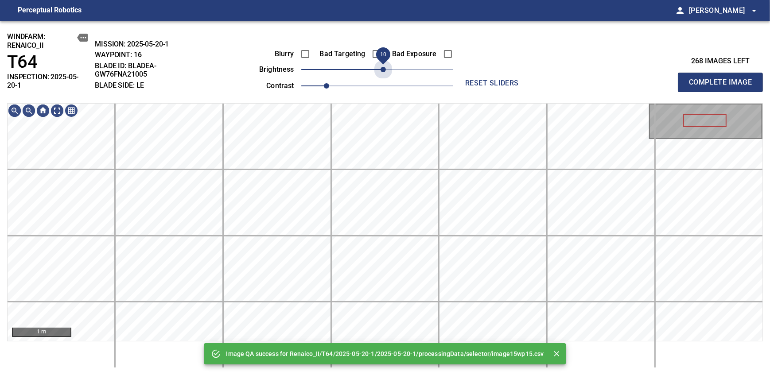
click at [381, 68] on span "10" at bounding box center [382, 69] width 5 height 5
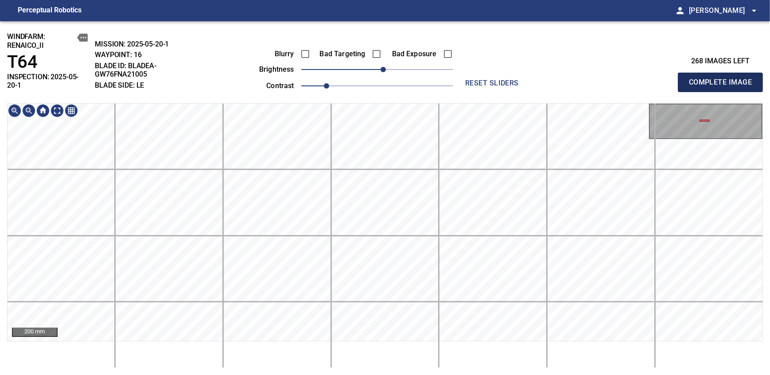
click at [723, 79] on span "Complete Image" at bounding box center [720, 82] width 66 height 12
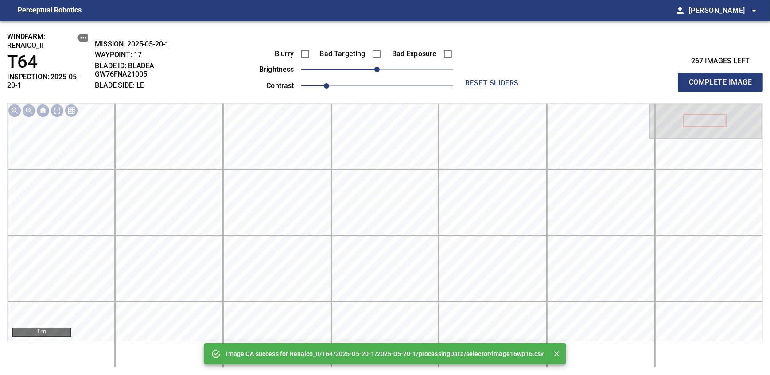
click at [390, 68] on div "Blurry Bad Targeting Bad Exposure brightness 0 contrast 1" at bounding box center [346, 68] width 214 height 47
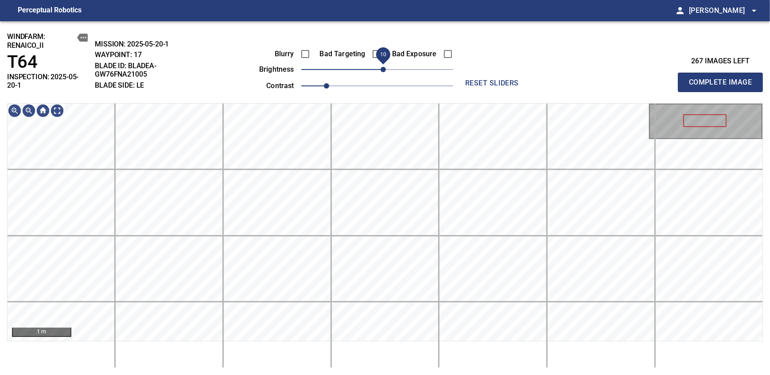
click at [384, 71] on span "10" at bounding box center [382, 69] width 5 height 5
click at [723, 79] on span "Complete Image" at bounding box center [720, 82] width 66 height 12
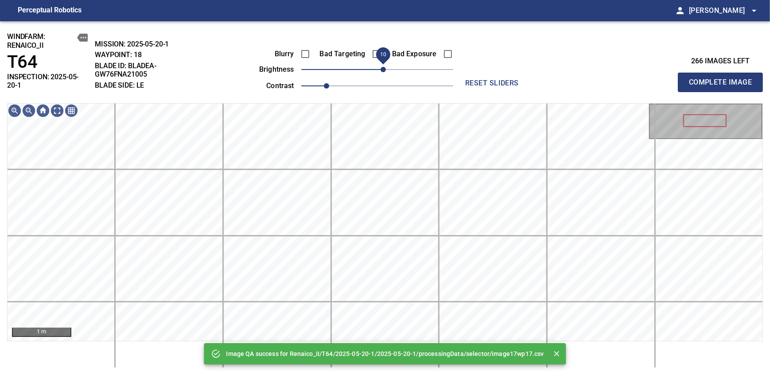
click at [381, 71] on span "10" at bounding box center [382, 69] width 5 height 5
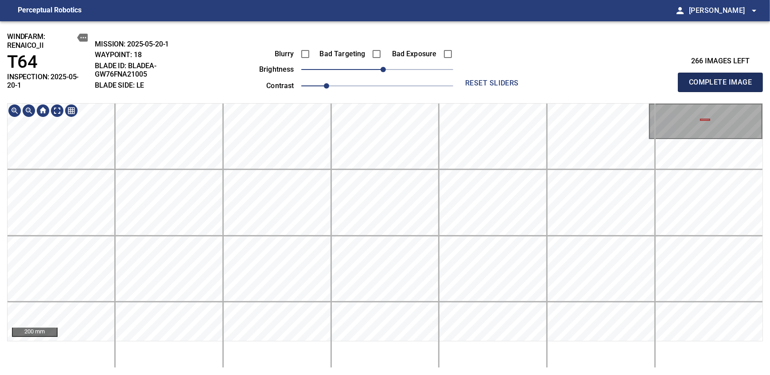
click at [723, 79] on span "Complete Image" at bounding box center [720, 82] width 66 height 12
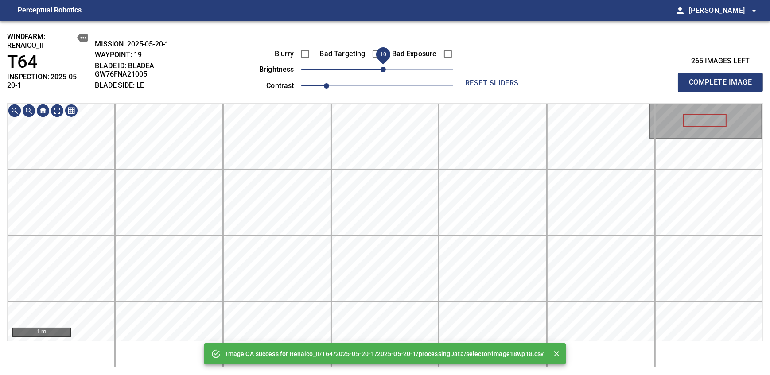
click at [383, 67] on span "10" at bounding box center [382, 69] width 5 height 5
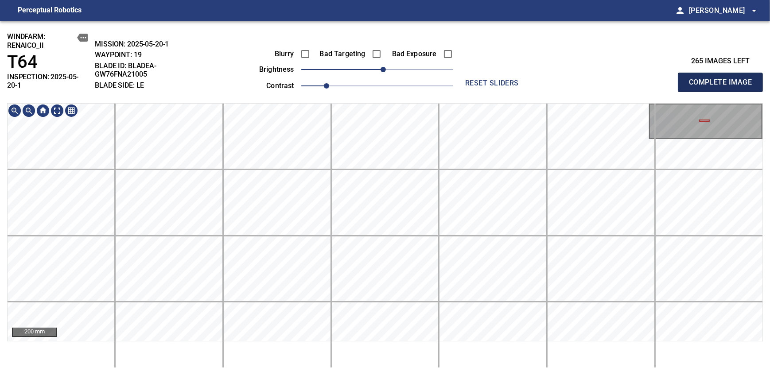
click at [723, 79] on span "Complete Image" at bounding box center [720, 82] width 66 height 12
click at [380, 71] on span "0" at bounding box center [376, 69] width 5 height 5
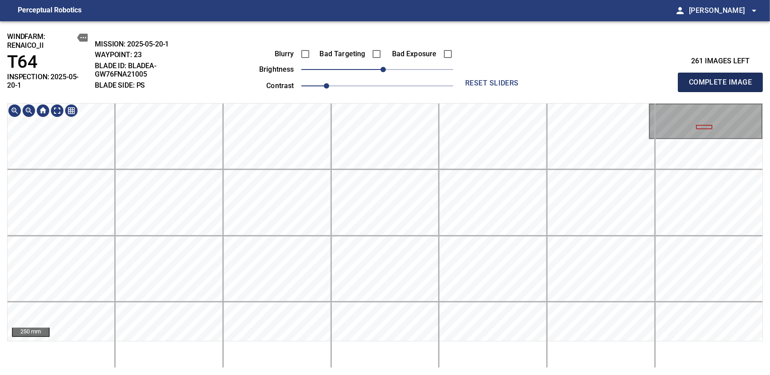
click at [723, 79] on span "Complete Image" at bounding box center [720, 82] width 66 height 12
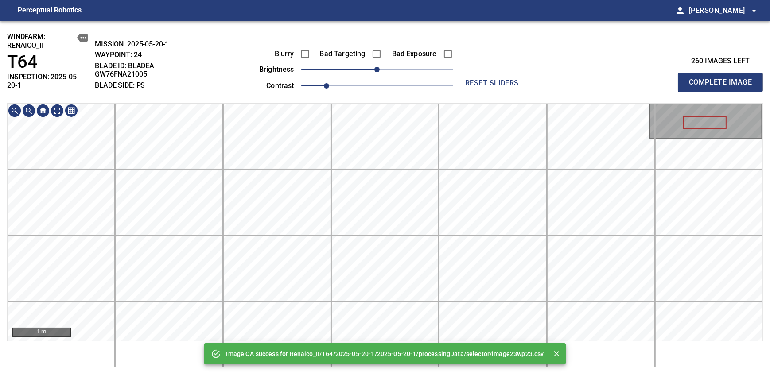
click at [399, 76] on div "Image QA success for Renaico_II/T64/2025-05-20-1/2025-05-20-1/processingData/se…" at bounding box center [385, 198] width 770 height 354
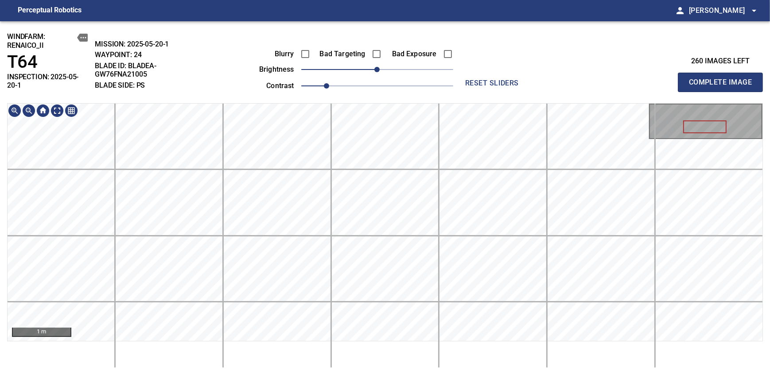
click at [723, 79] on span "Complete Image" at bounding box center [720, 82] width 66 height 12
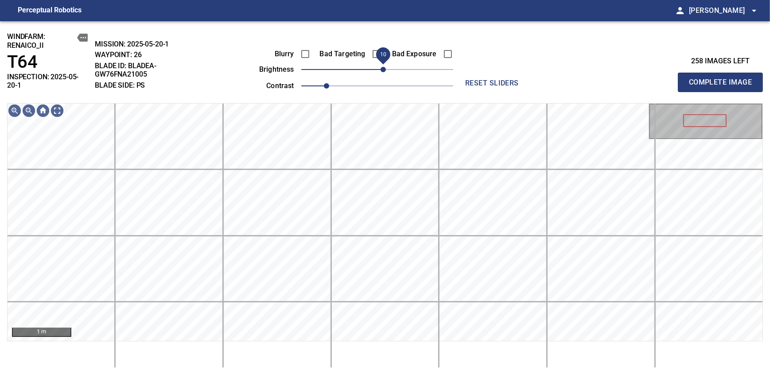
drag, startPoint x: 374, startPoint y: 69, endPoint x: 381, endPoint y: 69, distance: 7.1
click at [381, 69] on span "10" at bounding box center [382, 69] width 5 height 5
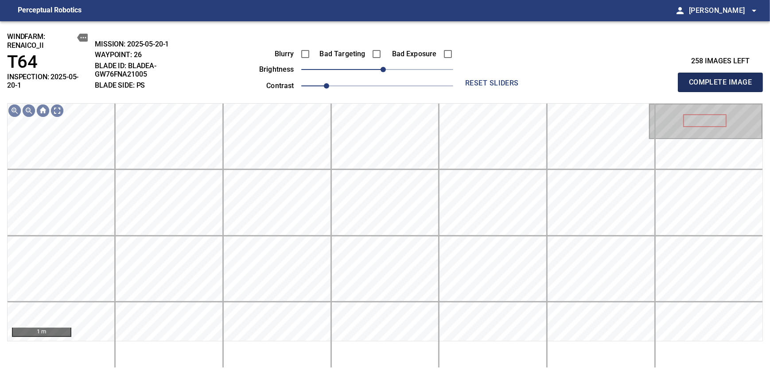
click at [723, 79] on span "Complete Image" at bounding box center [720, 82] width 66 height 12
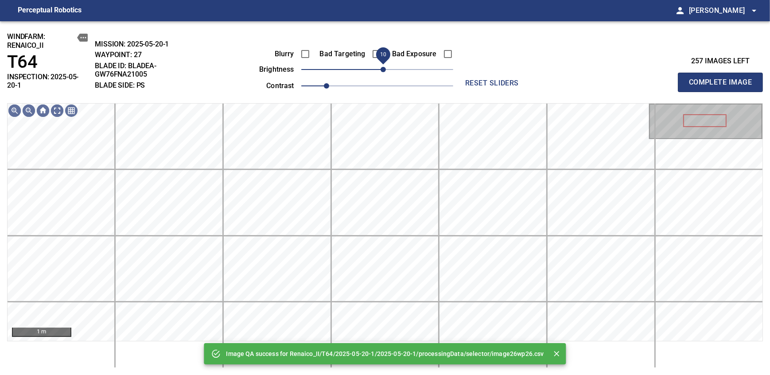
drag, startPoint x: 376, startPoint y: 69, endPoint x: 383, endPoint y: 67, distance: 6.8
click at [383, 67] on span "10" at bounding box center [382, 69] width 5 height 5
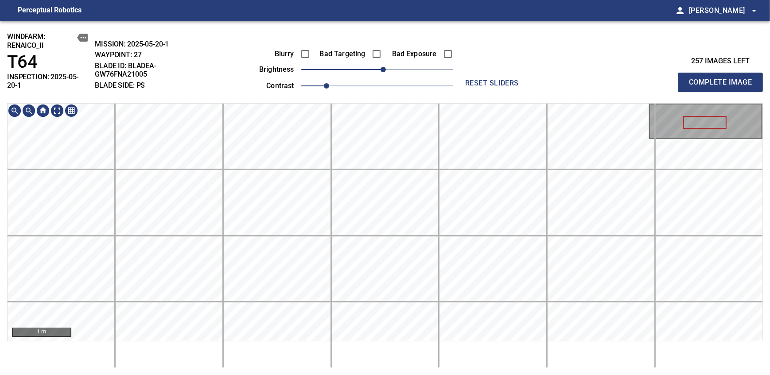
click at [388, 66] on div "windfarm: Renaico_II T64 INSPECTION: 2025-05-20-1 MISSION: 2025-05-20-1 WAYPOIN…" at bounding box center [385, 198] width 770 height 354
click at [723, 79] on span "Complete Image" at bounding box center [720, 82] width 66 height 12
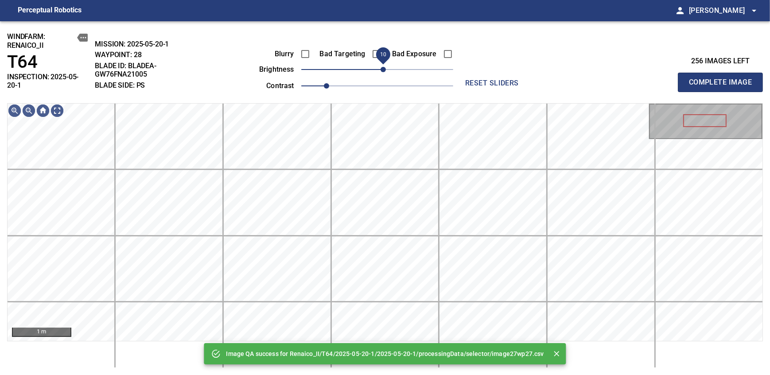
click at [381, 67] on span "10" at bounding box center [382, 69] width 5 height 5
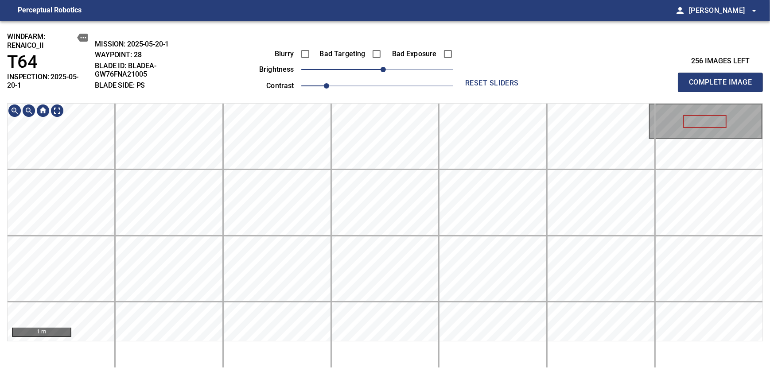
click at [723, 79] on span "Complete Image" at bounding box center [720, 82] width 66 height 12
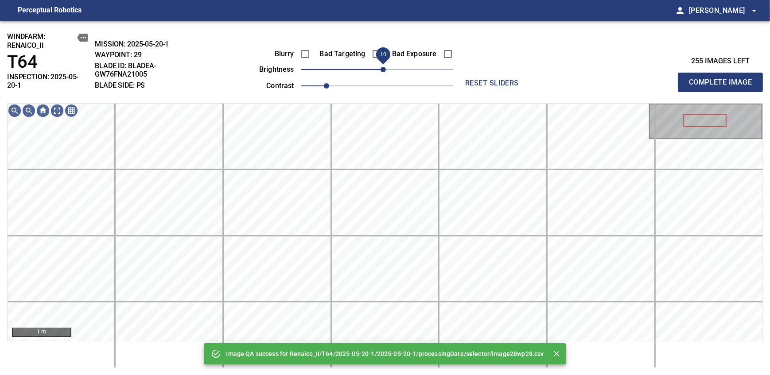
click at [381, 69] on span "10" at bounding box center [382, 69] width 5 height 5
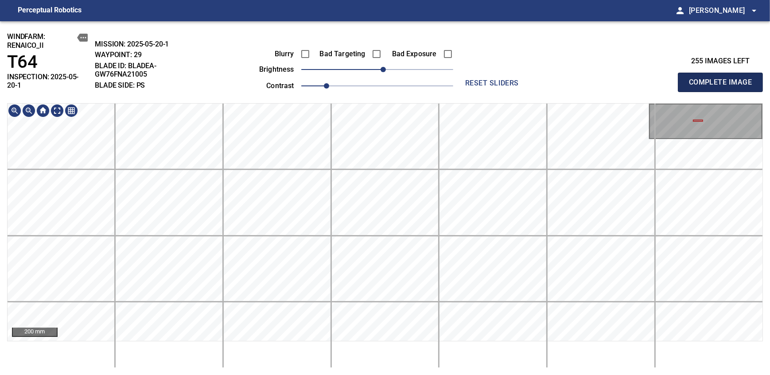
click at [723, 79] on span "Complete Image" at bounding box center [720, 82] width 66 height 12
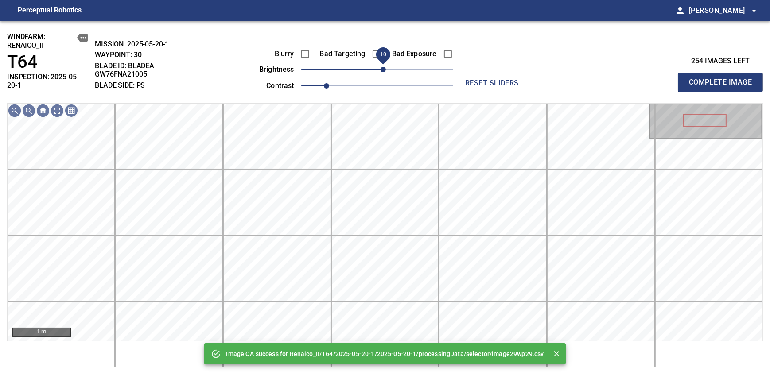
drag, startPoint x: 380, startPoint y: 70, endPoint x: 385, endPoint y: 69, distance: 5.0
click at [385, 69] on span "10" at bounding box center [382, 69] width 5 height 5
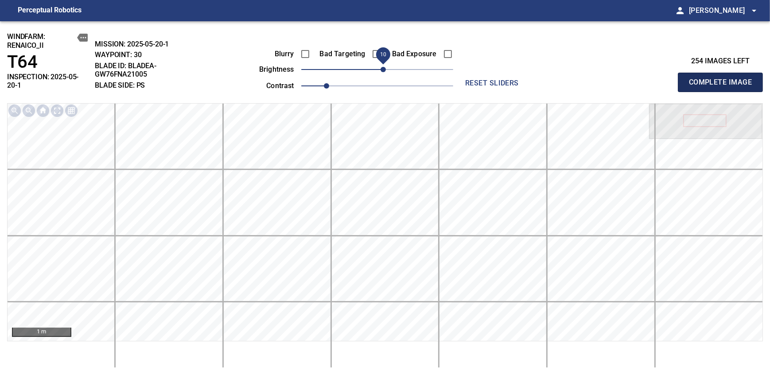
click at [723, 79] on span "Complete Image" at bounding box center [720, 82] width 66 height 12
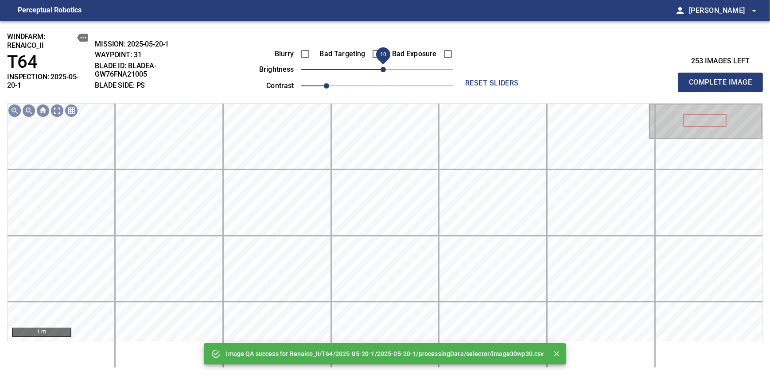
drag, startPoint x: 378, startPoint y: 69, endPoint x: 383, endPoint y: 69, distance: 5.3
click at [383, 69] on span "10" at bounding box center [382, 69] width 5 height 5
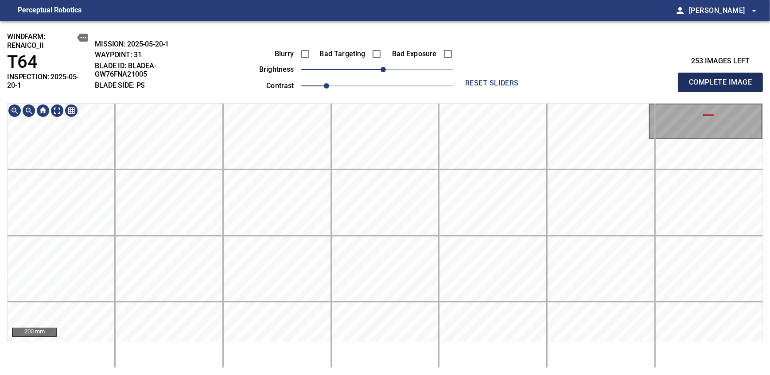
click at [723, 79] on span "Complete Image" at bounding box center [720, 82] width 66 height 12
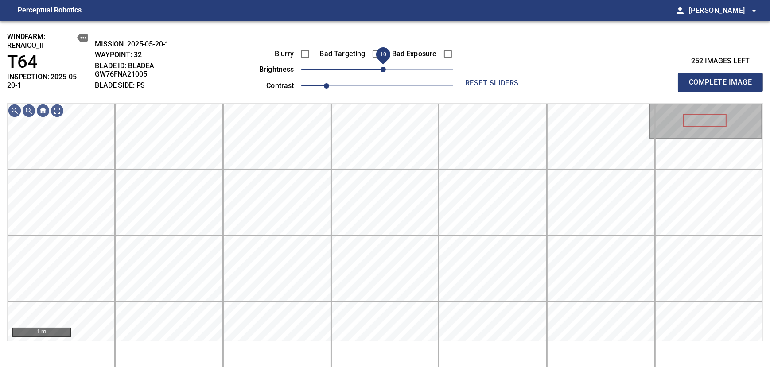
click at [382, 72] on span "10" at bounding box center [382, 69] width 5 height 5
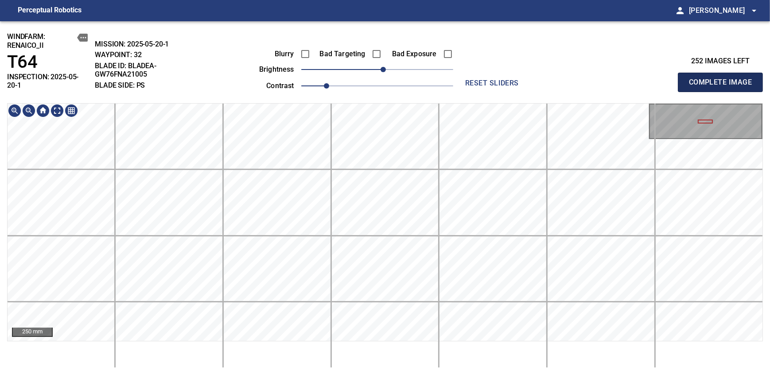
click at [723, 79] on span "Complete Image" at bounding box center [720, 82] width 66 height 12
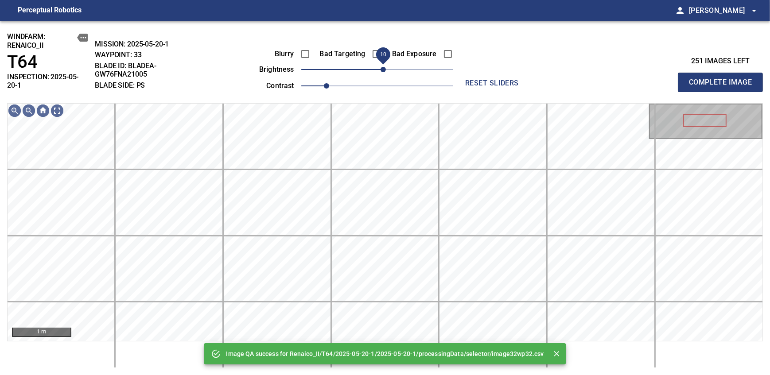
click at [386, 72] on span "10" at bounding box center [377, 69] width 152 height 12
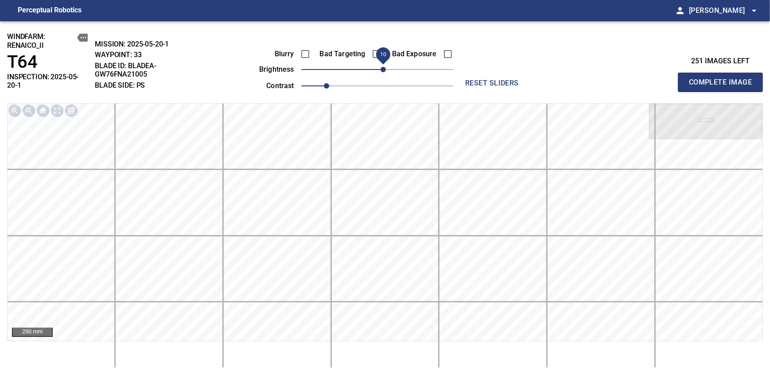
click at [723, 79] on span "Complete Image" at bounding box center [720, 82] width 66 height 12
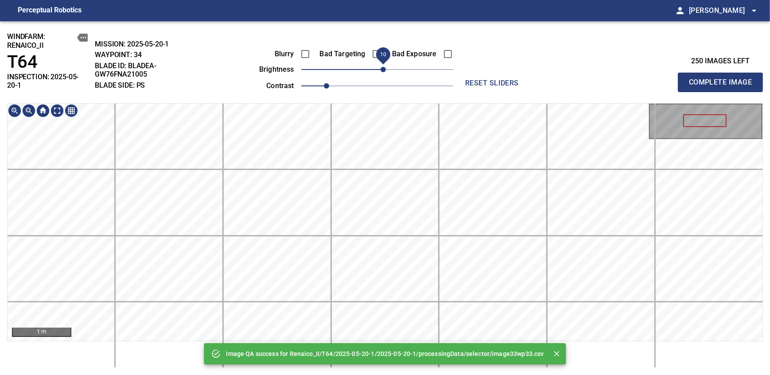
drag, startPoint x: 376, startPoint y: 72, endPoint x: 382, endPoint y: 67, distance: 8.0
click at [382, 67] on span "10" at bounding box center [382, 69] width 5 height 5
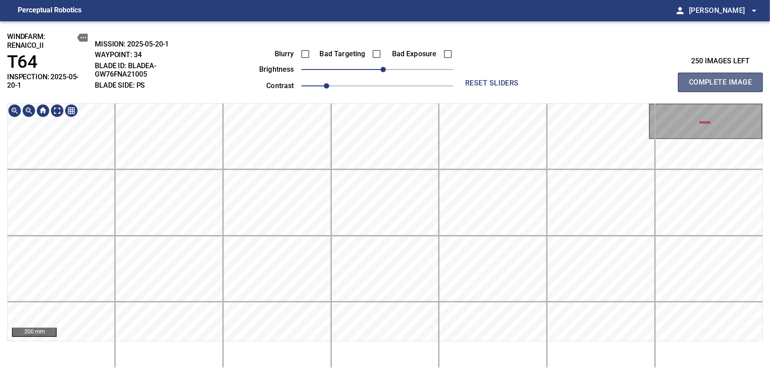
click at [723, 79] on span "Complete Image" at bounding box center [720, 82] width 66 height 12
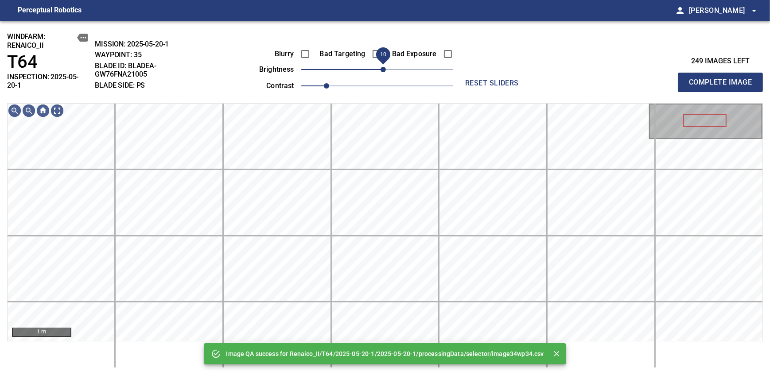
drag, startPoint x: 375, startPoint y: 66, endPoint x: 383, endPoint y: 66, distance: 8.4
click at [383, 67] on span "10" at bounding box center [382, 69] width 5 height 5
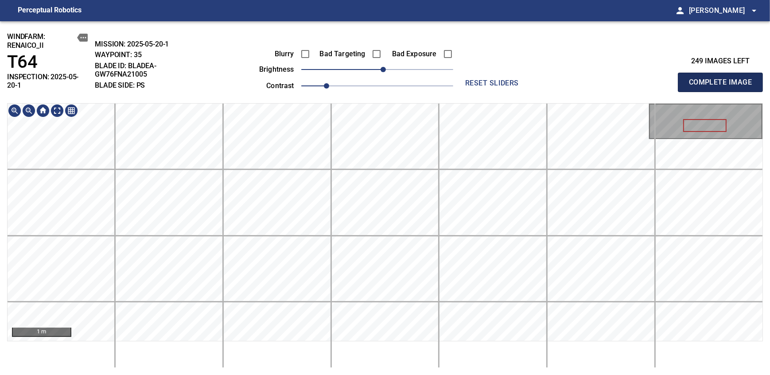
click at [723, 79] on span "Complete Image" at bounding box center [720, 82] width 66 height 12
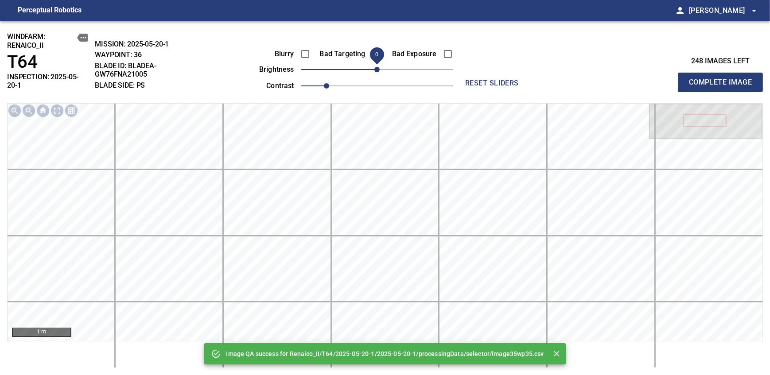
click at [376, 71] on span "0" at bounding box center [376, 69] width 5 height 5
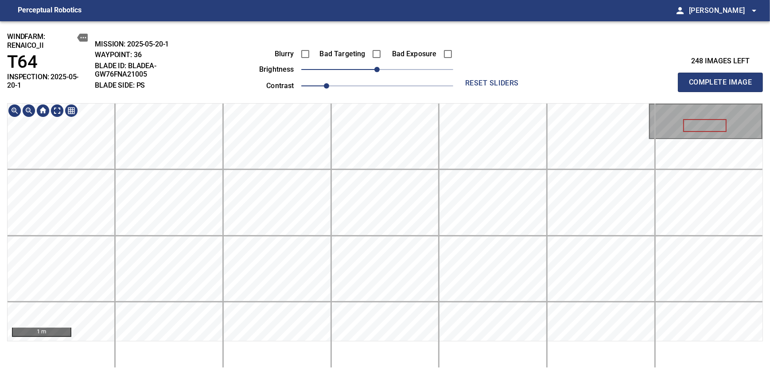
click at [360, 69] on div "windfarm: Renaico_II T64 INSPECTION: 2025-05-20-1 MISSION: 2025-05-20-1 WAYPOIN…" at bounding box center [385, 198] width 770 height 354
click at [723, 79] on span "Complete Image" at bounding box center [720, 82] width 66 height 12
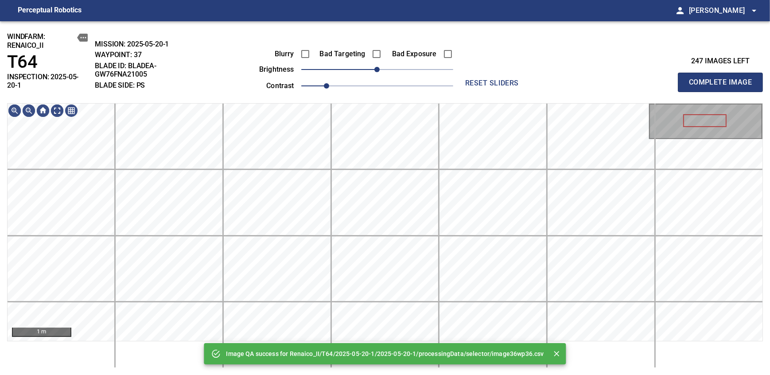
click at [723, 79] on span "Complete Image" at bounding box center [720, 82] width 66 height 12
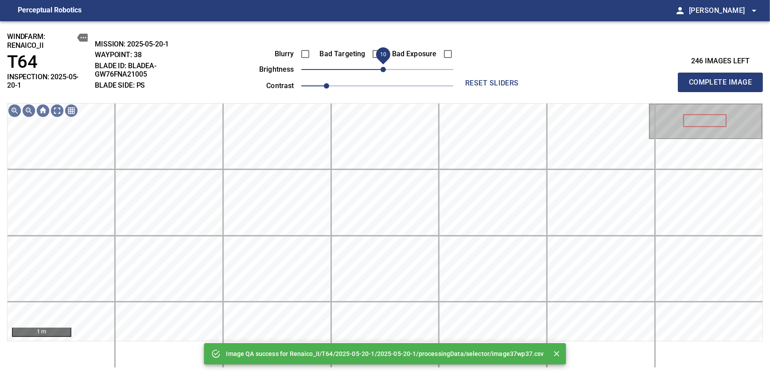
click at [386, 67] on span "10" at bounding box center [382, 69] width 5 height 5
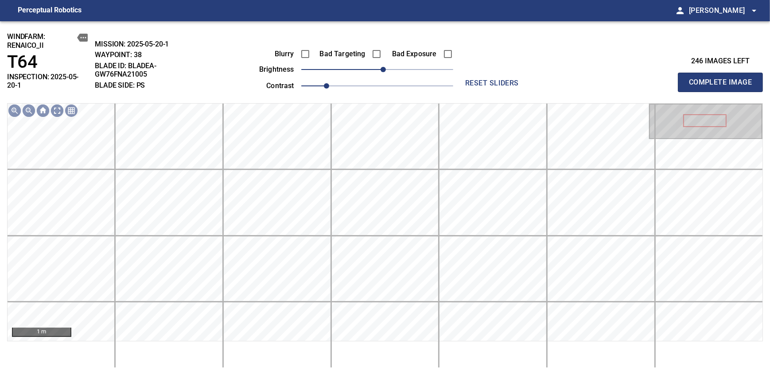
click at [723, 79] on span "Complete Image" at bounding box center [720, 82] width 66 height 12
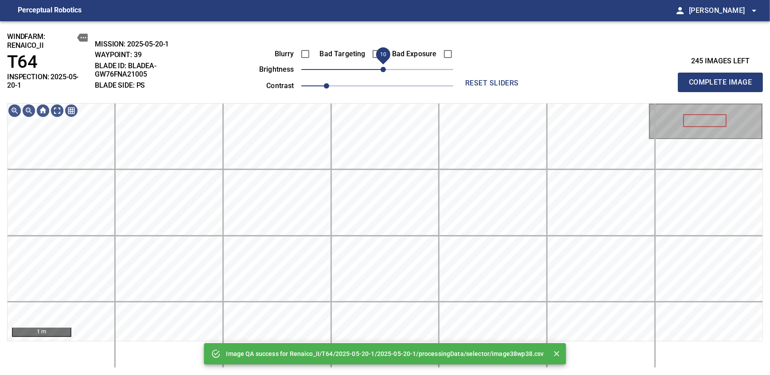
click at [380, 67] on span "10" at bounding box center [382, 69] width 5 height 5
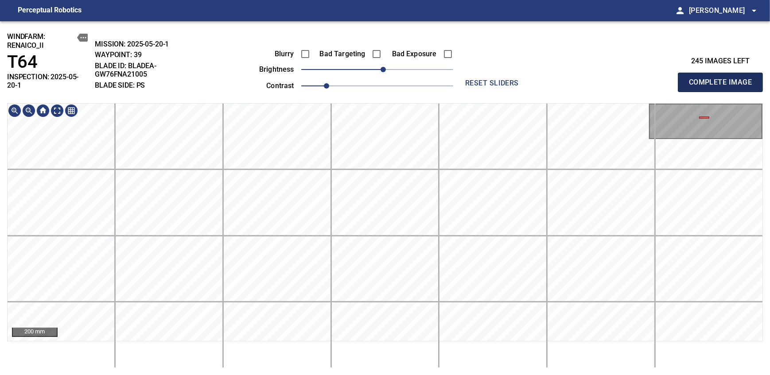
click at [723, 79] on span "Complete Image" at bounding box center [720, 82] width 66 height 12
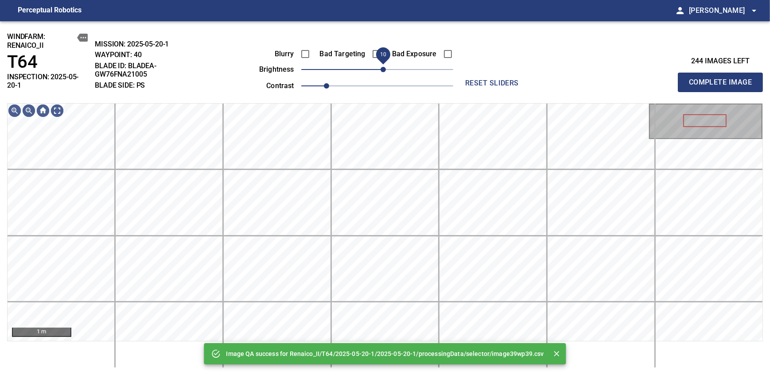
click at [385, 72] on span "10" at bounding box center [382, 69] width 5 height 5
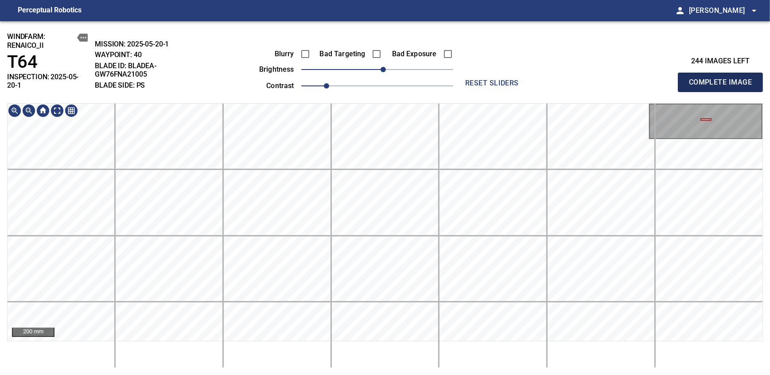
click at [723, 79] on span "Complete Image" at bounding box center [720, 82] width 66 height 12
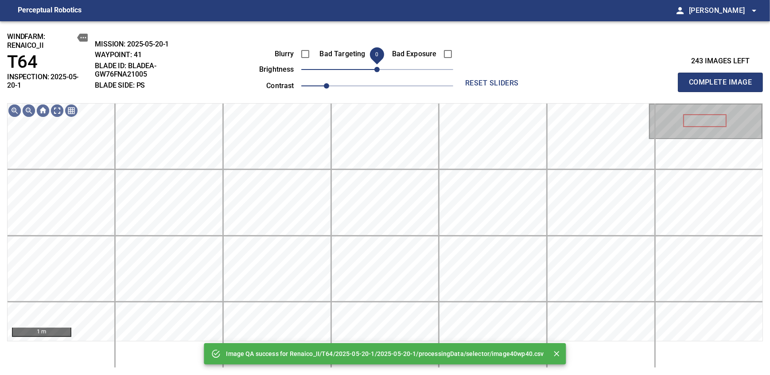
click at [380, 72] on span "0" at bounding box center [376, 69] width 5 height 5
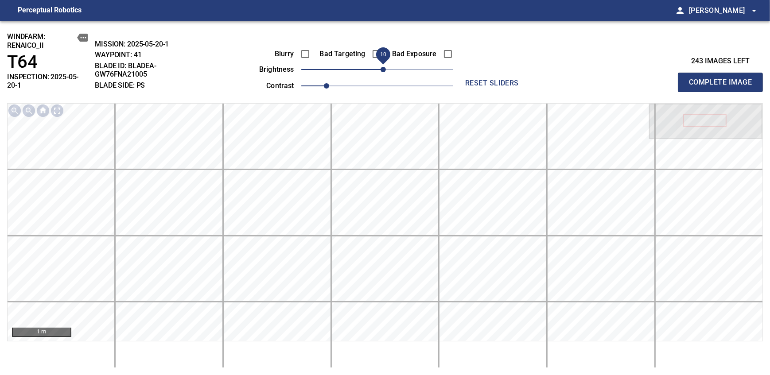
click at [723, 79] on span "Complete Image" at bounding box center [720, 82] width 66 height 12
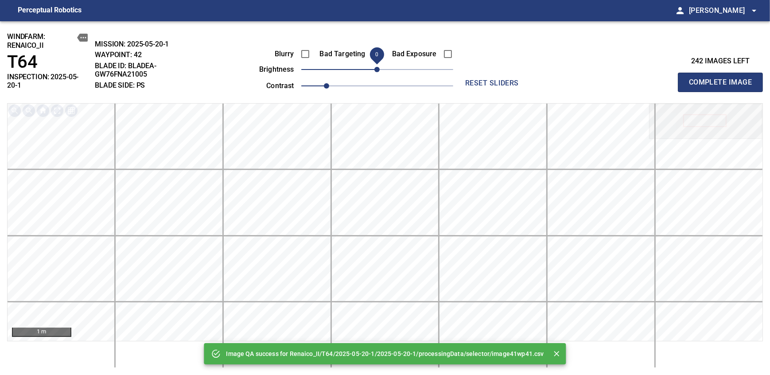
click at [723, 79] on span "Complete Image" at bounding box center [720, 82] width 66 height 12
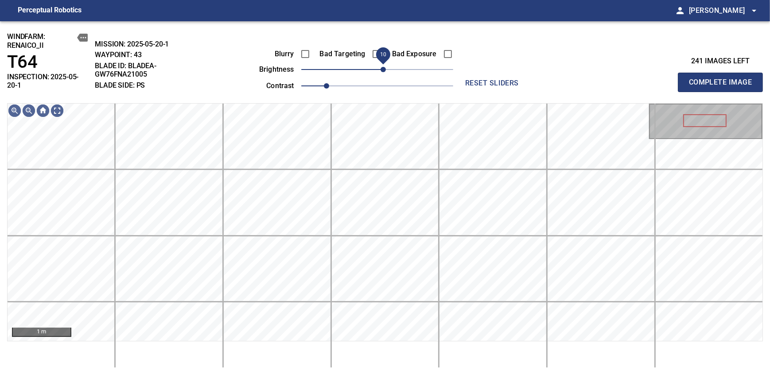
click at [380, 69] on span "10" at bounding box center [382, 69] width 5 height 5
click at [723, 79] on span "Complete Image" at bounding box center [720, 82] width 66 height 12
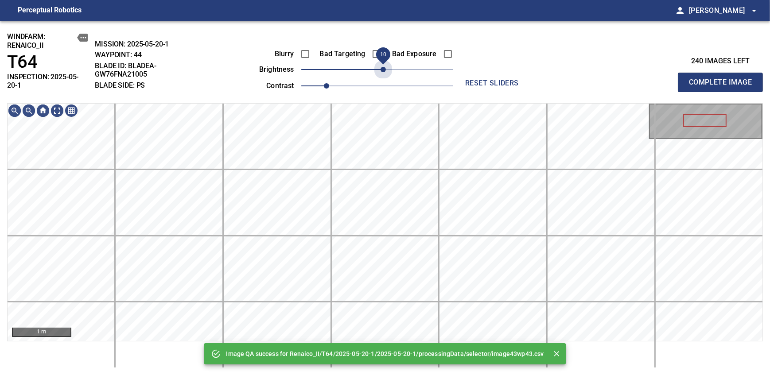
click at [380, 69] on span "10" at bounding box center [382, 69] width 5 height 5
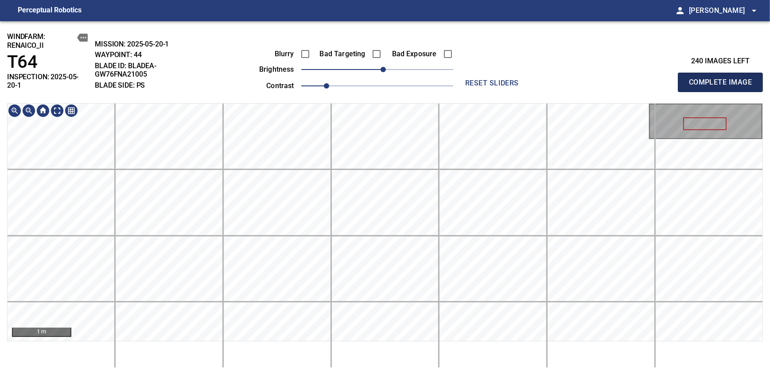
click at [723, 79] on span "Complete Image" at bounding box center [720, 82] width 66 height 12
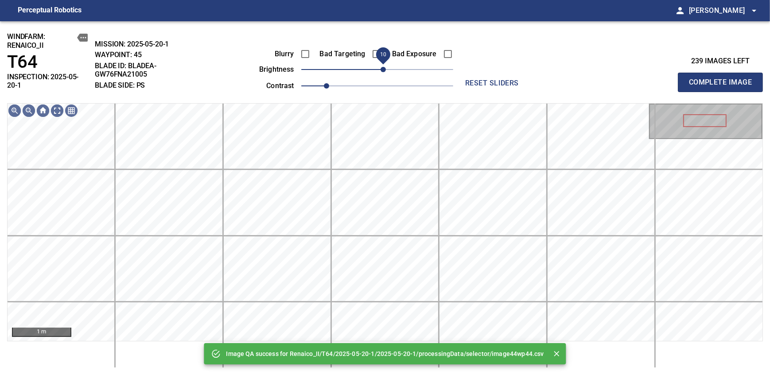
drag, startPoint x: 376, startPoint y: 67, endPoint x: 382, endPoint y: 67, distance: 5.3
click at [382, 67] on span "10" at bounding box center [382, 69] width 5 height 5
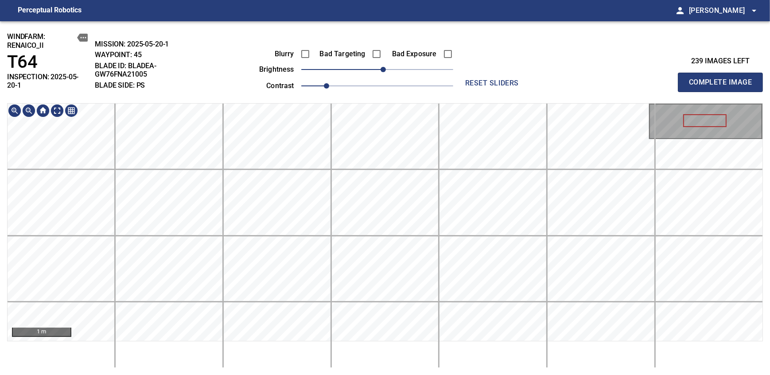
click at [723, 79] on span "Complete Image" at bounding box center [720, 82] width 66 height 12
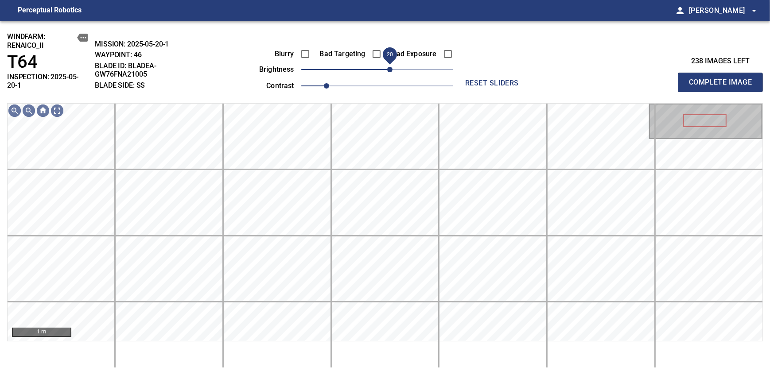
drag, startPoint x: 377, startPoint y: 72, endPoint x: 389, endPoint y: 68, distance: 12.2
click at [389, 68] on span "20" at bounding box center [389, 69] width 5 height 5
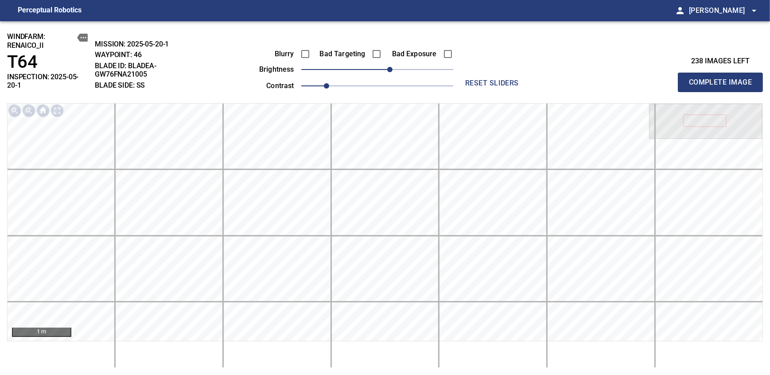
click at [723, 79] on span "Complete Image" at bounding box center [720, 82] width 66 height 12
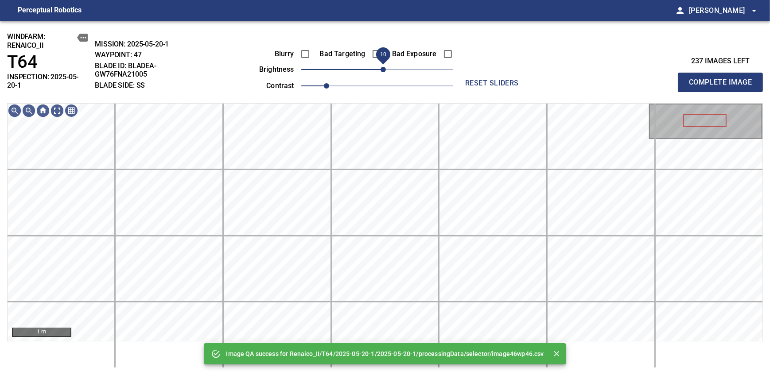
drag, startPoint x: 389, startPoint y: 68, endPoint x: 385, endPoint y: 74, distance: 7.0
click at [385, 74] on span "10" at bounding box center [377, 69] width 152 height 12
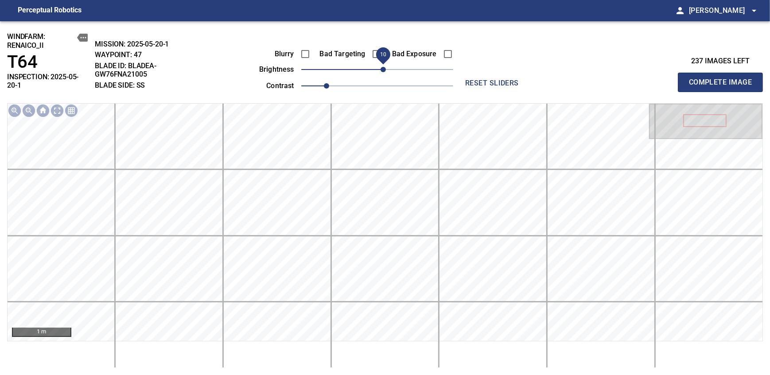
click at [723, 79] on span "Complete Image" at bounding box center [720, 82] width 66 height 12
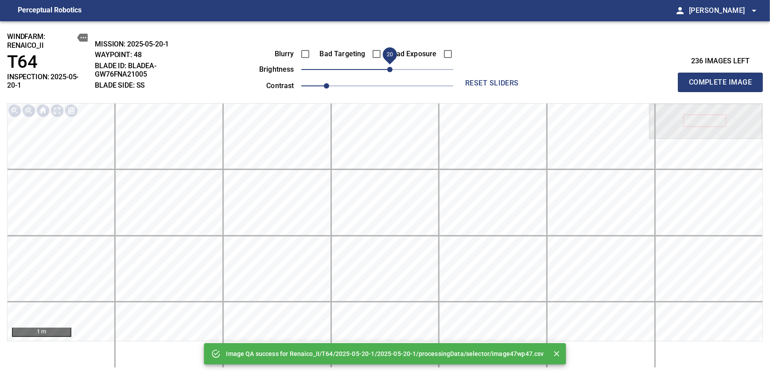
click at [387, 72] on span "20" at bounding box center [389, 69] width 5 height 5
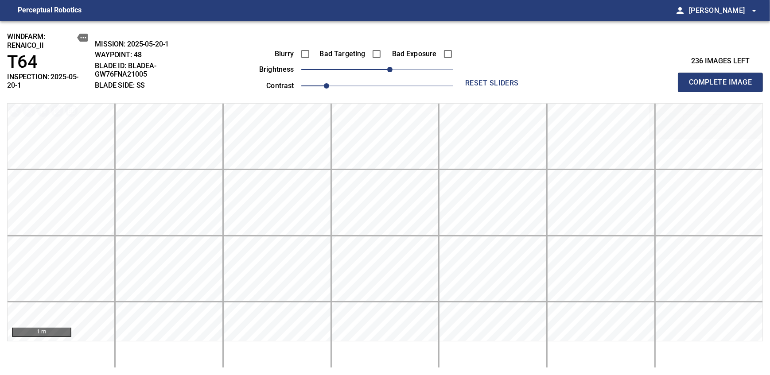
click at [723, 79] on span "Complete Image" at bounding box center [720, 82] width 66 height 12
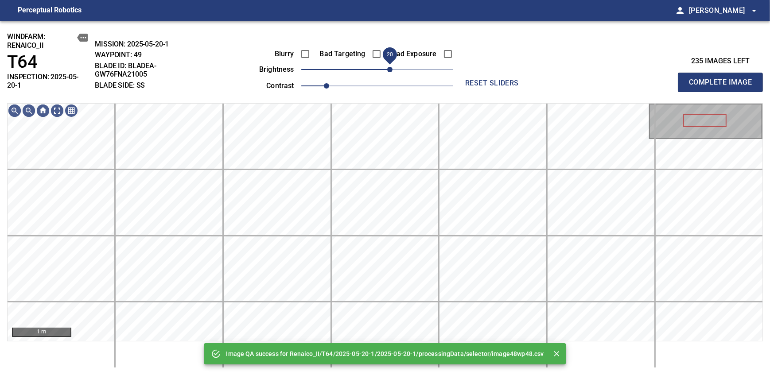
click at [387, 74] on span "20" at bounding box center [377, 69] width 152 height 12
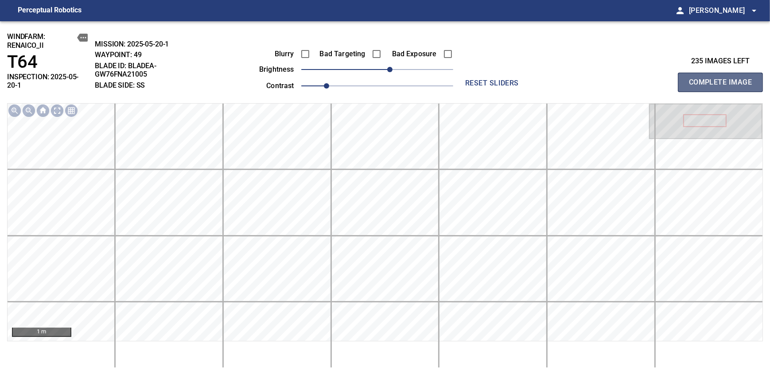
drag, startPoint x: 723, startPoint y: 79, endPoint x: 389, endPoint y: 77, distance: 333.9
click at [723, 79] on span "Complete Image" at bounding box center [720, 82] width 66 height 12
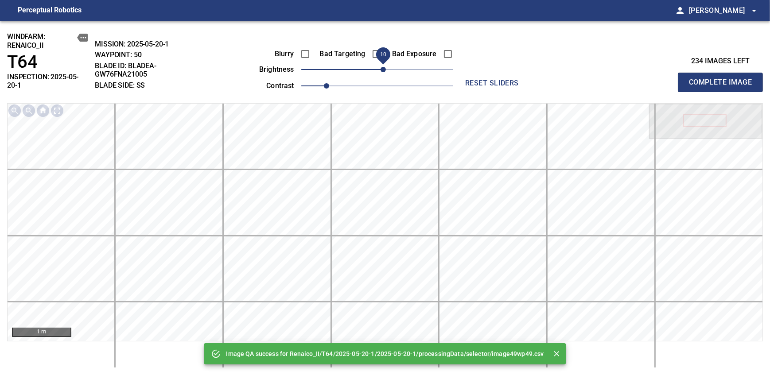
drag, startPoint x: 376, startPoint y: 72, endPoint x: 389, endPoint y: 66, distance: 13.7
click at [386, 67] on span "10" at bounding box center [382, 69] width 5 height 5
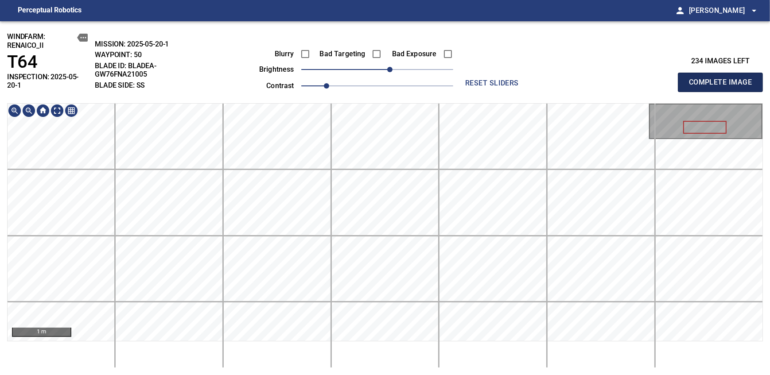
click at [723, 79] on span "Complete Image" at bounding box center [720, 82] width 66 height 12
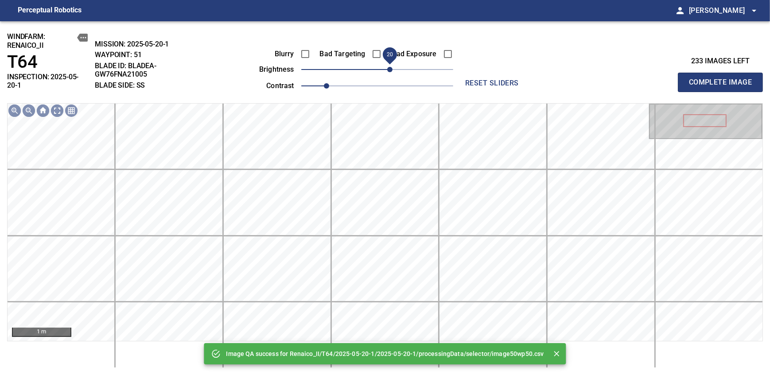
drag, startPoint x: 383, startPoint y: 66, endPoint x: 390, endPoint y: 66, distance: 6.6
click at [390, 67] on span "20" at bounding box center [389, 69] width 5 height 5
click at [723, 79] on span "Complete Image" at bounding box center [720, 82] width 66 height 12
click at [390, 72] on span "20" at bounding box center [389, 69] width 5 height 5
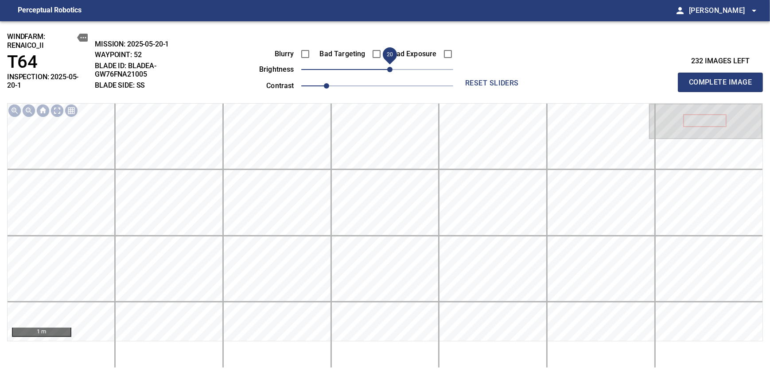
click at [723, 79] on span "Complete Image" at bounding box center [720, 82] width 66 height 12
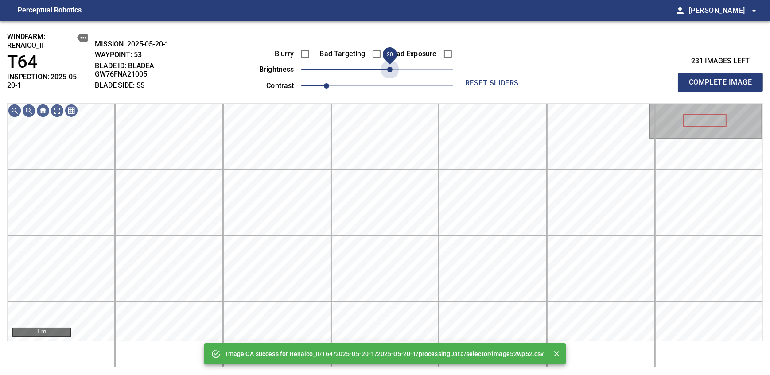
click at [390, 72] on span "20" at bounding box center [377, 69] width 152 height 12
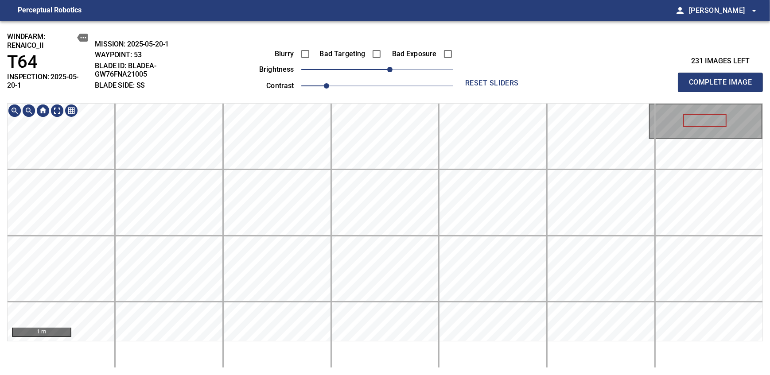
click at [418, 77] on div "windfarm: Renaico_II T64 INSPECTION: 2025-05-20-1 MISSION: 2025-05-20-1 WAYPOIN…" at bounding box center [385, 198] width 770 height 354
click at [383, 67] on span "10" at bounding box center [382, 69] width 5 height 5
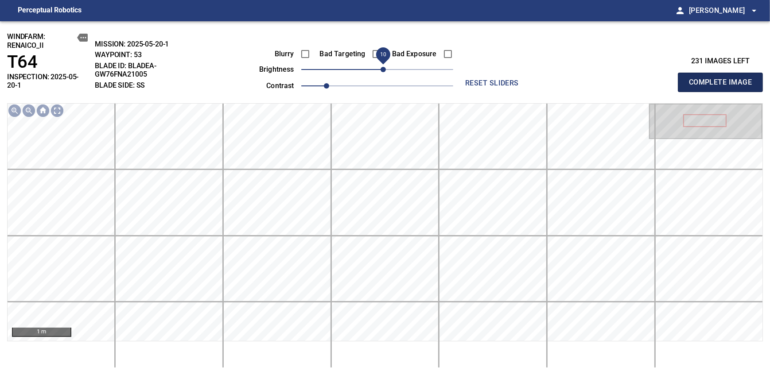
click at [723, 79] on span "Complete Image" at bounding box center [720, 82] width 66 height 12
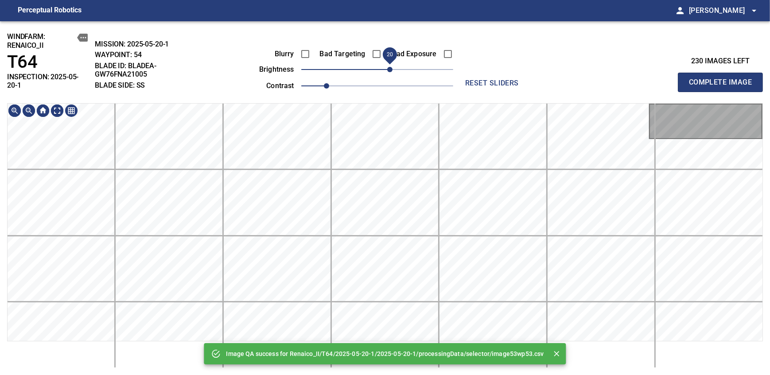
drag, startPoint x: 382, startPoint y: 66, endPoint x: 390, endPoint y: 66, distance: 8.4
click at [390, 67] on span "20" at bounding box center [389, 69] width 5 height 5
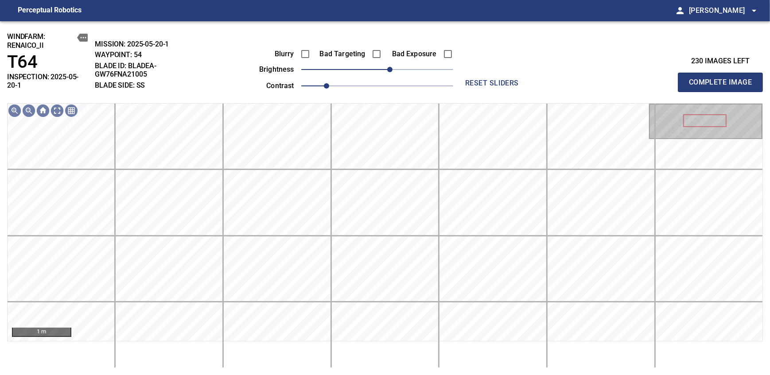
click at [723, 79] on span "Complete Image" at bounding box center [720, 82] width 66 height 12
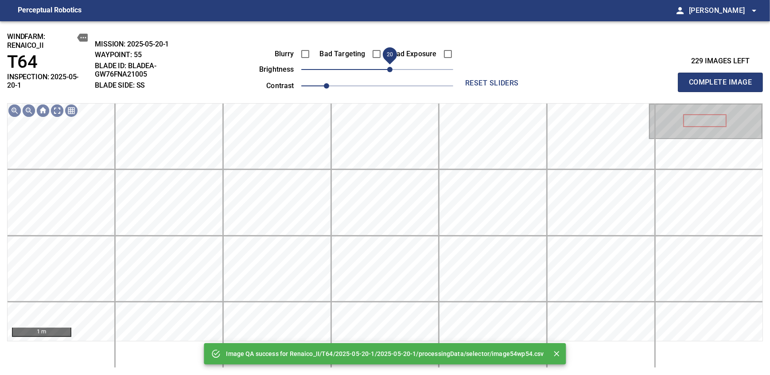
click at [389, 70] on span "20" at bounding box center [389, 69] width 5 height 5
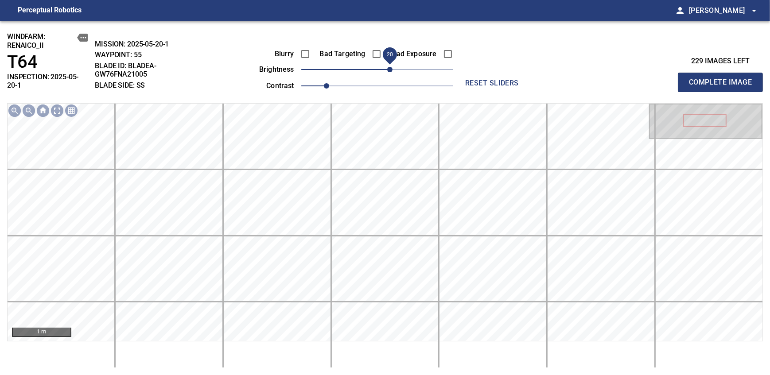
click at [723, 79] on span "Complete Image" at bounding box center [720, 82] width 66 height 12
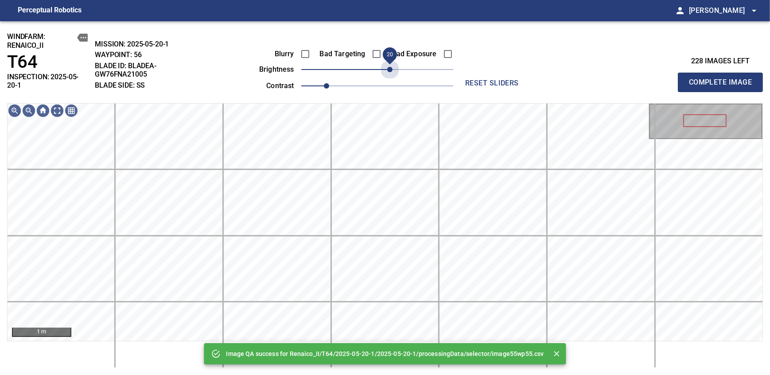
click at [389, 70] on span "20" at bounding box center [377, 69] width 152 height 12
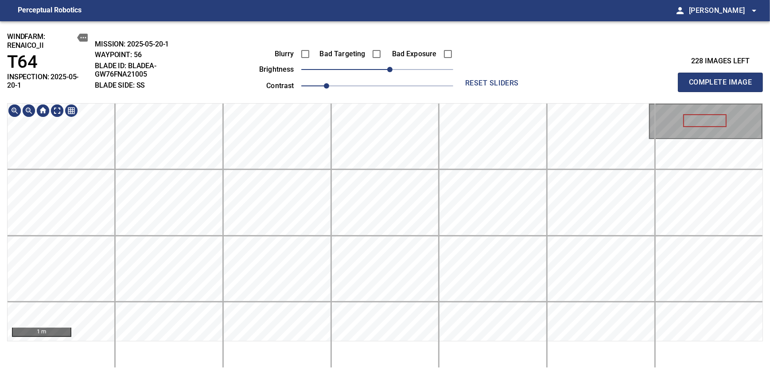
click at [358, 72] on div "windfarm: Renaico_II T64 INSPECTION: 2025-05-20-1 MISSION: 2025-05-20-1 WAYPOIN…" at bounding box center [385, 198] width 770 height 354
click at [723, 79] on span "Complete Image" at bounding box center [720, 82] width 66 height 12
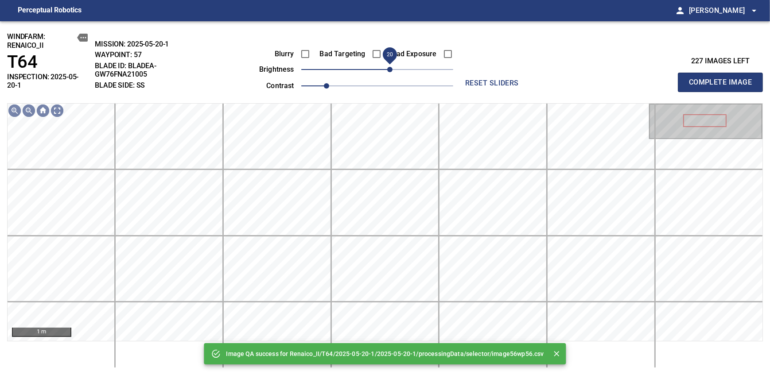
click at [389, 70] on span "20" at bounding box center [389, 69] width 5 height 5
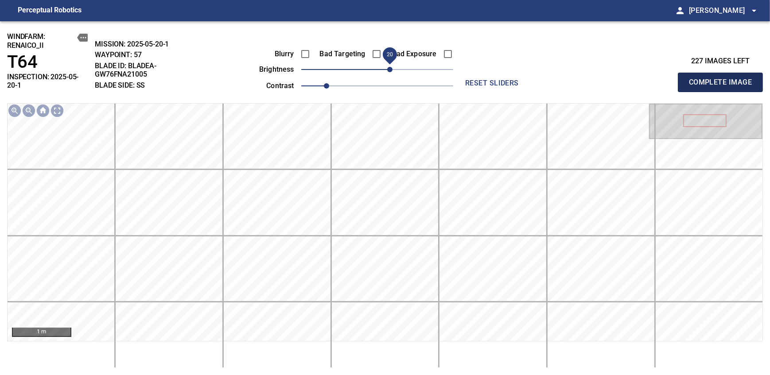
click at [723, 79] on span "Complete Image" at bounding box center [720, 82] width 66 height 12
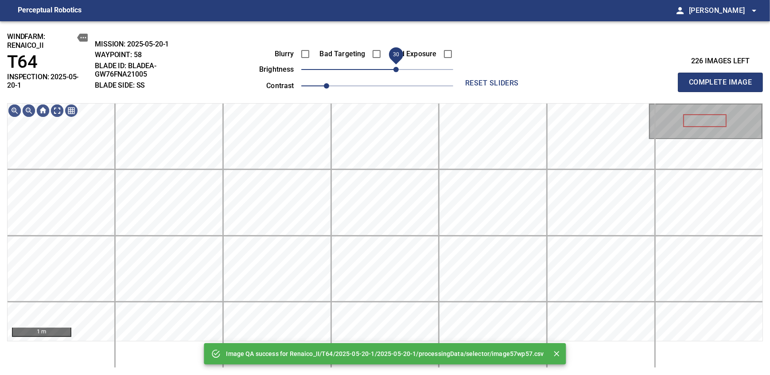
click at [393, 70] on span "30" at bounding box center [377, 69] width 152 height 12
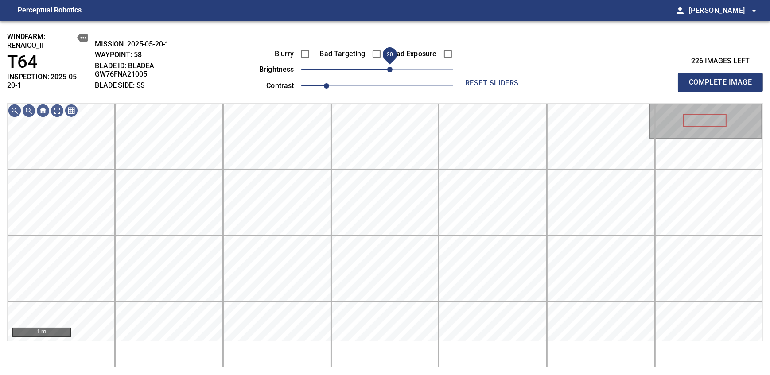
drag, startPoint x: 393, startPoint y: 70, endPoint x: 387, endPoint y: 72, distance: 5.9
click at [387, 72] on span "20" at bounding box center [389, 69] width 5 height 5
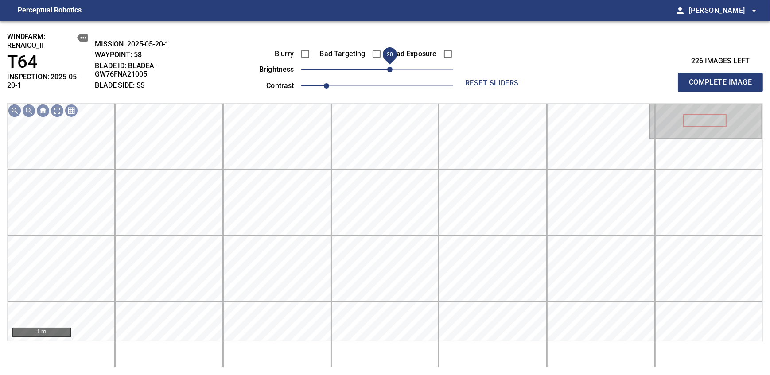
click at [723, 79] on span "Complete Image" at bounding box center [720, 82] width 66 height 12
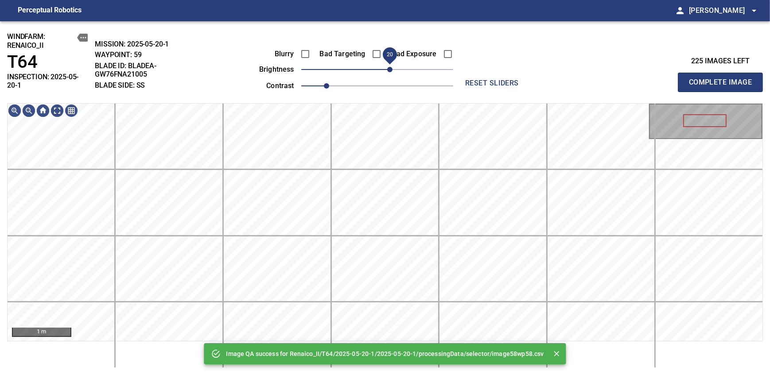
click at [387, 72] on span "20" at bounding box center [377, 69] width 152 height 12
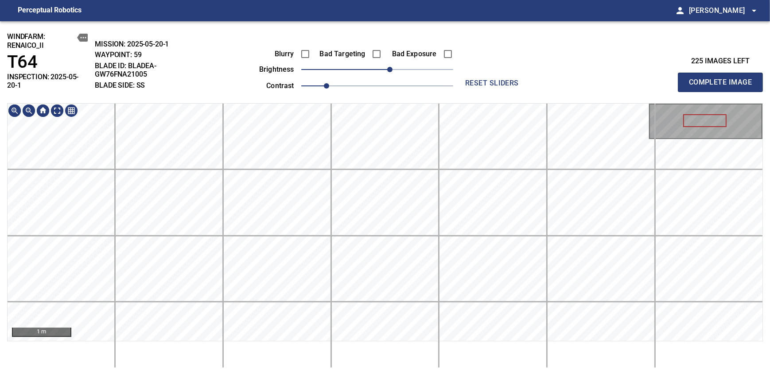
click at [359, 97] on div "windfarm: Renaico_II T64 INSPECTION: 2025-05-20-1 MISSION: 2025-05-20-1 WAYPOIN…" at bounding box center [385, 198] width 770 height 354
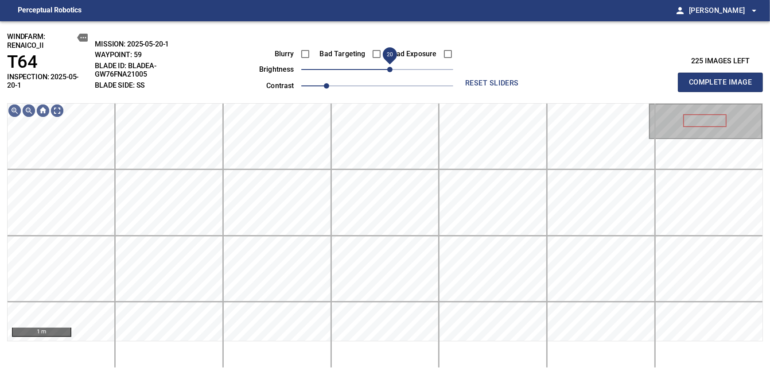
click at [390, 67] on span "20" at bounding box center [389, 69] width 5 height 5
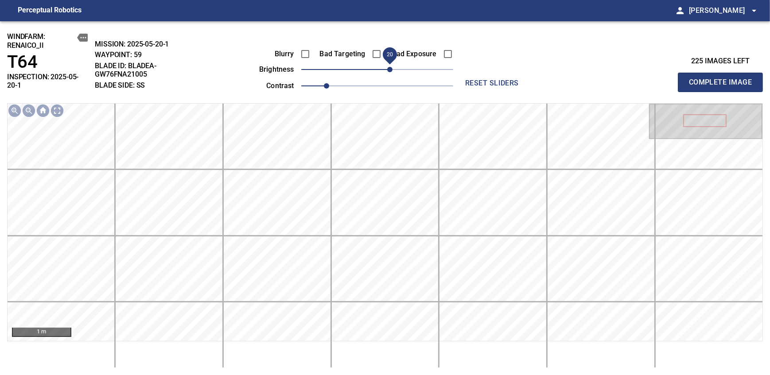
click at [723, 79] on span "Complete Image" at bounding box center [720, 82] width 66 height 12
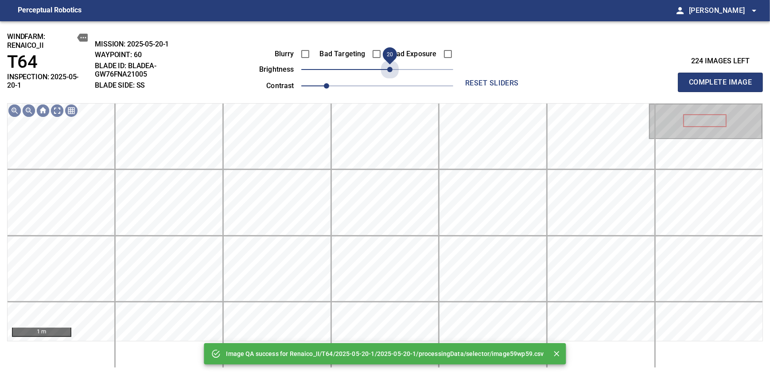
click at [390, 66] on span "20" at bounding box center [377, 69] width 152 height 12
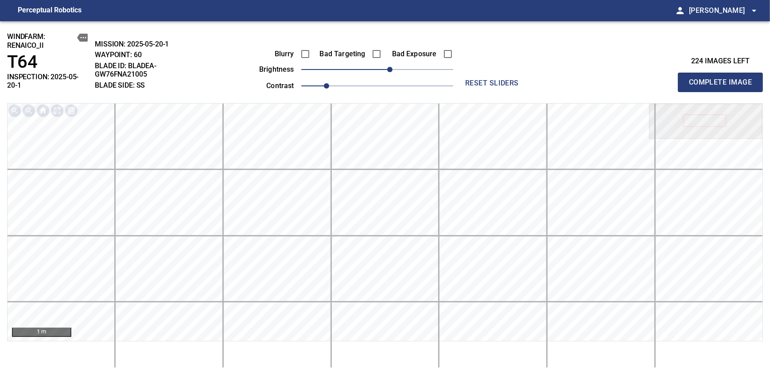
click at [723, 79] on span "Complete Image" at bounding box center [720, 82] width 66 height 12
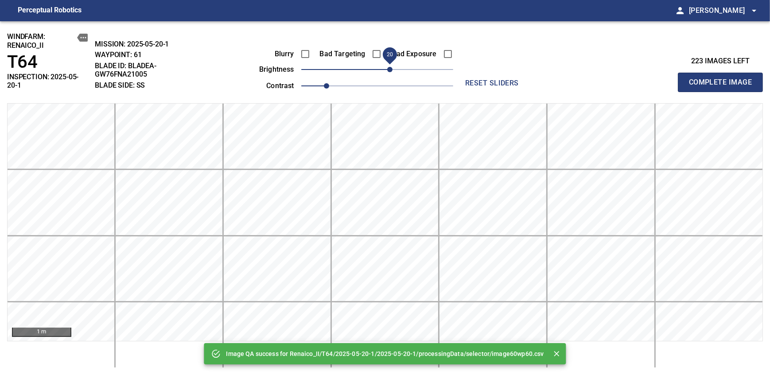
click at [390, 66] on span "20" at bounding box center [377, 69] width 152 height 12
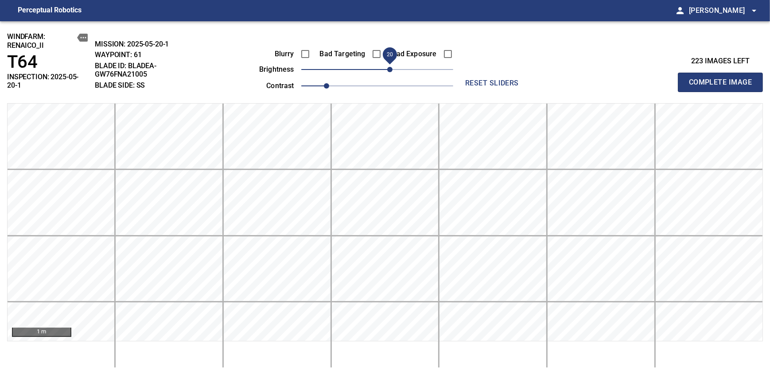
click at [723, 79] on span "Complete Image" at bounding box center [720, 82] width 66 height 12
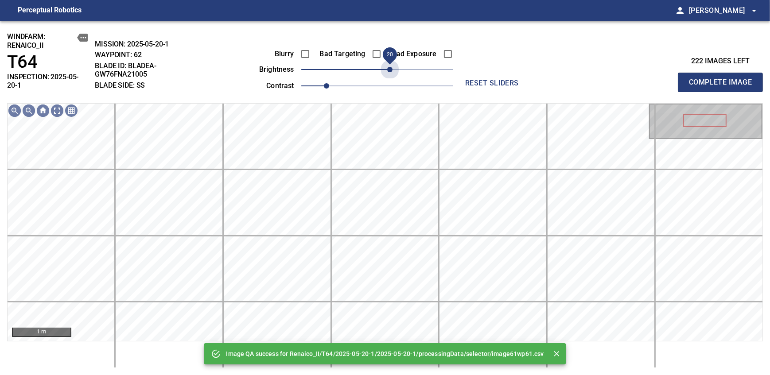
click at [390, 66] on span "20" at bounding box center [377, 69] width 152 height 12
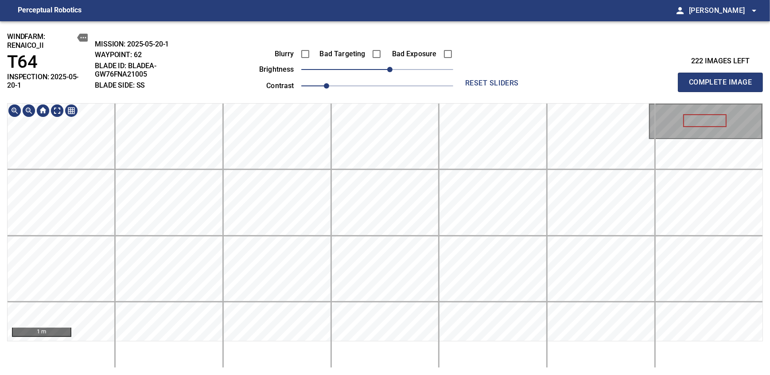
click at [342, 58] on div "windfarm: Renaico_II T64 INSPECTION: 2025-05-20-1 MISSION: 2025-05-20-1 WAYPOIN…" at bounding box center [385, 198] width 770 height 354
drag, startPoint x: 390, startPoint y: 66, endPoint x: 383, endPoint y: 70, distance: 7.3
click at [383, 70] on span "10" at bounding box center [382, 69] width 5 height 5
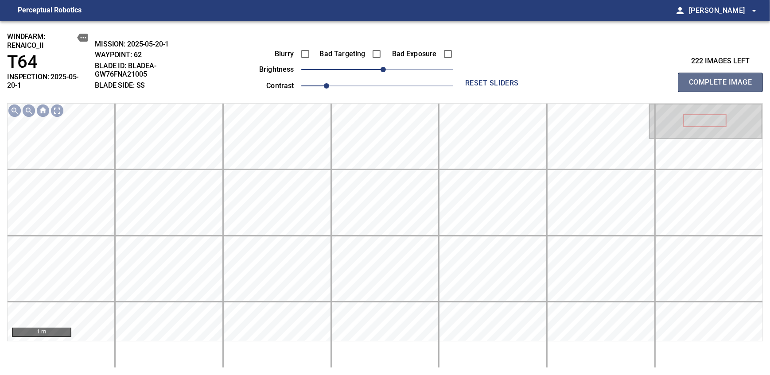
click at [723, 79] on span "Complete Image" at bounding box center [720, 82] width 66 height 12
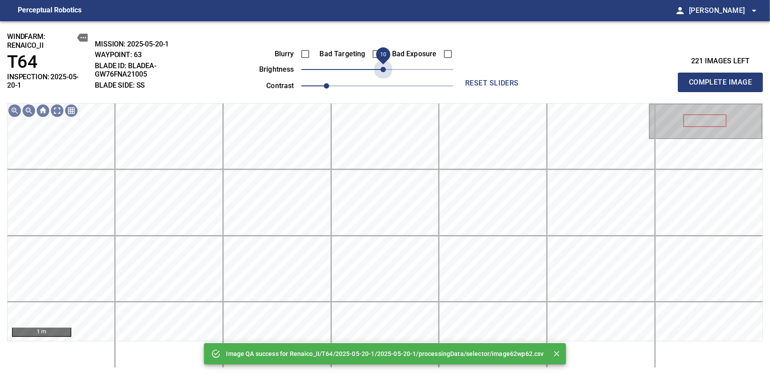
click at [383, 70] on span "10" at bounding box center [382, 69] width 5 height 5
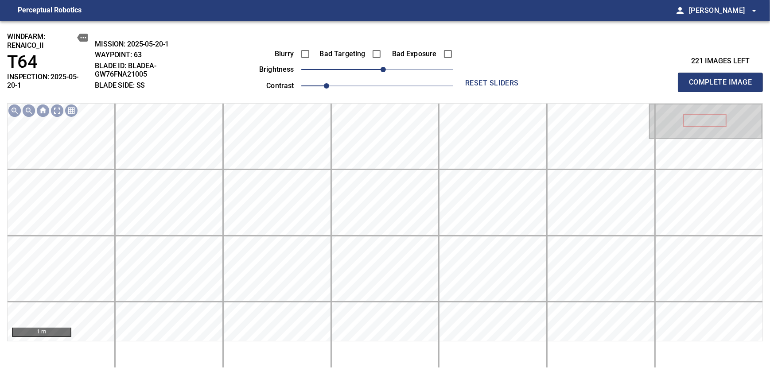
click at [723, 79] on span "Complete Image" at bounding box center [720, 82] width 66 height 12
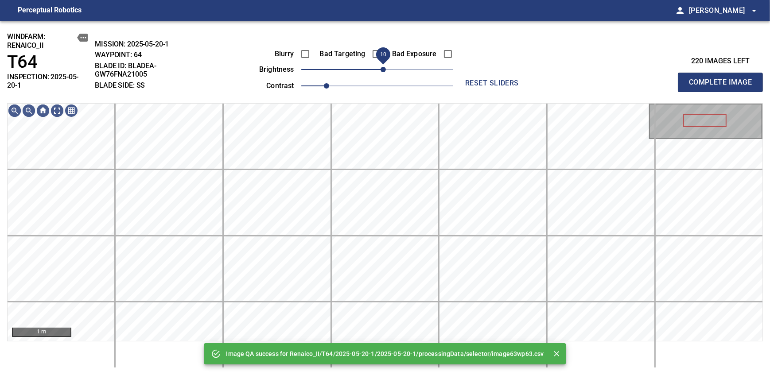
click at [383, 70] on span "10" at bounding box center [382, 69] width 5 height 5
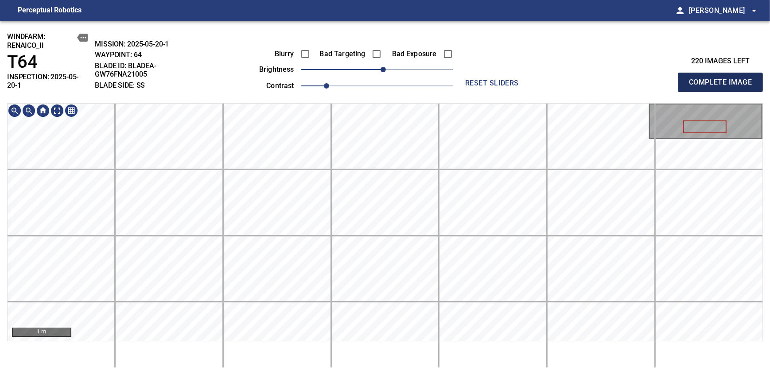
click at [723, 79] on span "Complete Image" at bounding box center [720, 82] width 66 height 12
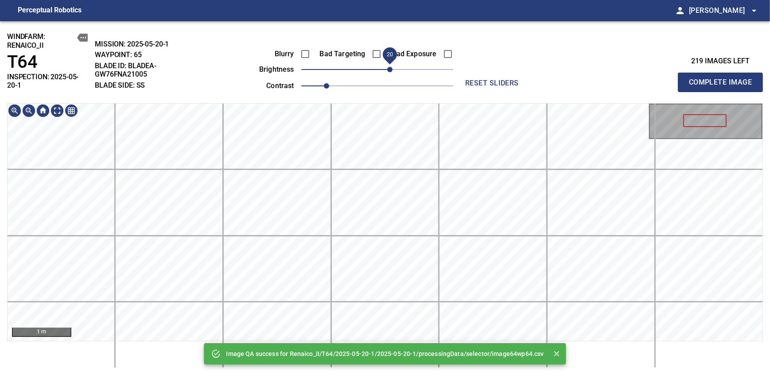
drag, startPoint x: 382, startPoint y: 68, endPoint x: 389, endPoint y: 66, distance: 7.6
click at [389, 67] on span "20" at bounding box center [389, 69] width 5 height 5
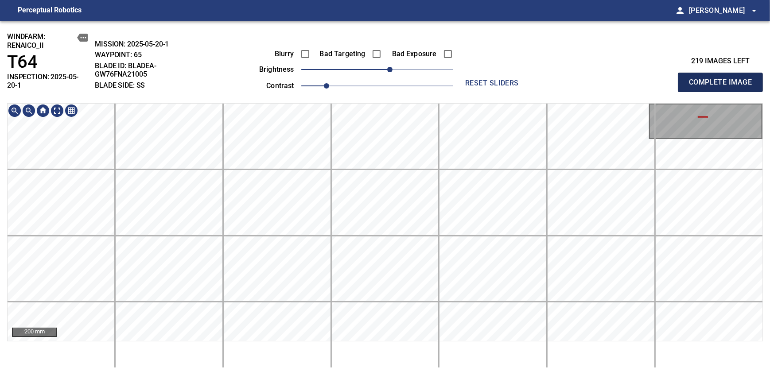
click at [723, 79] on span "Complete Image" at bounding box center [720, 82] width 66 height 12
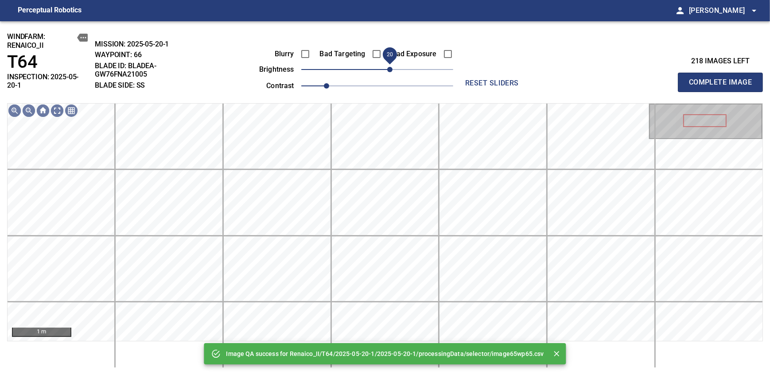
click at [387, 70] on span "20" at bounding box center [389, 69] width 5 height 5
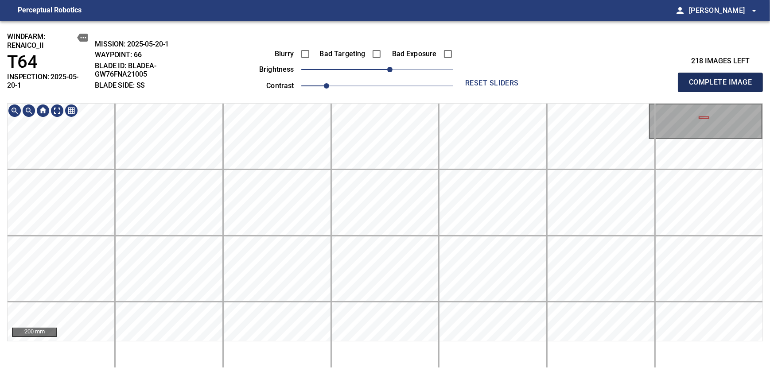
click at [723, 79] on span "Complete Image" at bounding box center [720, 82] width 66 height 12
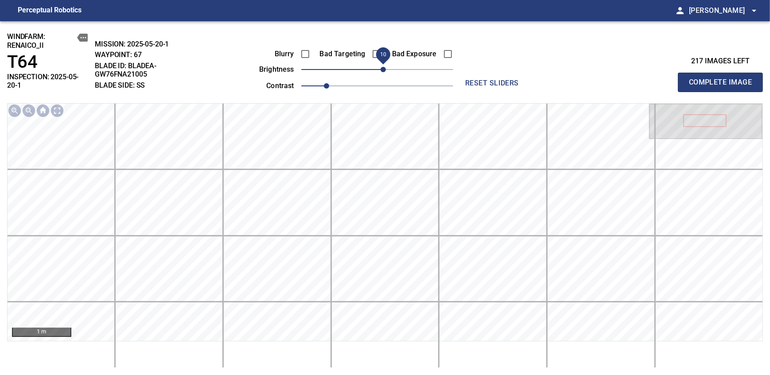
drag, startPoint x: 376, startPoint y: 70, endPoint x: 386, endPoint y: 68, distance: 9.9
click at [386, 68] on span "10" at bounding box center [382, 69] width 5 height 5
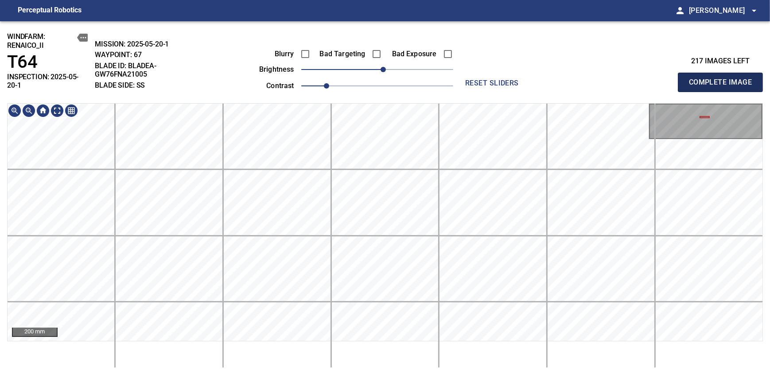
click at [723, 79] on span "Complete Image" at bounding box center [720, 82] width 66 height 12
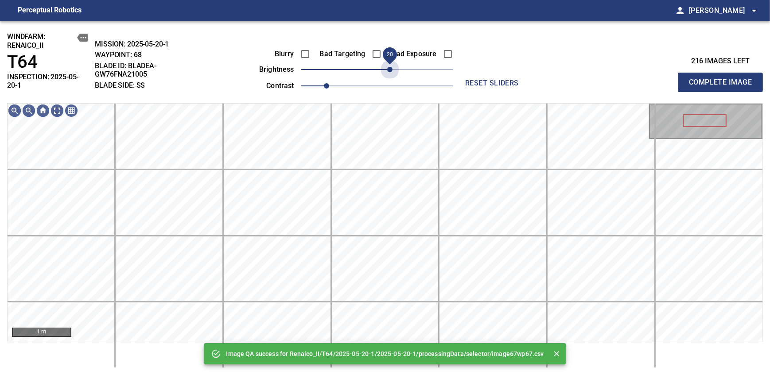
click at [387, 67] on span "20" at bounding box center [389, 69] width 5 height 5
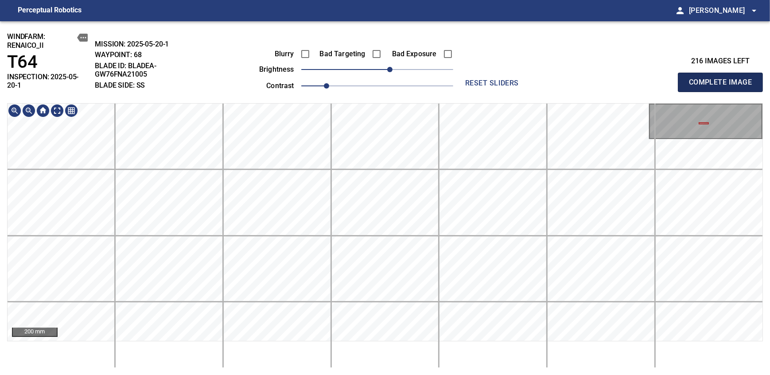
click at [723, 79] on span "Complete Image" at bounding box center [720, 82] width 66 height 12
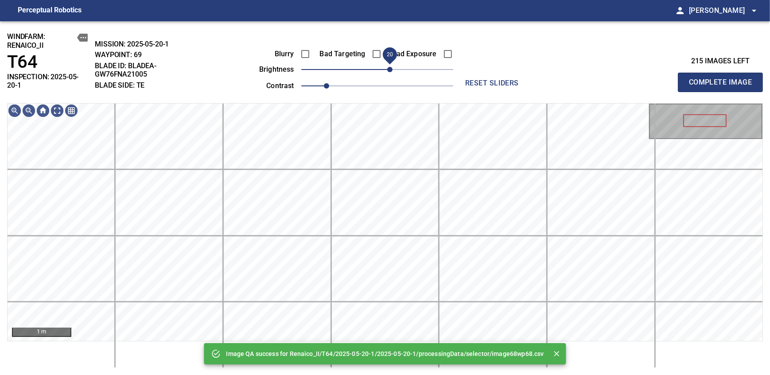
drag, startPoint x: 379, startPoint y: 70, endPoint x: 387, endPoint y: 68, distance: 8.2
click at [387, 68] on span "20" at bounding box center [389, 69] width 5 height 5
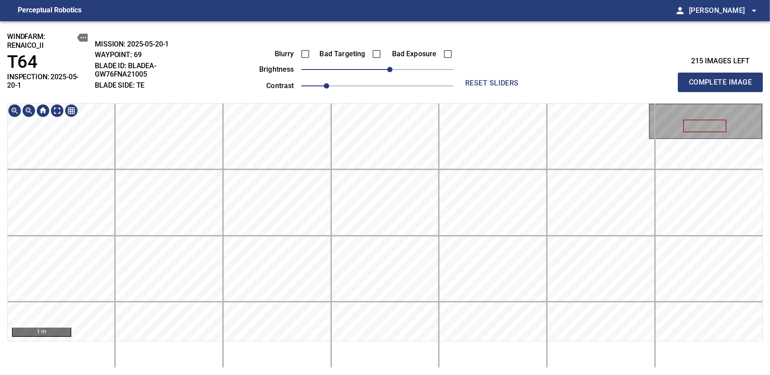
click at [370, 68] on div "windfarm: Renaico_II T64 INSPECTION: 2025-05-20-1 MISSION: 2025-05-20-1 WAYPOIN…" at bounding box center [385, 198] width 770 height 354
click at [723, 79] on span "Complete Image" at bounding box center [720, 82] width 66 height 12
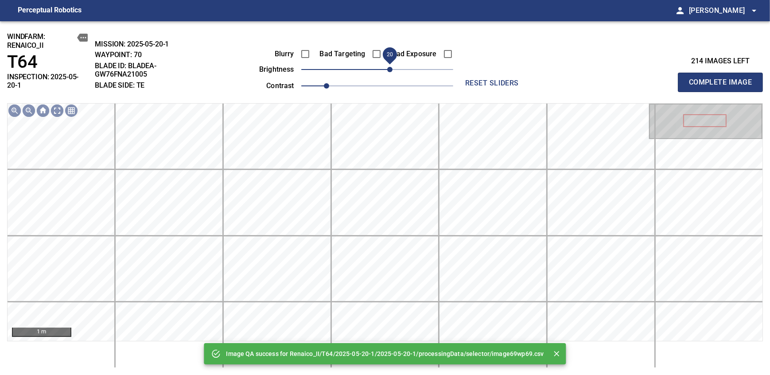
drag, startPoint x: 378, startPoint y: 71, endPoint x: 388, endPoint y: 66, distance: 11.1
click at [388, 67] on span "20" at bounding box center [389, 69] width 5 height 5
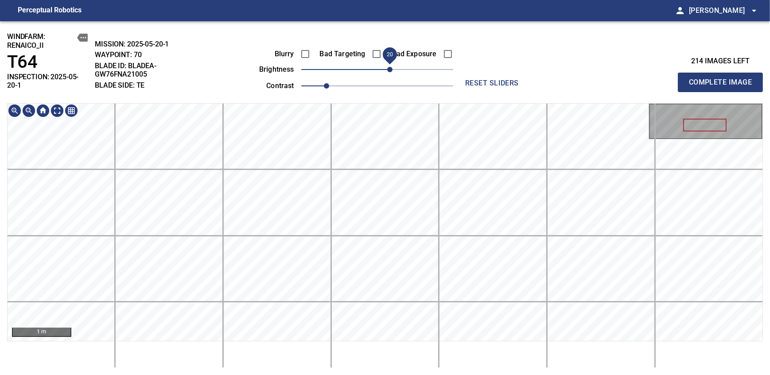
click at [397, 68] on div "windfarm: Renaico_II T64 INSPECTION: 2025-05-20-1 MISSION: 2025-05-20-1 WAYPOIN…" at bounding box center [385, 198] width 770 height 354
click at [723, 79] on span "Complete Image" at bounding box center [720, 82] width 66 height 12
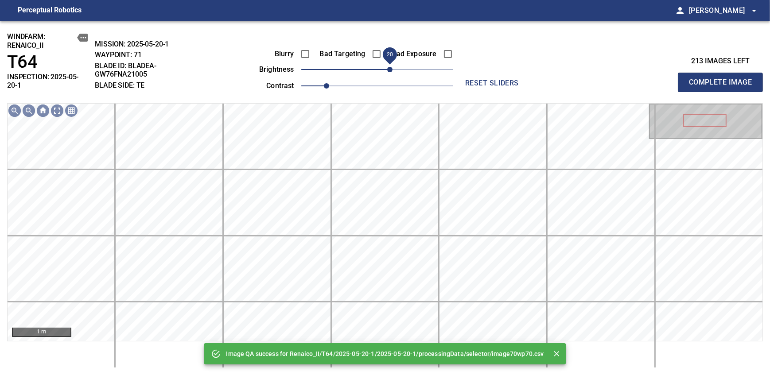
click at [387, 68] on span "20" at bounding box center [389, 69] width 5 height 5
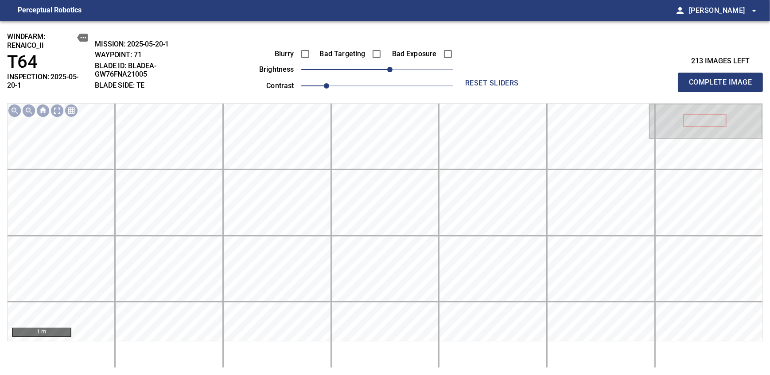
click at [723, 79] on span "Complete Image" at bounding box center [720, 82] width 66 height 12
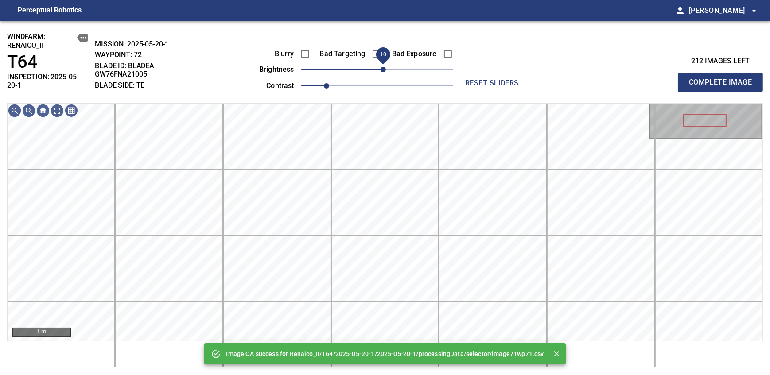
click at [385, 68] on span "10" at bounding box center [382, 69] width 5 height 5
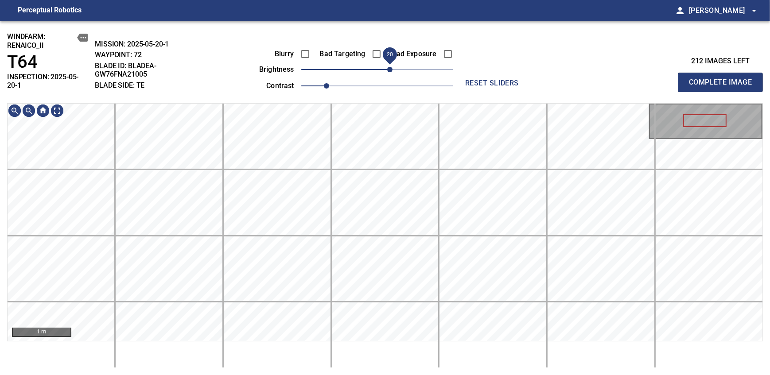
click at [389, 70] on span "20" at bounding box center [389, 69] width 5 height 5
click at [723, 79] on span "Complete Image" at bounding box center [720, 82] width 66 height 12
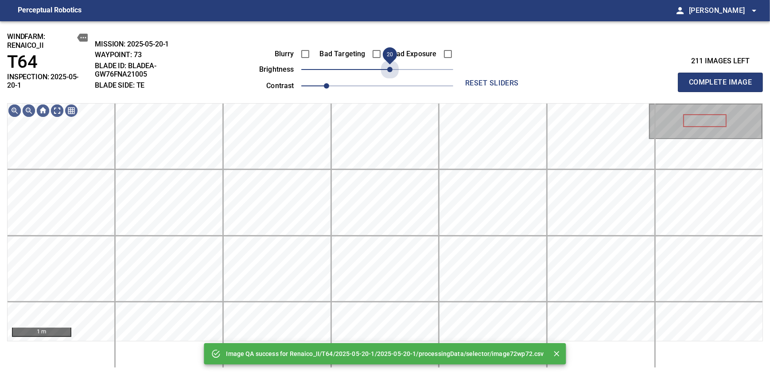
click at [389, 70] on span "20" at bounding box center [377, 69] width 152 height 12
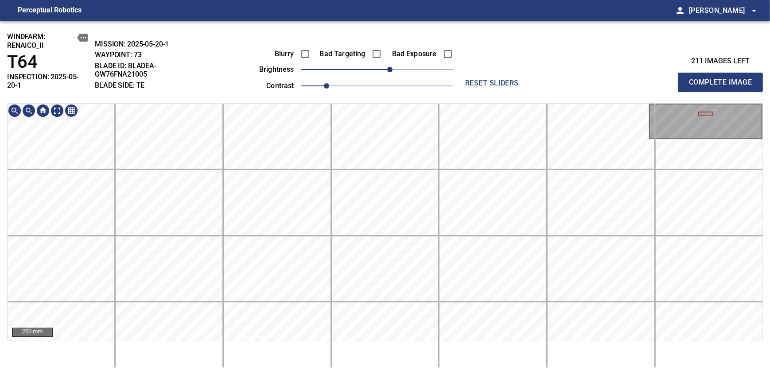
click at [723, 79] on span "Complete Image" at bounding box center [720, 82] width 66 height 12
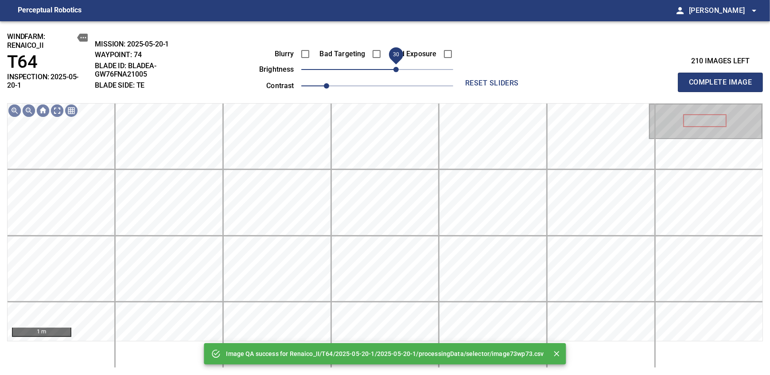
drag, startPoint x: 374, startPoint y: 74, endPoint x: 395, endPoint y: 73, distance: 20.9
click at [395, 72] on span "30" at bounding box center [395, 69] width 5 height 5
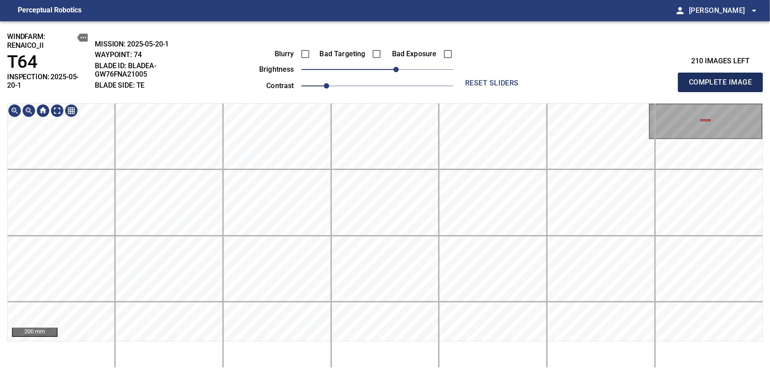
click at [723, 79] on span "Complete Image" at bounding box center [720, 82] width 66 height 12
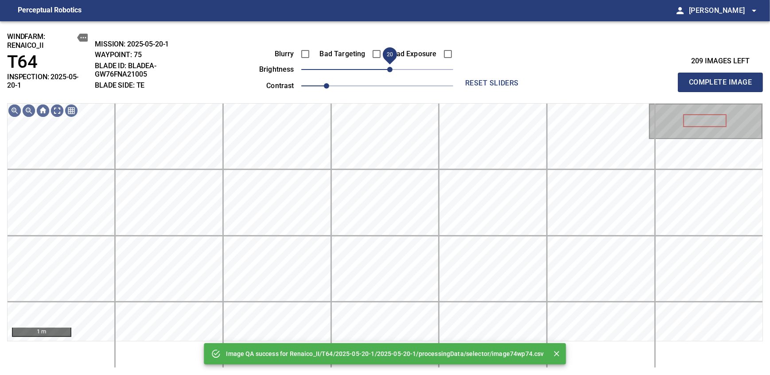
drag, startPoint x: 394, startPoint y: 66, endPoint x: 389, endPoint y: 71, distance: 6.3
click at [389, 71] on span "20" at bounding box center [377, 69] width 152 height 12
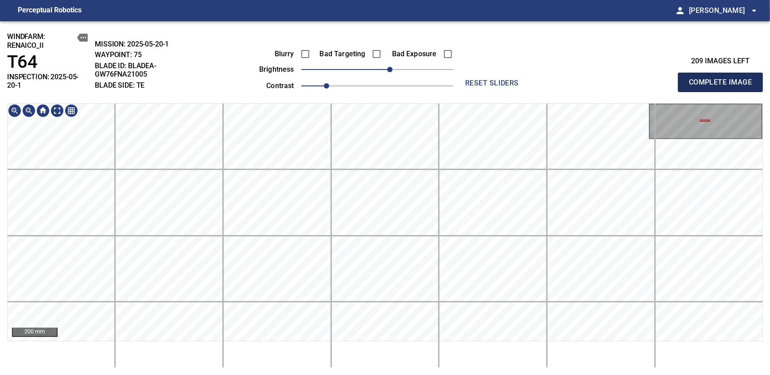
click at [723, 79] on span "Complete Image" at bounding box center [720, 82] width 66 height 12
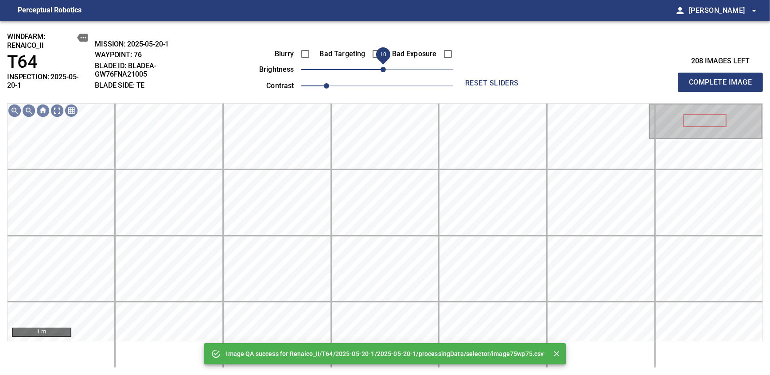
click at [385, 67] on span "10" at bounding box center [382, 69] width 5 height 5
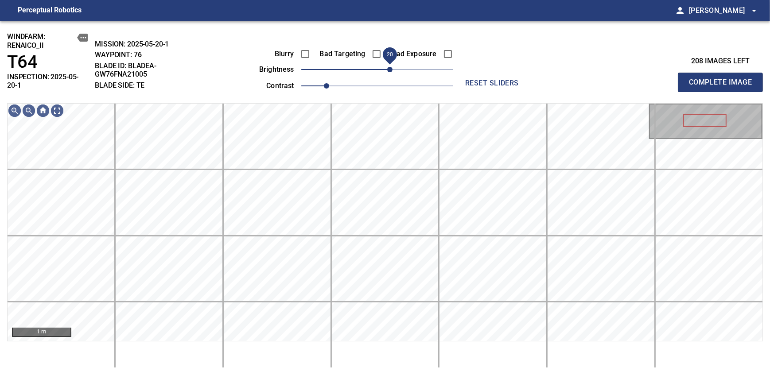
click at [388, 67] on span "20" at bounding box center [389, 69] width 5 height 5
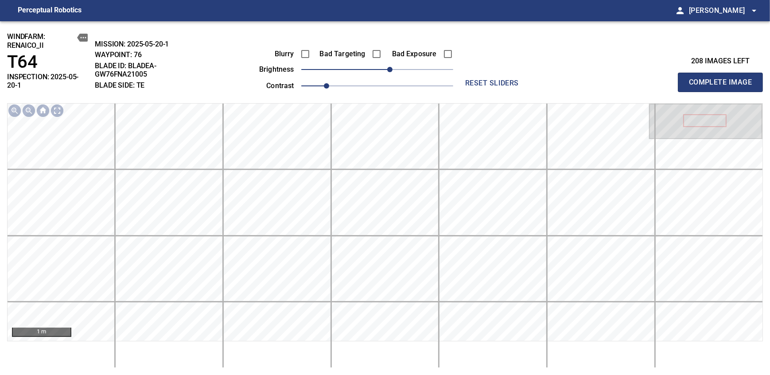
click at [723, 79] on span "Complete Image" at bounding box center [720, 82] width 66 height 12
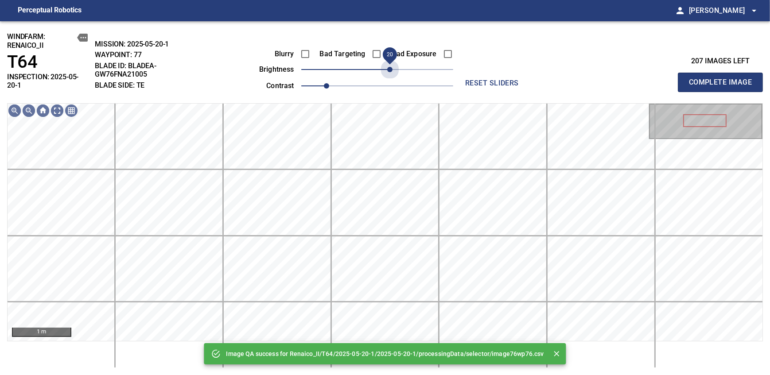
click at [389, 71] on span "20" at bounding box center [377, 69] width 152 height 12
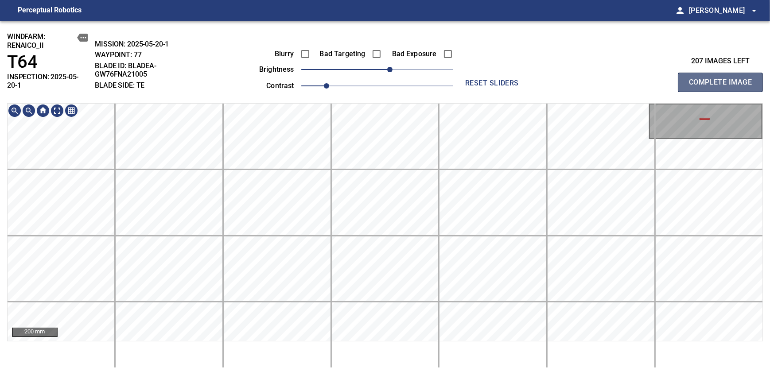
click at [723, 79] on span "Complete Image" at bounding box center [720, 82] width 66 height 12
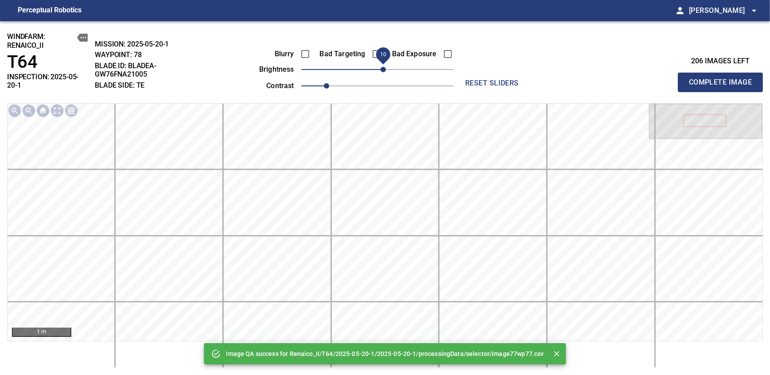
click at [384, 70] on span "10" at bounding box center [382, 69] width 5 height 5
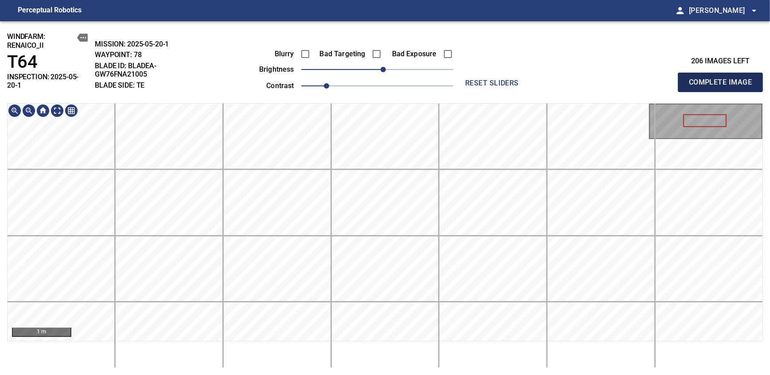
click at [723, 79] on span "Complete Image" at bounding box center [720, 82] width 66 height 12
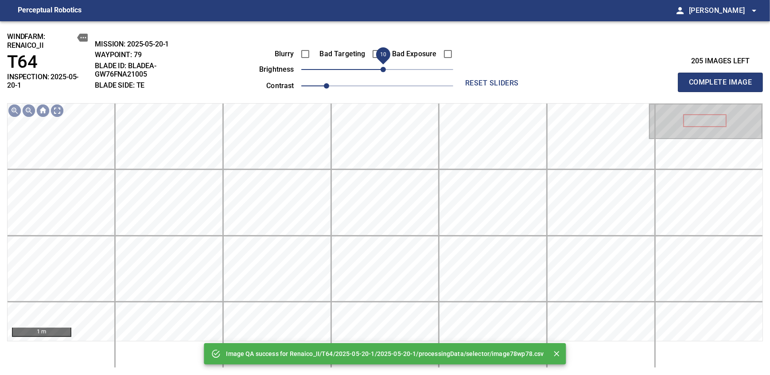
drag, startPoint x: 382, startPoint y: 66, endPoint x: 386, endPoint y: 64, distance: 4.6
click at [386, 67] on span "10" at bounding box center [382, 69] width 5 height 5
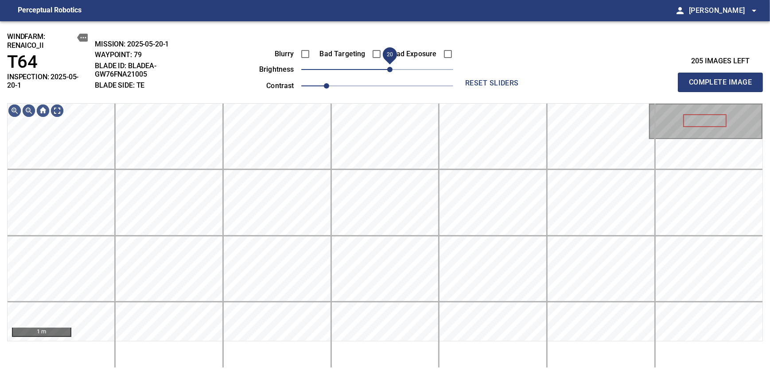
drag, startPoint x: 386, startPoint y: 74, endPoint x: 389, endPoint y: 67, distance: 7.7
click at [389, 67] on span "20" at bounding box center [389, 69] width 5 height 5
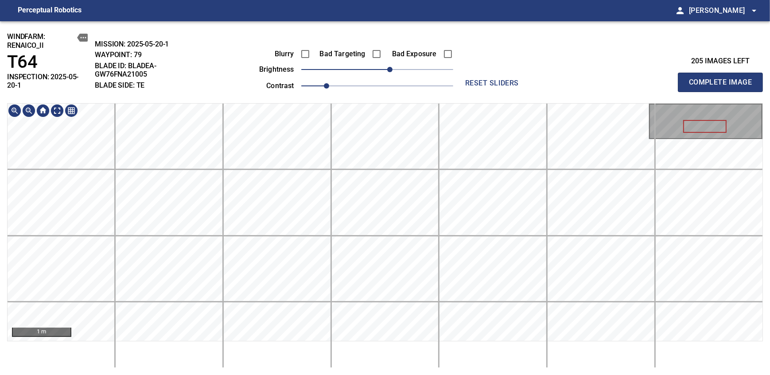
click at [410, 70] on div "windfarm: Renaico_II T64 INSPECTION: 2025-05-20-1 MISSION: 2025-05-20-1 WAYPOIN…" at bounding box center [385, 198] width 770 height 354
click at [350, 375] on html "Perceptual Robotics person [PERSON_NAME] arrow_drop_down windfarm: Renaico_II T…" at bounding box center [385, 187] width 770 height 375
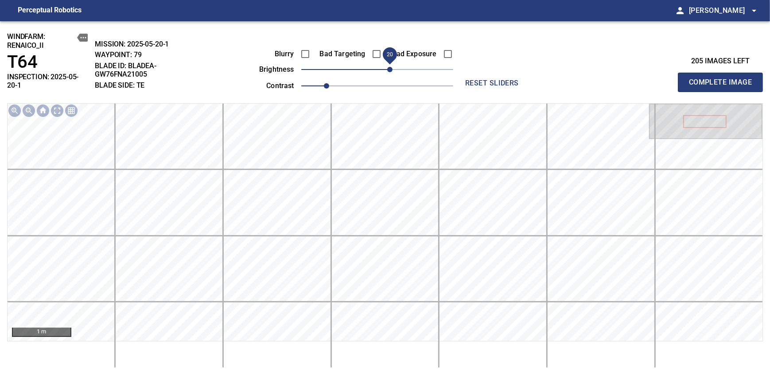
drag, startPoint x: 389, startPoint y: 67, endPoint x: 383, endPoint y: 71, distance: 7.0
click at [387, 71] on span "20" at bounding box center [389, 69] width 5 height 5
